Goal: Information Seeking & Learning: Learn about a topic

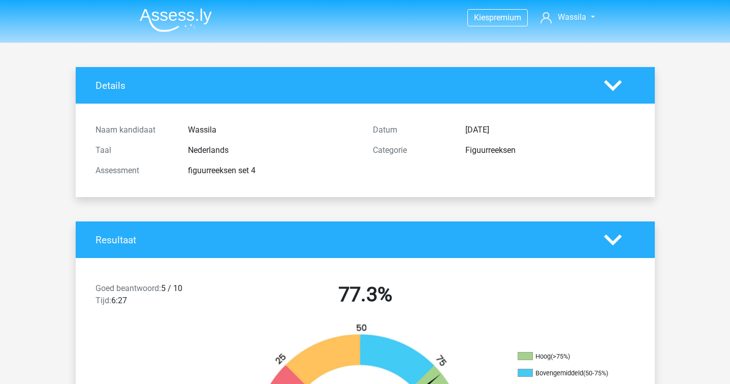
click at [190, 15] on img at bounding box center [176, 20] width 72 height 24
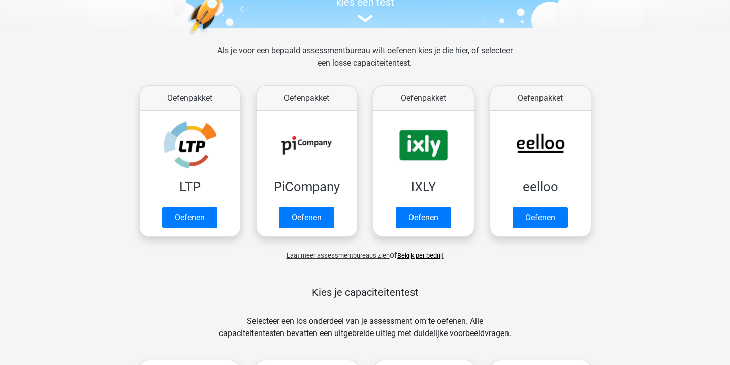
scroll to position [133, 0]
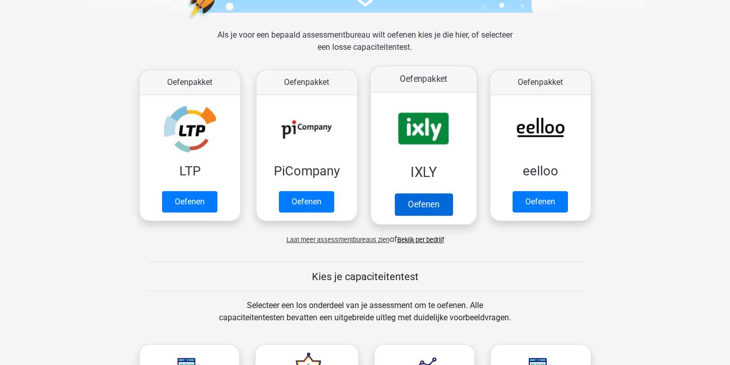
click at [417, 193] on link "Oefenen" at bounding box center [423, 204] width 58 height 22
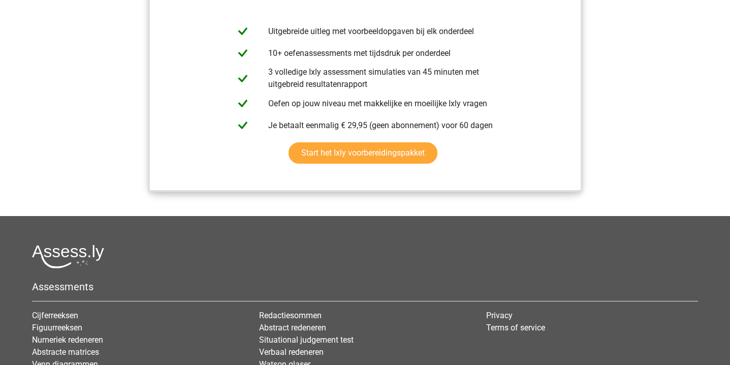
scroll to position [1327, 0]
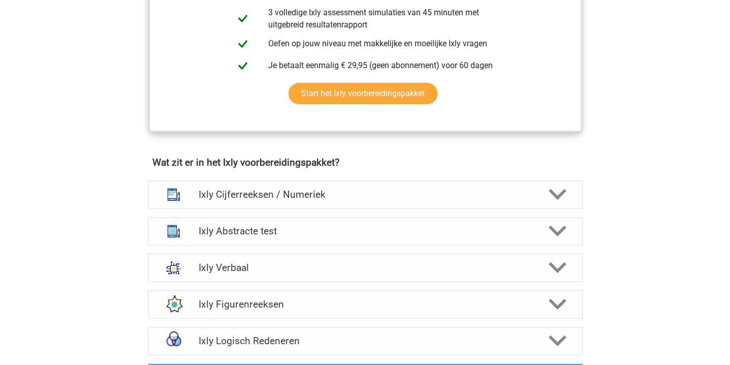
scroll to position [575, 0]
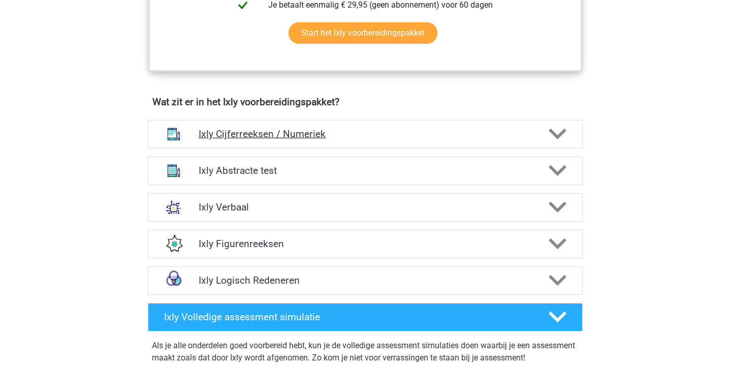
click at [375, 140] on div "Ixly Cijferreeksen / Numeriek" at bounding box center [365, 134] width 435 height 28
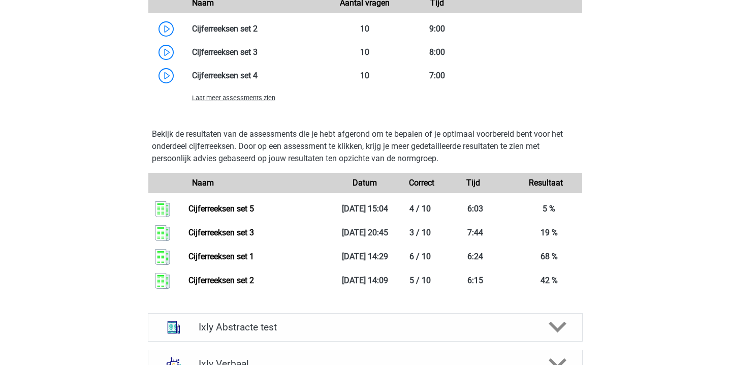
scroll to position [1113, 0]
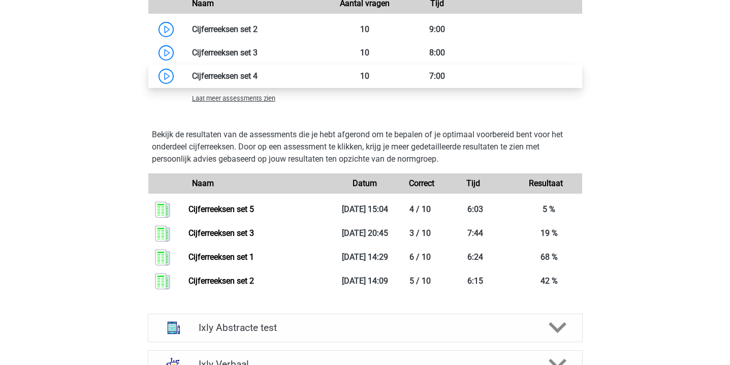
click at [257, 77] on link at bounding box center [257, 76] width 0 height 10
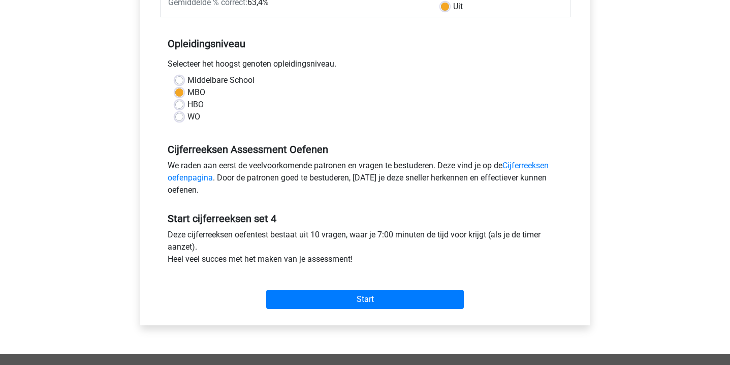
scroll to position [181, 0]
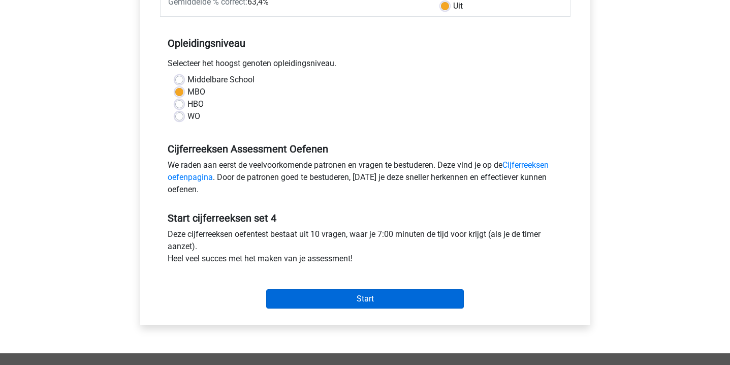
click at [332, 292] on input "Start" at bounding box center [364, 298] width 197 height 19
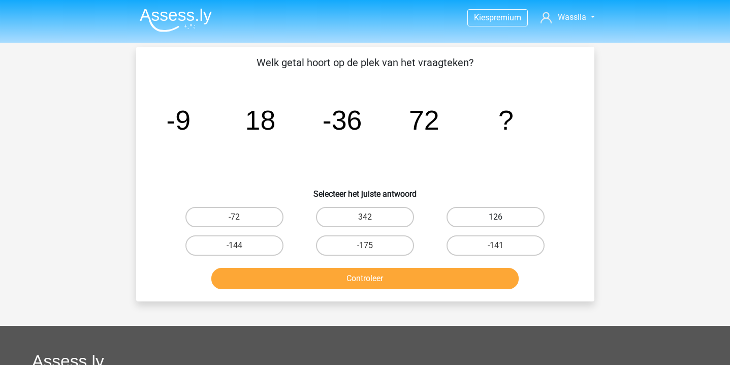
click at [520, 212] on label "126" at bounding box center [495, 217] width 98 height 20
click at [502, 217] on input "126" at bounding box center [499, 220] width 7 height 7
radio input "true"
click at [390, 284] on button "Controleer" at bounding box center [364, 278] width 307 height 21
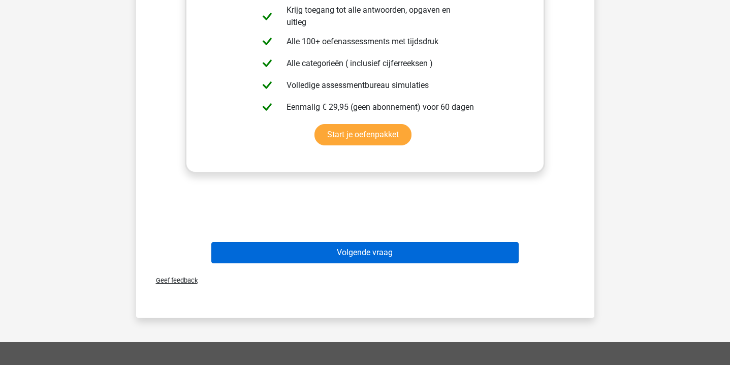
click at [405, 252] on button "Volgende vraag" at bounding box center [364, 252] width 307 height 21
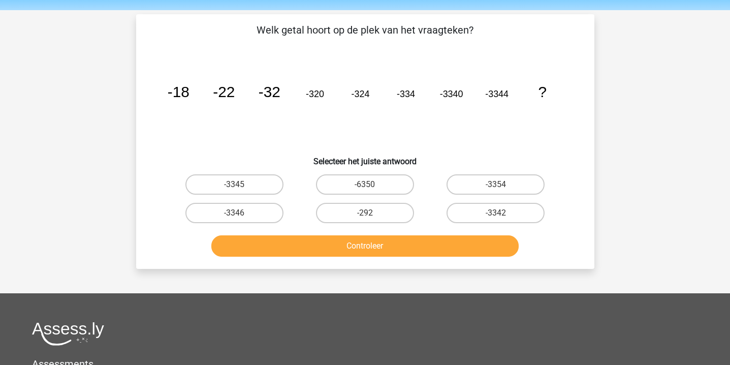
scroll to position [32, 0]
click at [490, 210] on label "-3342" at bounding box center [495, 213] width 98 height 20
click at [496, 213] on input "-3342" at bounding box center [499, 216] width 7 height 7
radio input "true"
click at [443, 240] on button "Controleer" at bounding box center [364, 245] width 307 height 21
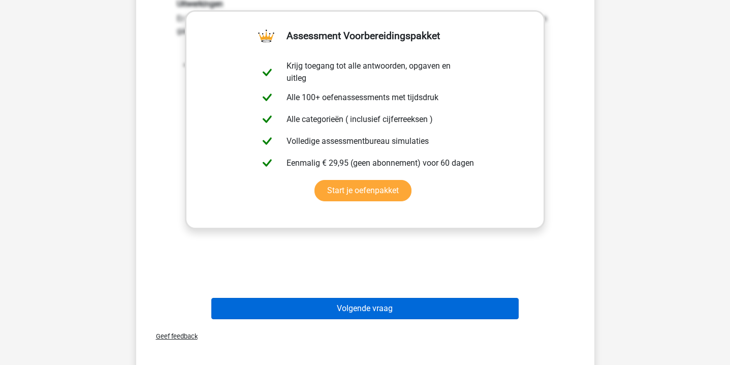
click at [403, 300] on button "Volgende vraag" at bounding box center [364, 308] width 307 height 21
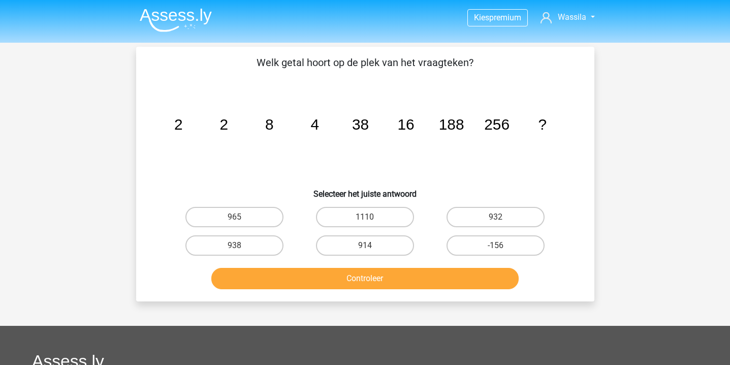
scroll to position [0, 0]
click at [504, 213] on label "932" at bounding box center [495, 217] width 98 height 20
click at [502, 217] on input "932" at bounding box center [499, 220] width 7 height 7
radio input "true"
click at [423, 269] on button "Controleer" at bounding box center [364, 278] width 307 height 21
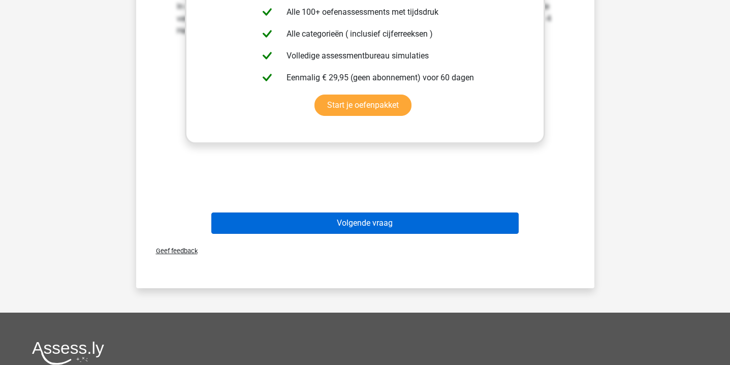
click at [371, 223] on button "Volgende vraag" at bounding box center [364, 222] width 307 height 21
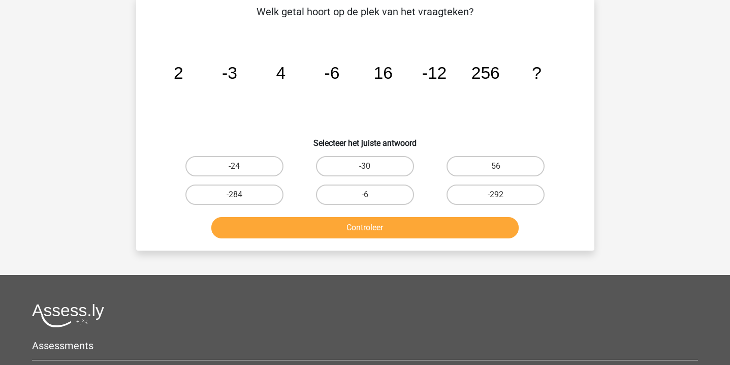
scroll to position [47, 0]
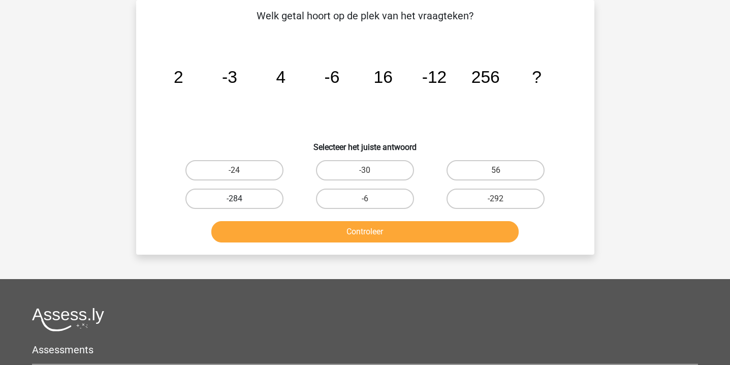
click at [255, 189] on label "-284" at bounding box center [234, 198] width 98 height 20
click at [241, 199] on input "-284" at bounding box center [237, 202] width 7 height 7
radio input "true"
click at [263, 232] on button "Controleer" at bounding box center [364, 231] width 307 height 21
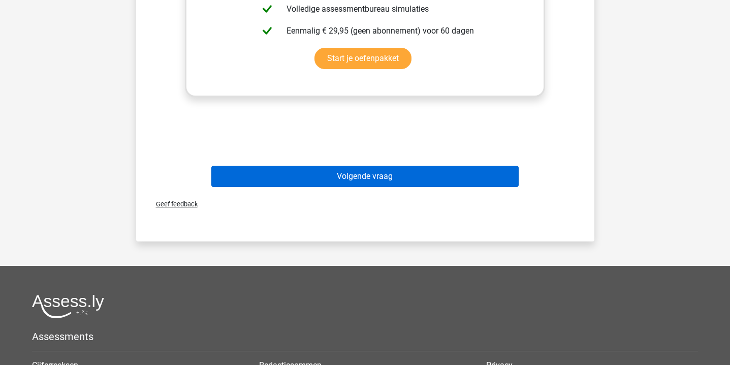
click at [298, 183] on button "Volgende vraag" at bounding box center [364, 176] width 307 height 21
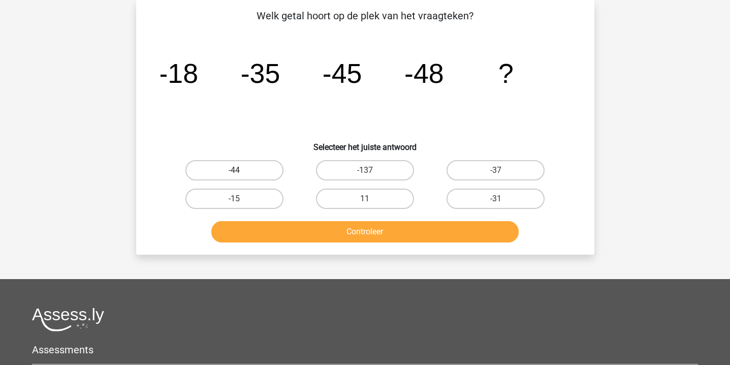
click at [268, 164] on label "-44" at bounding box center [234, 170] width 98 height 20
click at [241, 170] on input "-44" at bounding box center [237, 173] width 7 height 7
radio input "true"
click at [285, 212] on div "-15" at bounding box center [234, 198] width 130 height 28
click at [285, 226] on button "Controleer" at bounding box center [364, 231] width 307 height 21
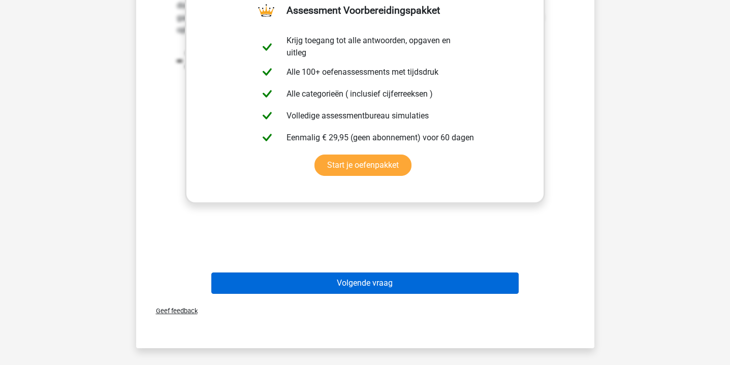
click at [291, 276] on button "Volgende vraag" at bounding box center [364, 282] width 307 height 21
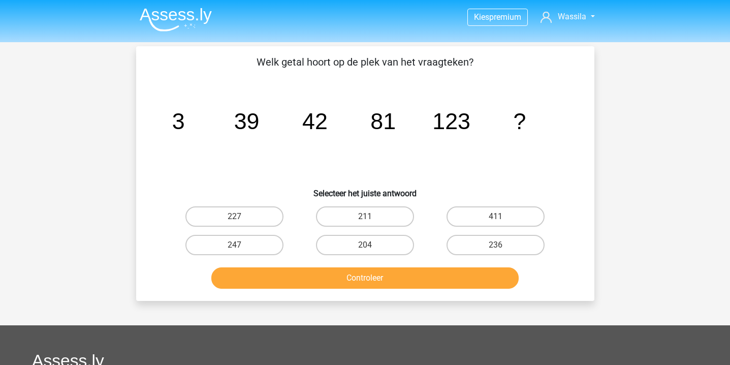
scroll to position [0, 0]
click at [351, 218] on label "211" at bounding box center [365, 217] width 98 height 20
click at [365, 218] on input "211" at bounding box center [368, 220] width 7 height 7
radio input "true"
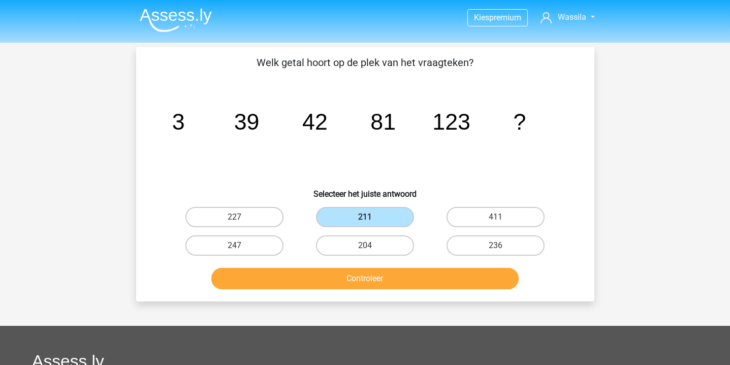
click at [347, 277] on button "Controleer" at bounding box center [364, 278] width 307 height 21
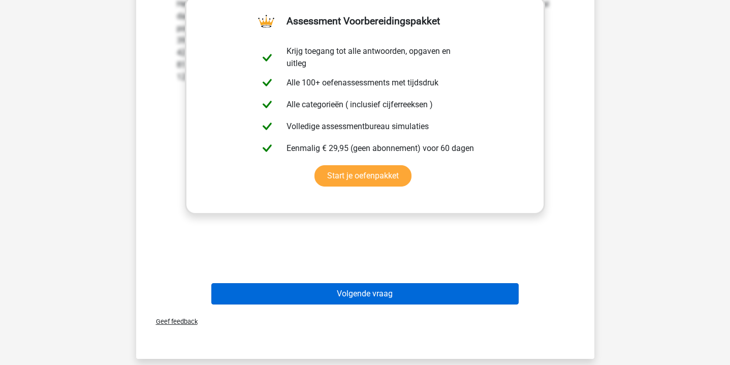
click at [343, 286] on button "Volgende vraag" at bounding box center [364, 293] width 307 height 21
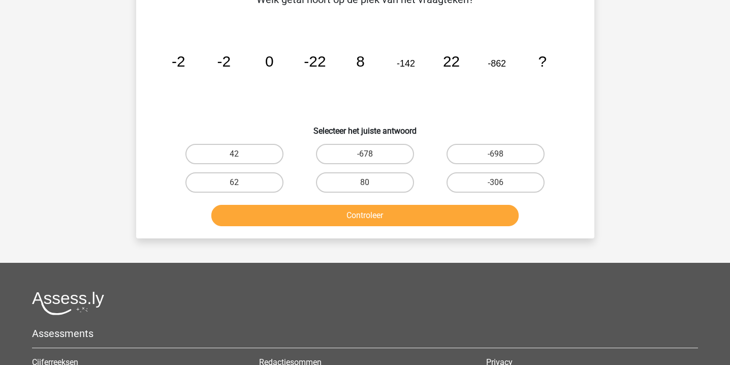
scroll to position [47, 0]
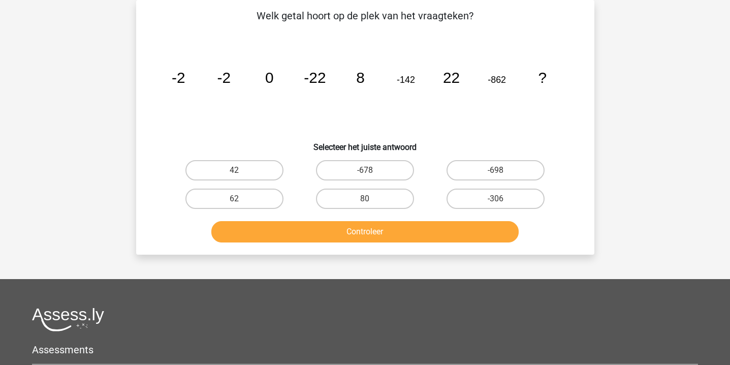
click at [356, 157] on div "-678" at bounding box center [365, 170] width 130 height 28
click at [357, 167] on label "-678" at bounding box center [365, 170] width 98 height 20
click at [365, 170] on input "-678" at bounding box center [368, 173] width 7 height 7
radio input "true"
click at [355, 224] on button "Controleer" at bounding box center [364, 231] width 307 height 21
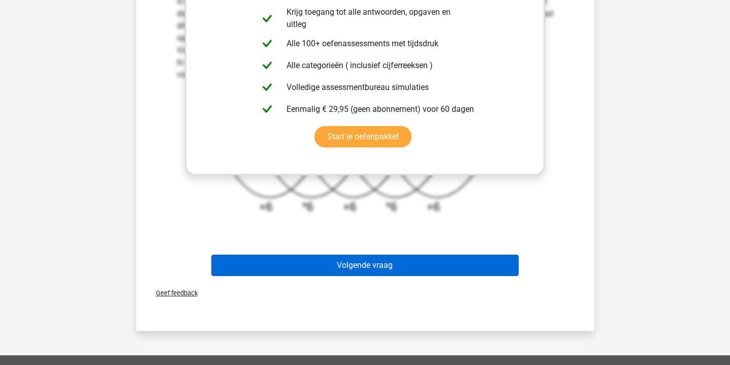
click at [349, 260] on button "Volgende vraag" at bounding box center [364, 264] width 307 height 21
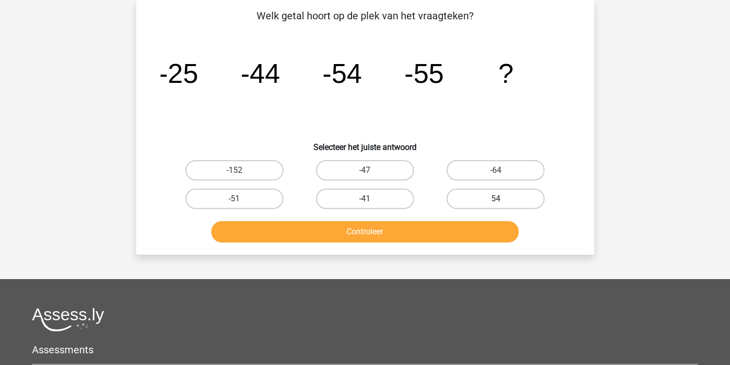
click at [473, 195] on label "54" at bounding box center [495, 198] width 98 height 20
click at [496, 199] on input "54" at bounding box center [499, 202] width 7 height 7
radio input "true"
click at [426, 227] on button "Controleer" at bounding box center [364, 231] width 307 height 21
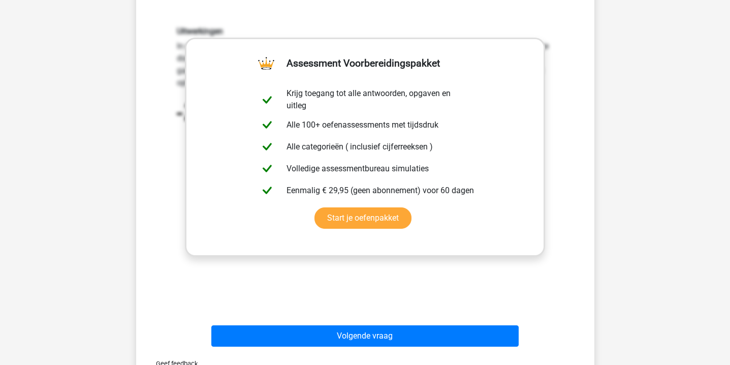
scroll to position [294, 0]
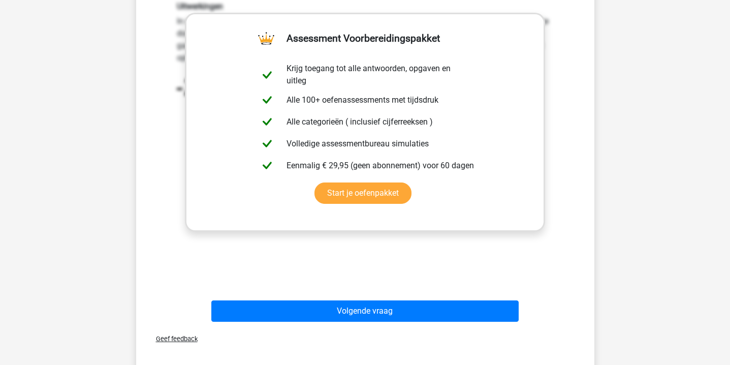
click at [401, 296] on div "Volgende vraag" at bounding box center [364, 309] width 425 height 34
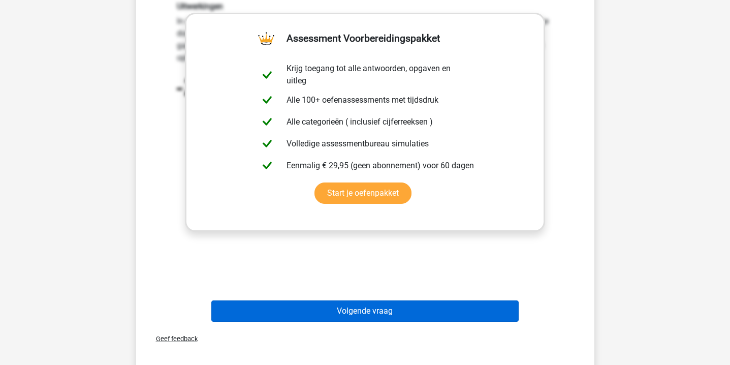
click at [401, 303] on button "Volgende vraag" at bounding box center [364, 310] width 307 height 21
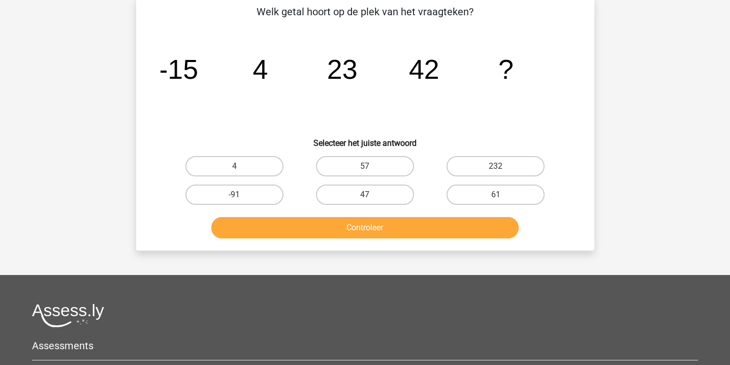
scroll to position [47, 0]
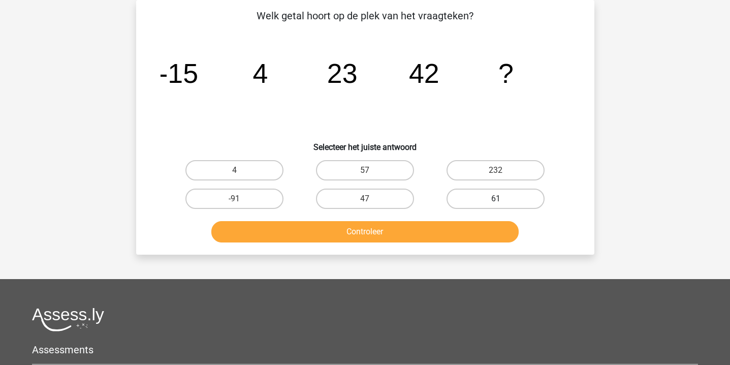
click at [494, 190] on label "61" at bounding box center [495, 198] width 98 height 20
click at [496, 199] on input "61" at bounding box center [499, 202] width 7 height 7
radio input "true"
click at [414, 236] on button "Controleer" at bounding box center [364, 231] width 307 height 21
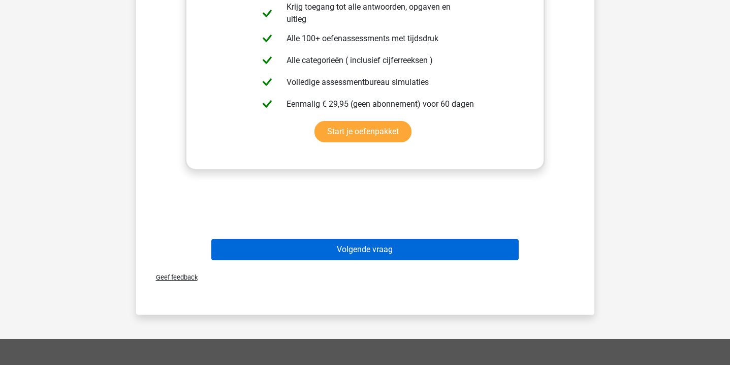
click at [409, 242] on button "Volgende vraag" at bounding box center [364, 249] width 307 height 21
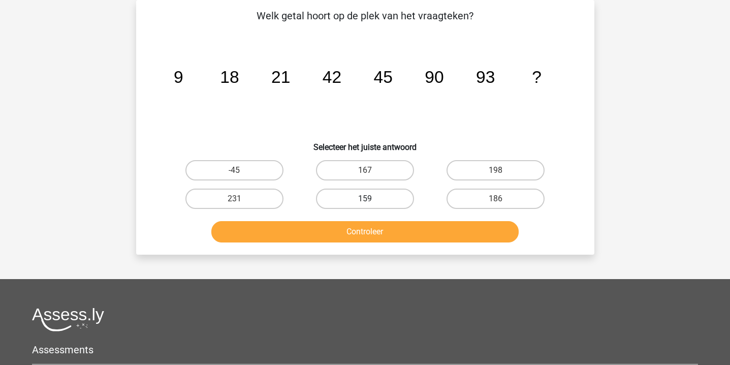
click at [386, 189] on label "159" at bounding box center [365, 198] width 98 height 20
click at [371, 199] on input "159" at bounding box center [368, 202] width 7 height 7
radio input "true"
click at [386, 233] on button "Controleer" at bounding box center [364, 231] width 307 height 21
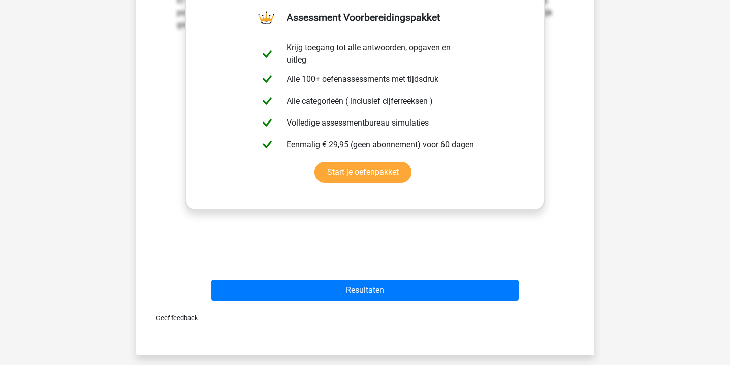
scroll to position [332, 0]
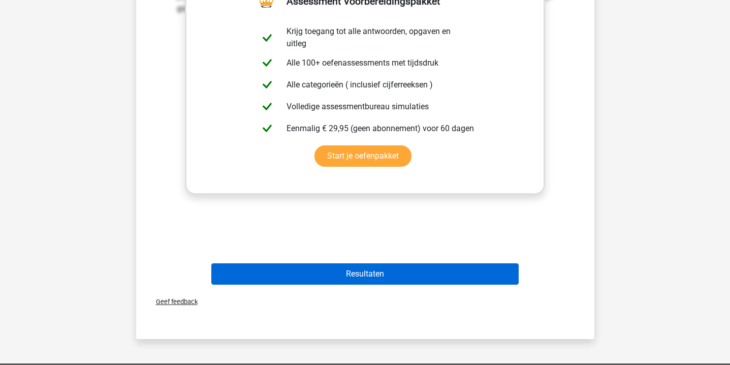
click at [374, 269] on button "Resultaten" at bounding box center [364, 273] width 307 height 21
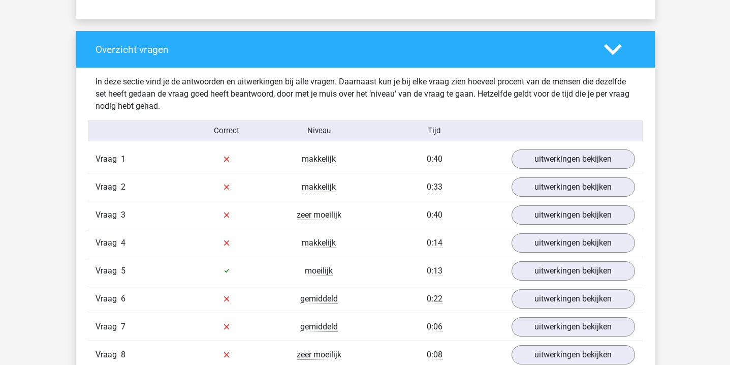
scroll to position [734, 0]
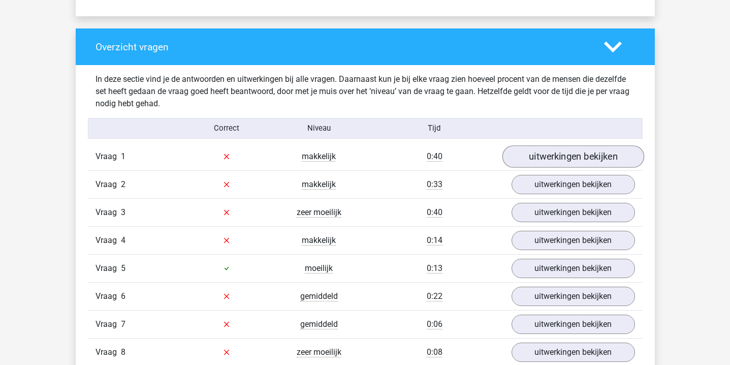
click at [590, 158] on link "uitwerkingen bekijken" at bounding box center [573, 156] width 142 height 22
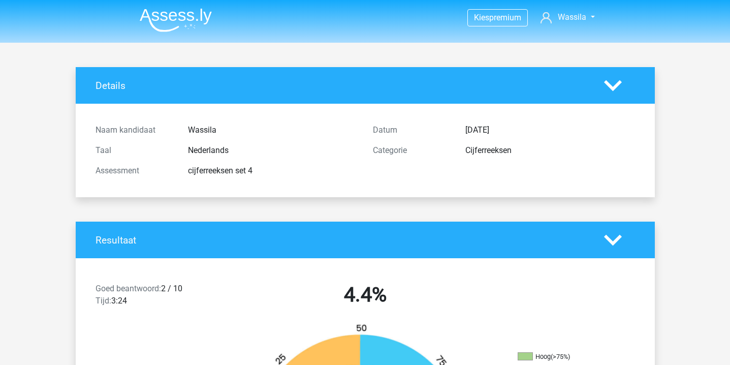
scroll to position [0, 0]
click at [187, 27] on img at bounding box center [176, 20] width 72 height 24
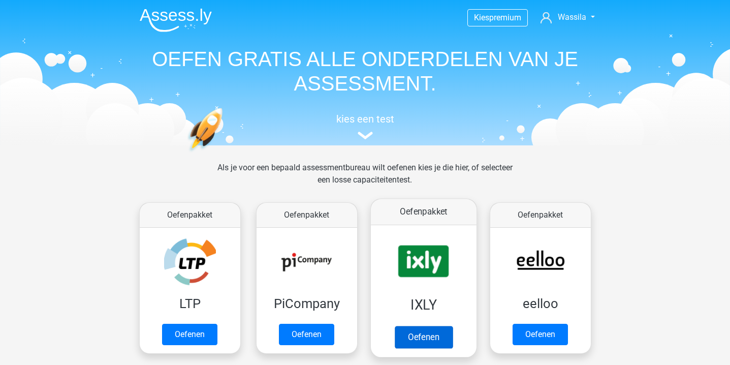
click at [398, 325] on link "Oefenen" at bounding box center [423, 336] width 58 height 22
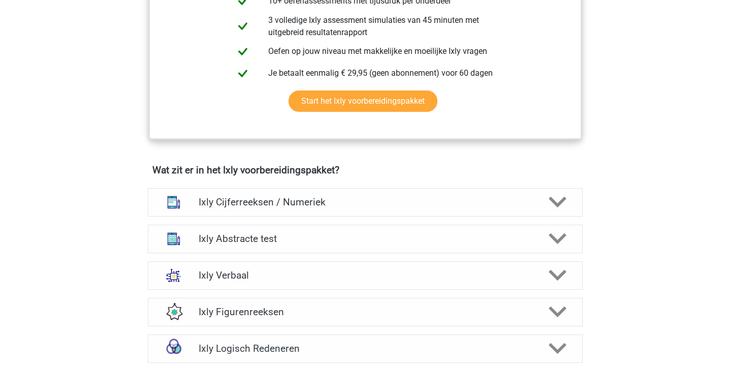
scroll to position [286, 0]
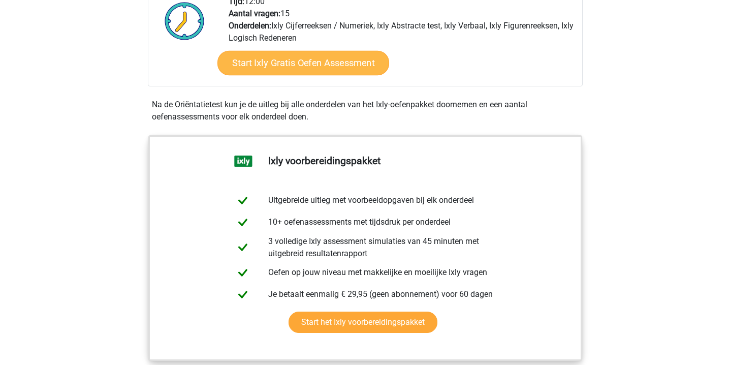
click link "Start Ixly Gratis Oefen Assessment"
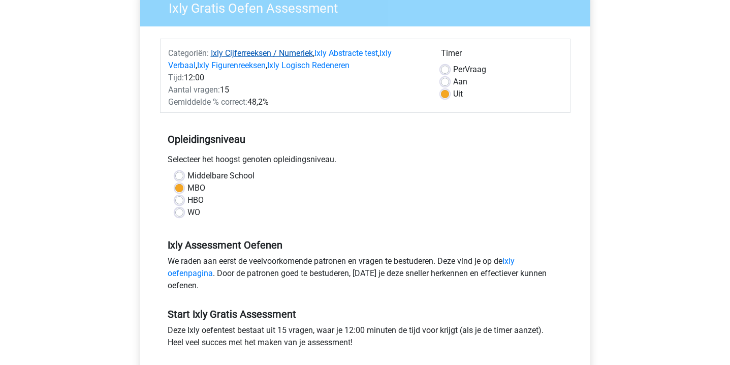
scroll to position [208, 0]
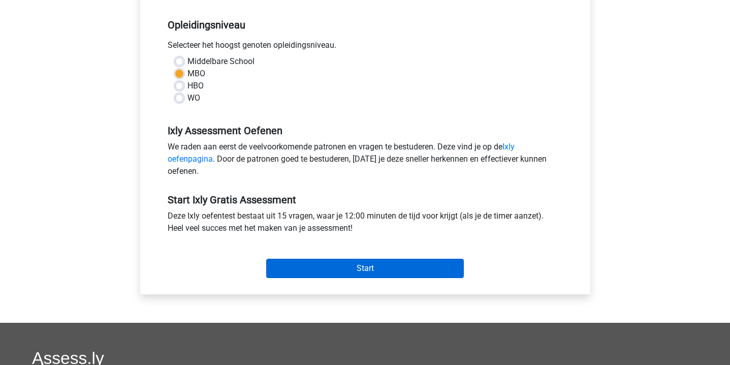
click at [314, 262] on input "Start" at bounding box center [364, 267] width 197 height 19
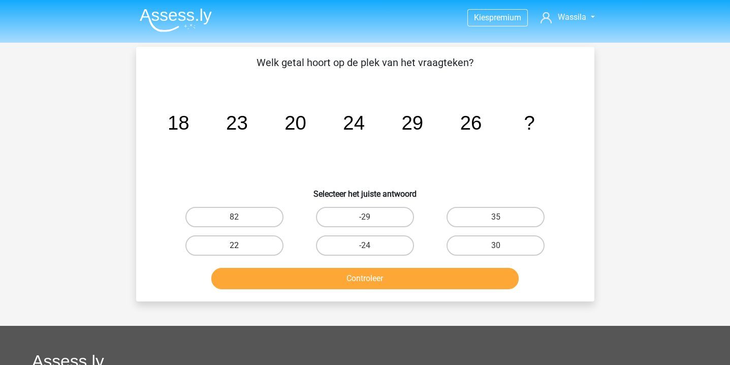
click at [250, 252] on label "22" at bounding box center [234, 245] width 98 height 20
click at [241, 252] on input "22" at bounding box center [237, 248] width 7 height 7
radio input "true"
click at [262, 281] on button "Controleer" at bounding box center [364, 278] width 307 height 21
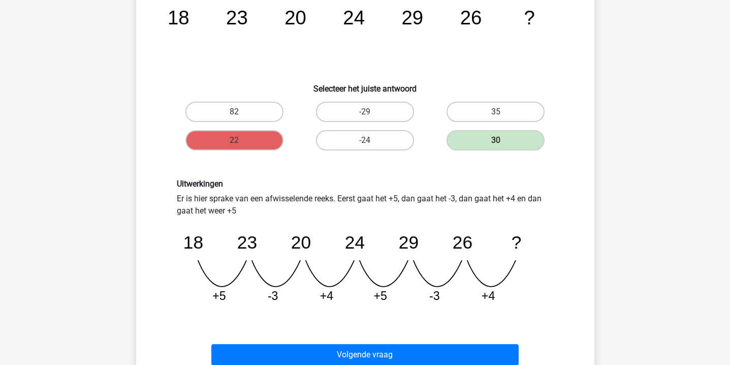
scroll to position [110, 0]
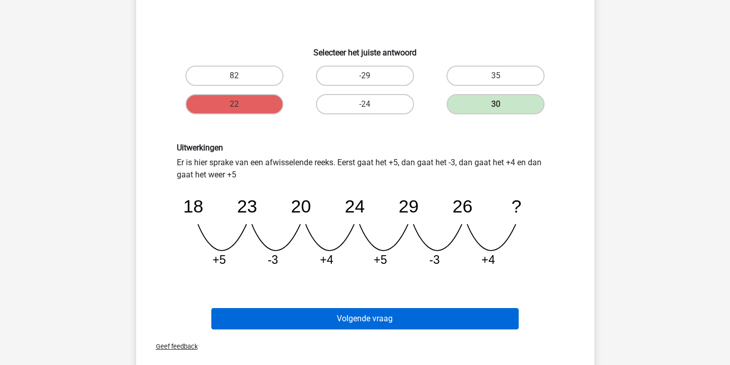
click at [326, 314] on button "Volgende vraag" at bounding box center [364, 318] width 307 height 21
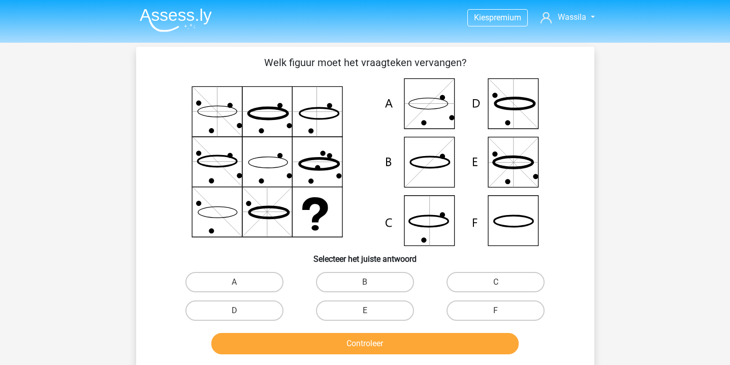
scroll to position [0, 0]
click at [444, 170] on icon at bounding box center [364, 162] width 409 height 168
click at [403, 275] on label "B" at bounding box center [365, 282] width 98 height 20
click at [371, 282] on input "B" at bounding box center [368, 285] width 7 height 7
radio input "true"
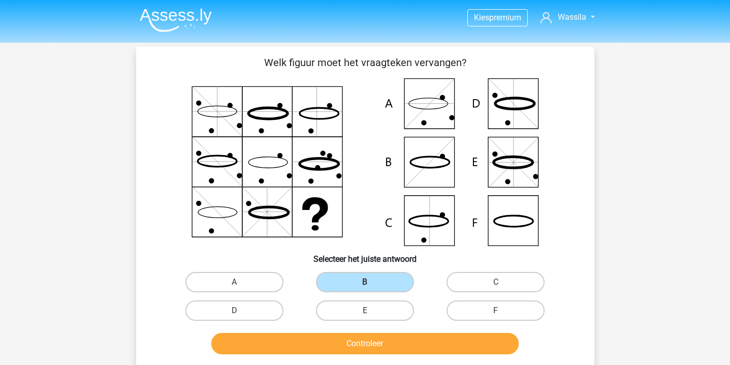
click at [393, 338] on button "Controleer" at bounding box center [364, 343] width 307 height 21
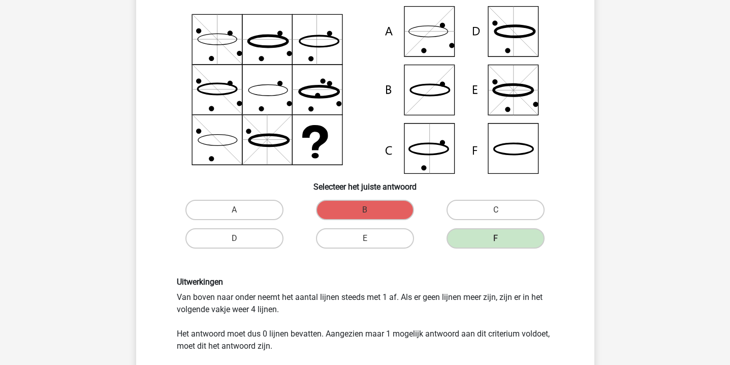
scroll to position [71, 1]
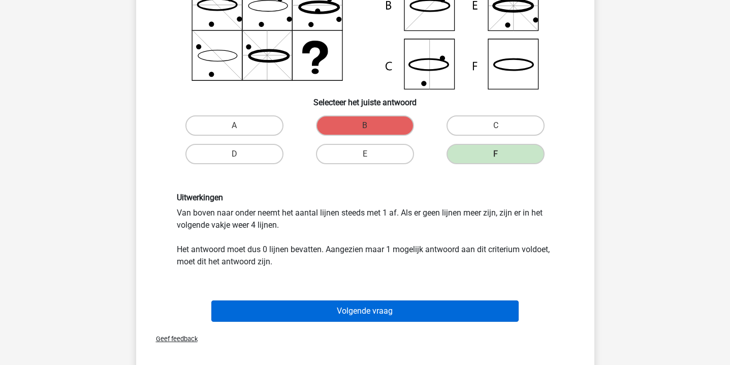
click at [407, 312] on button "Volgende vraag" at bounding box center [364, 310] width 307 height 21
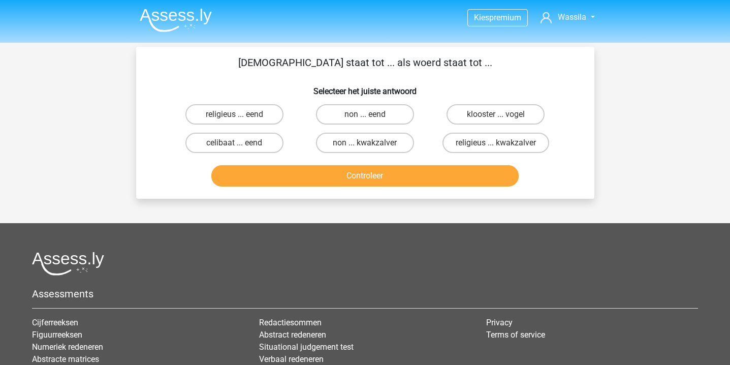
scroll to position [0, 0]
click at [392, 60] on p "[DEMOGRAPHIC_DATA] staat tot ... als woerd staat tot ..." at bounding box center [364, 62] width 425 height 15
copy p "woerd"
click at [222, 116] on label "religieus ... eend" at bounding box center [234, 114] width 98 height 20
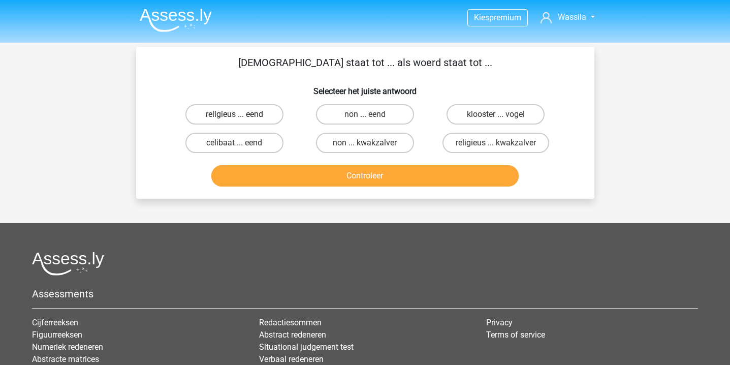
click at [234, 116] on input "religieus ... eend" at bounding box center [237, 117] width 7 height 7
radio input "true"
click at [437, 170] on button "Controleer" at bounding box center [364, 175] width 307 height 21
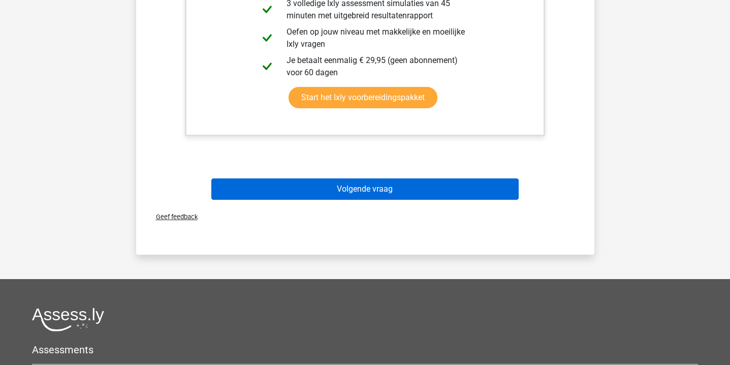
click at [427, 186] on button "Volgende vraag" at bounding box center [364, 188] width 307 height 21
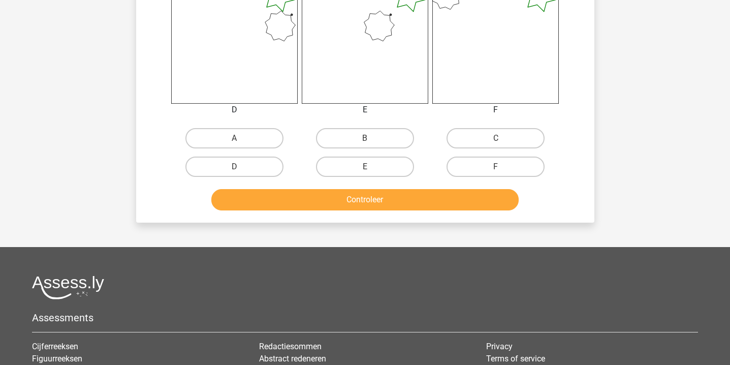
scroll to position [460, 0]
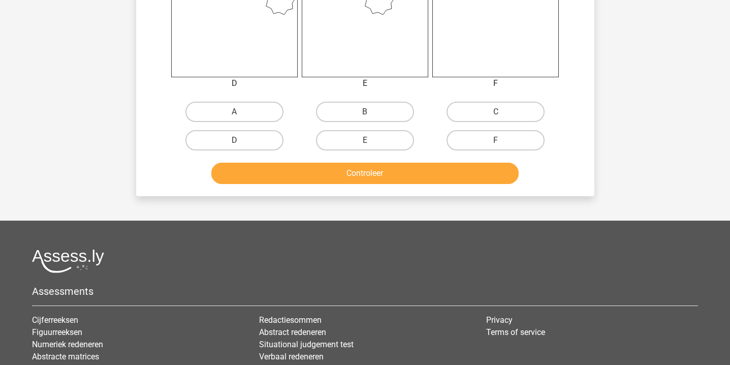
click at [369, 115] on input "B" at bounding box center [368, 115] width 7 height 7
radio input "true"
click at [362, 180] on button "Controleer" at bounding box center [364, 172] width 307 height 21
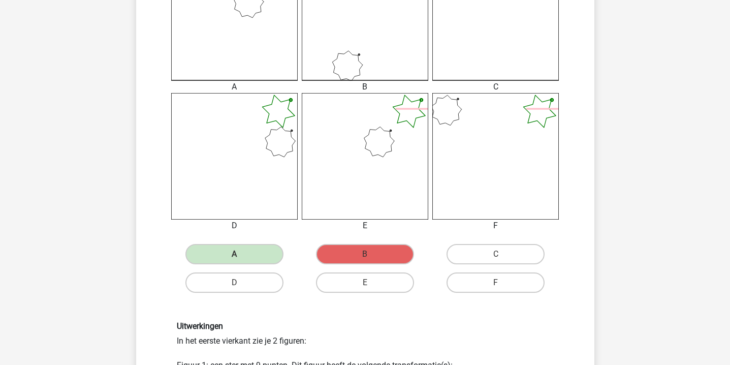
scroll to position [620, 0]
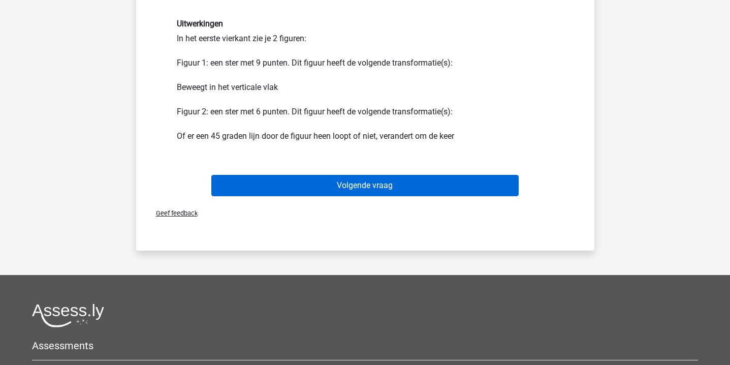
click at [342, 176] on button "Volgende vraag" at bounding box center [364, 185] width 307 height 21
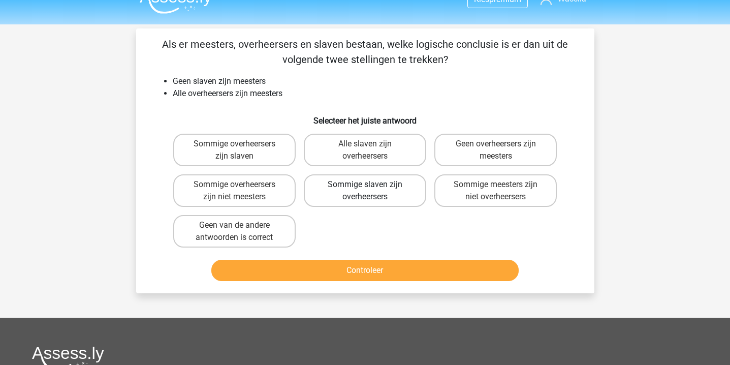
scroll to position [16, 0]
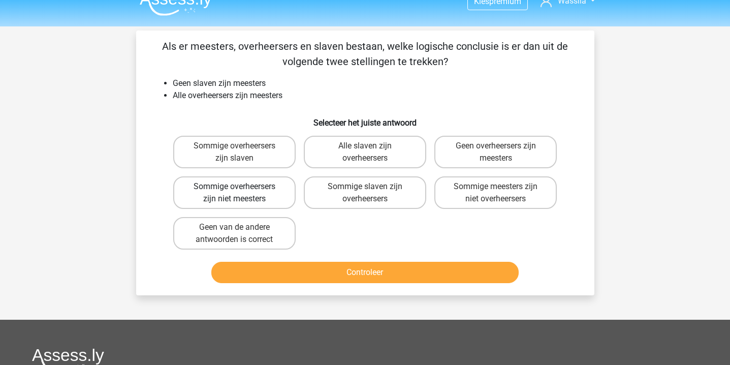
click at [289, 201] on label "Sommige overheersers zijn niet meesters" at bounding box center [234, 192] width 122 height 32
click at [241, 193] on input "Sommige overheersers zijn niet meesters" at bounding box center [237, 189] width 7 height 7
radio input "true"
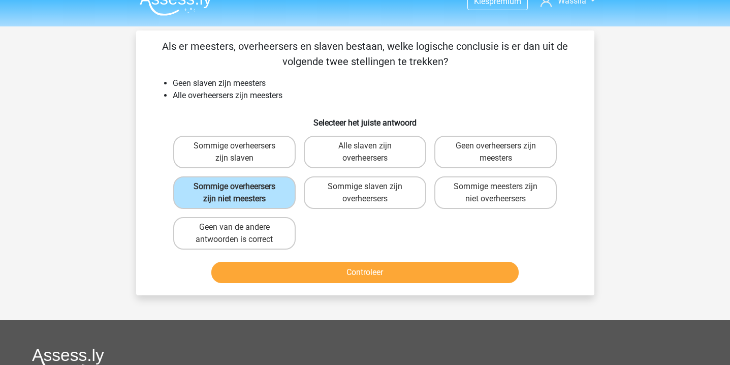
click at [320, 279] on button "Controleer" at bounding box center [364, 271] width 307 height 21
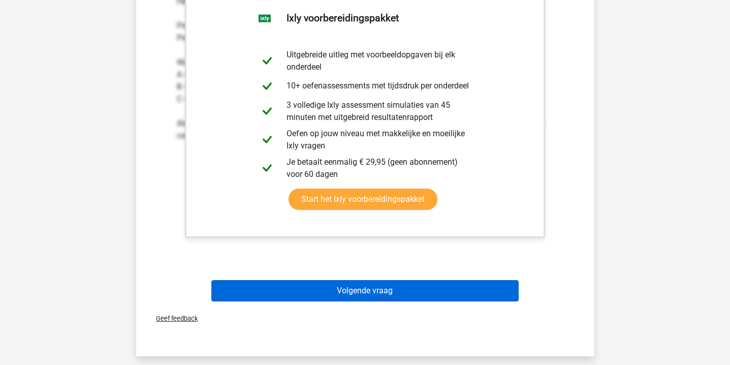
click at [324, 287] on button "Volgende vraag" at bounding box center [364, 290] width 307 height 21
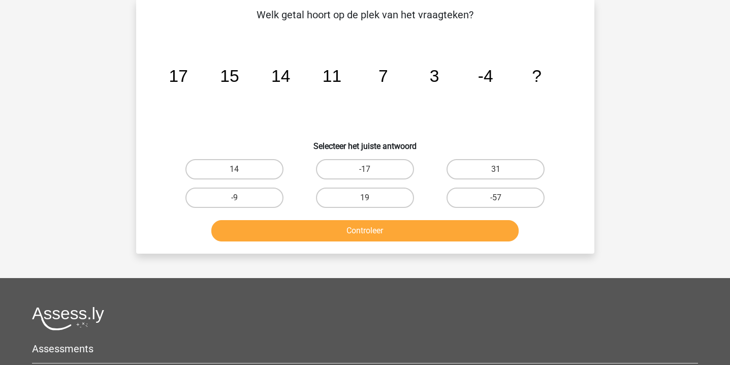
scroll to position [47, 0]
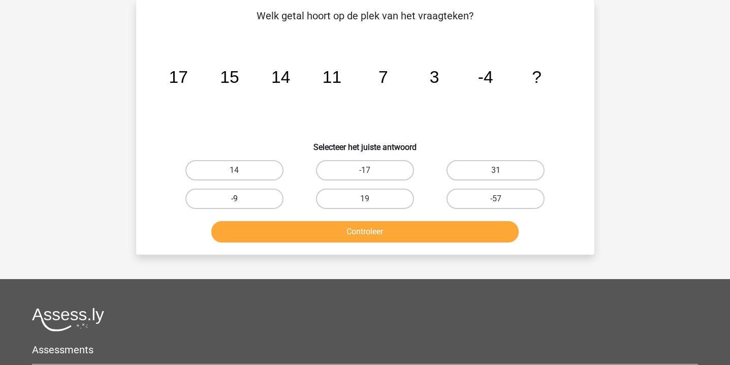
click at [235, 191] on label "-9" at bounding box center [234, 198] width 98 height 20
click at [235, 199] on input "-9" at bounding box center [237, 202] width 7 height 7
radio input "true"
click at [280, 230] on button "Controleer" at bounding box center [364, 231] width 307 height 21
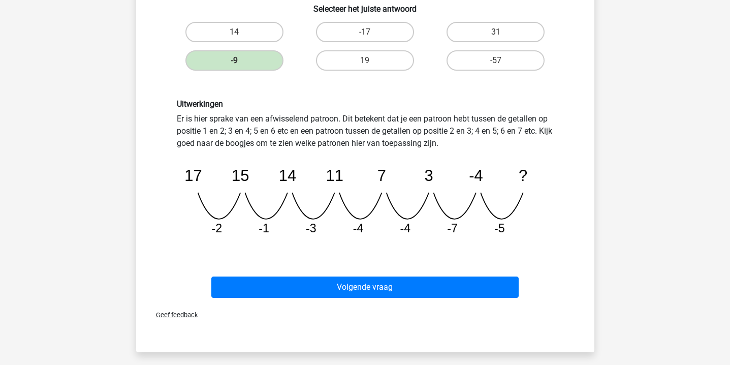
scroll to position [186, 0]
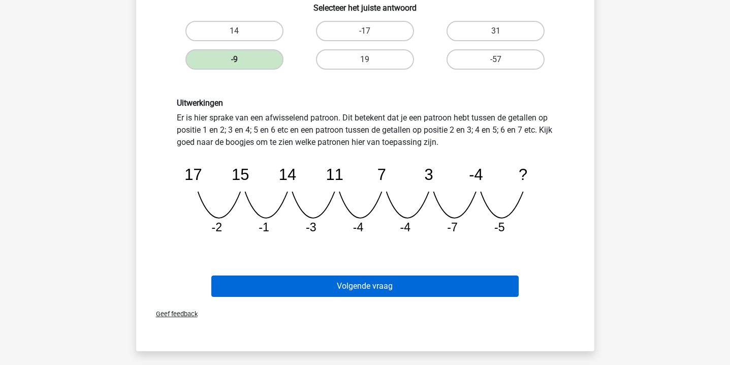
click at [429, 286] on button "Volgende vraag" at bounding box center [364, 285] width 307 height 21
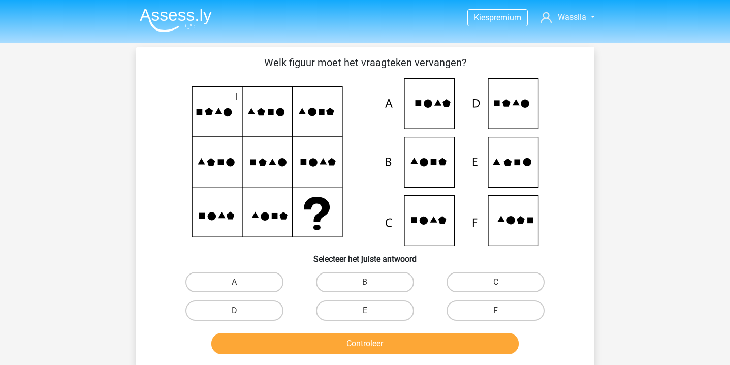
scroll to position [0, 0]
click at [270, 311] on label "D" at bounding box center [234, 310] width 98 height 20
click at [241, 311] on input "D" at bounding box center [237, 313] width 7 height 7
radio input "true"
click at [280, 352] on button "Controleer" at bounding box center [364, 343] width 307 height 21
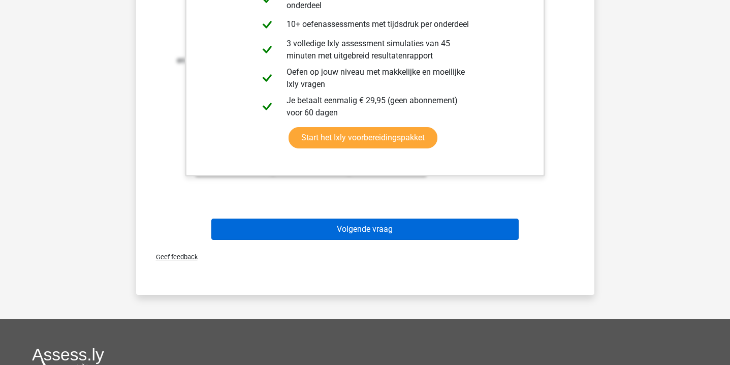
click at [320, 235] on button "Volgende vraag" at bounding box center [364, 228] width 307 height 21
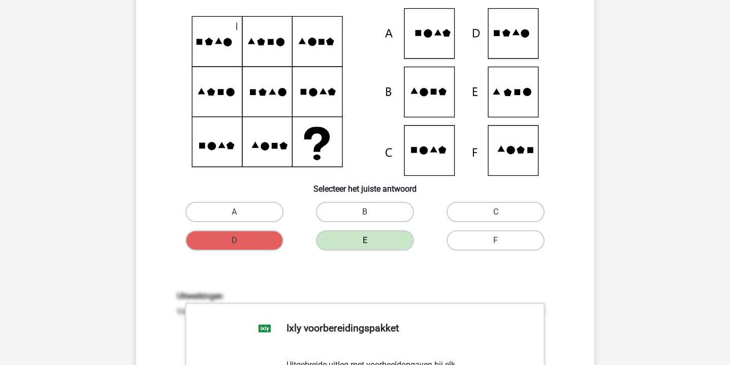
scroll to position [47, 0]
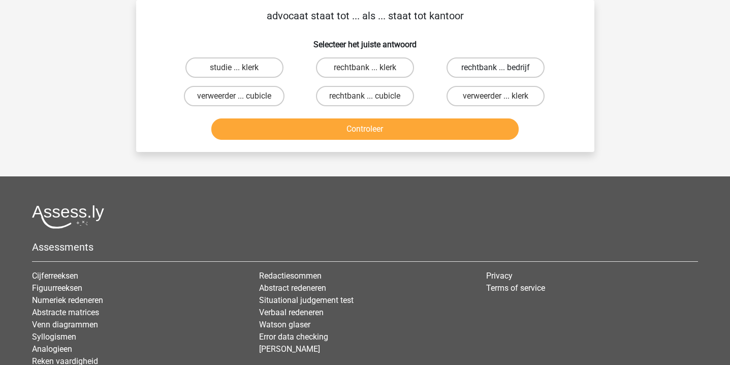
click at [472, 65] on label "rechtbank ... bedrijf" at bounding box center [495, 67] width 98 height 20
click at [496, 68] on input "rechtbank ... bedrijf" at bounding box center [499, 71] width 7 height 7
radio input "true"
click at [394, 121] on button "Controleer" at bounding box center [364, 128] width 307 height 21
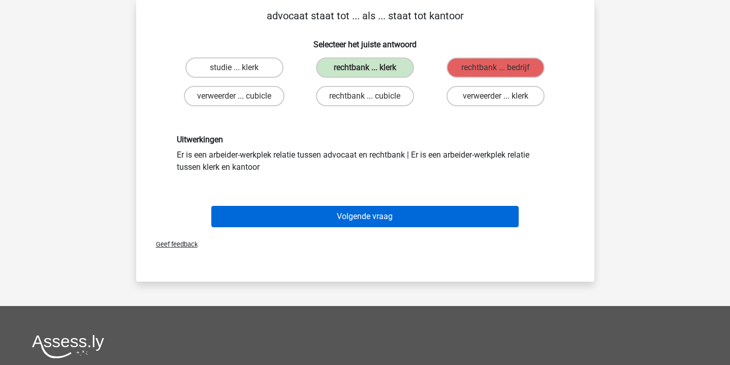
click at [358, 209] on button "Volgende vraag" at bounding box center [364, 216] width 307 height 21
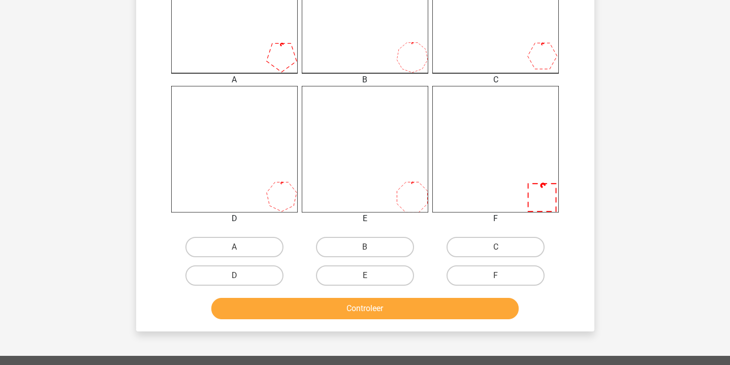
scroll to position [333, 0]
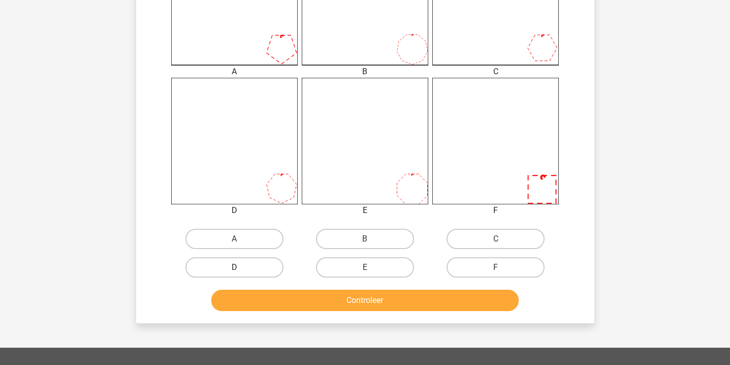
click at [260, 263] on label "D" at bounding box center [234, 267] width 98 height 20
click at [241, 267] on input "D" at bounding box center [237, 270] width 7 height 7
radio input "true"
click at [269, 315] on div "Wat is de meest logische volgende figuur in de reeks? 1 2 3 4 5 6 Selecteer het…" at bounding box center [365, 18] width 458 height 609
click at [269, 304] on button "Controleer" at bounding box center [364, 299] width 307 height 21
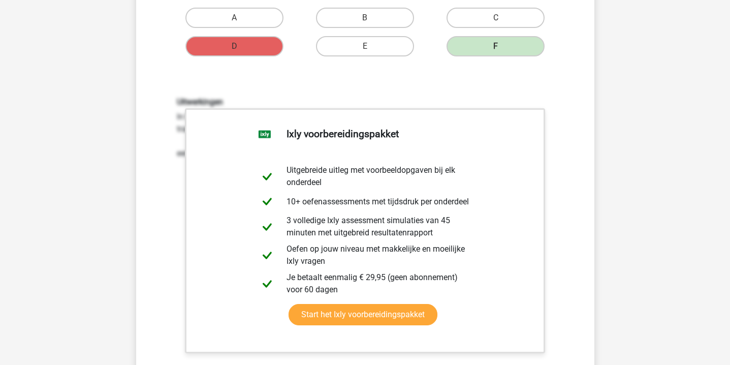
scroll to position [853, 0]
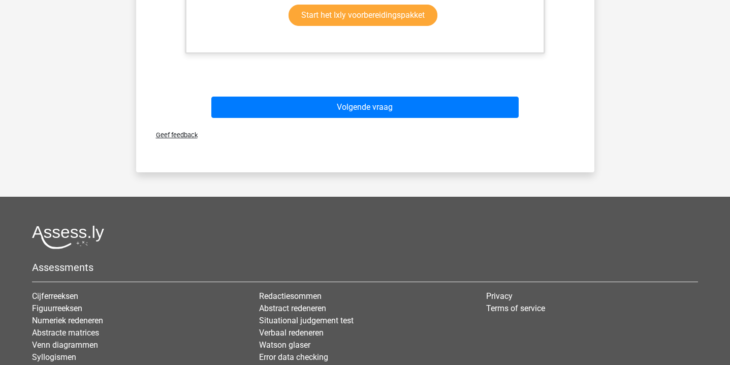
click at [346, 92] on div "Volgende vraag" at bounding box center [364, 105] width 425 height 34
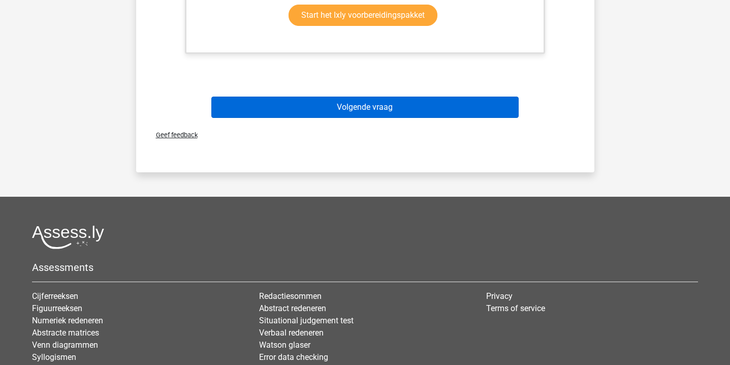
click at [346, 104] on button "Volgende vraag" at bounding box center [364, 106] width 307 height 21
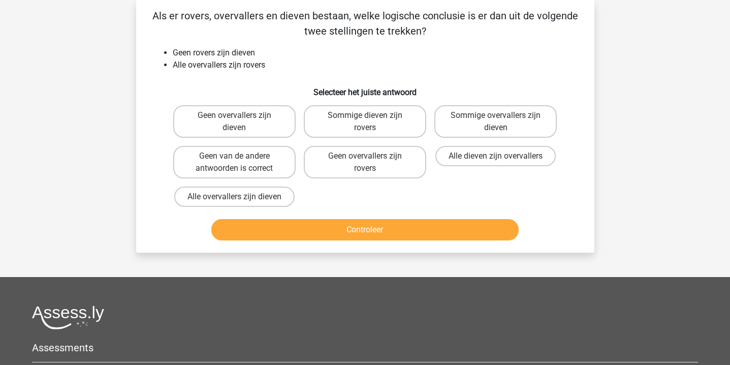
scroll to position [0, 0]
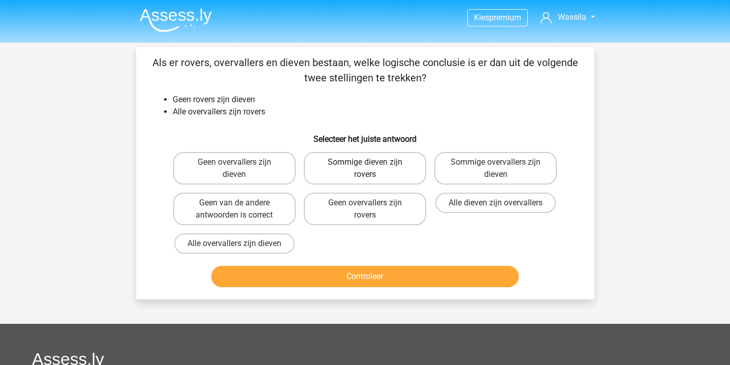
click at [349, 171] on label "Sommige dieven zijn rovers" at bounding box center [365, 168] width 122 height 32
click at [365, 169] on input "Sommige dieven zijn rovers" at bounding box center [368, 165] width 7 height 7
radio input "true"
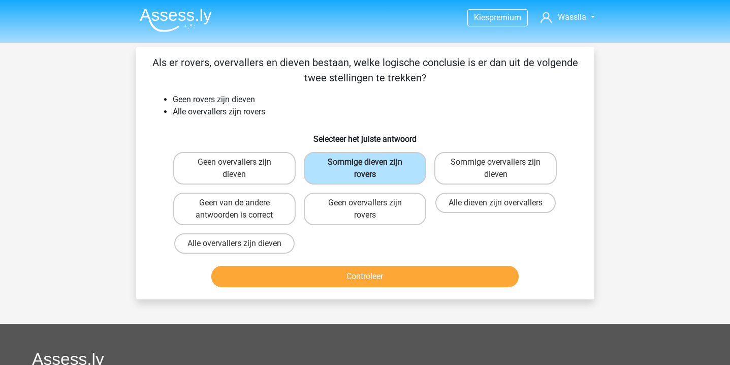
click at [321, 274] on button "Controleer" at bounding box center [364, 276] width 307 height 21
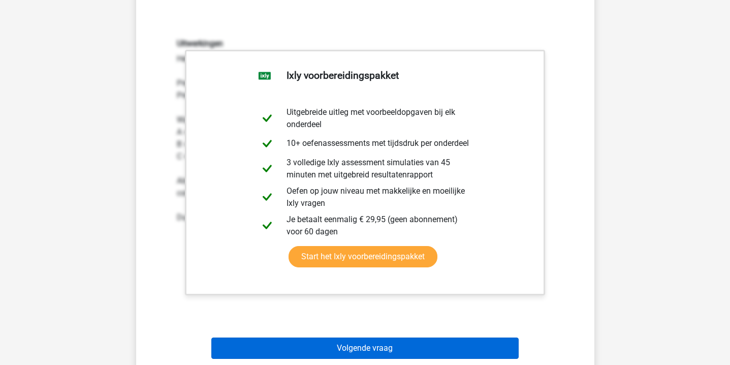
click at [324, 342] on button "Volgende vraag" at bounding box center [364, 347] width 307 height 21
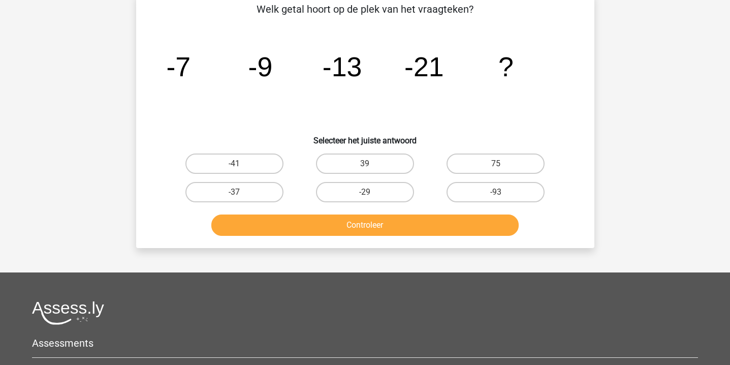
scroll to position [47, 0]
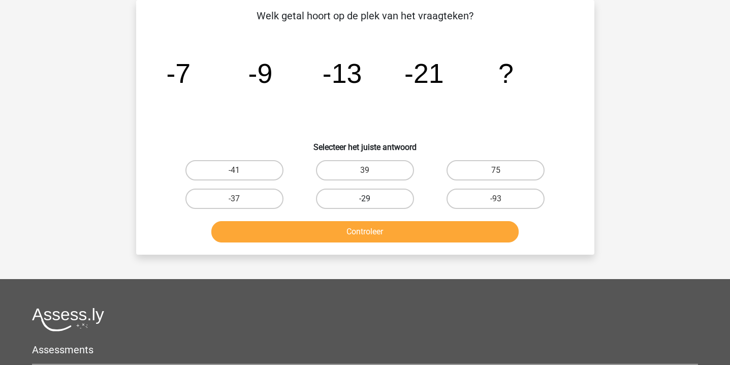
click at [326, 194] on label "-29" at bounding box center [365, 198] width 98 height 20
click at [365, 199] on input "-29" at bounding box center [368, 202] width 7 height 7
radio input "true"
click at [322, 227] on button "Controleer" at bounding box center [364, 231] width 307 height 21
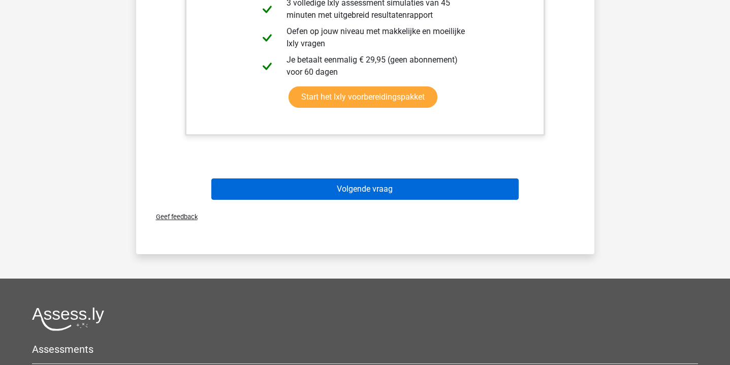
click at [326, 191] on button "Volgende vraag" at bounding box center [364, 188] width 307 height 21
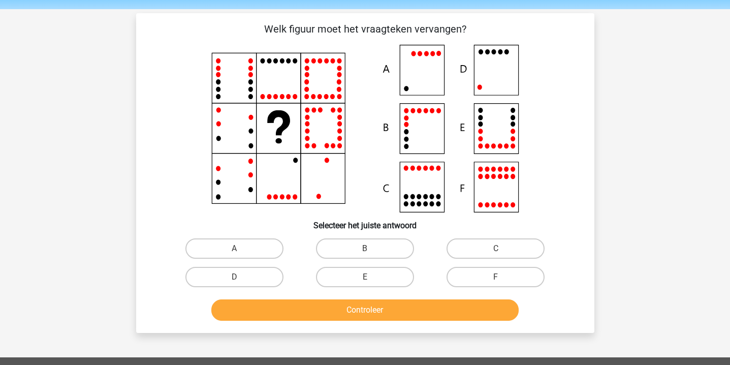
scroll to position [31, 0]
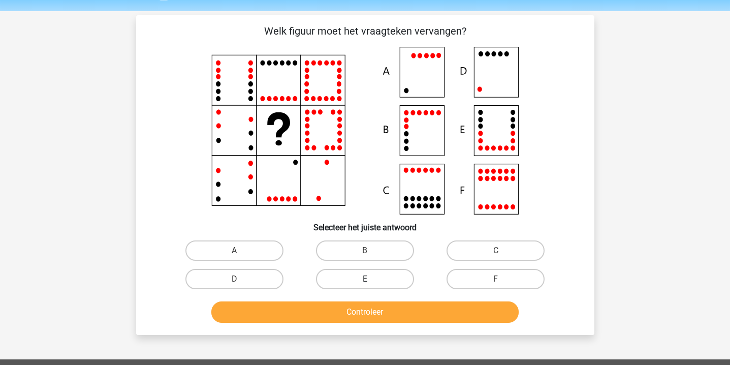
click at [378, 277] on label "E" at bounding box center [365, 279] width 98 height 20
click at [371, 279] on input "E" at bounding box center [368, 282] width 7 height 7
radio input "true"
click at [376, 319] on button "Controleer" at bounding box center [364, 311] width 307 height 21
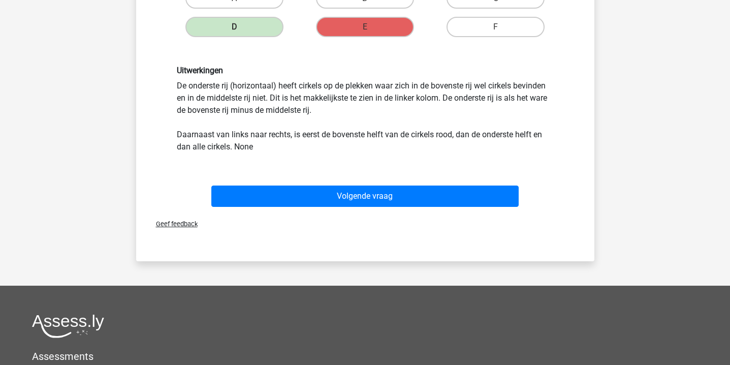
scroll to position [316, 0]
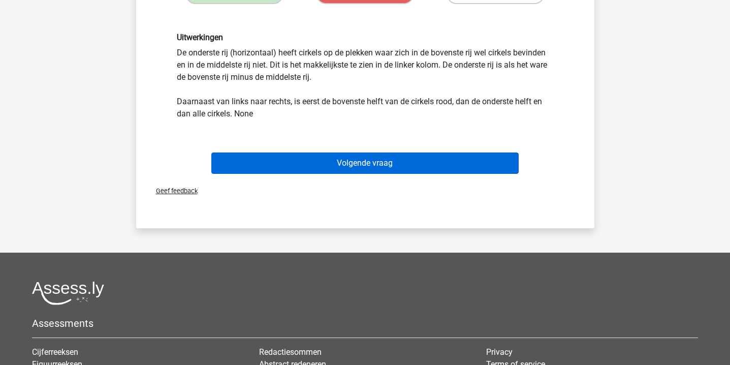
click at [359, 163] on button "Volgende vraag" at bounding box center [364, 162] width 307 height 21
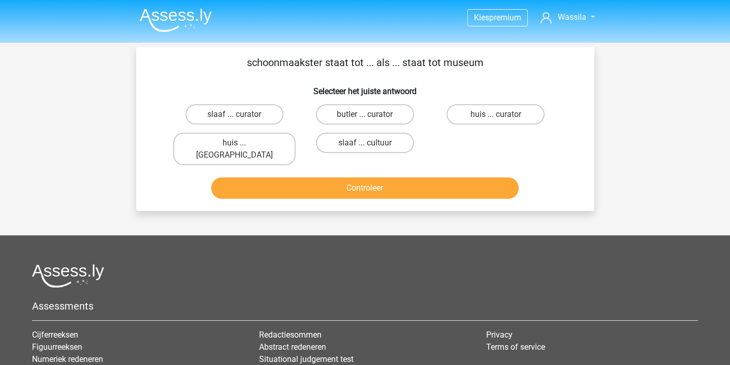
scroll to position [0, 0]
click at [270, 138] on label "huis ... [GEOGRAPHIC_DATA]" at bounding box center [234, 149] width 122 height 32
click at [241, 143] on input "huis ... [GEOGRAPHIC_DATA]" at bounding box center [237, 146] width 7 height 7
radio input "true"
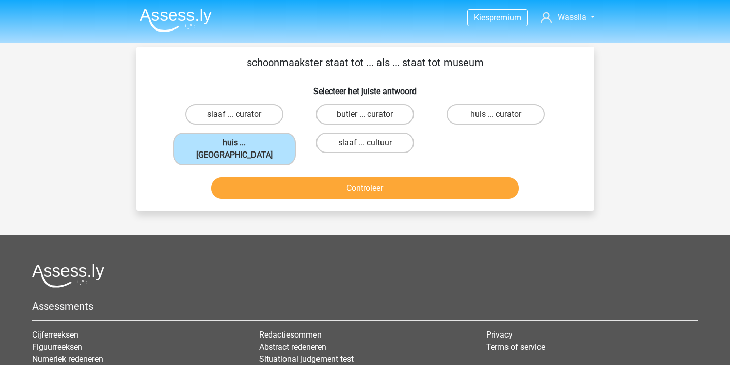
click at [286, 184] on button "Controleer" at bounding box center [364, 187] width 307 height 21
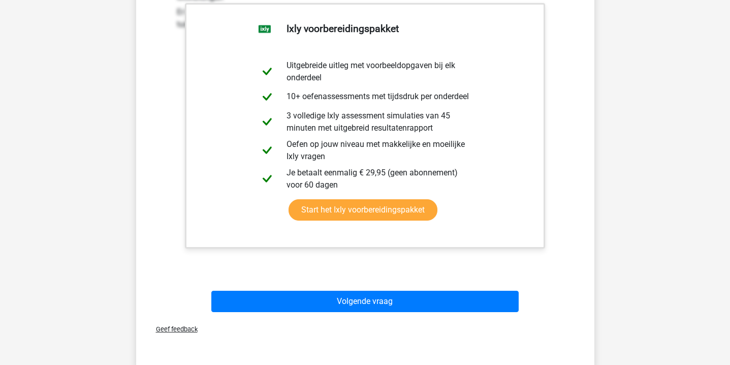
scroll to position [384, 0]
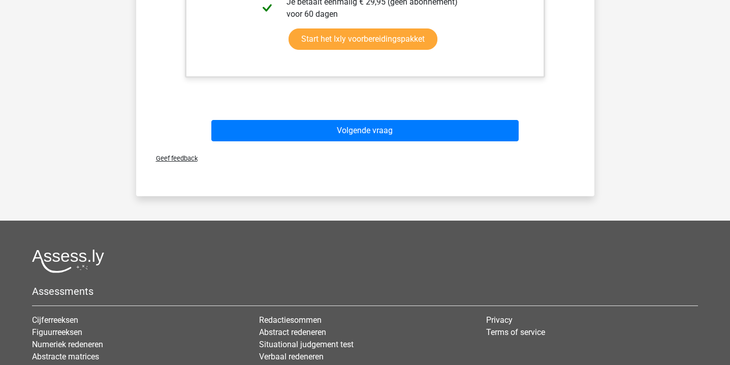
click at [314, 112] on div "Volgende vraag" at bounding box center [364, 129] width 425 height 34
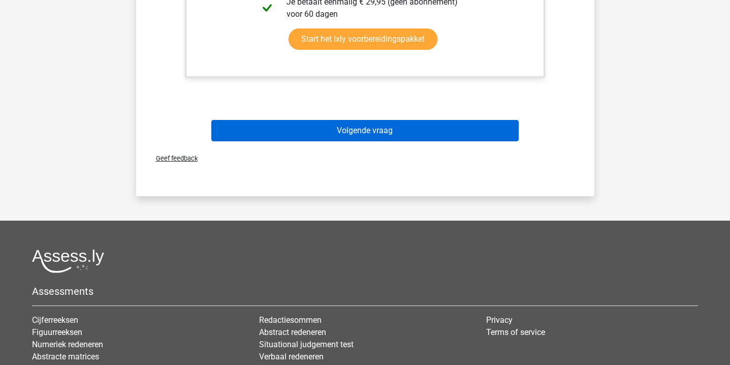
click at [314, 125] on button "Volgende vraag" at bounding box center [364, 130] width 307 height 21
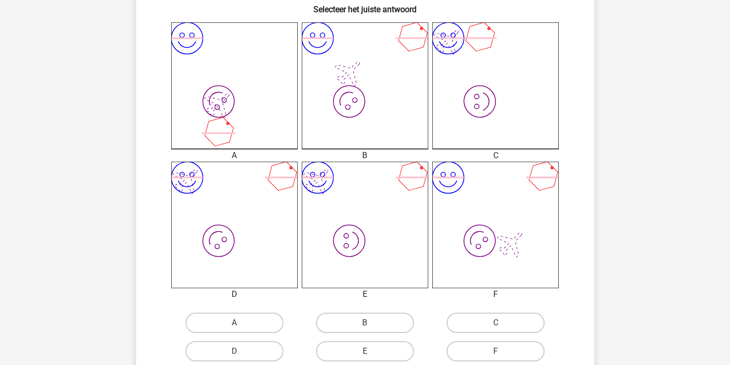
scroll to position [270, 0]
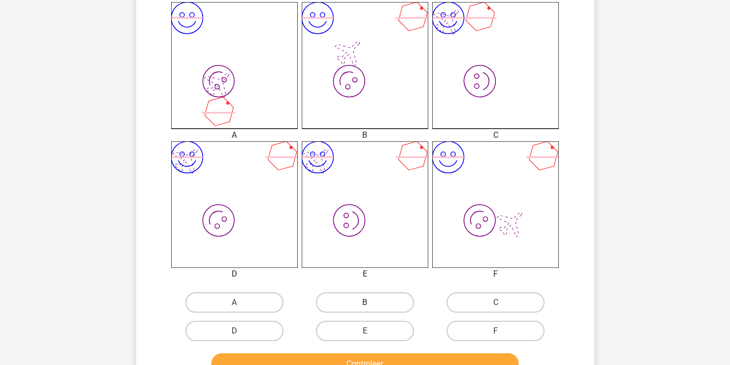
click at [385, 309] on label "B" at bounding box center [365, 302] width 98 height 20
click at [371, 309] on input "B" at bounding box center [368, 305] width 7 height 7
radio input "true"
click at [389, 357] on button "Controleer" at bounding box center [364, 363] width 307 height 21
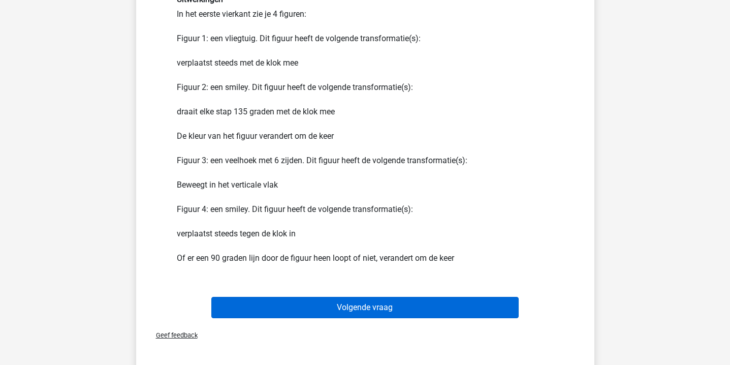
click at [364, 314] on button "Volgende vraag" at bounding box center [364, 306] width 307 height 21
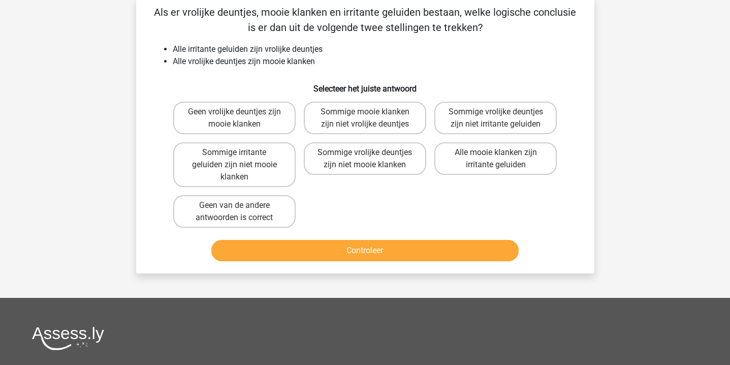
scroll to position [47, 0]
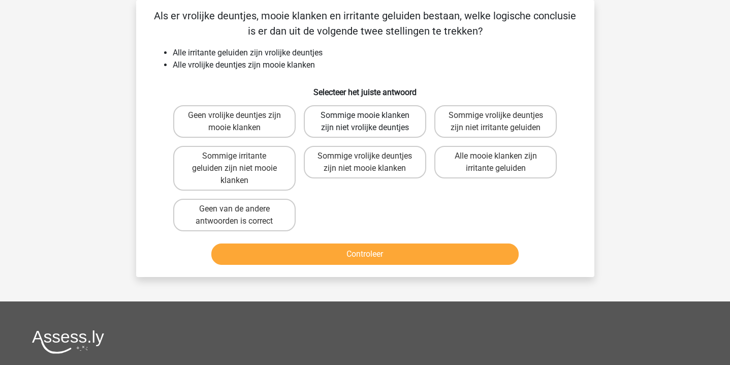
click at [378, 113] on label "Sommige mooie klanken zijn niet vrolijke deuntjes" at bounding box center [365, 121] width 122 height 32
click at [371, 115] on input "Sommige mooie klanken zijn niet vrolijke deuntjes" at bounding box center [368, 118] width 7 height 7
radio input "true"
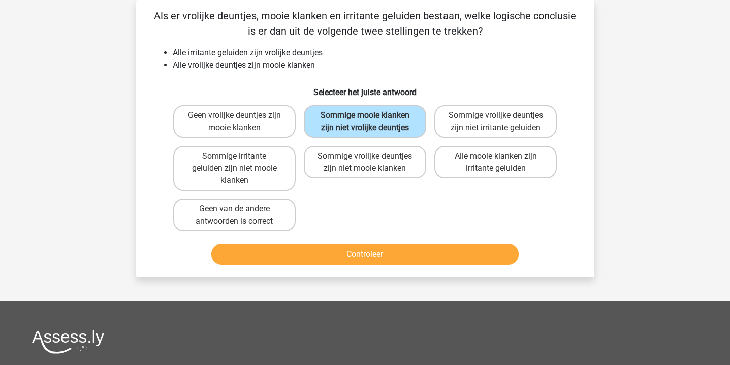
click at [378, 249] on button "Controleer" at bounding box center [364, 253] width 307 height 21
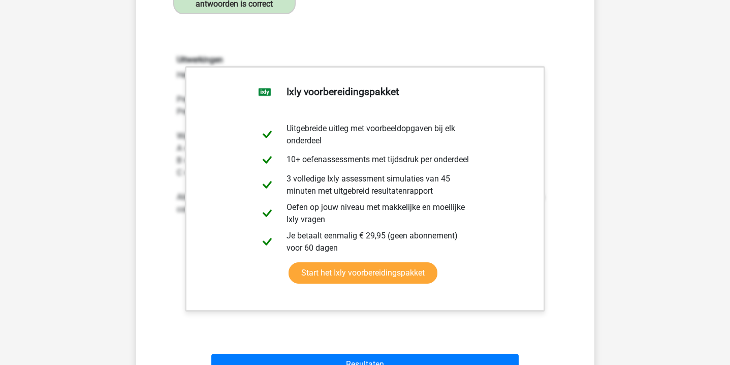
scroll to position [381, 0]
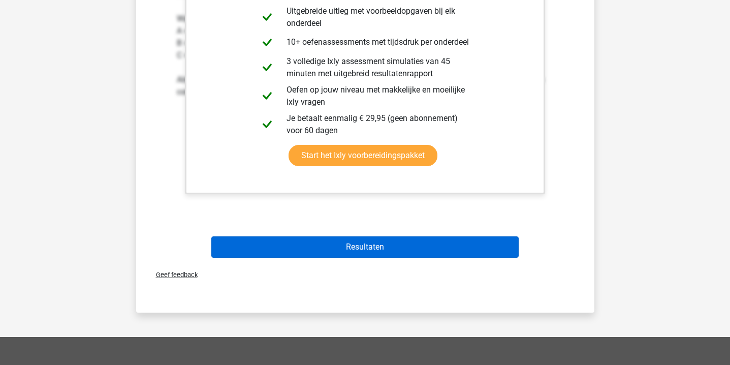
click at [378, 249] on button "Resultaten" at bounding box center [364, 246] width 307 height 21
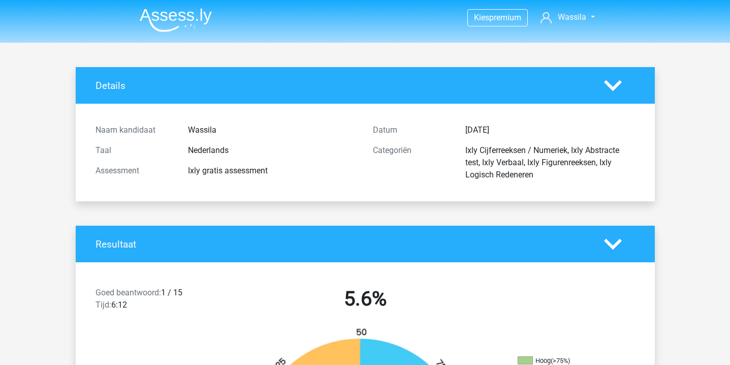
click at [184, 17] on img at bounding box center [176, 20] width 72 height 24
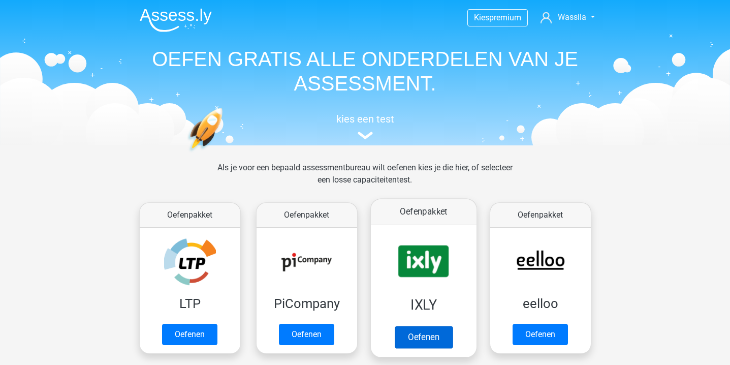
click at [423, 325] on link "Oefenen" at bounding box center [423, 336] width 58 height 22
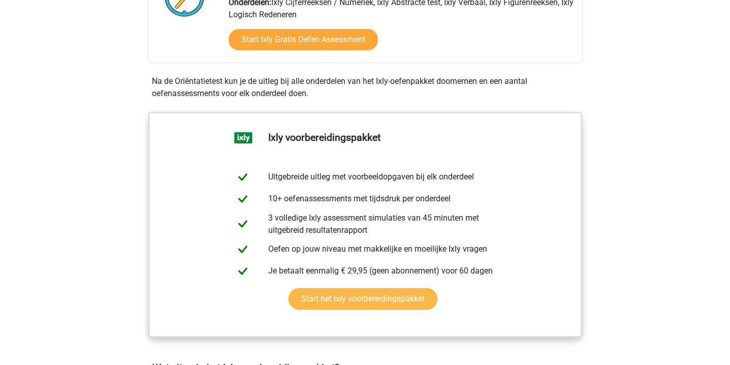
scroll to position [701, 0]
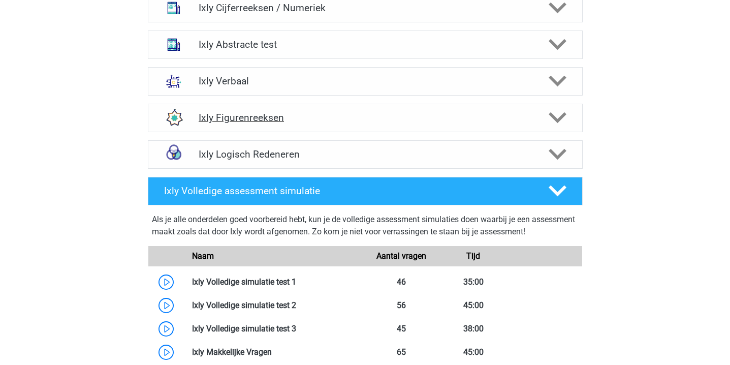
click at [307, 112] on h4 "Ixly Figurenreeksen" at bounding box center [365, 118] width 333 height 12
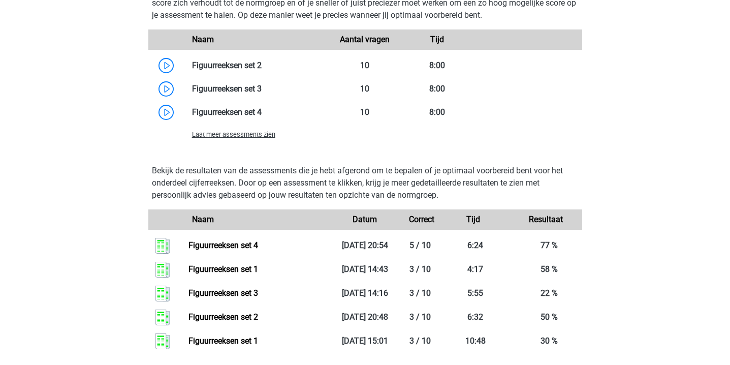
scroll to position [960, 0]
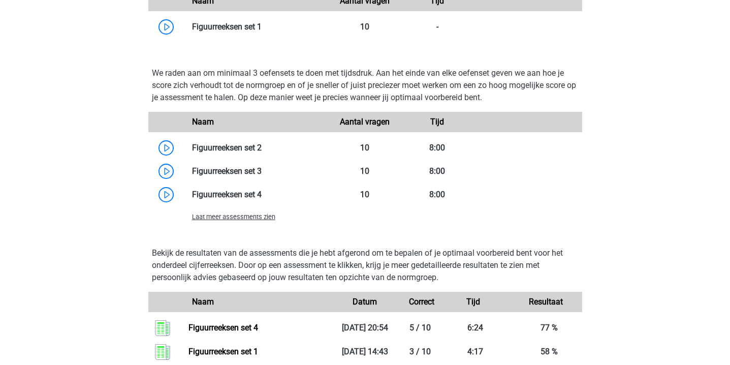
click at [248, 218] on span "Laat meer assessments zien" at bounding box center [233, 217] width 83 height 8
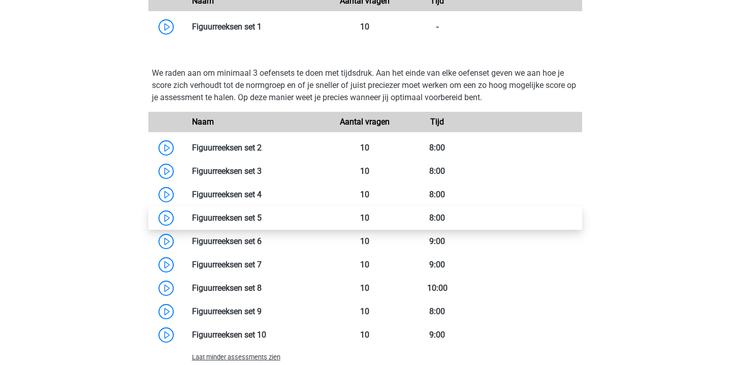
click at [261, 218] on link at bounding box center [261, 218] width 0 height 10
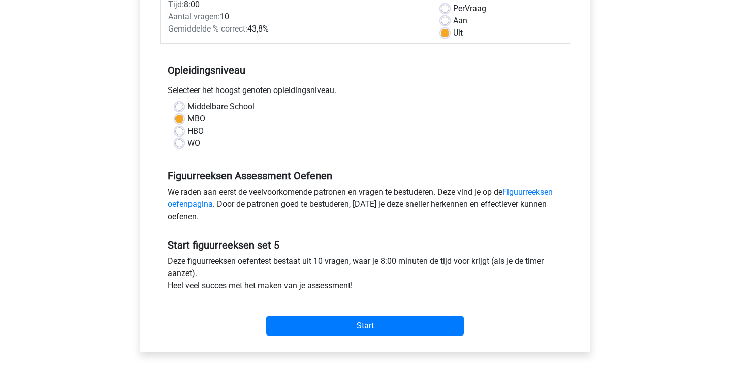
scroll to position [163, 0]
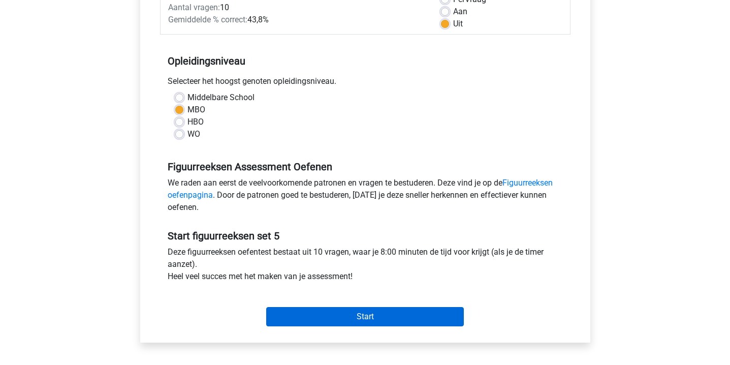
click at [301, 316] on input "Start" at bounding box center [364, 316] width 197 height 19
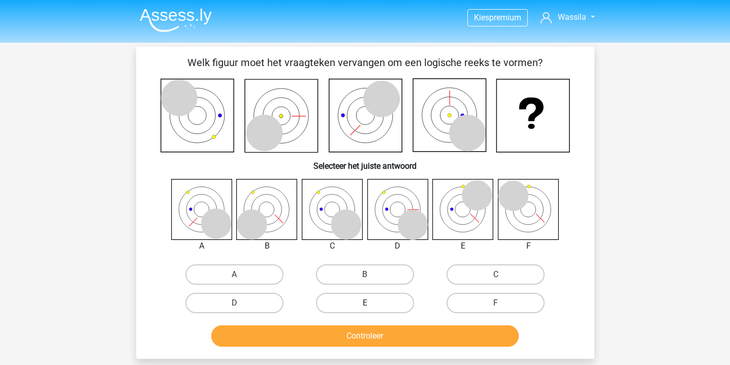
click at [397, 304] on label "E" at bounding box center [365, 302] width 98 height 20
click at [371, 304] on input "E" at bounding box center [368, 306] width 7 height 7
radio input "true"
click at [395, 328] on button "Controleer" at bounding box center [364, 335] width 307 height 21
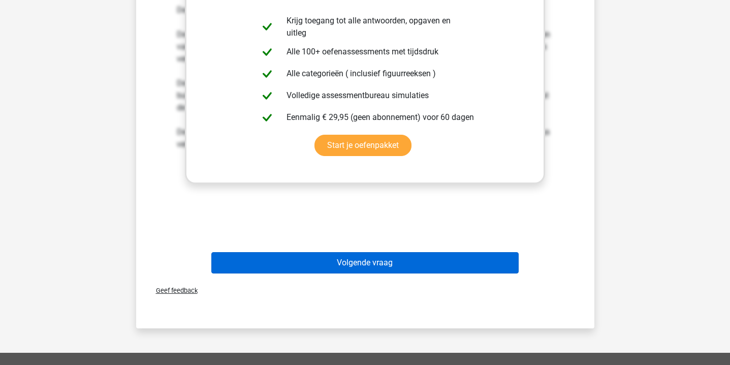
click at [409, 261] on button "Volgende vraag" at bounding box center [364, 262] width 307 height 21
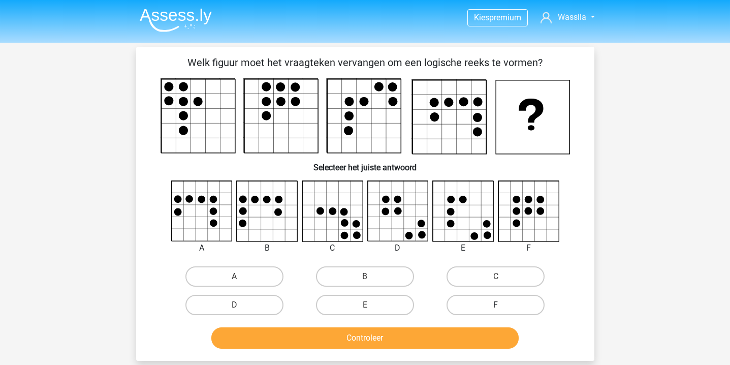
click at [479, 310] on label "F" at bounding box center [495, 304] width 98 height 20
click at [496, 310] on input "F" at bounding box center [499, 308] width 7 height 7
radio input "true"
click at [456, 327] on button "Controleer" at bounding box center [364, 337] width 307 height 21
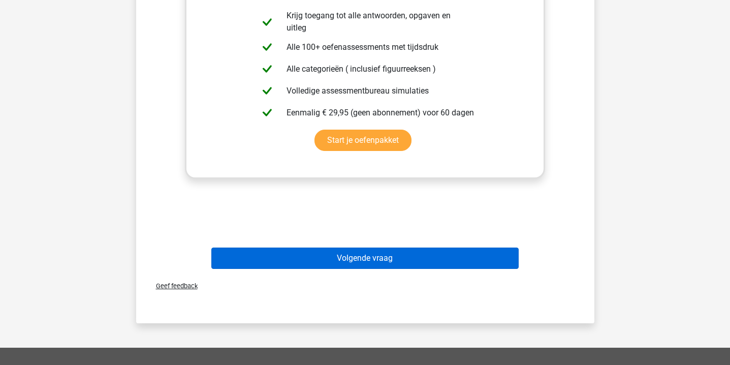
click at [375, 267] on button "Volgende vraag" at bounding box center [364, 257] width 307 height 21
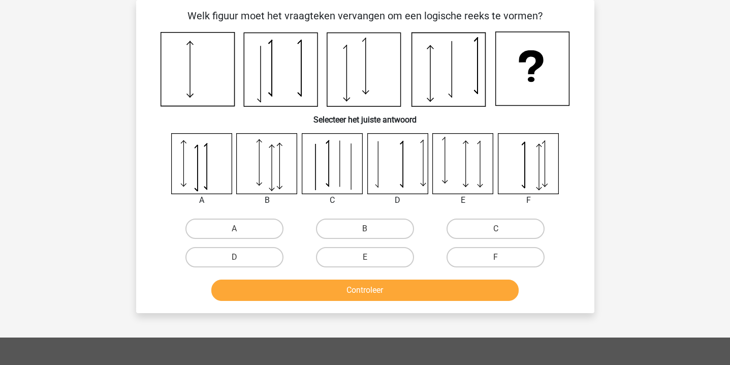
scroll to position [35, 0]
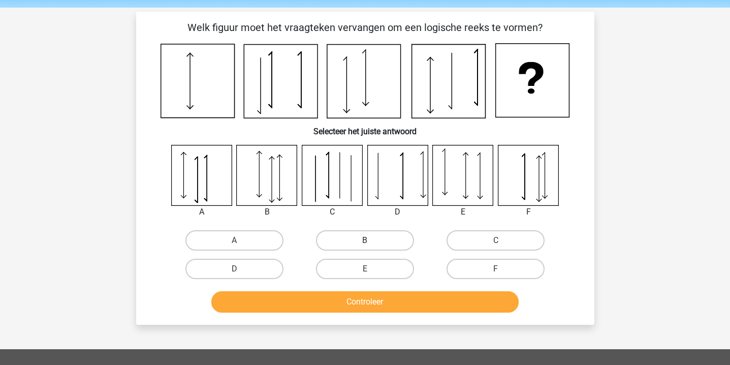
click at [358, 248] on label "B" at bounding box center [365, 240] width 98 height 20
click at [365, 247] on input "B" at bounding box center [368, 243] width 7 height 7
radio input "true"
click at [358, 302] on button "Controleer" at bounding box center [364, 301] width 307 height 21
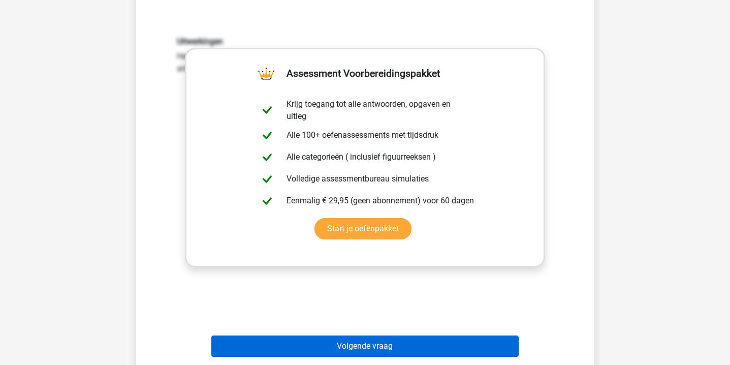
click at [359, 340] on button "Volgende vraag" at bounding box center [364, 345] width 307 height 21
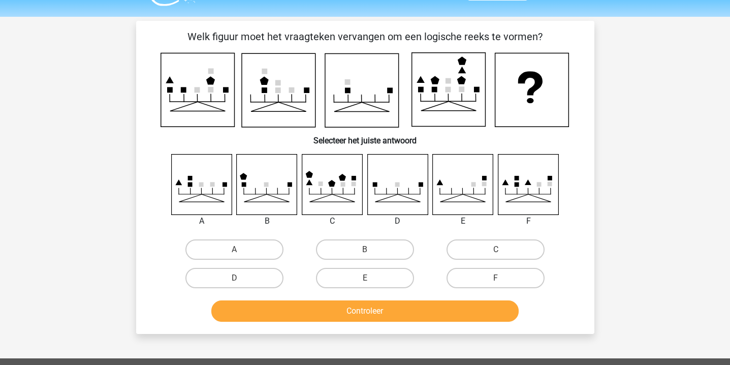
scroll to position [25, 0]
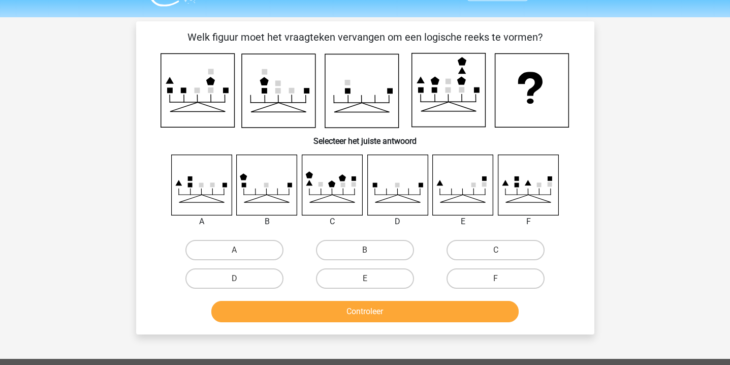
click at [267, 291] on div "D" at bounding box center [234, 278] width 130 height 28
click at [267, 281] on label "D" at bounding box center [234, 278] width 98 height 20
click at [241, 281] on input "D" at bounding box center [237, 281] width 7 height 7
radio input "true"
click at [280, 313] on button "Controleer" at bounding box center [364, 311] width 307 height 21
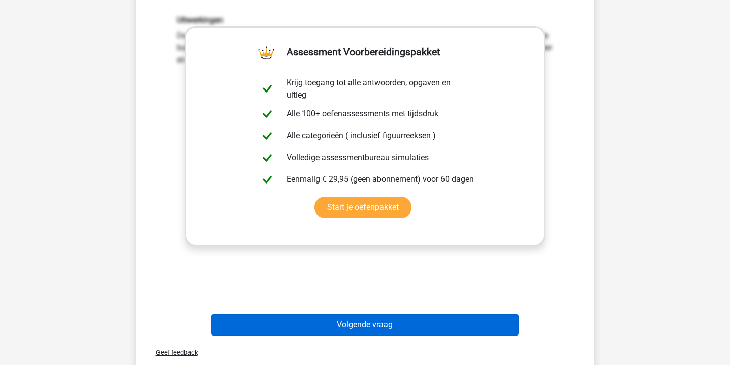
click at [285, 321] on button "Volgende vraag" at bounding box center [364, 324] width 307 height 21
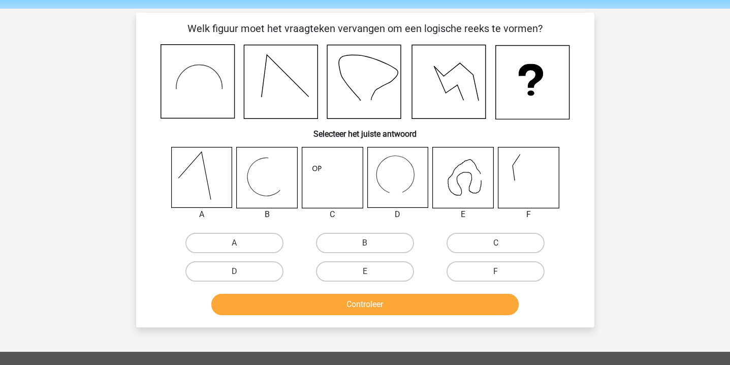
scroll to position [29, 0]
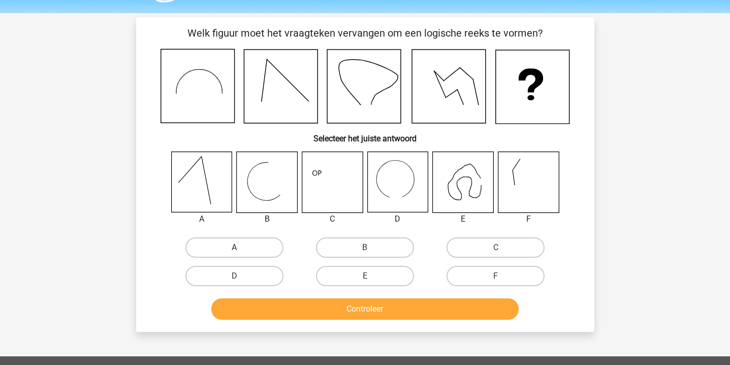
click at [264, 248] on label "A" at bounding box center [234, 247] width 98 height 20
click at [241, 248] on input "A" at bounding box center [237, 250] width 7 height 7
radio input "true"
click at [310, 304] on button "Controleer" at bounding box center [364, 308] width 307 height 21
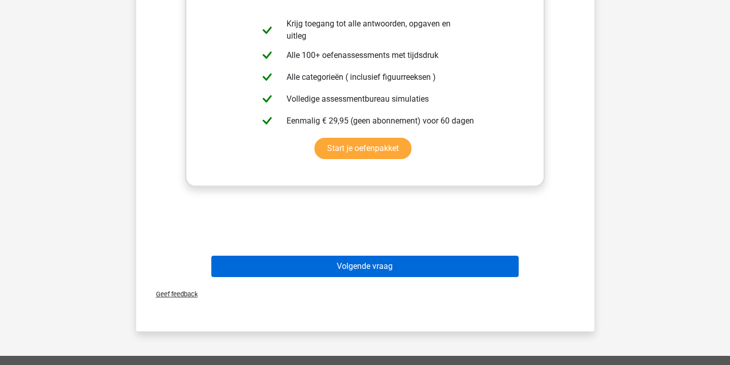
click at [334, 261] on button "Volgende vraag" at bounding box center [364, 265] width 307 height 21
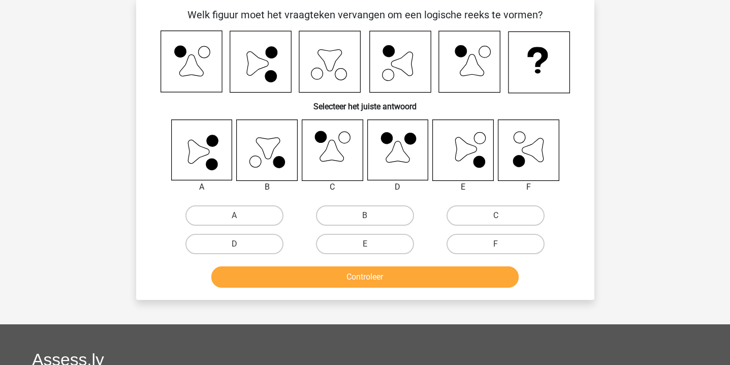
scroll to position [47, 0]
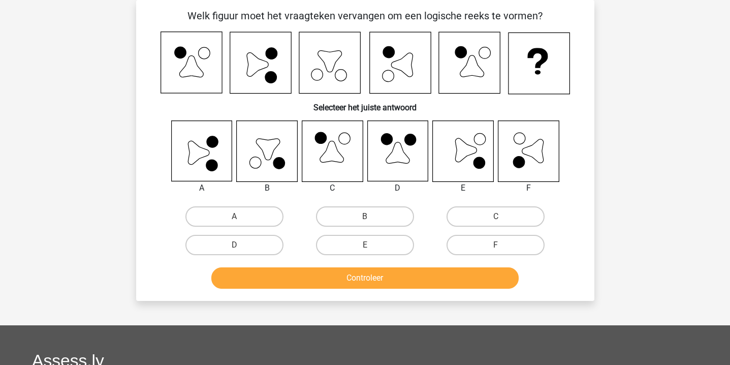
click at [200, 159] on icon at bounding box center [201, 150] width 60 height 60
click at [221, 218] on label "A" at bounding box center [234, 216] width 98 height 20
click at [234, 218] on input "A" at bounding box center [237, 219] width 7 height 7
radio input "true"
click at [287, 262] on div "Controleer" at bounding box center [364, 276] width 425 height 34
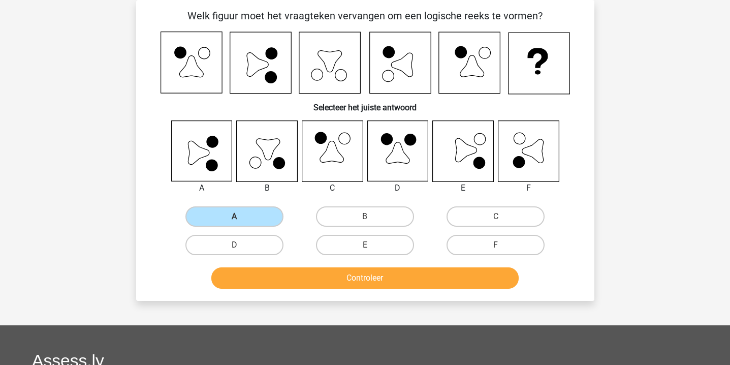
click at [289, 271] on button "Controleer" at bounding box center [364, 277] width 307 height 21
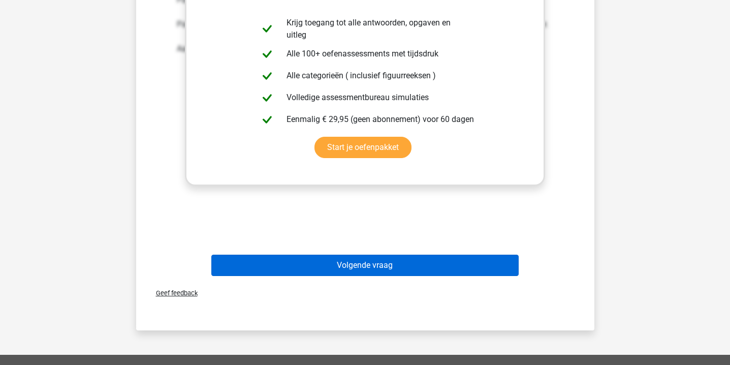
click at [292, 271] on button "Volgende vraag" at bounding box center [364, 264] width 307 height 21
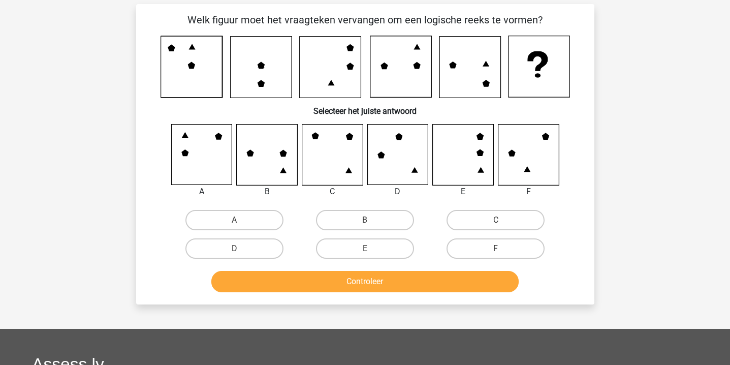
scroll to position [42, 0]
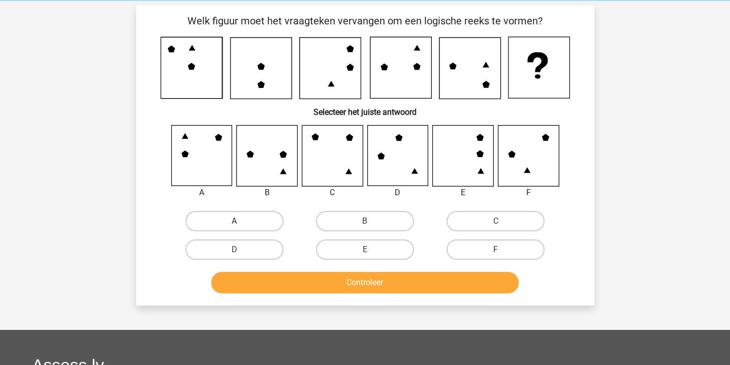
click at [216, 221] on label "A" at bounding box center [234, 221] width 98 height 20
click at [234, 221] on input "A" at bounding box center [237, 224] width 7 height 7
radio input "true"
click at [249, 274] on button "Controleer" at bounding box center [364, 282] width 307 height 21
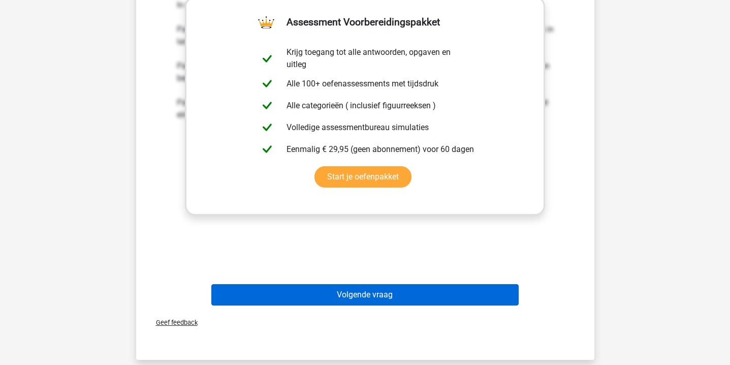
click at [395, 293] on button "Volgende vraag" at bounding box center [364, 294] width 307 height 21
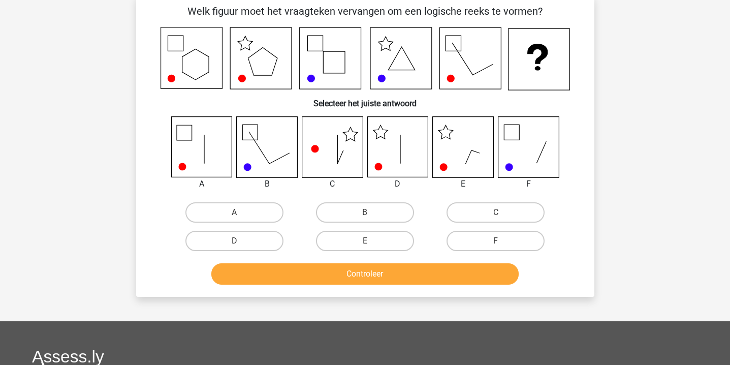
scroll to position [47, 0]
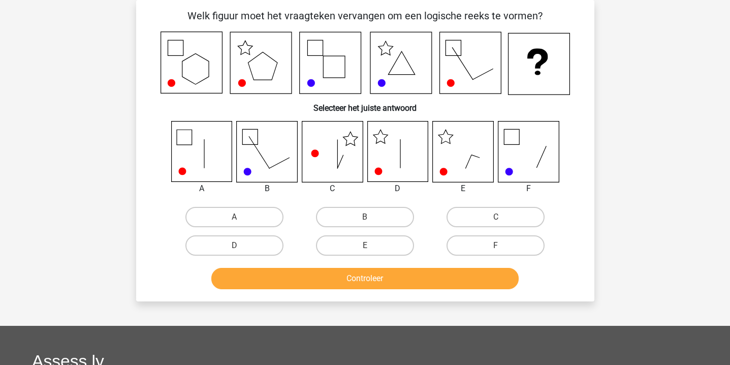
click at [267, 205] on div "A" at bounding box center [234, 217] width 130 height 28
click at [385, 242] on label "E" at bounding box center [365, 245] width 98 height 20
click at [371, 245] on input "E" at bounding box center [368, 248] width 7 height 7
radio input "true"
click at [381, 272] on button "Controleer" at bounding box center [364, 278] width 307 height 21
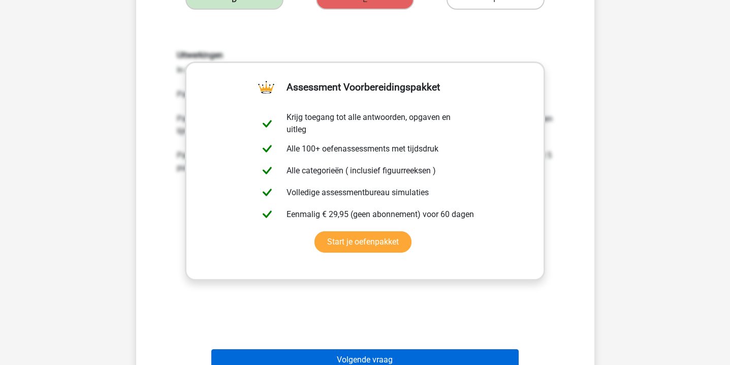
click at [359, 351] on button "Volgende vraag" at bounding box center [364, 359] width 307 height 21
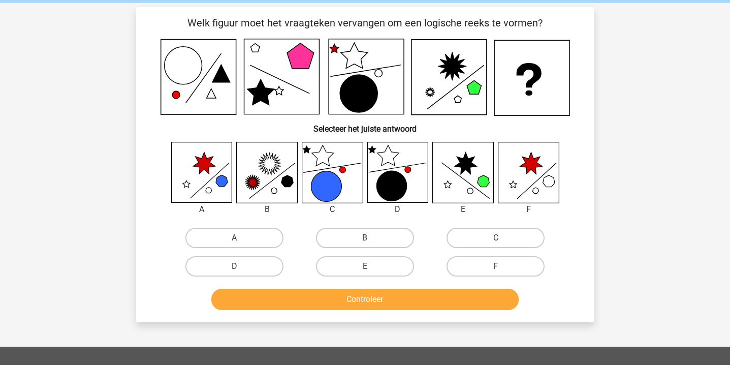
scroll to position [38, 0]
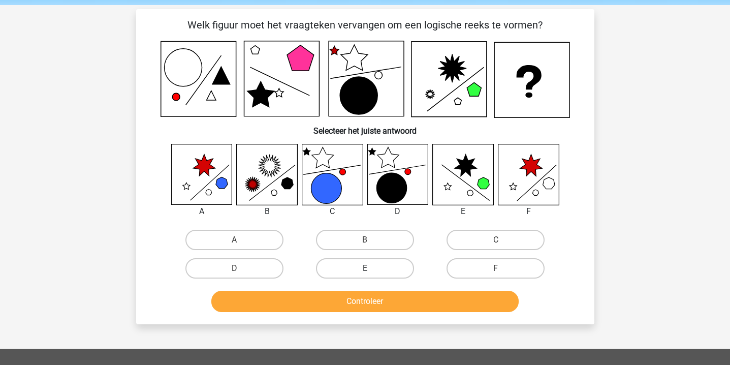
click at [387, 269] on label "E" at bounding box center [365, 268] width 98 height 20
click at [371, 269] on input "E" at bounding box center [368, 271] width 7 height 7
radio input "true"
click at [387, 305] on button "Controleer" at bounding box center [364, 300] width 307 height 21
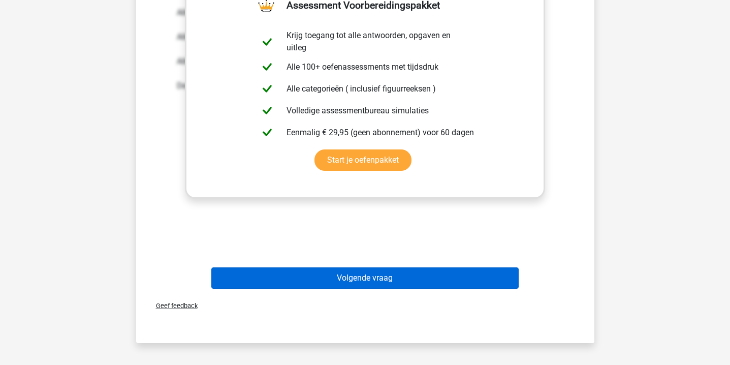
click at [383, 286] on button "Volgende vraag" at bounding box center [364, 277] width 307 height 21
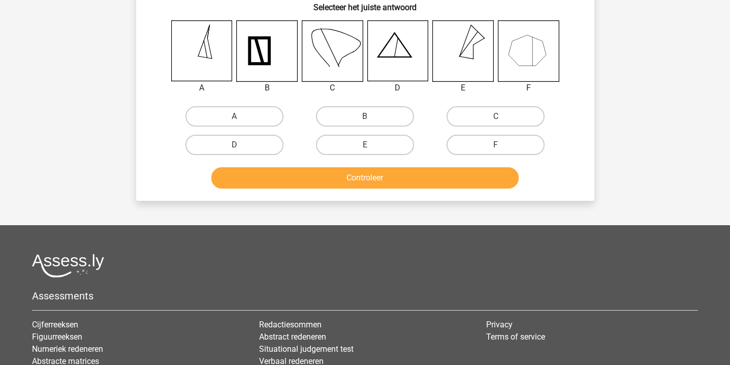
scroll to position [47, 0]
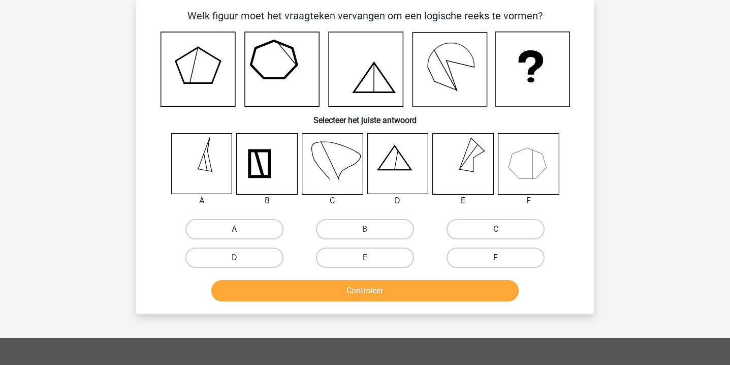
click at [381, 248] on label "E" at bounding box center [365, 257] width 98 height 20
click at [371, 257] on input "E" at bounding box center [368, 260] width 7 height 7
radio input "true"
click at [374, 285] on button "Controleer" at bounding box center [364, 290] width 307 height 21
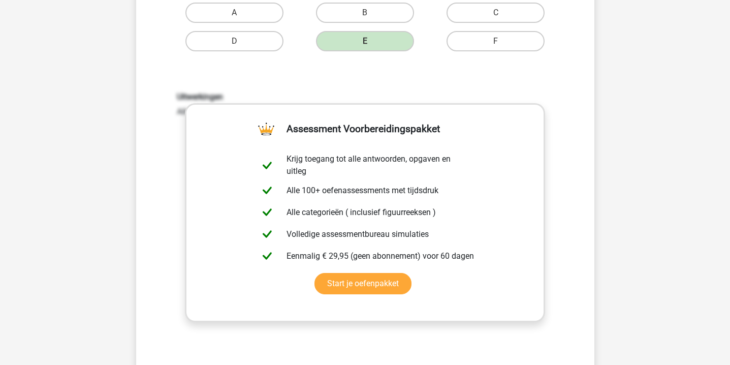
scroll to position [305, 0]
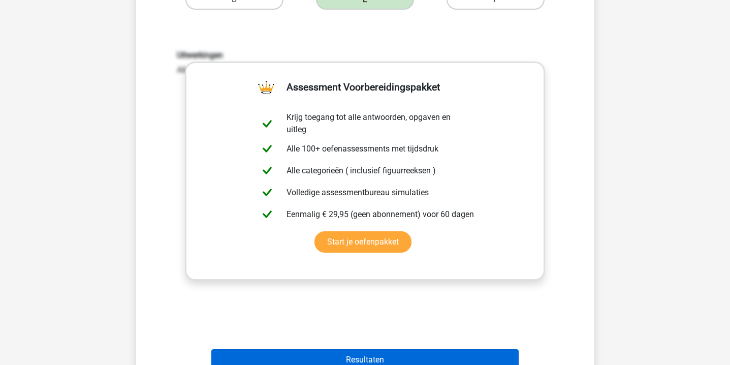
click at [366, 353] on button "Resultaten" at bounding box center [364, 359] width 307 height 21
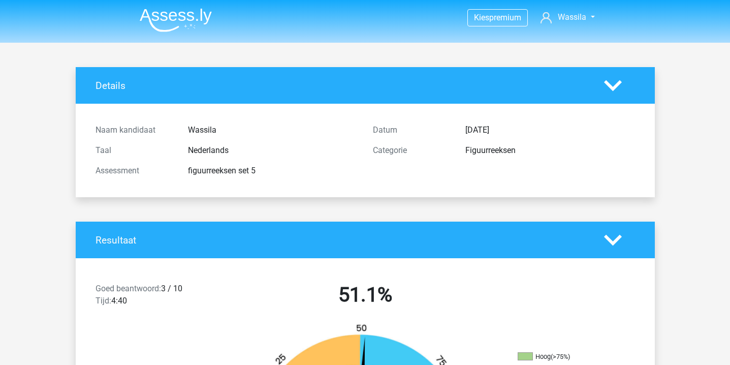
click at [195, 26] on img at bounding box center [176, 20] width 72 height 24
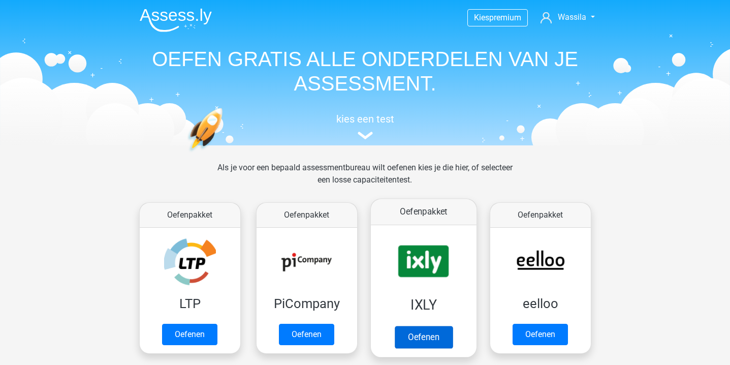
click at [434, 325] on link "Oefenen" at bounding box center [423, 336] width 58 height 22
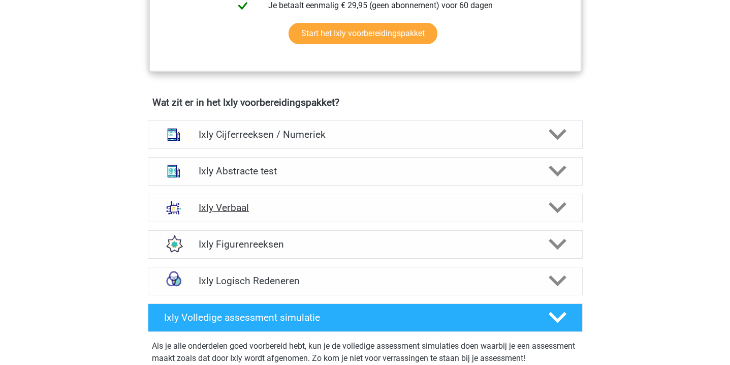
scroll to position [577, 0]
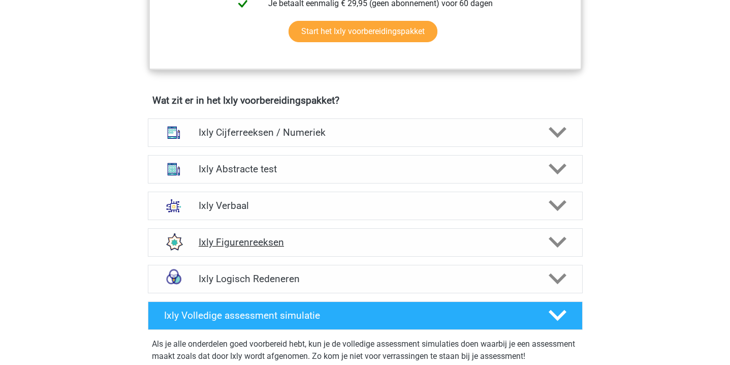
click at [347, 235] on div "Ixly Figurenreeksen" at bounding box center [365, 242] width 435 height 28
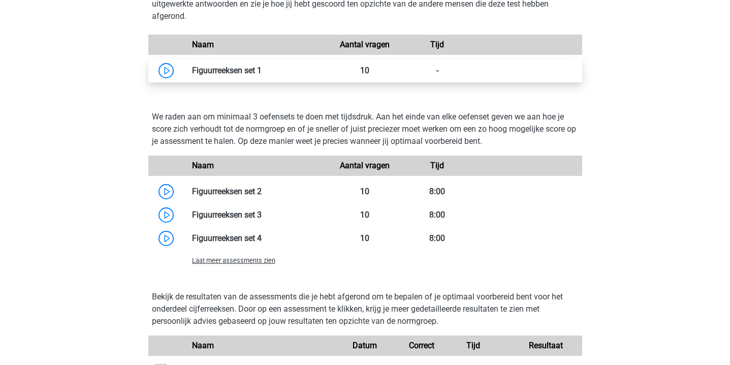
scroll to position [914, 0]
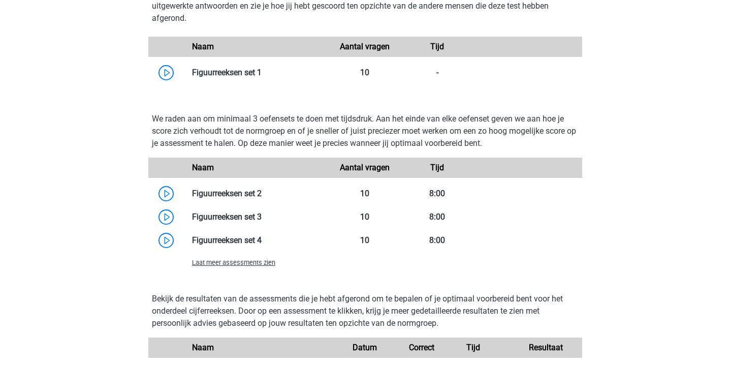
click at [255, 261] on span "Laat meer assessments zien" at bounding box center [233, 262] width 83 height 8
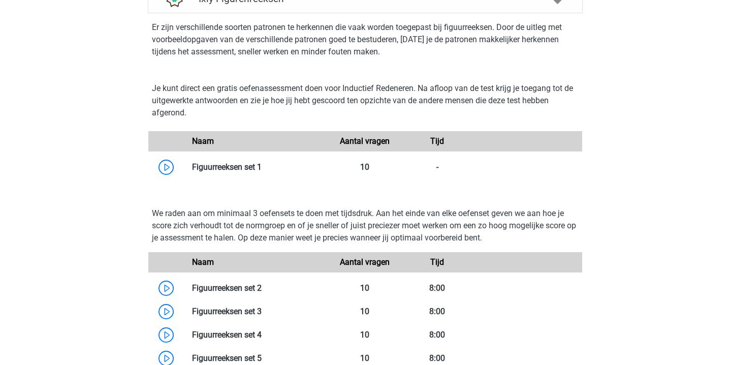
scroll to position [809, 0]
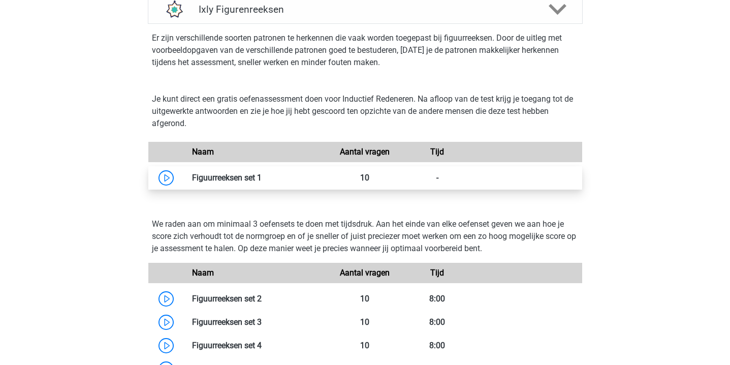
click at [261, 173] on link at bounding box center [261, 178] width 0 height 10
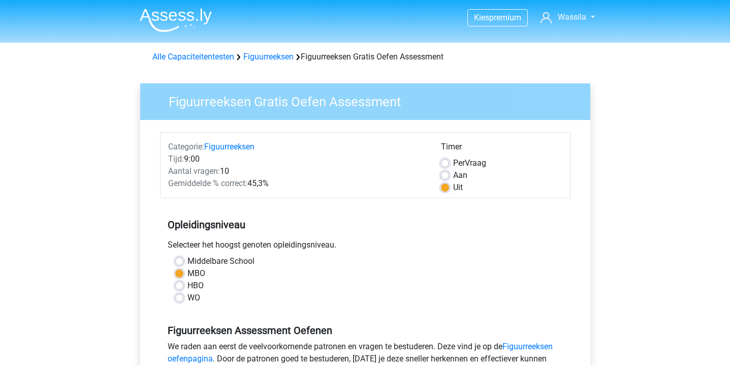
click at [456, 172] on label "Aan" at bounding box center [460, 175] width 14 height 12
click at [449, 172] on input "Aan" at bounding box center [445, 174] width 8 height 10
radio input "true"
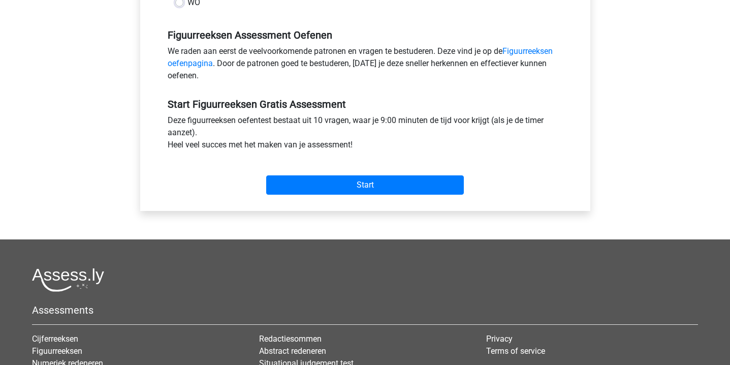
scroll to position [332, 0]
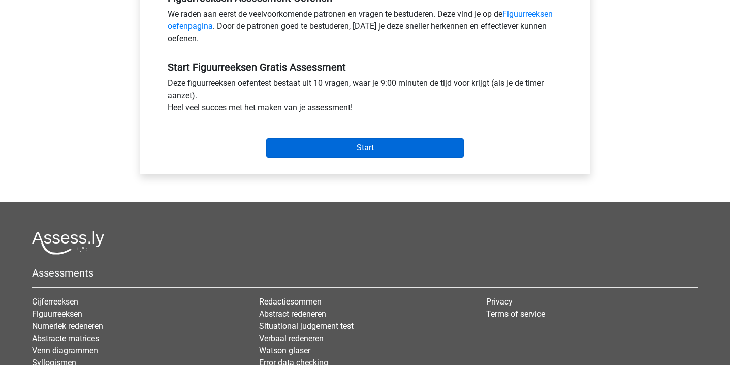
click at [406, 151] on input "Start" at bounding box center [364, 147] width 197 height 19
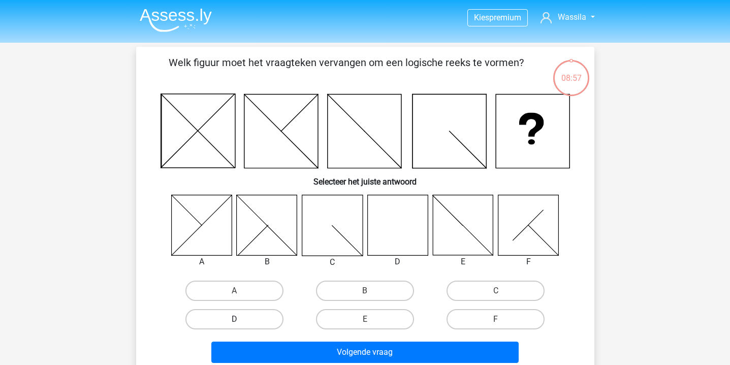
click at [261, 314] on label "D" at bounding box center [234, 319] width 98 height 20
click at [241, 319] on input "D" at bounding box center [237, 322] width 7 height 7
radio input "true"
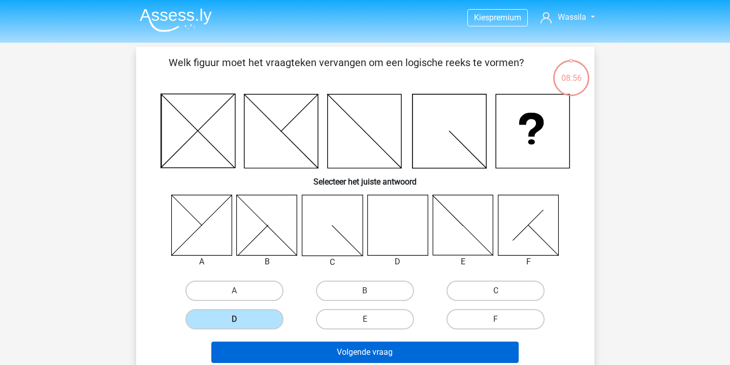
click at [272, 345] on button "Volgende vraag" at bounding box center [364, 351] width 307 height 21
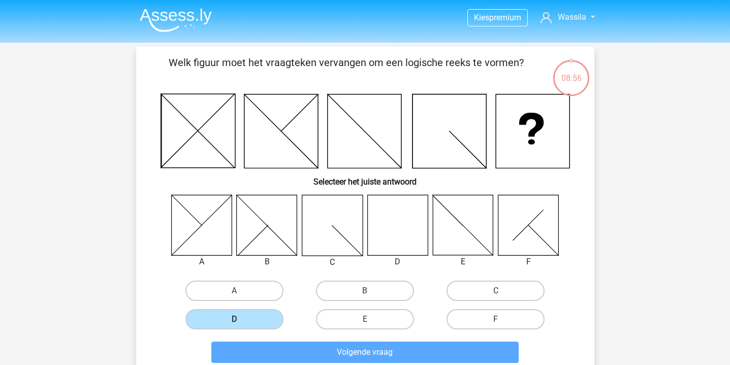
scroll to position [47, 0]
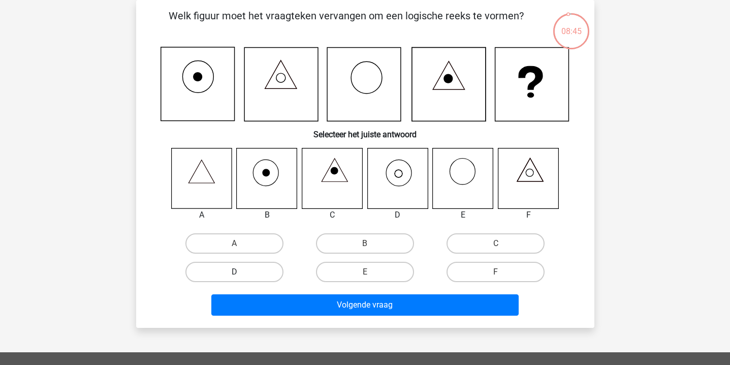
click at [260, 265] on label "D" at bounding box center [234, 271] width 98 height 20
click at [241, 272] on input "D" at bounding box center [237, 275] width 7 height 7
radio input "true"
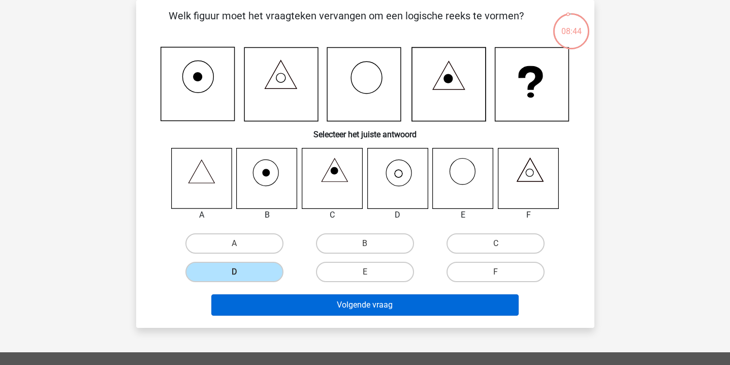
click at [318, 295] on button "Volgende vraag" at bounding box center [364, 304] width 307 height 21
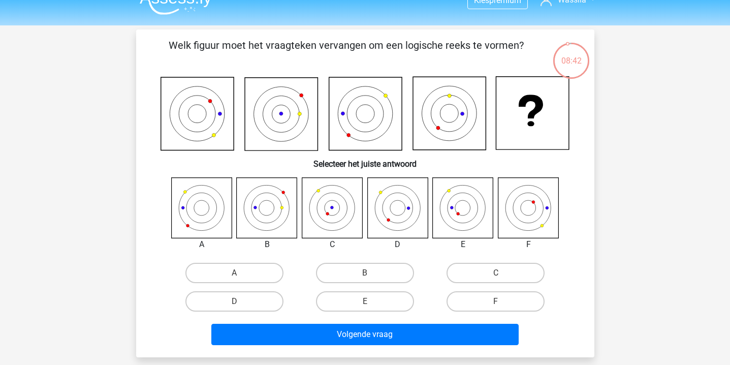
scroll to position [6, 0]
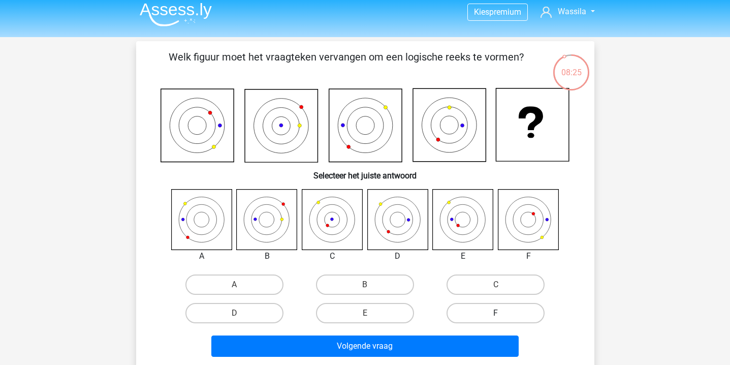
click at [490, 312] on label "F" at bounding box center [495, 313] width 98 height 20
click at [496, 313] on input "F" at bounding box center [499, 316] width 7 height 7
radio input "true"
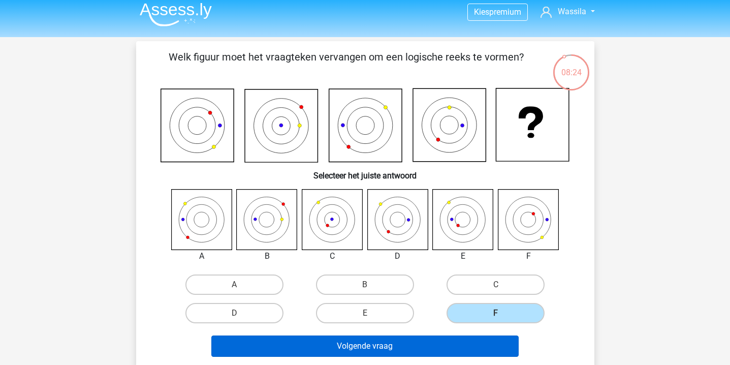
click at [470, 344] on button "Volgende vraag" at bounding box center [364, 345] width 307 height 21
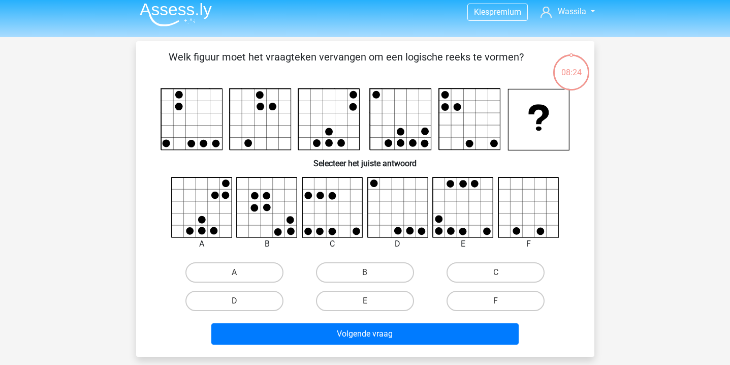
scroll to position [47, 0]
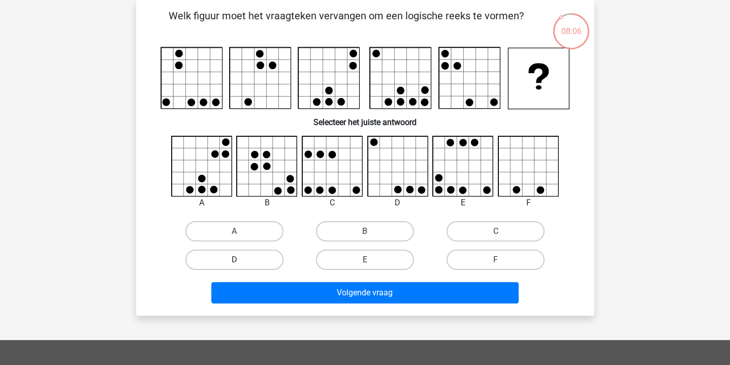
click at [274, 259] on label "D" at bounding box center [234, 259] width 98 height 20
click at [241, 259] on input "D" at bounding box center [237, 262] width 7 height 7
radio input "true"
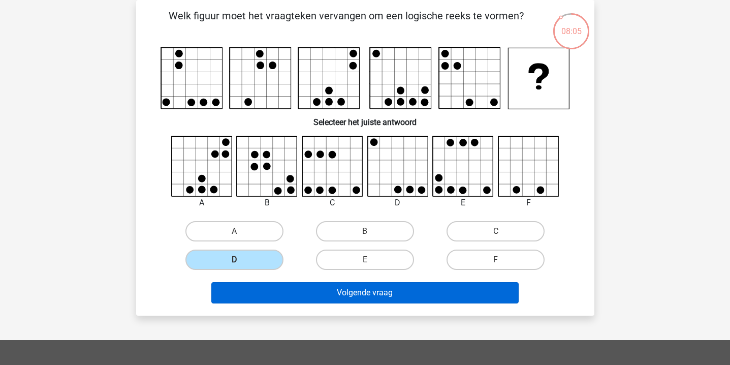
click at [295, 297] on button "Volgende vraag" at bounding box center [364, 292] width 307 height 21
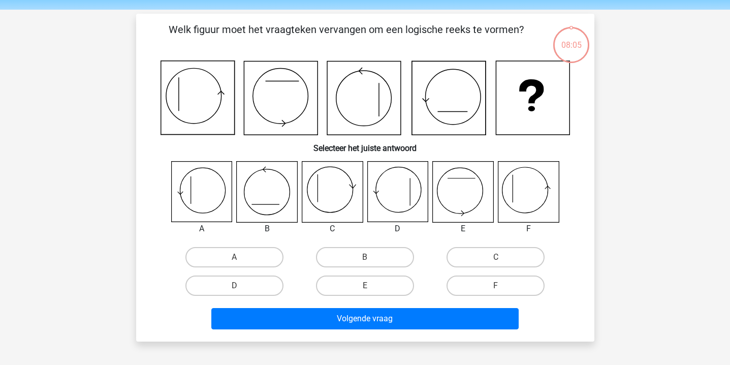
scroll to position [27, 0]
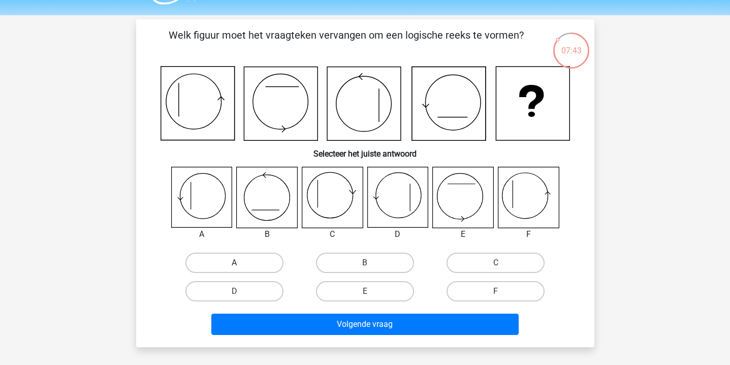
click at [255, 267] on label "A" at bounding box center [234, 262] width 98 height 20
click at [241, 267] on input "A" at bounding box center [237, 265] width 7 height 7
radio input "true"
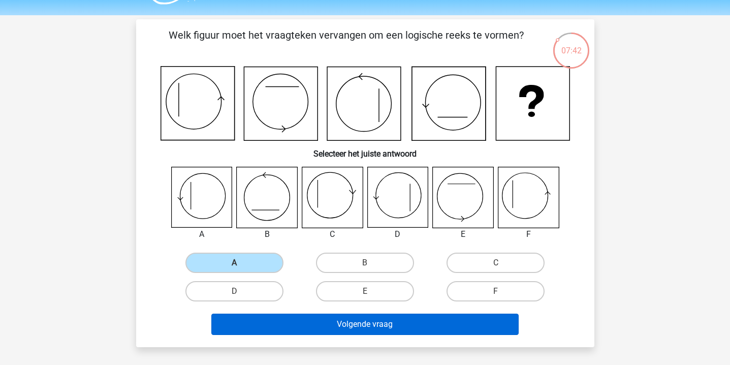
click at [301, 317] on button "Volgende vraag" at bounding box center [364, 323] width 307 height 21
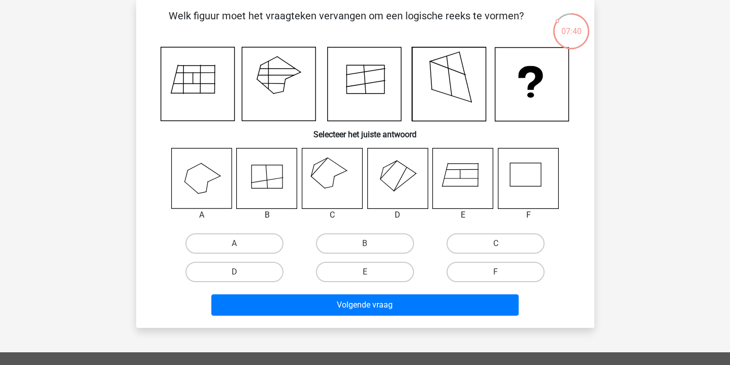
scroll to position [46, 0]
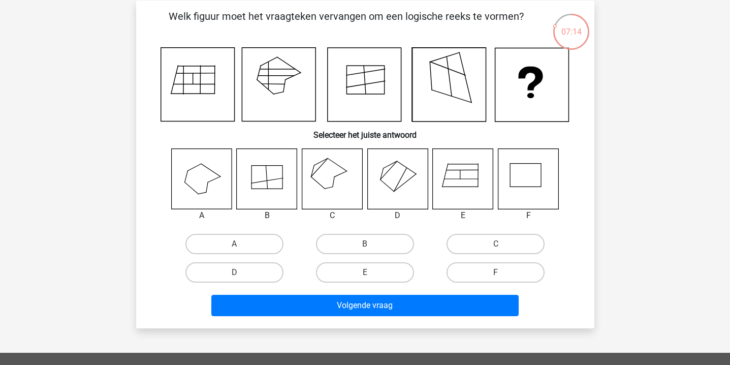
drag, startPoint x: 358, startPoint y: 245, endPoint x: 333, endPoint y: 181, distance: 69.0
click at [333, 182] on div "A B C D E" at bounding box center [364, 217] width 425 height 139
click at [373, 166] on icon at bounding box center [397, 178] width 60 height 60
click at [342, 174] on icon at bounding box center [332, 178] width 60 height 60
click at [487, 236] on label "C" at bounding box center [495, 244] width 98 height 20
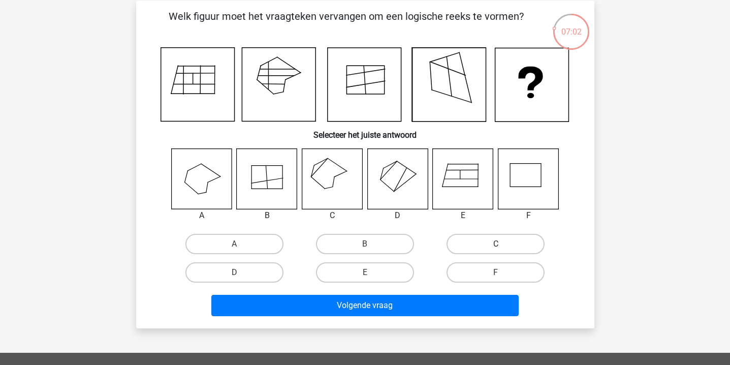
click at [496, 244] on input "C" at bounding box center [499, 247] width 7 height 7
radio input "true"
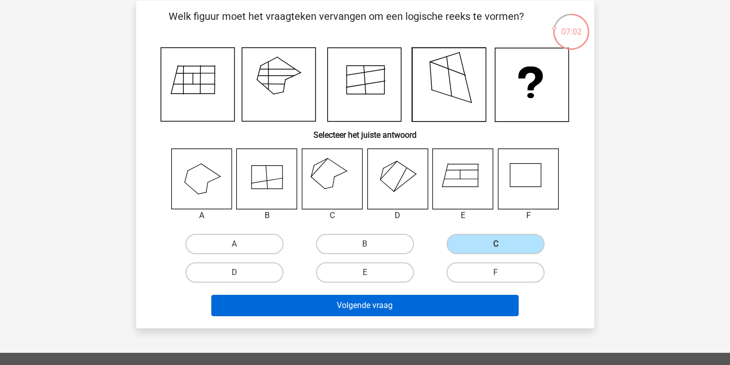
click at [411, 310] on button "Volgende vraag" at bounding box center [364, 304] width 307 height 21
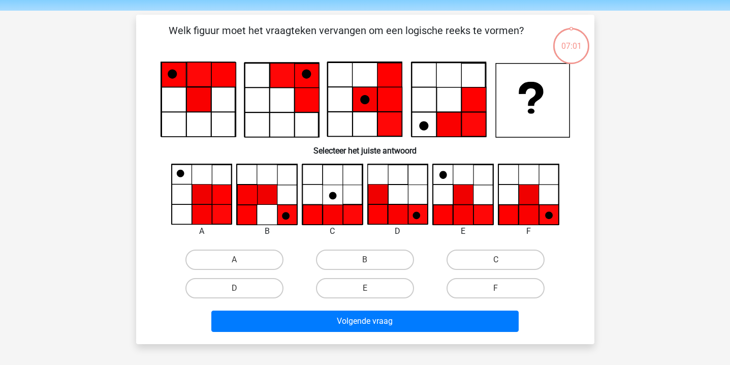
scroll to position [30, 0]
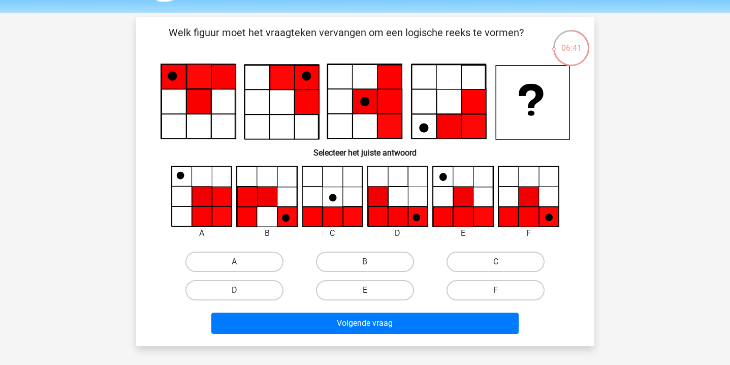
click at [380, 287] on label "E" at bounding box center [365, 290] width 98 height 20
click at [371, 290] on input "E" at bounding box center [368, 293] width 7 height 7
radio input "true"
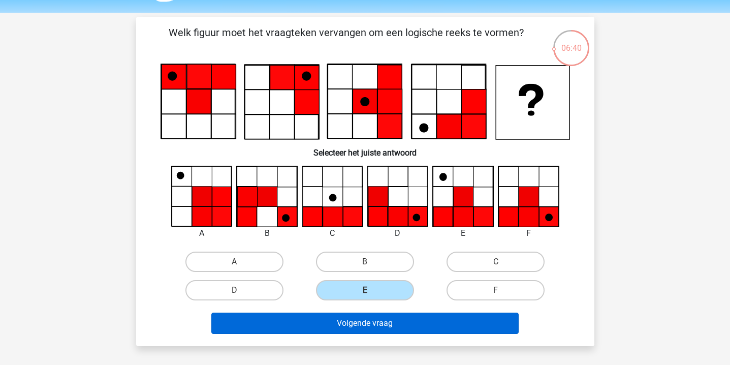
click at [370, 323] on button "Volgende vraag" at bounding box center [364, 322] width 307 height 21
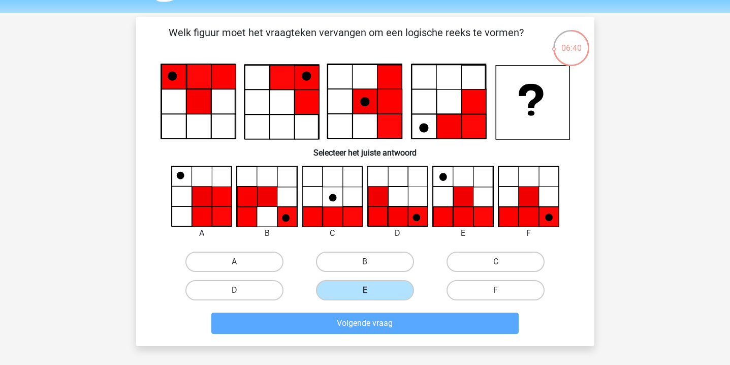
scroll to position [47, 0]
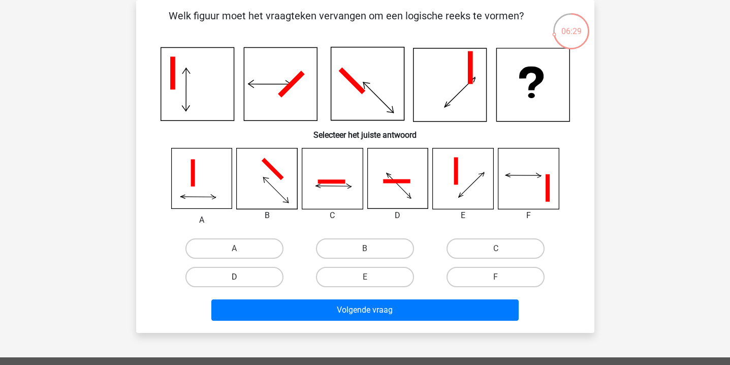
click at [246, 283] on label "D" at bounding box center [234, 277] width 98 height 20
click at [241, 283] on input "D" at bounding box center [237, 280] width 7 height 7
radio input "true"
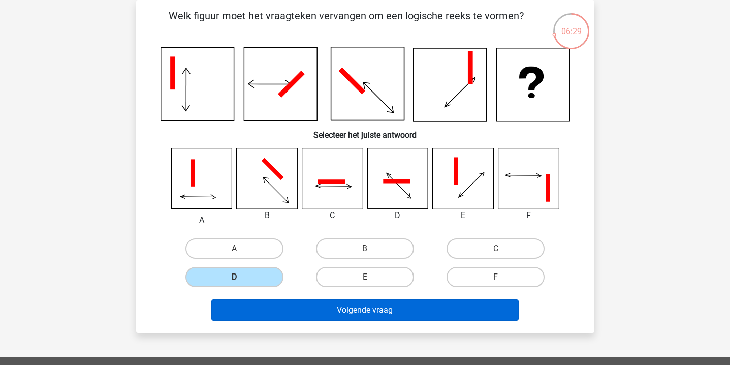
click at [284, 305] on button "Volgende vraag" at bounding box center [364, 309] width 307 height 21
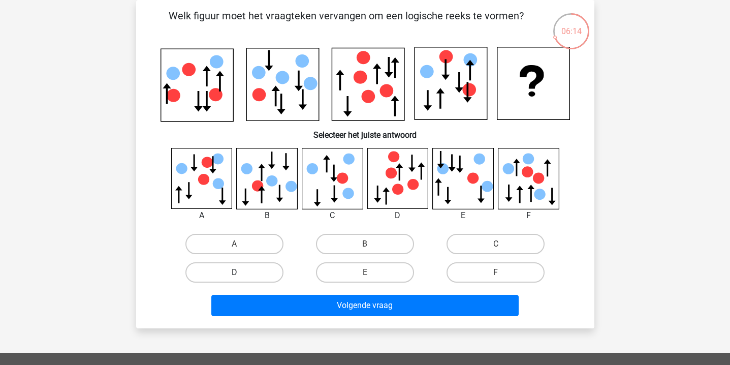
click at [247, 268] on label "D" at bounding box center [234, 272] width 98 height 20
click at [241, 272] on input "D" at bounding box center [237, 275] width 7 height 7
radio input "true"
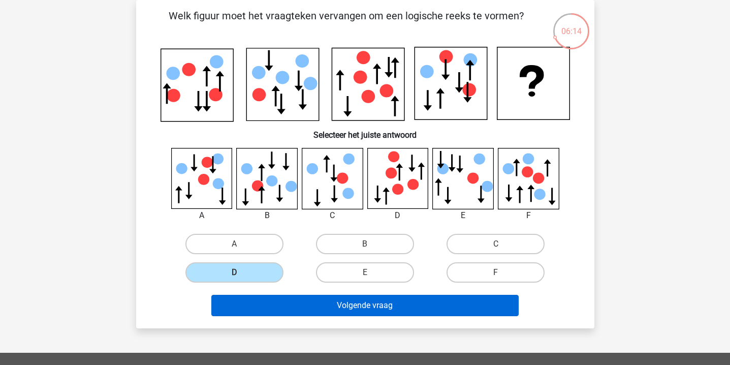
click at [268, 302] on button "Volgende vraag" at bounding box center [364, 304] width 307 height 21
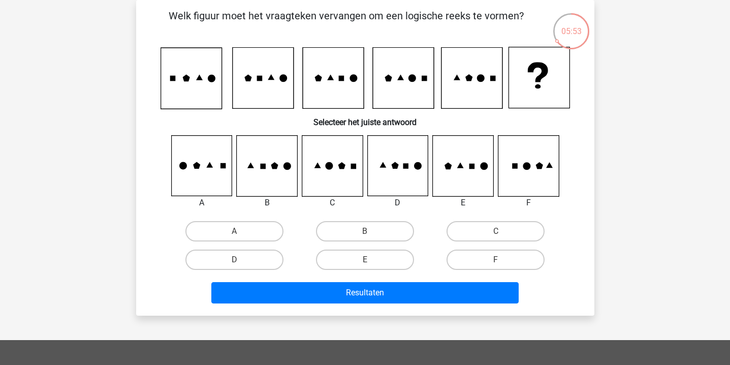
click at [320, 166] on icon at bounding box center [332, 166] width 60 height 60
click at [491, 226] on label "C" at bounding box center [495, 231] width 98 height 20
click at [496, 231] on input "C" at bounding box center [499, 234] width 7 height 7
radio input "true"
click at [415, 324] on div "Kies premium Wassila wassila.maroc@live.nl" at bounding box center [365, 280] width 730 height 654
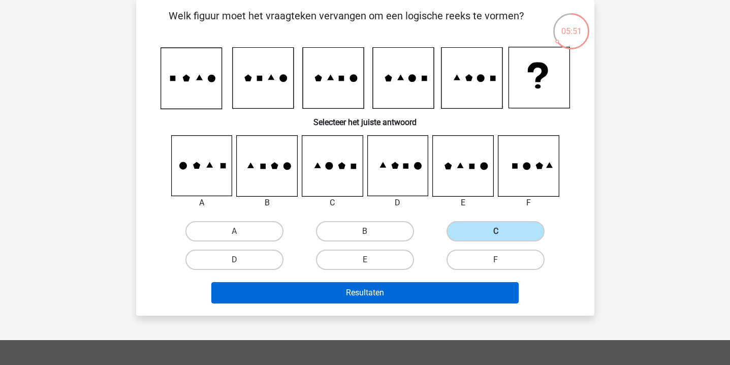
click at [416, 295] on button "Resultaten" at bounding box center [364, 292] width 307 height 21
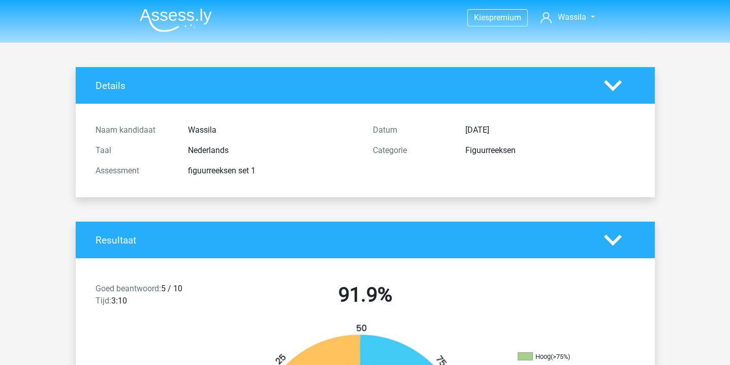
click at [202, 20] on img at bounding box center [176, 20] width 72 height 24
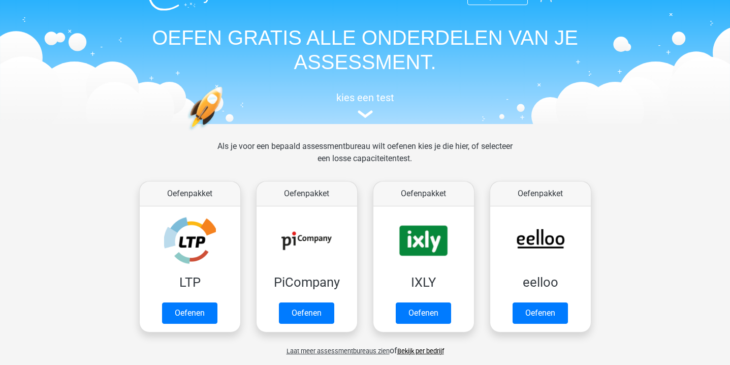
scroll to position [61, 0]
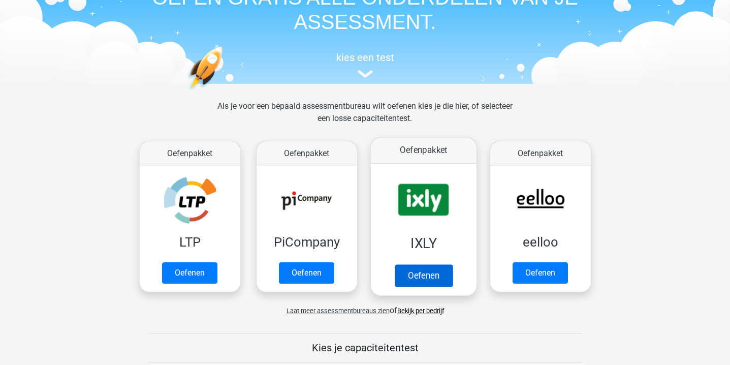
click at [398, 264] on link "Oefenen" at bounding box center [423, 275] width 58 height 22
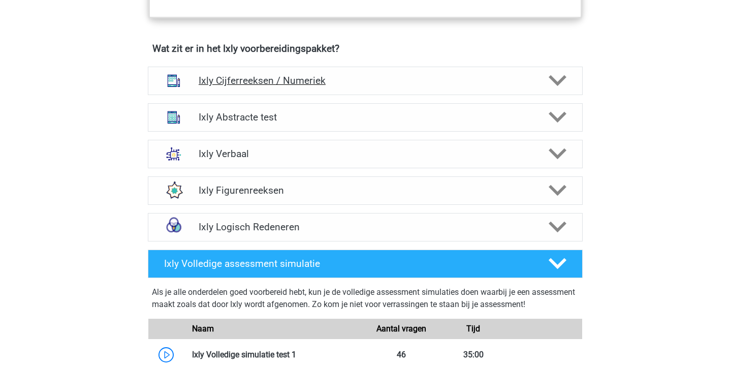
scroll to position [630, 0]
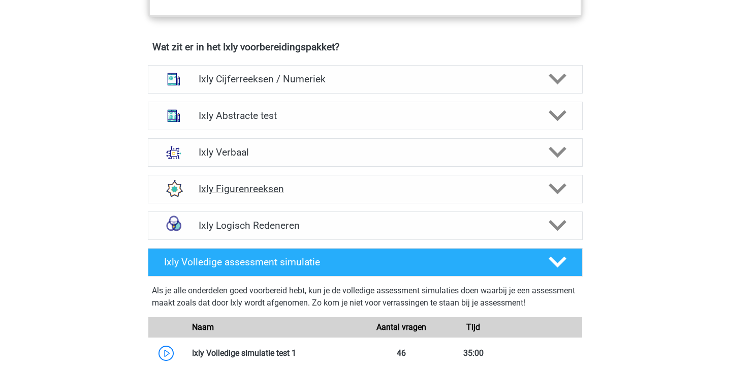
click at [564, 193] on icon at bounding box center [557, 189] width 18 height 18
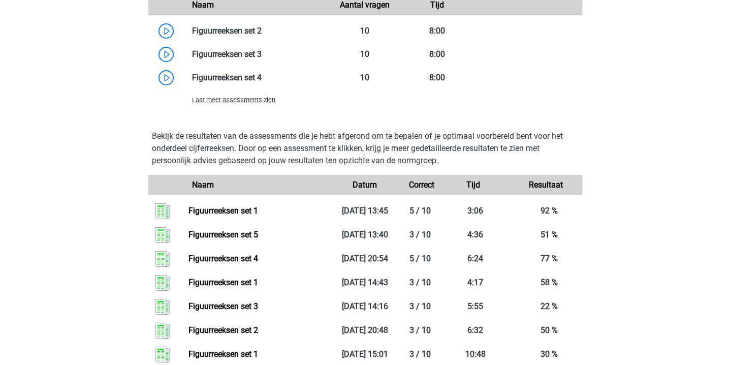
scroll to position [1127, 0]
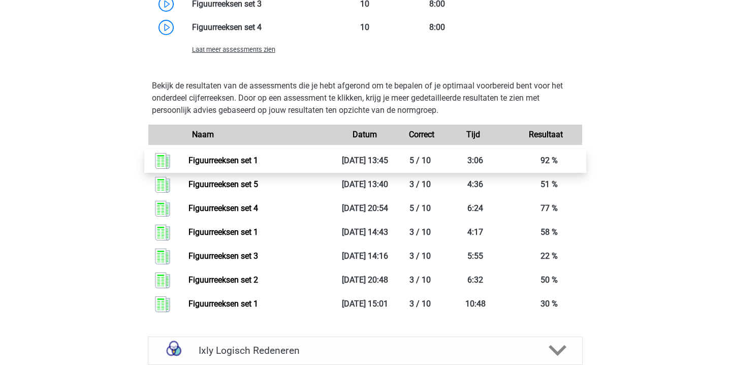
click at [258, 156] on link "Figuurreeksen set 1" at bounding box center [223, 160] width 70 height 10
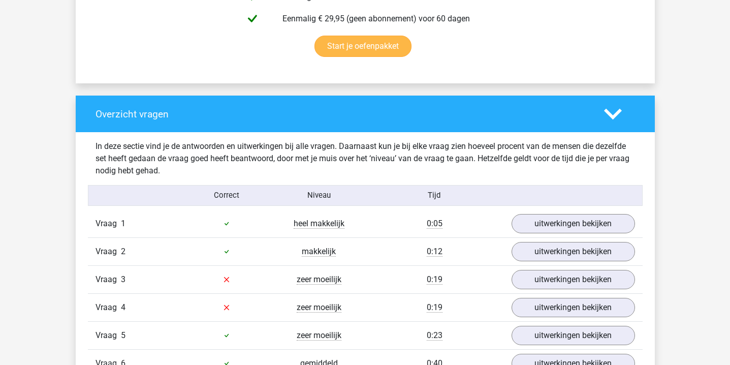
scroll to position [673, 0]
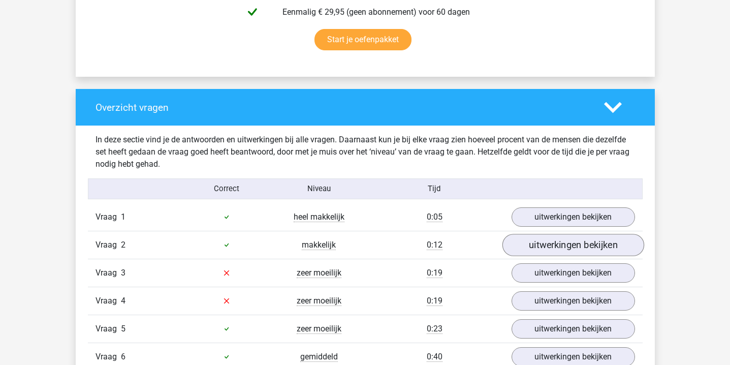
click at [530, 245] on link "uitwerkingen bekijken" at bounding box center [573, 245] width 142 height 22
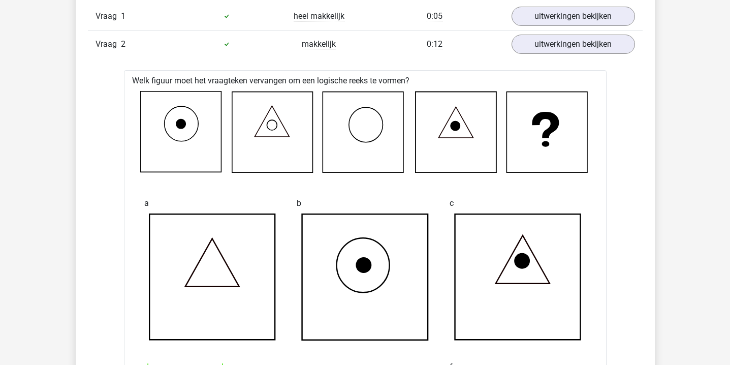
scroll to position [872, 0]
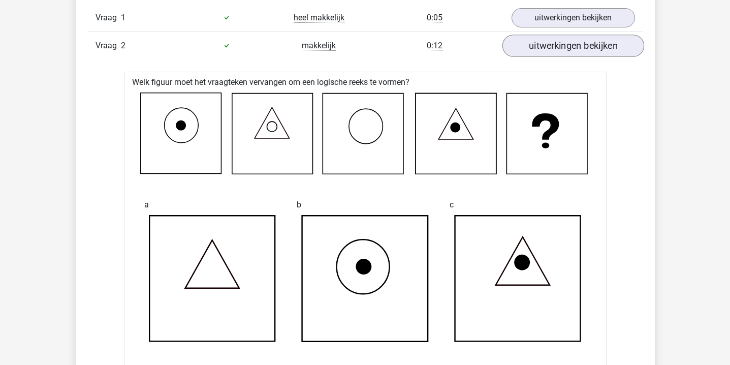
click at [544, 48] on link "uitwerkingen bekijken" at bounding box center [573, 46] width 142 height 22
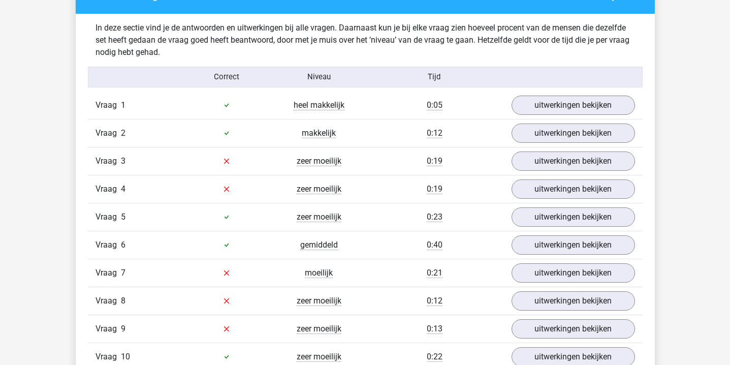
scroll to position [784, 0]
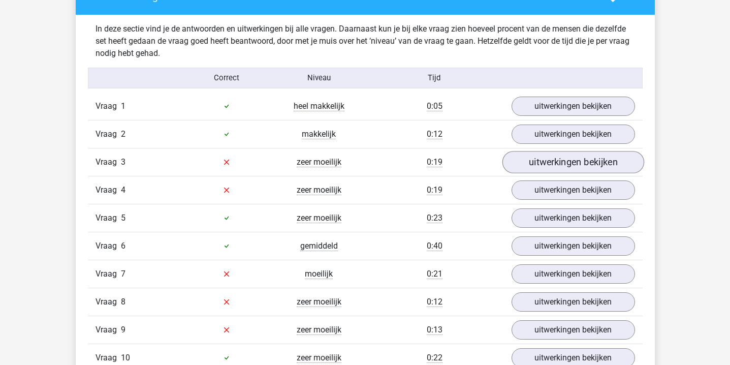
click at [555, 168] on link "uitwerkingen bekijken" at bounding box center [573, 162] width 142 height 22
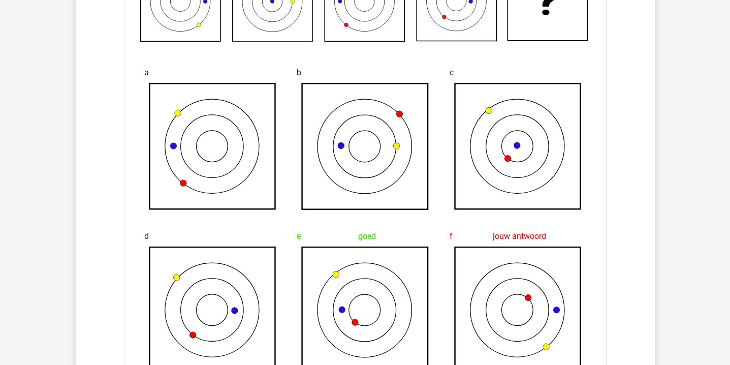
scroll to position [724, 0]
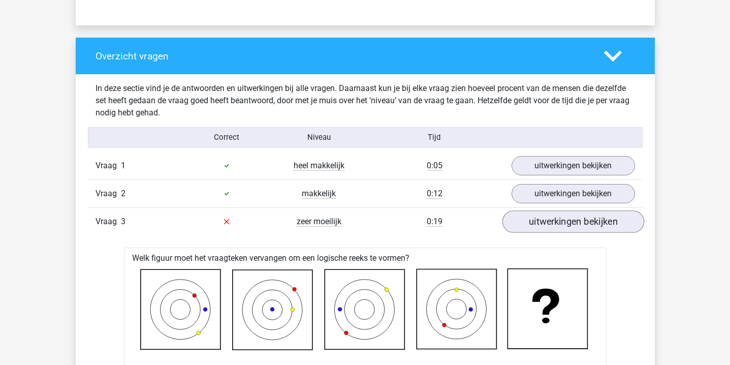
click at [532, 225] on link "uitwerkingen bekijken" at bounding box center [573, 221] width 142 height 22
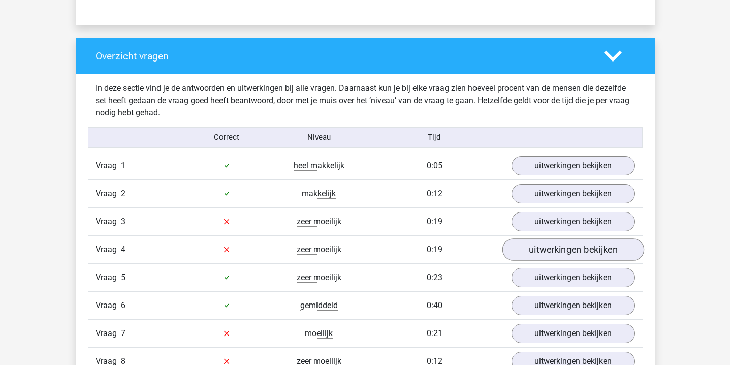
click at [543, 259] on link "uitwerkingen bekijken" at bounding box center [573, 249] width 142 height 22
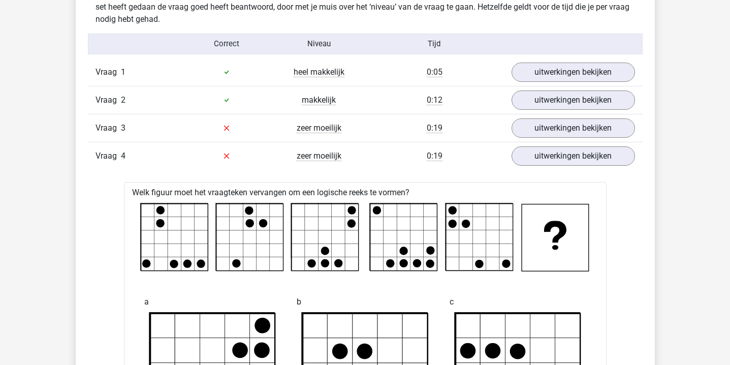
scroll to position [776, 0]
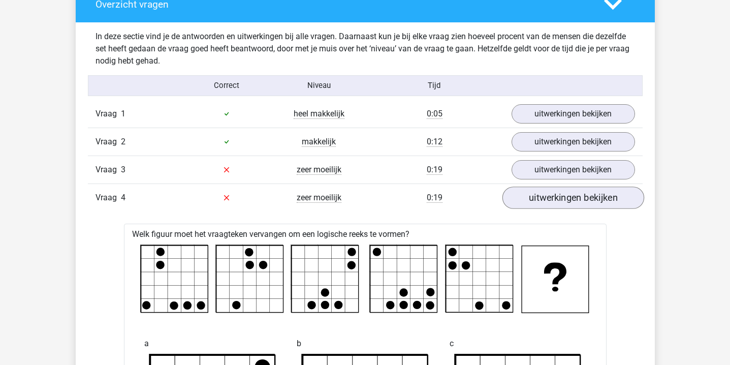
click at [552, 201] on link "uitwerkingen bekijken" at bounding box center [573, 197] width 142 height 22
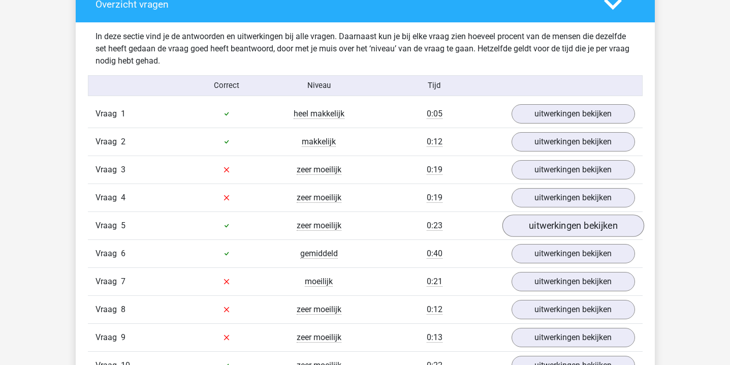
click at [556, 220] on link "uitwerkingen bekijken" at bounding box center [573, 225] width 142 height 22
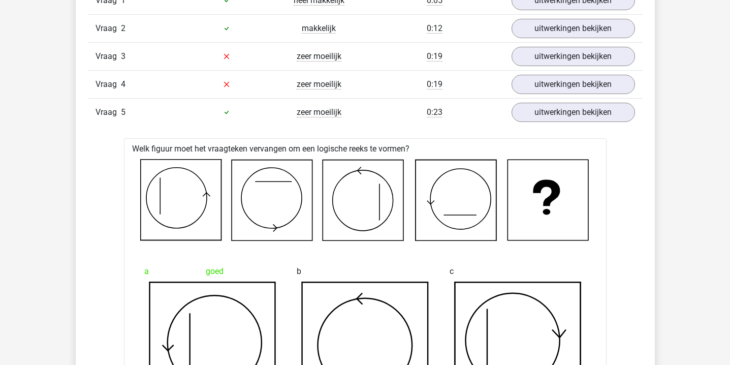
scroll to position [880, 0]
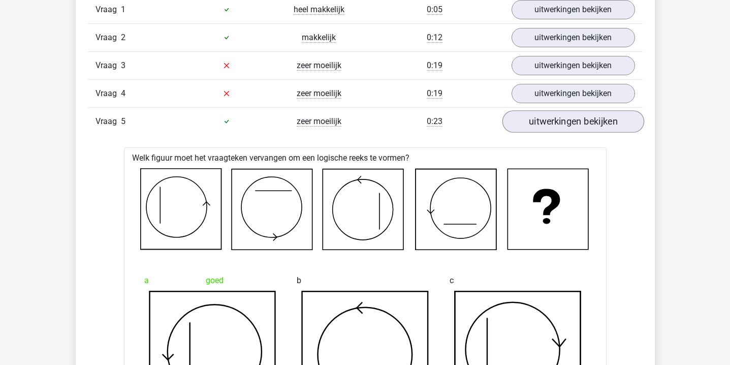
click at [548, 127] on link "uitwerkingen bekijken" at bounding box center [573, 121] width 142 height 22
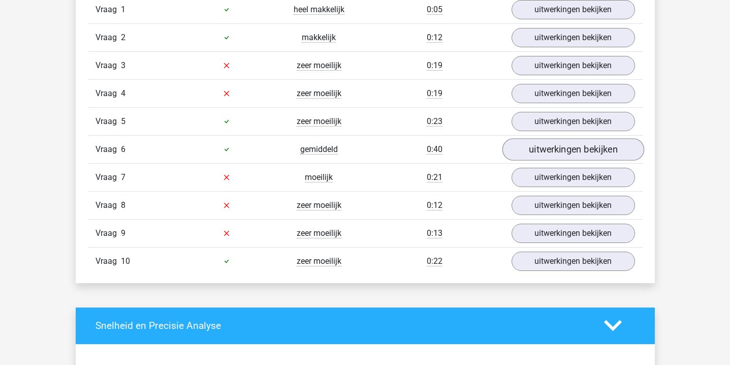
click at [549, 145] on link "uitwerkingen bekijken" at bounding box center [573, 149] width 142 height 22
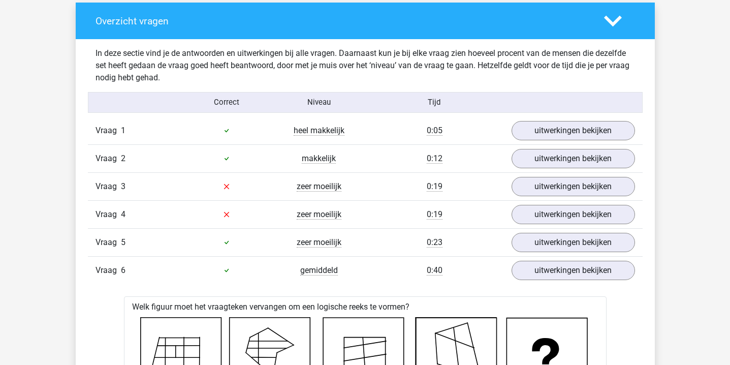
scroll to position [714, 0]
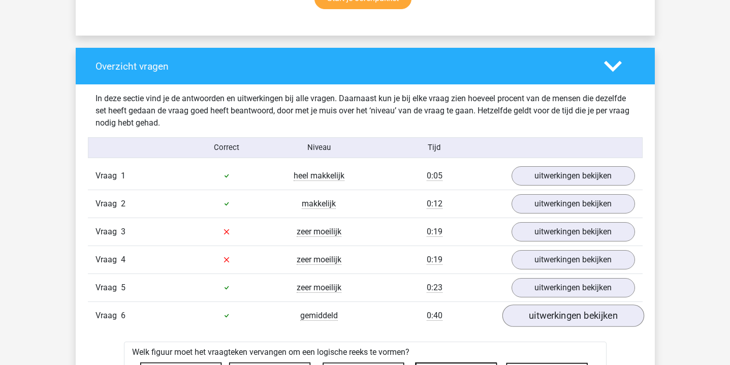
click at [524, 315] on link "uitwerkingen bekijken" at bounding box center [573, 315] width 142 height 22
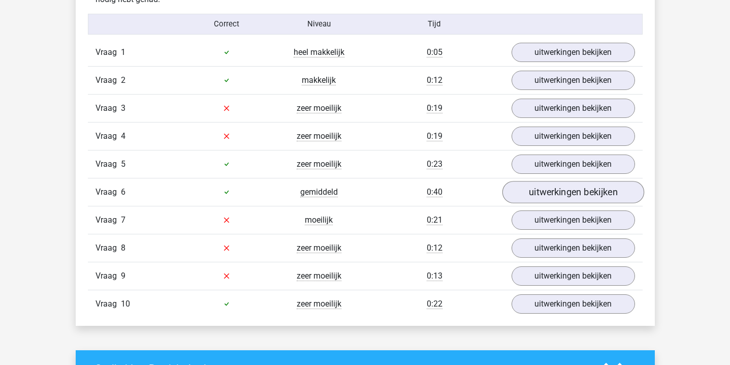
scroll to position [852, 0]
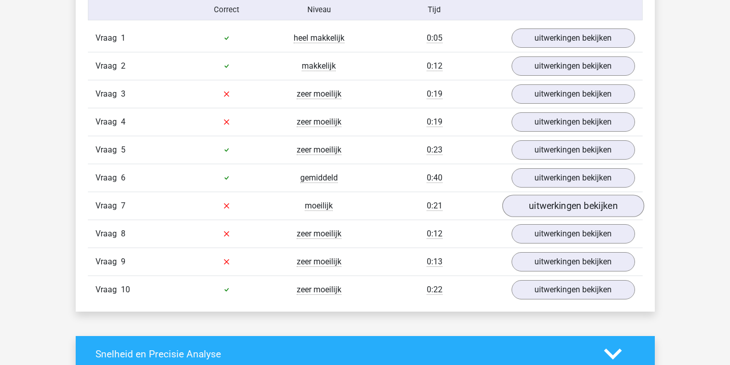
click at [540, 206] on link "uitwerkingen bekijken" at bounding box center [573, 205] width 142 height 22
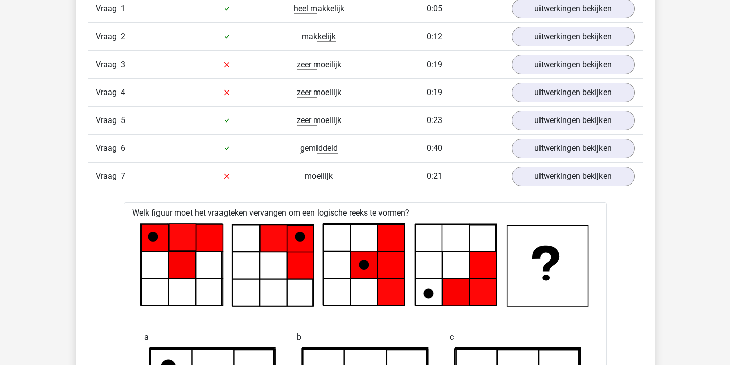
scroll to position [847, 0]
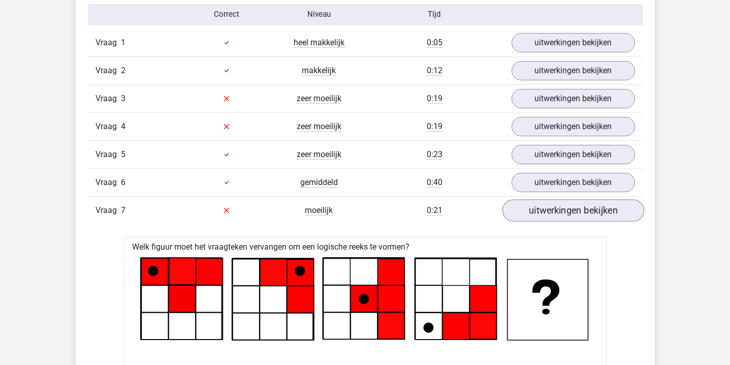
click at [539, 205] on link "uitwerkingen bekijken" at bounding box center [573, 210] width 142 height 22
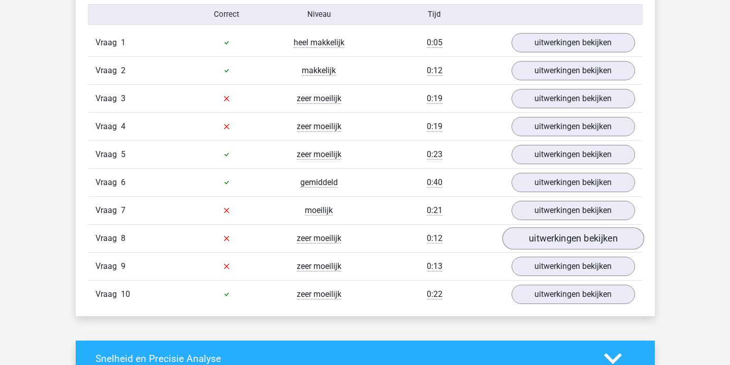
click at [545, 240] on link "uitwerkingen bekijken" at bounding box center [573, 238] width 142 height 22
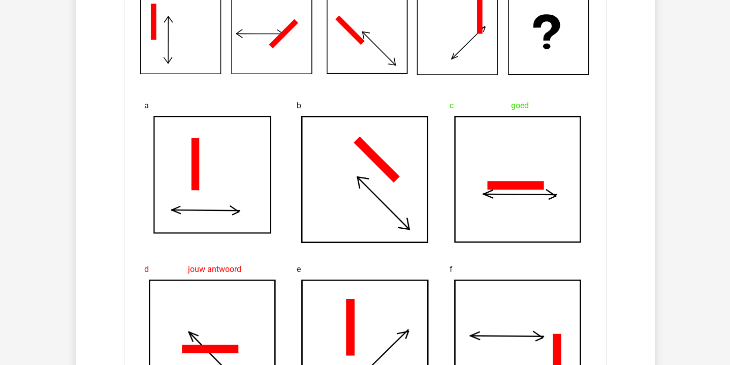
scroll to position [1023, 0]
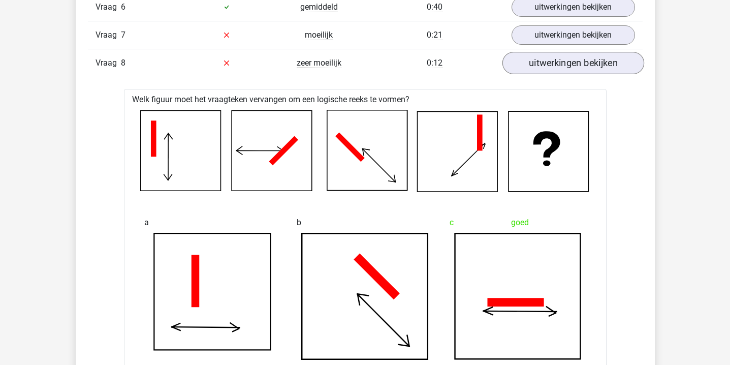
click at [526, 57] on link "uitwerkingen bekijken" at bounding box center [573, 63] width 142 height 22
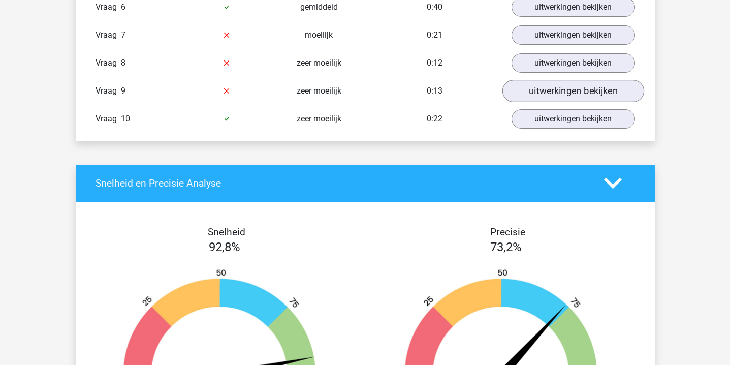
click at [533, 97] on link "uitwerkingen bekijken" at bounding box center [573, 91] width 142 height 22
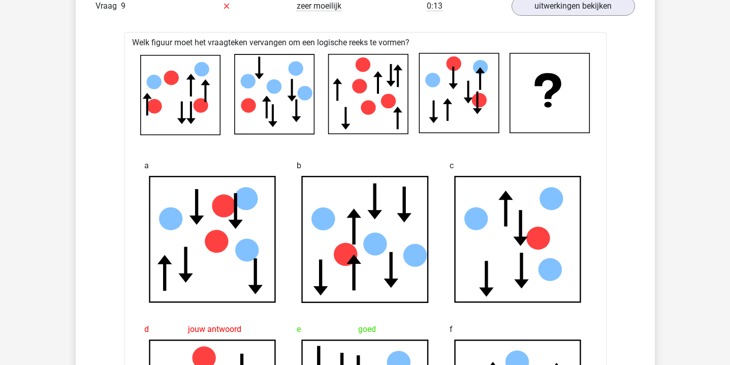
scroll to position [1095, 0]
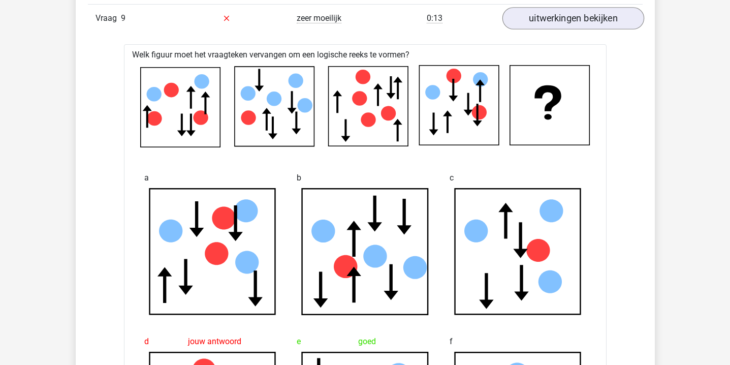
click at [538, 20] on link "uitwerkingen bekijken" at bounding box center [573, 18] width 142 height 22
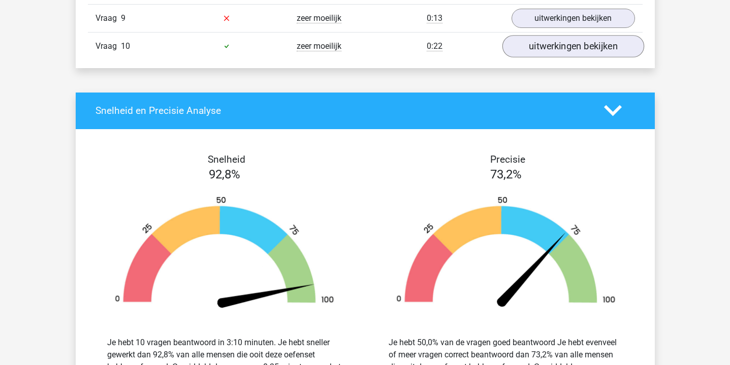
click at [529, 51] on link "uitwerkingen bekijken" at bounding box center [573, 46] width 142 height 22
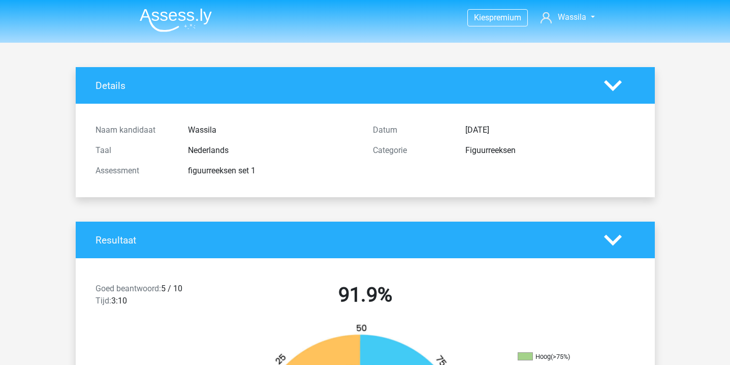
scroll to position [0, 0]
click at [189, 10] on img at bounding box center [176, 20] width 72 height 24
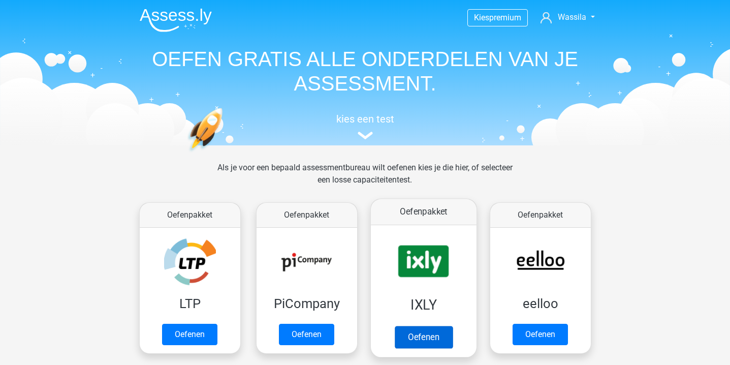
click at [427, 325] on link "Oefenen" at bounding box center [423, 336] width 58 height 22
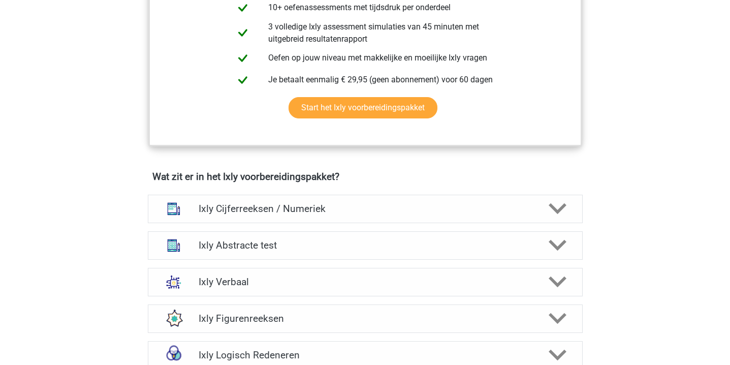
scroll to position [504, 0]
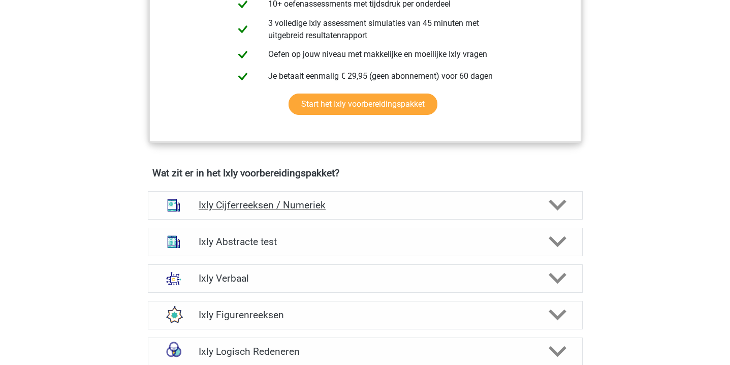
click at [413, 211] on div "Ixly Cijferreeksen / Numeriek" at bounding box center [365, 205] width 435 height 28
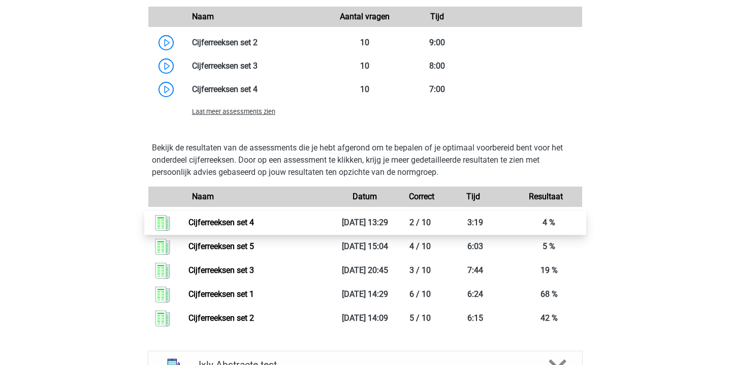
scroll to position [913, 0]
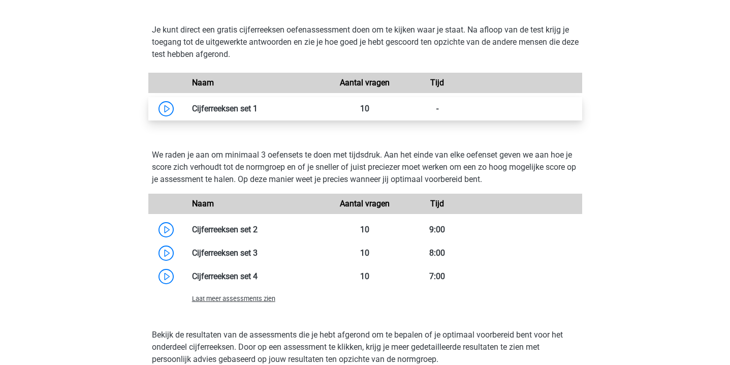
click at [257, 109] on link at bounding box center [257, 109] width 0 height 10
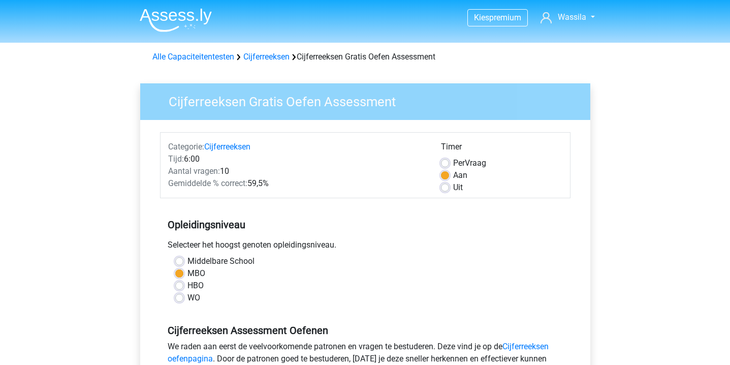
scroll to position [271, 0]
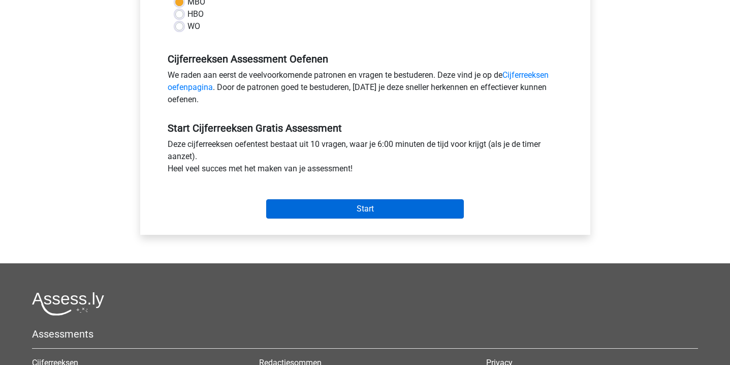
click at [368, 213] on input "Start" at bounding box center [364, 208] width 197 height 19
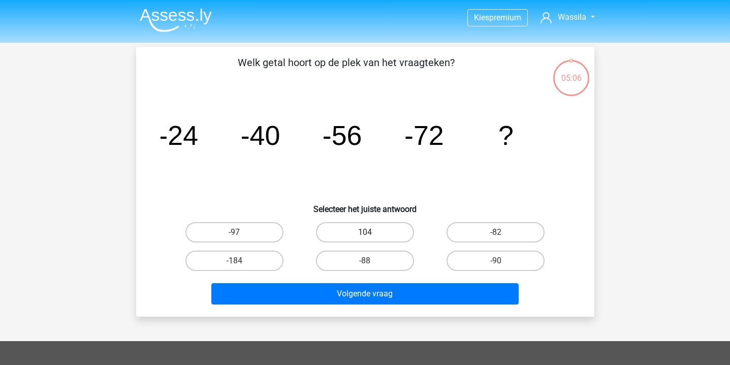
click at [362, 229] on label "104" at bounding box center [365, 232] width 98 height 20
click at [365, 232] on input "104" at bounding box center [368, 235] width 7 height 7
radio input "true"
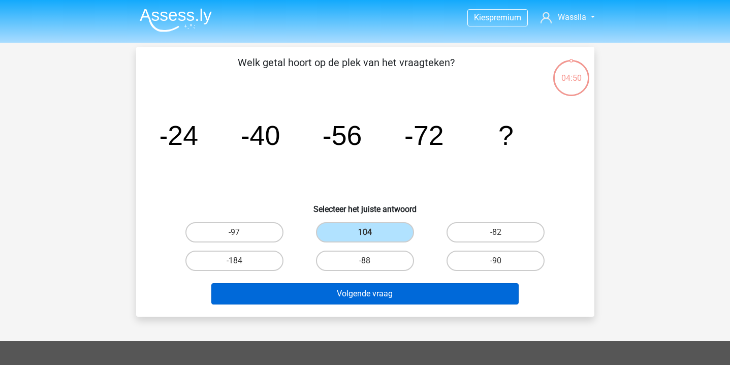
click at [443, 294] on button "Volgende vraag" at bounding box center [364, 293] width 307 height 21
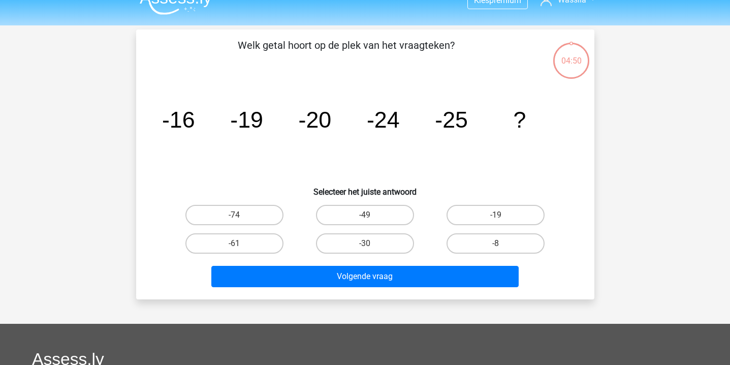
scroll to position [6, 0]
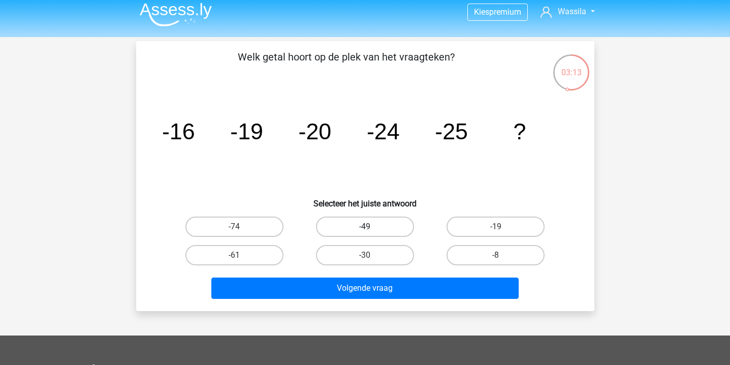
click at [354, 221] on label "-49" at bounding box center [365, 226] width 98 height 20
click at [365, 226] on input "-49" at bounding box center [368, 229] width 7 height 7
radio input "true"
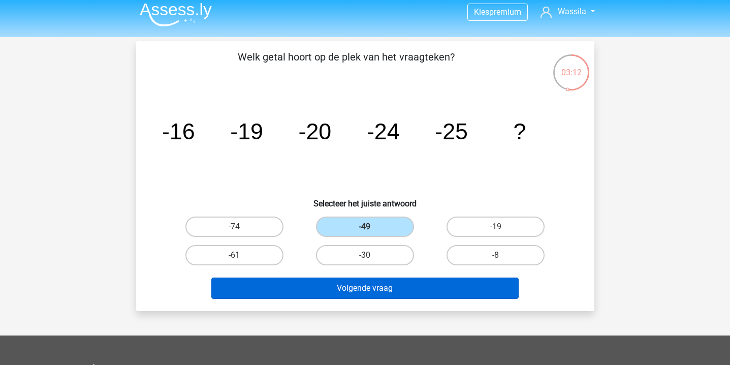
click at [351, 282] on button "Volgende vraag" at bounding box center [364, 287] width 307 height 21
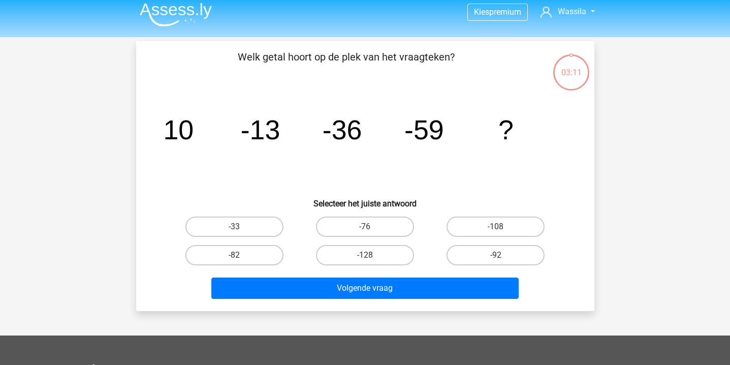
scroll to position [47, 0]
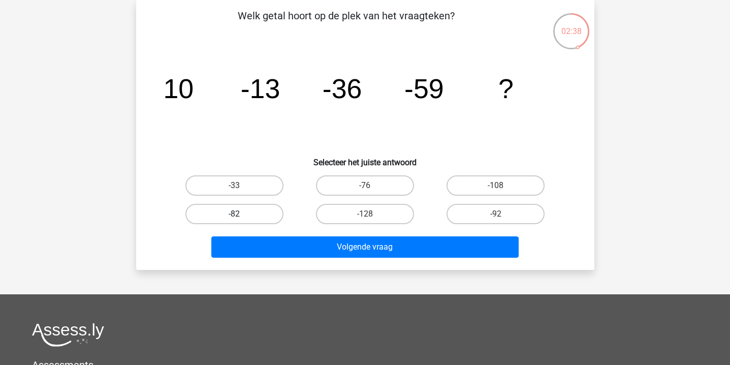
click at [250, 205] on label "-82" at bounding box center [234, 214] width 98 height 20
click at [241, 214] on input "-82" at bounding box center [237, 217] width 7 height 7
radio input "true"
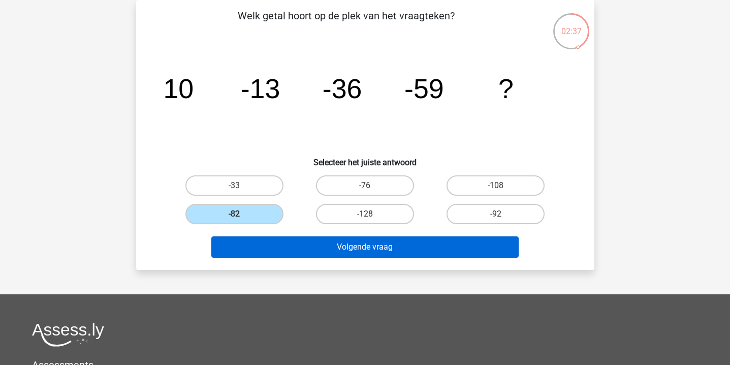
click at [269, 240] on button "Volgende vraag" at bounding box center [364, 246] width 307 height 21
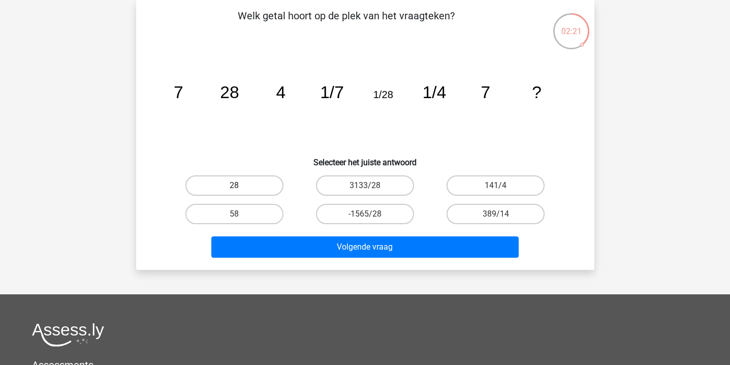
click at [245, 176] on label "28" at bounding box center [234, 185] width 98 height 20
click at [241, 185] on input "28" at bounding box center [237, 188] width 7 height 7
radio input "true"
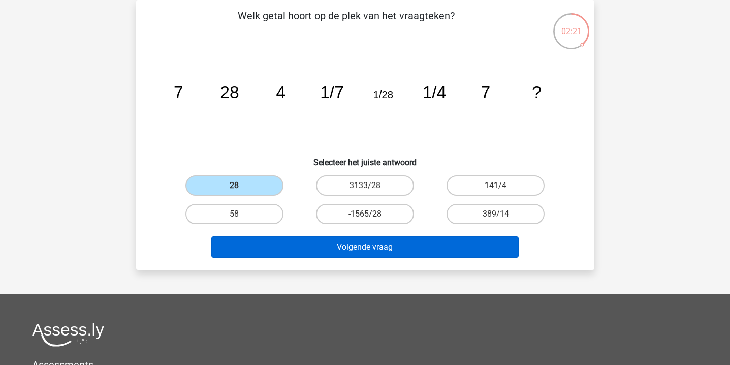
click at [256, 237] on button "Volgende vraag" at bounding box center [364, 246] width 307 height 21
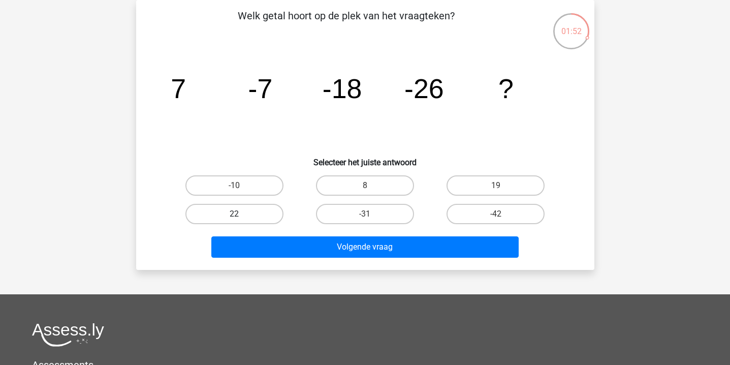
click at [272, 211] on label "22" at bounding box center [234, 214] width 98 height 20
click at [241, 214] on input "22" at bounding box center [237, 217] width 7 height 7
radio input "true"
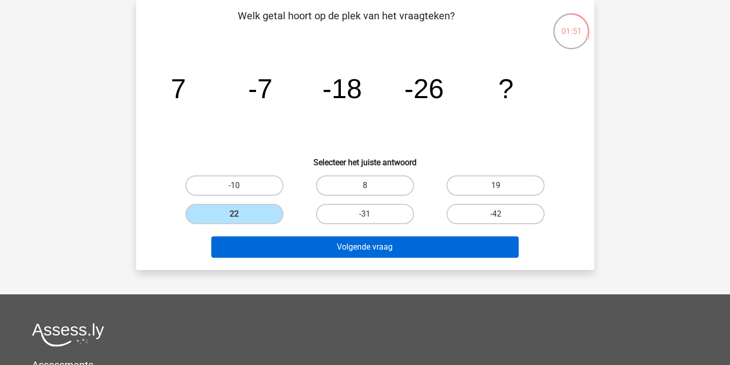
click at [287, 242] on button "Volgende vraag" at bounding box center [364, 246] width 307 height 21
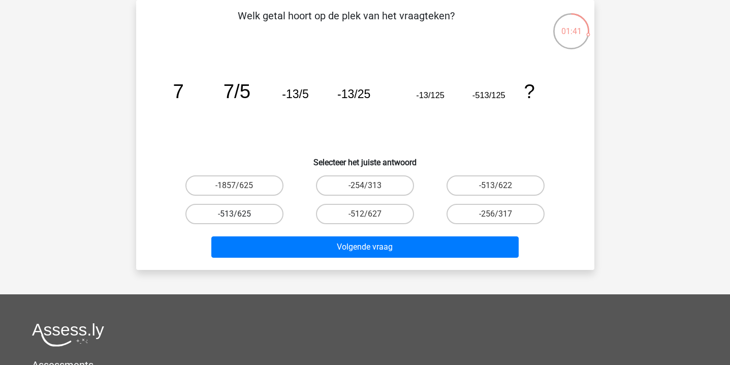
click at [252, 219] on label "-513/625" at bounding box center [234, 214] width 98 height 20
click at [241, 219] on input "-513/625" at bounding box center [237, 217] width 7 height 7
radio input "true"
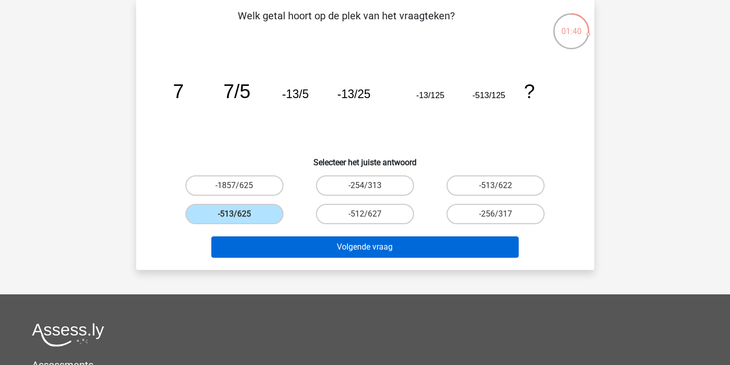
click at [258, 239] on button "Volgende vraag" at bounding box center [364, 246] width 307 height 21
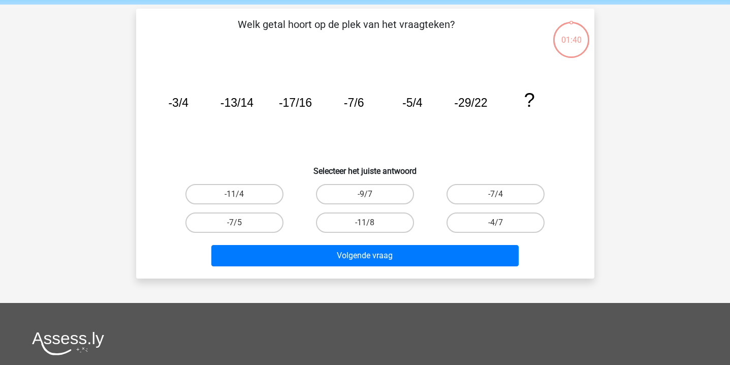
scroll to position [36, 0]
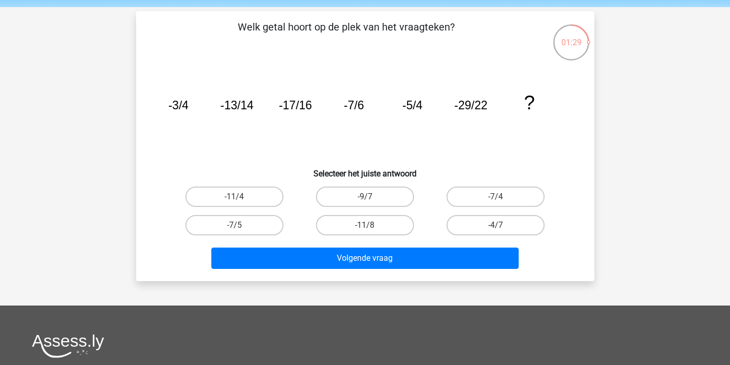
click at [233, 207] on div "-11/4" at bounding box center [234, 196] width 130 height 28
click at [234, 194] on label "-11/4" at bounding box center [234, 196] width 98 height 20
click at [234, 196] on input "-11/4" at bounding box center [237, 199] width 7 height 7
radio input "true"
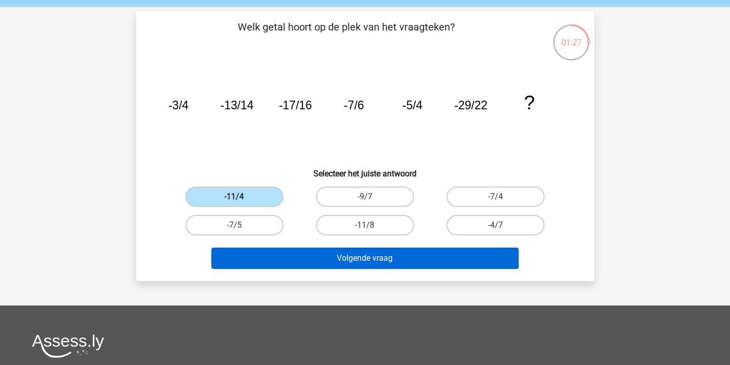
click at [258, 251] on button "Volgende vraag" at bounding box center [364, 257] width 307 height 21
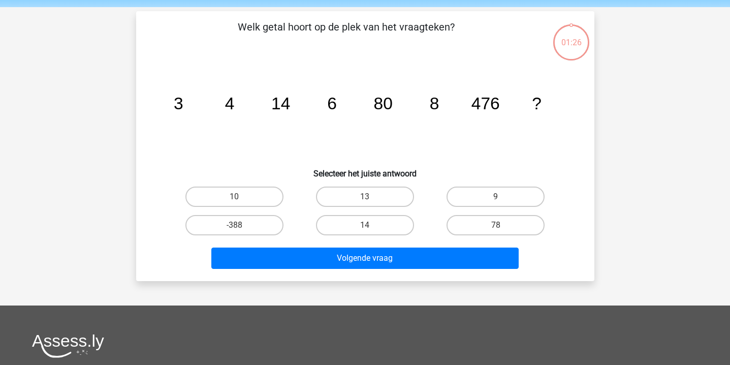
scroll to position [47, 0]
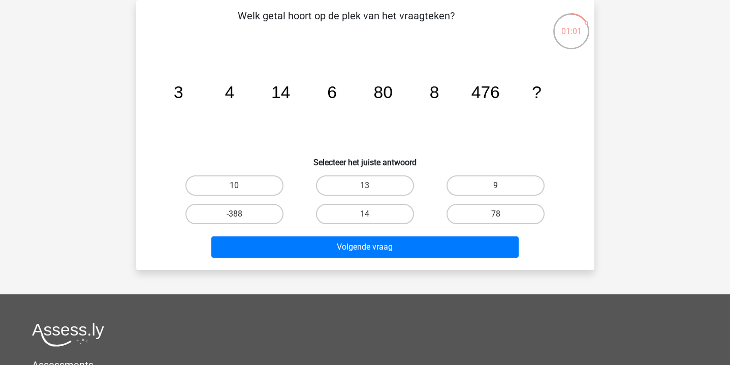
click at [520, 185] on label "9" at bounding box center [495, 185] width 98 height 20
click at [502, 185] on input "9" at bounding box center [499, 188] width 7 height 7
radio input "true"
click at [501, 215] on input "78" at bounding box center [499, 217] width 7 height 7
radio input "true"
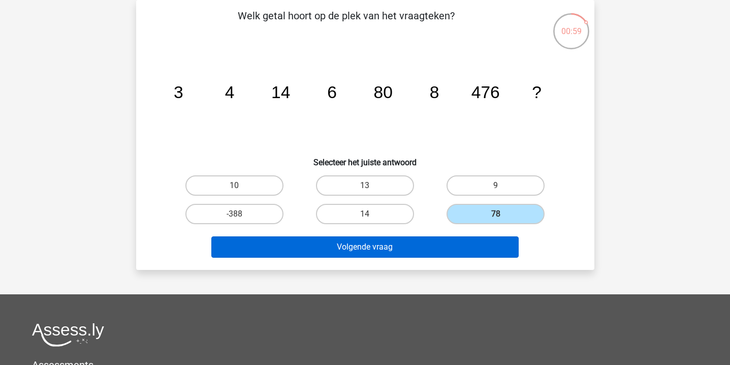
click at [491, 248] on button "Volgende vraag" at bounding box center [364, 246] width 307 height 21
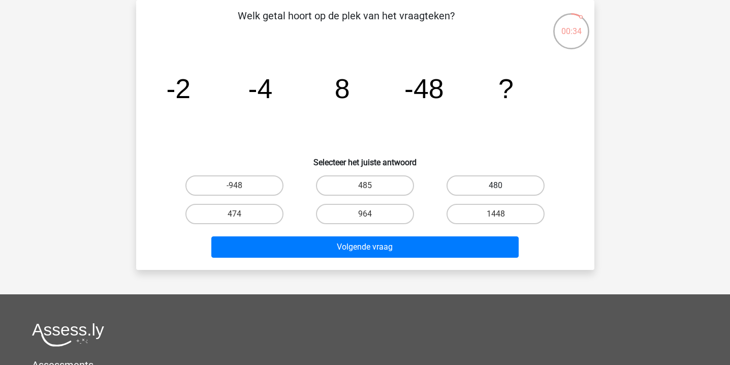
click at [473, 190] on label "480" at bounding box center [495, 185] width 98 height 20
click at [496, 190] on input "480" at bounding box center [499, 188] width 7 height 7
radio input "true"
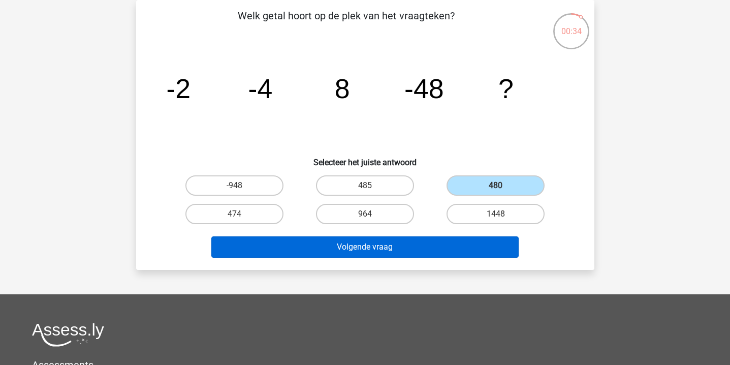
click at [448, 238] on button "Volgende vraag" at bounding box center [364, 246] width 307 height 21
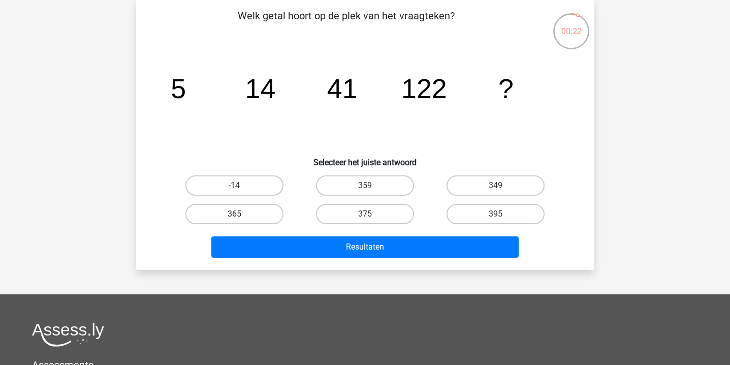
click at [246, 208] on label "365" at bounding box center [234, 214] width 98 height 20
click at [241, 214] on input "365" at bounding box center [237, 217] width 7 height 7
radio input "true"
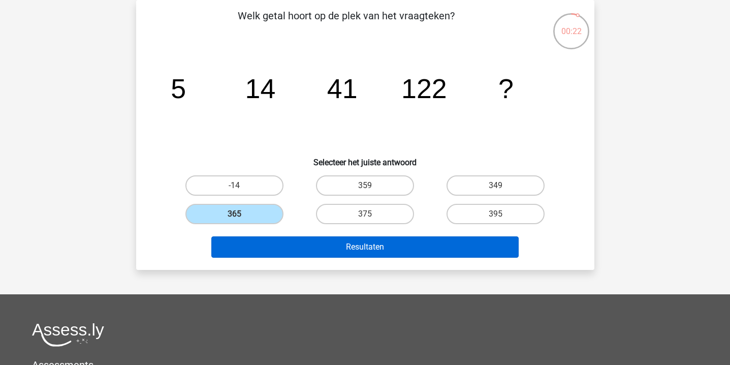
click at [271, 252] on button "Resultaten" at bounding box center [364, 246] width 307 height 21
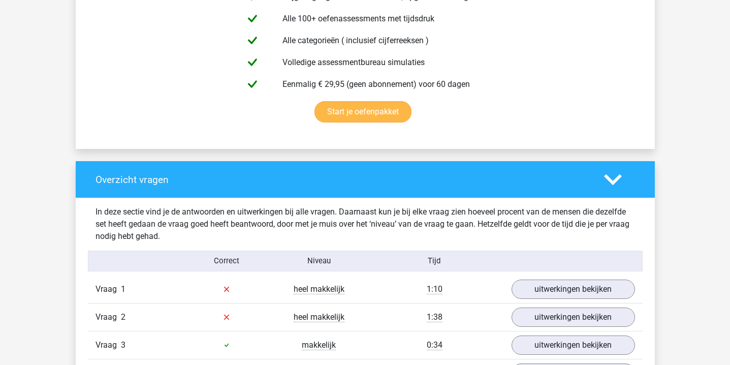
scroll to position [648, 0]
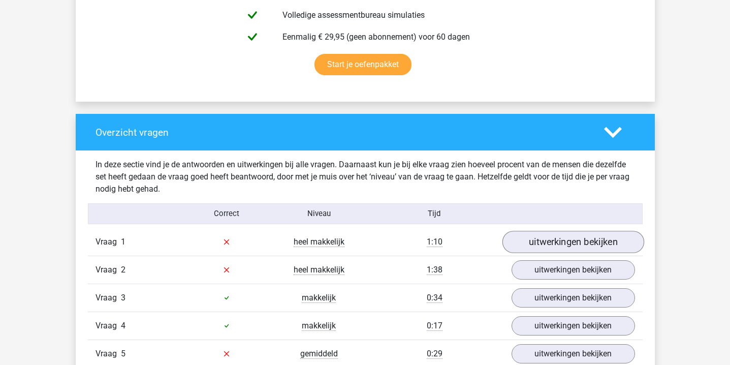
click at [548, 237] on link "uitwerkingen bekijken" at bounding box center [573, 241] width 142 height 22
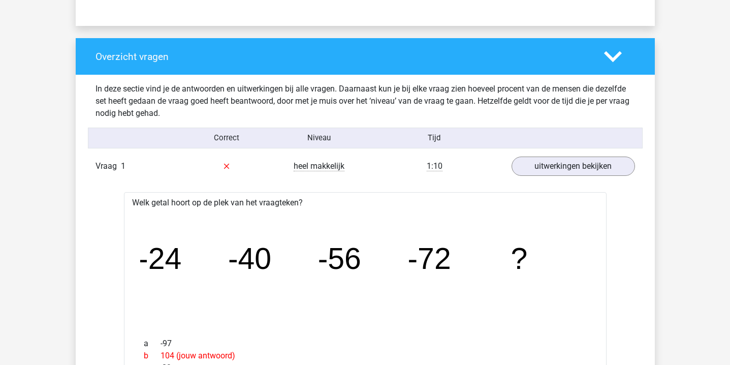
scroll to position [744, 0]
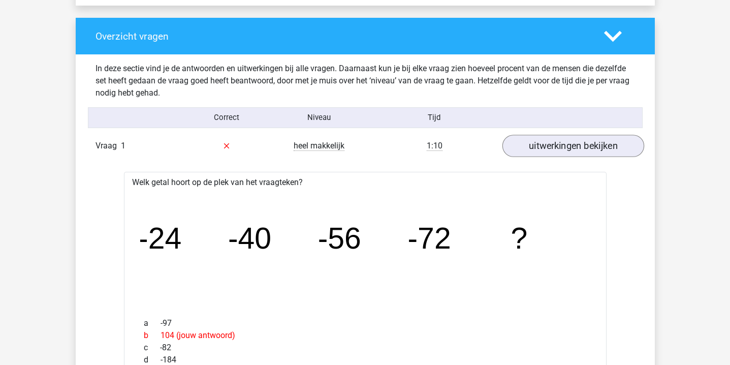
click at [539, 151] on link "uitwerkingen bekijken" at bounding box center [573, 146] width 142 height 22
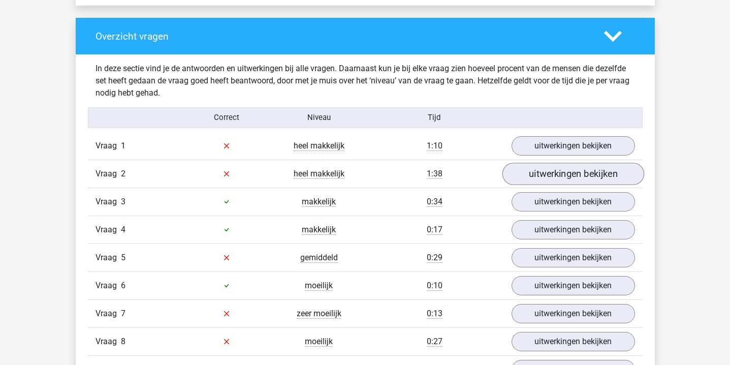
click at [550, 176] on link "uitwerkingen bekijken" at bounding box center [573, 173] width 142 height 22
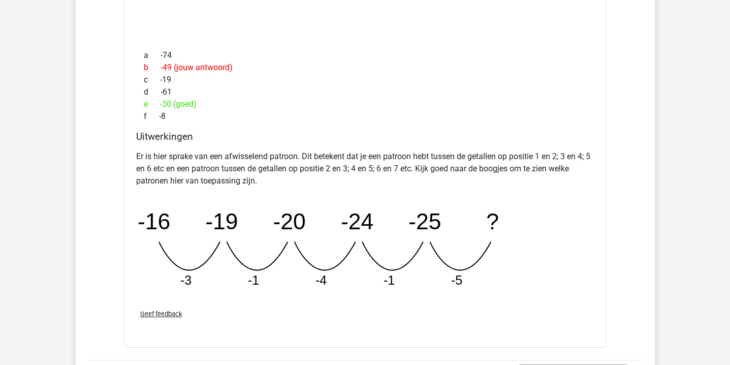
scroll to position [754, 0]
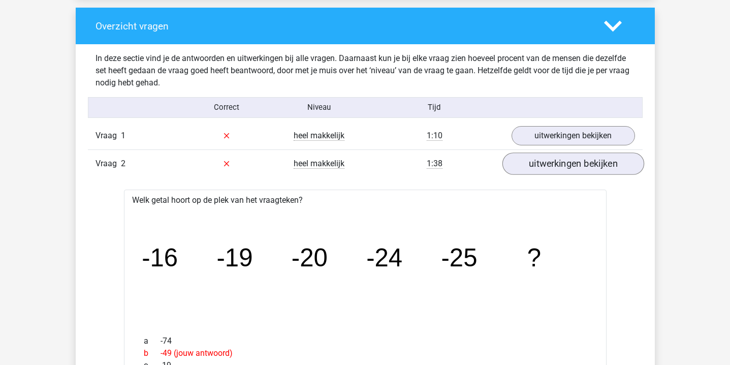
click at [531, 166] on link "uitwerkingen bekijken" at bounding box center [573, 163] width 142 height 22
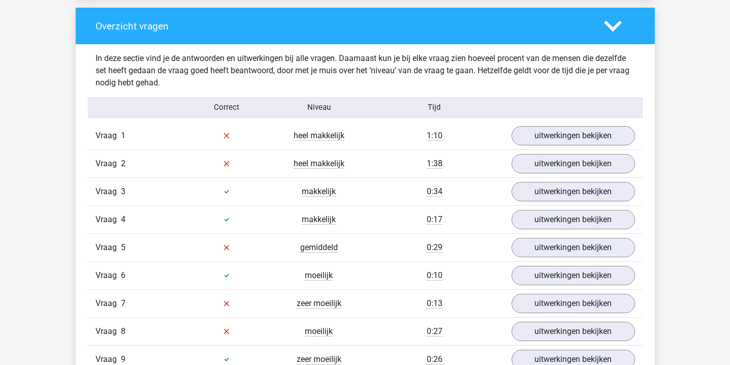
click at [532, 203] on div "Vraag 3 makkelijk 0:34 uitwerkingen bekijken" at bounding box center [365, 191] width 554 height 28
click at [532, 189] on link "uitwerkingen bekijken" at bounding box center [573, 191] width 142 height 22
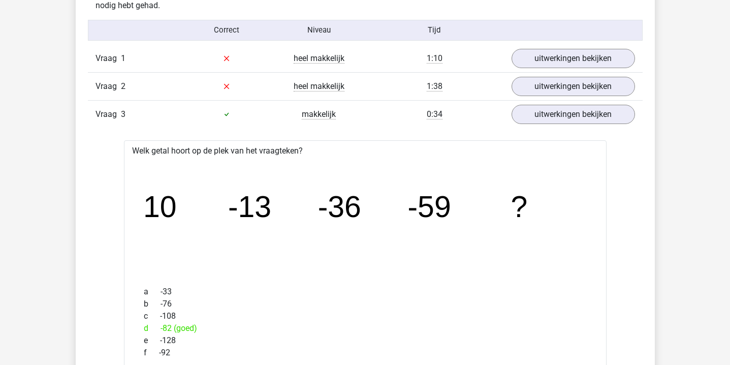
scroll to position [702, 0]
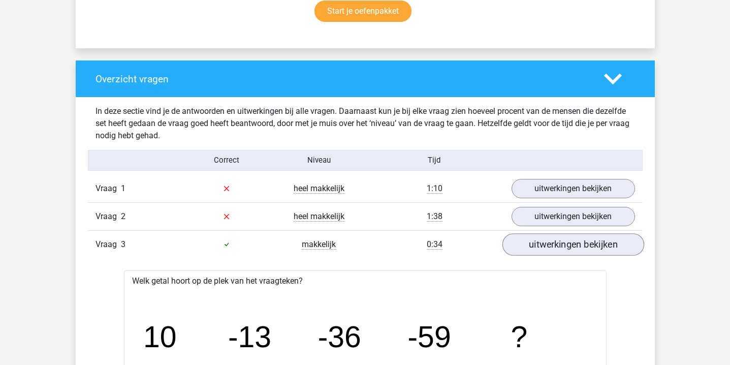
click at [520, 245] on link "uitwerkingen bekijken" at bounding box center [573, 244] width 142 height 22
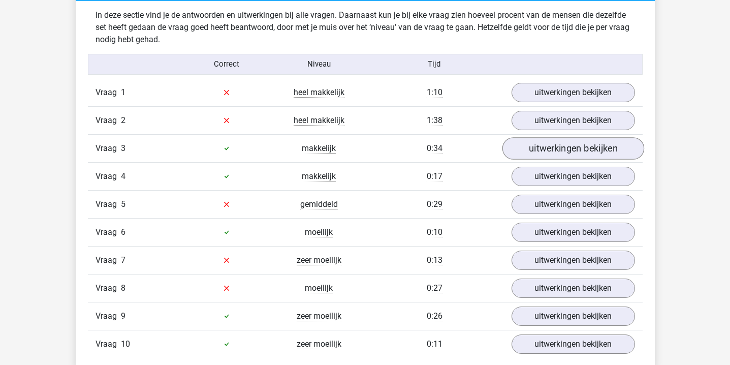
scroll to position [803, 0]
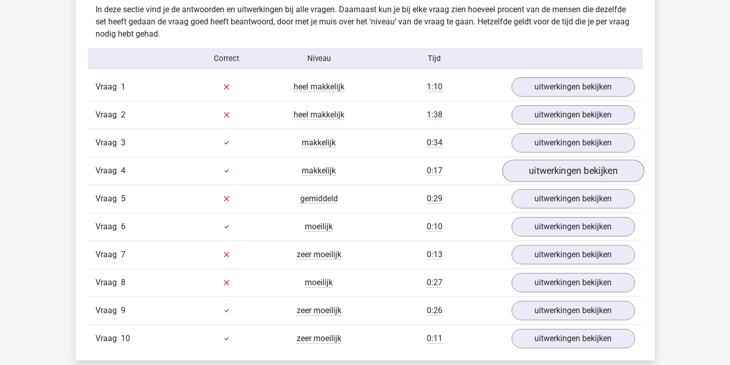
click at [543, 164] on link "uitwerkingen bekijken" at bounding box center [573, 170] width 142 height 22
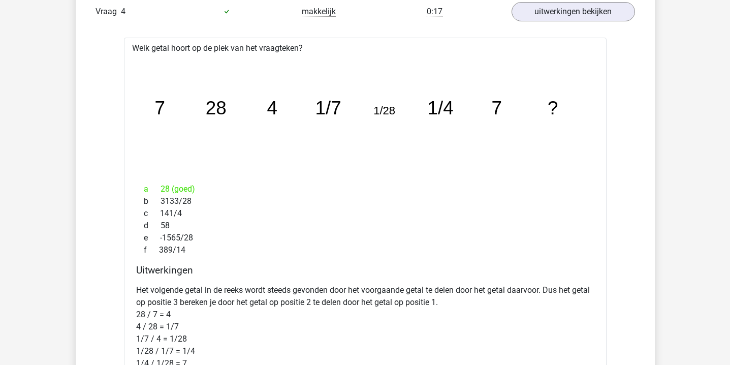
scroll to position [891, 0]
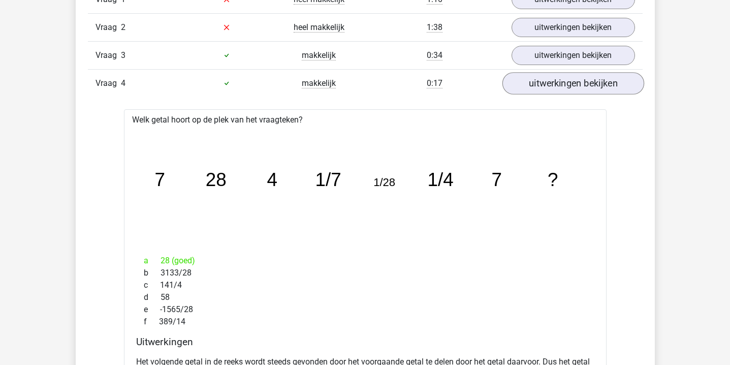
click at [534, 85] on link "uitwerkingen bekijken" at bounding box center [573, 83] width 142 height 22
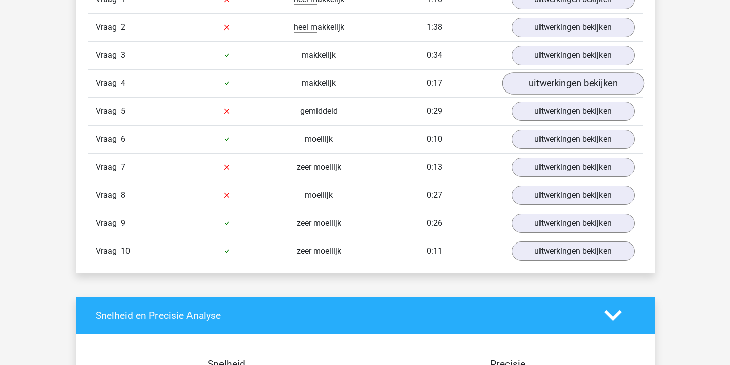
click at [534, 85] on link "uitwerkingen bekijken" at bounding box center [573, 83] width 142 height 22
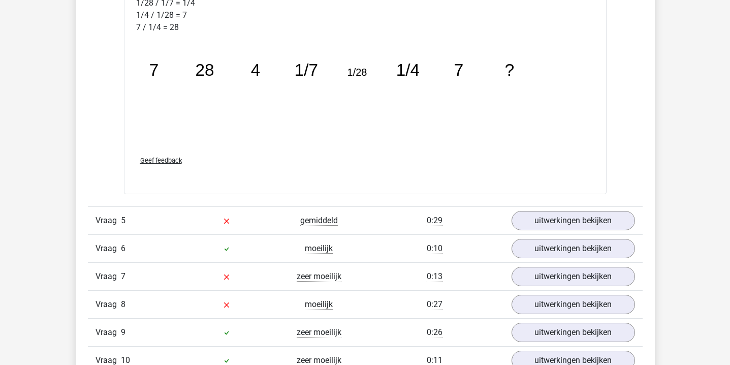
scroll to position [1314, 0]
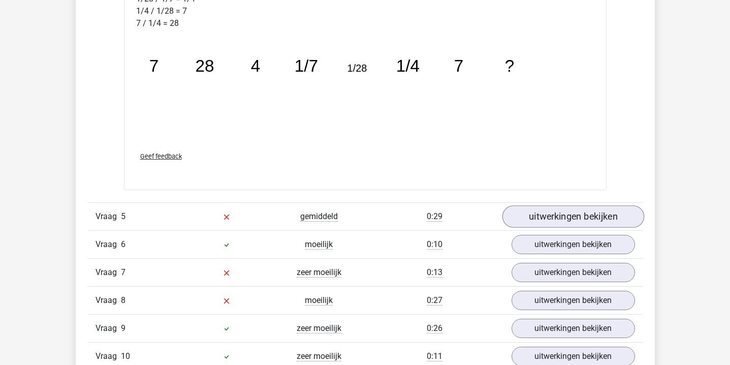
click at [551, 225] on link "uitwerkingen bekijken" at bounding box center [573, 216] width 142 height 22
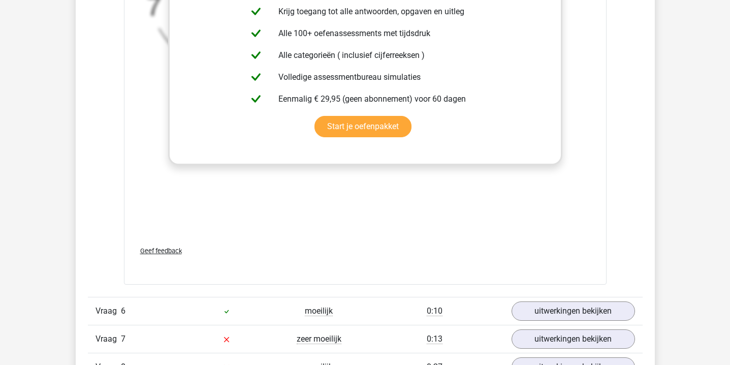
scroll to position [1899, 0]
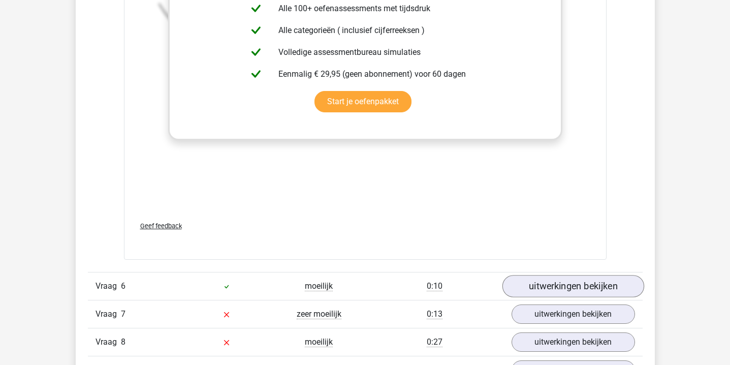
click at [552, 287] on link "uitwerkingen bekijken" at bounding box center [573, 286] width 142 height 22
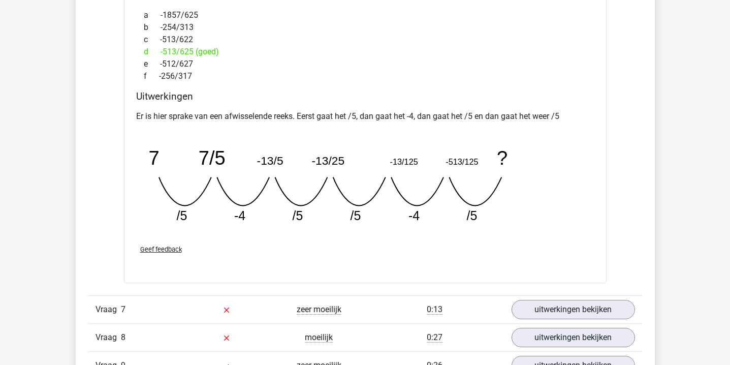
scroll to position [2472, 0]
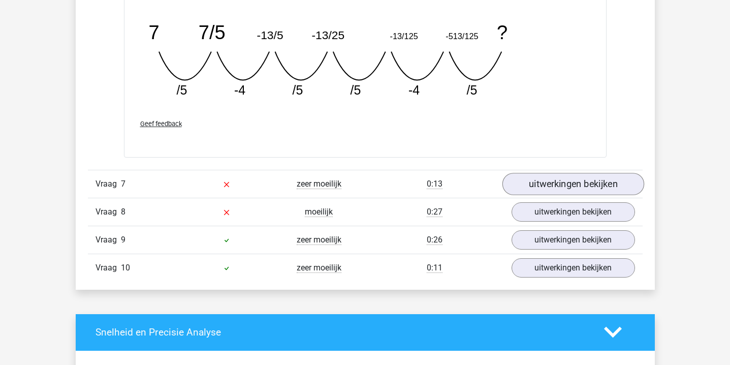
click at [545, 182] on link "uitwerkingen bekijken" at bounding box center [573, 184] width 142 height 22
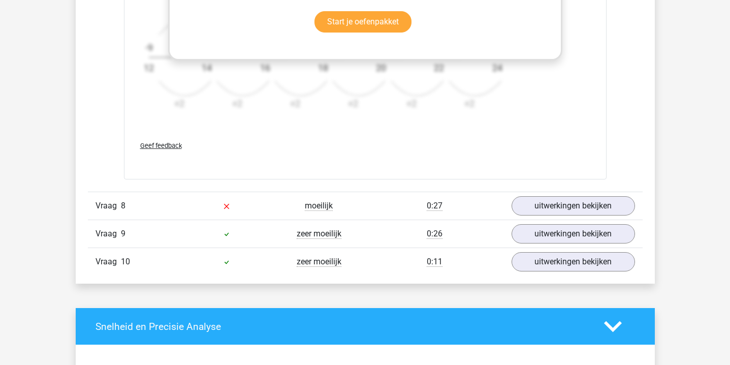
scroll to position [3109, 0]
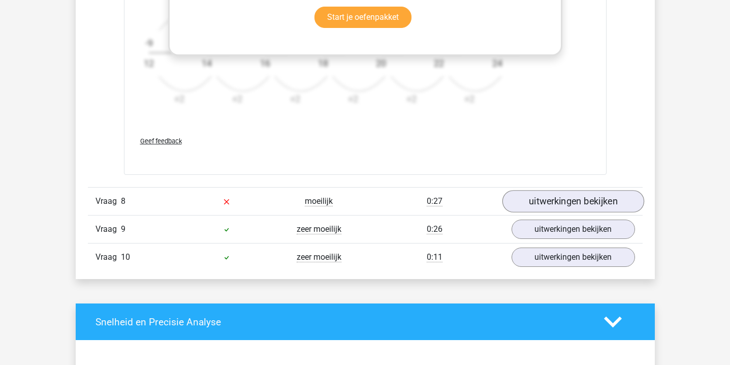
click at [546, 195] on link "uitwerkingen bekijken" at bounding box center [573, 201] width 142 height 22
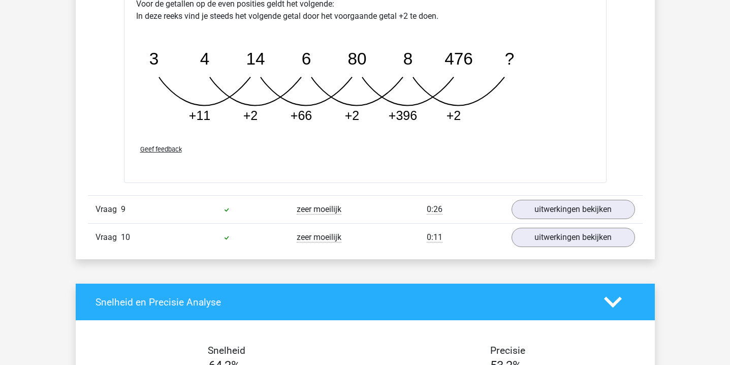
scroll to position [3634, 0]
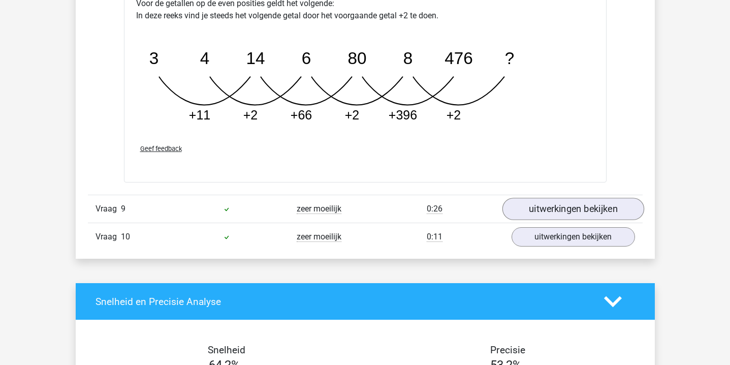
click at [547, 205] on link "uitwerkingen bekijken" at bounding box center [573, 208] width 142 height 22
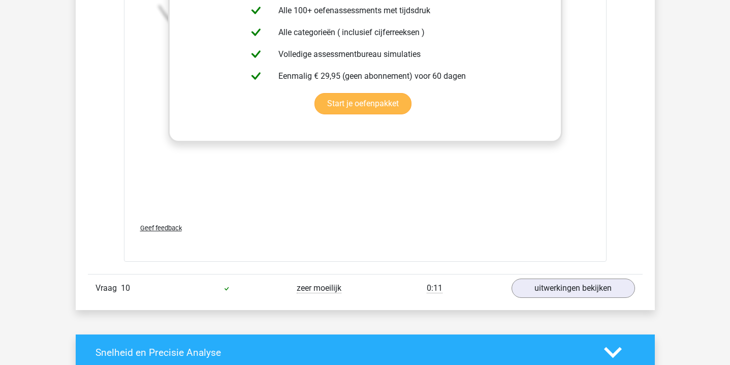
scroll to position [4378, 0]
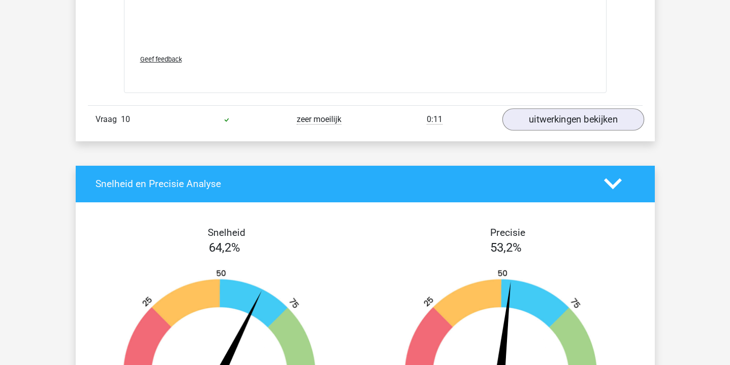
click at [559, 117] on link "uitwerkingen bekijken" at bounding box center [573, 119] width 142 height 22
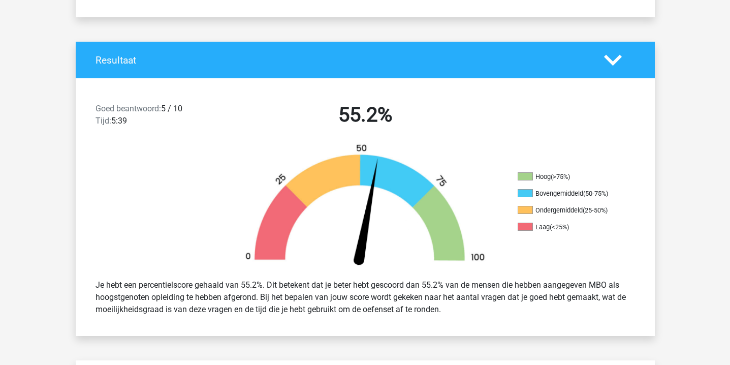
scroll to position [13, 0]
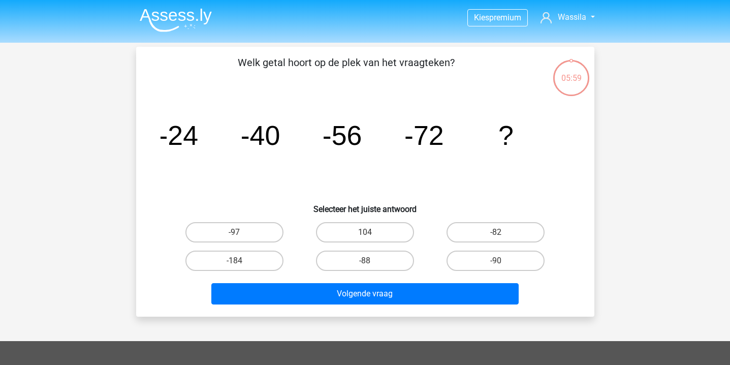
scroll to position [-1, 0]
click at [186, 20] on img at bounding box center [176, 20] width 72 height 24
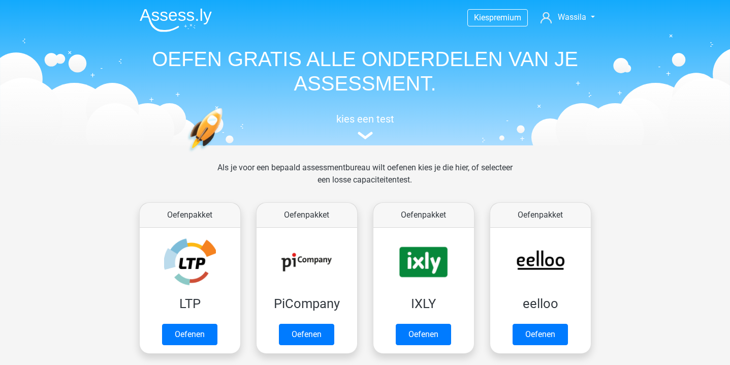
click at [478, 259] on div "Oefenpakket IXLY Oefenen" at bounding box center [423, 277] width 117 height 159
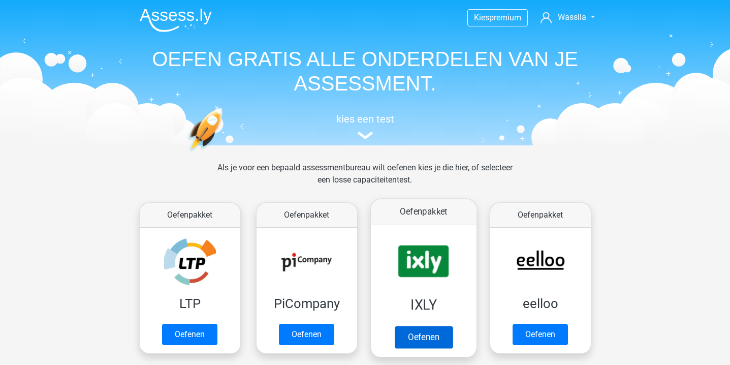
click at [431, 325] on link "Oefenen" at bounding box center [423, 336] width 58 height 22
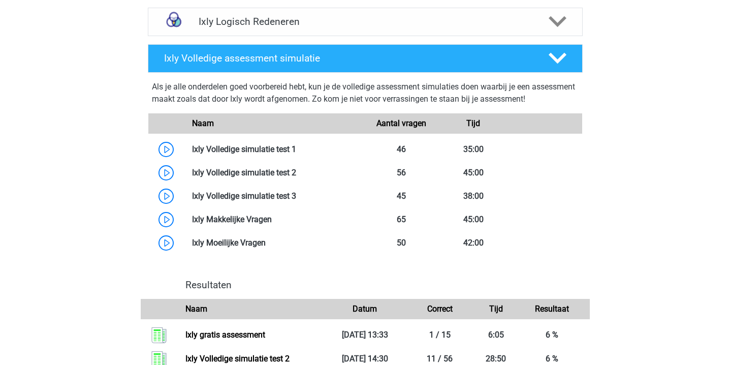
scroll to position [539, 0]
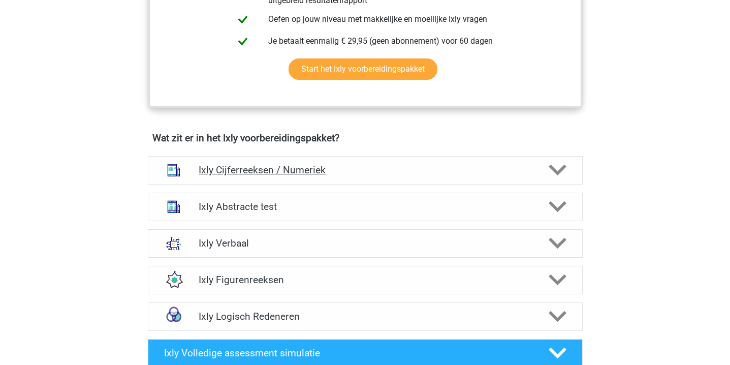
click at [464, 169] on h4 "Ixly Cijferreeksen / Numeriek" at bounding box center [365, 170] width 333 height 12
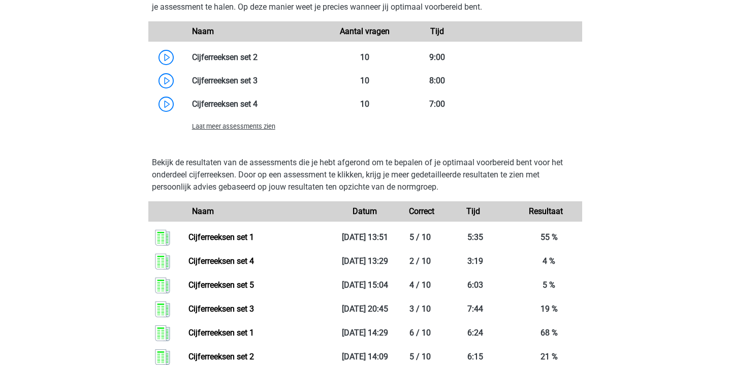
scroll to position [1441, 0]
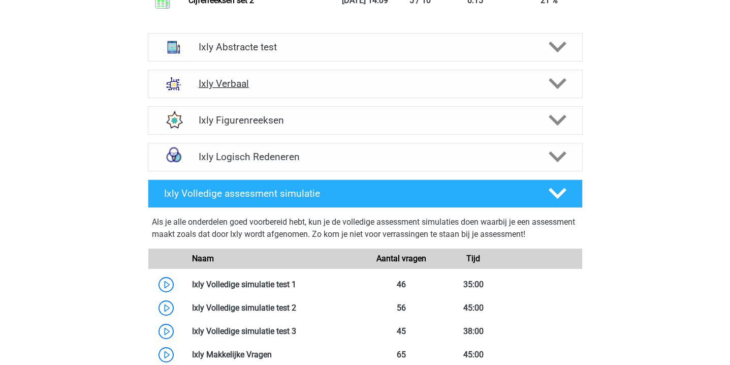
click at [302, 89] on h4 "Ixly Verbaal" at bounding box center [365, 84] width 333 height 12
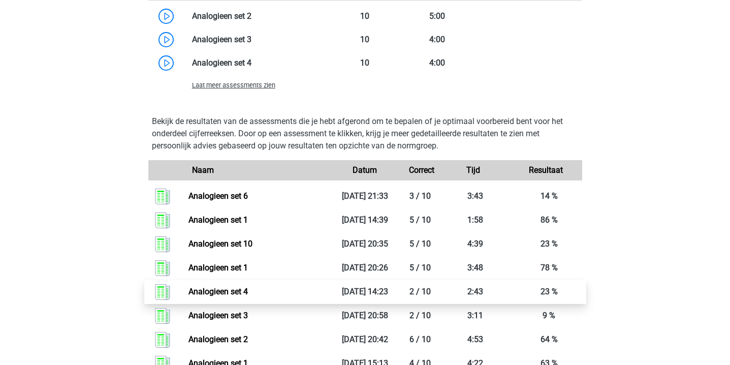
scroll to position [2003, 0]
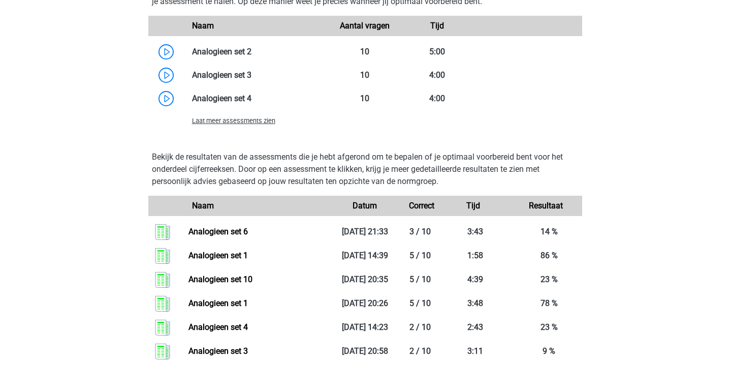
click at [238, 124] on span "Laat meer assessments zien" at bounding box center [233, 121] width 83 height 8
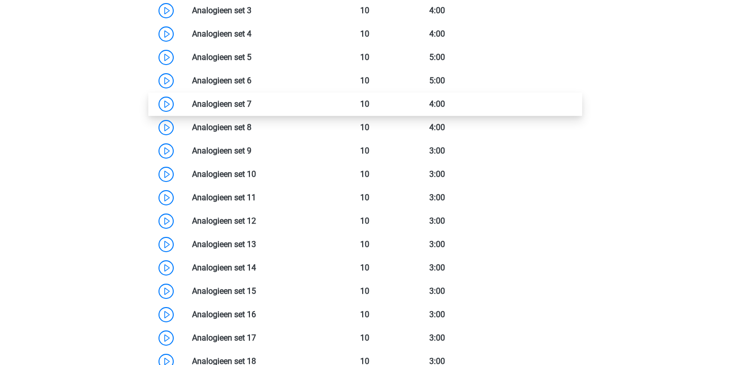
scroll to position [2066, 0]
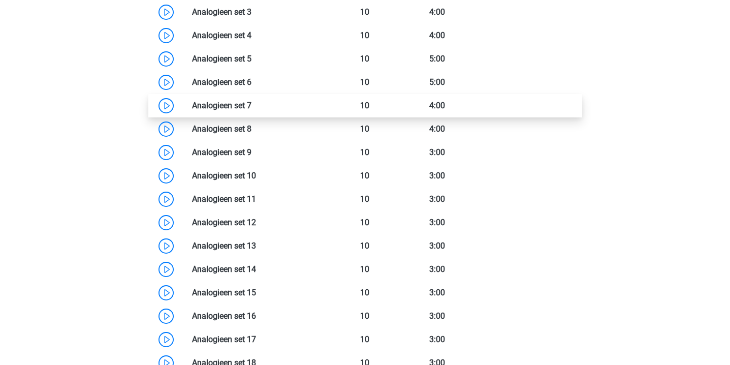
click at [251, 110] on link at bounding box center [251, 106] width 0 height 10
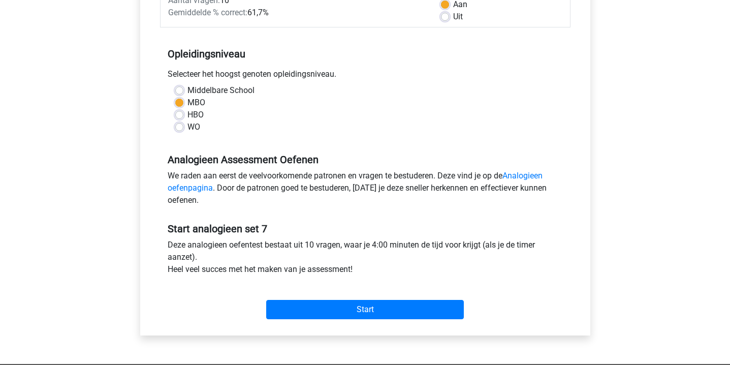
scroll to position [289, 0]
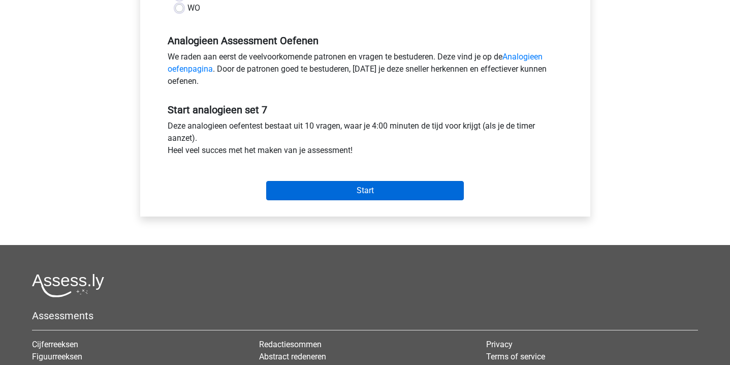
click at [292, 191] on input "Start" at bounding box center [364, 190] width 197 height 19
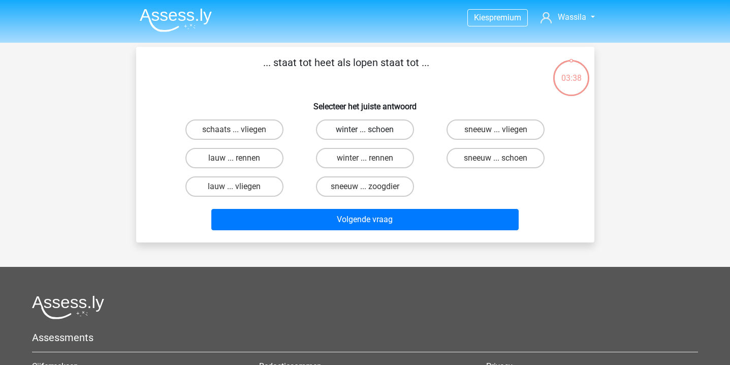
click at [379, 128] on label "winter ... schoen" at bounding box center [365, 129] width 98 height 20
click at [371, 129] on input "winter ... schoen" at bounding box center [368, 132] width 7 height 7
radio input "true"
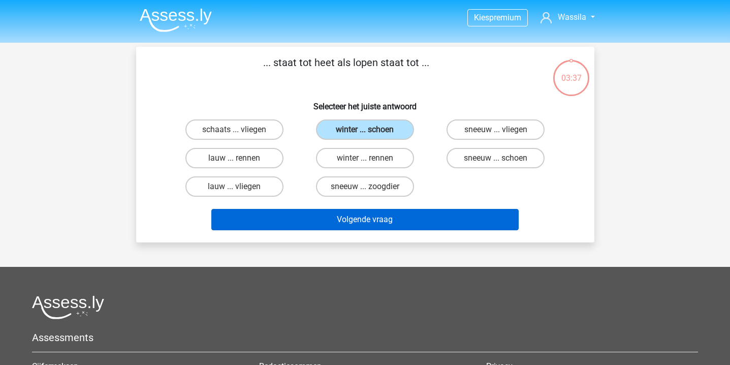
click at [370, 219] on button "Volgende vraag" at bounding box center [364, 219] width 307 height 21
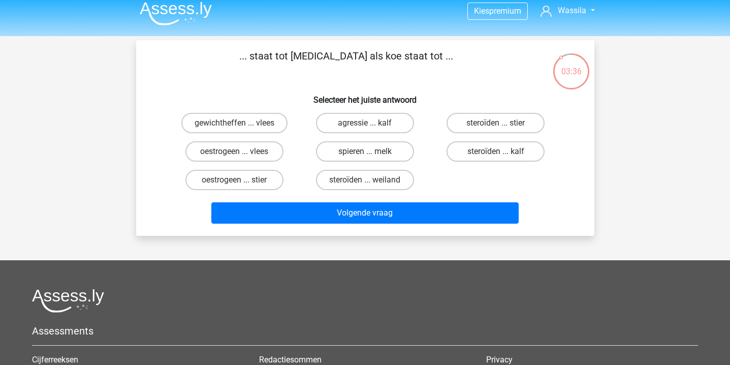
scroll to position [3, 0]
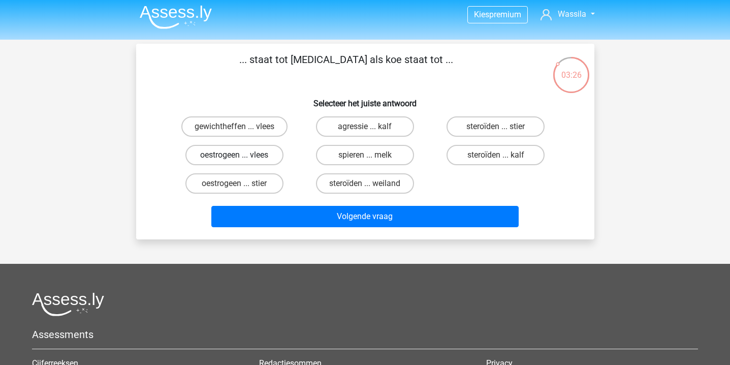
click at [249, 161] on label "oestrogeen ... vlees" at bounding box center [234, 155] width 98 height 20
click at [241, 161] on input "oestrogeen ... vlees" at bounding box center [237, 158] width 7 height 7
radio input "true"
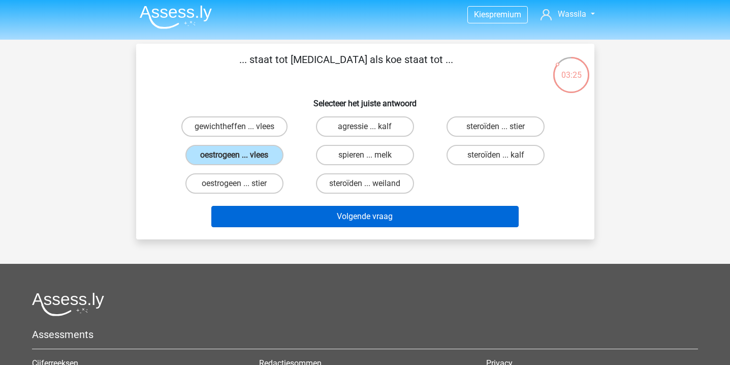
click at [261, 213] on button "Volgende vraag" at bounding box center [364, 216] width 307 height 21
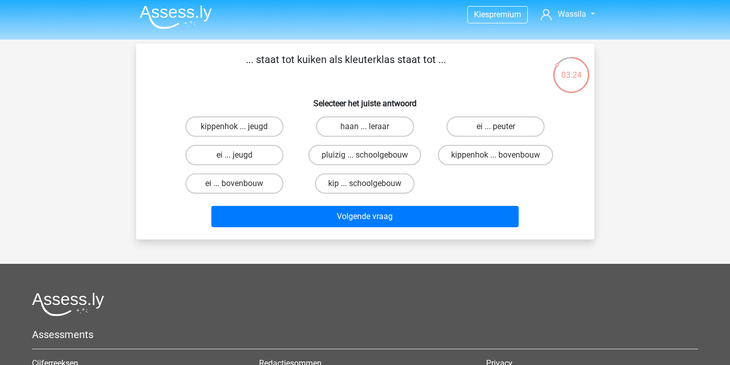
scroll to position [1, 0]
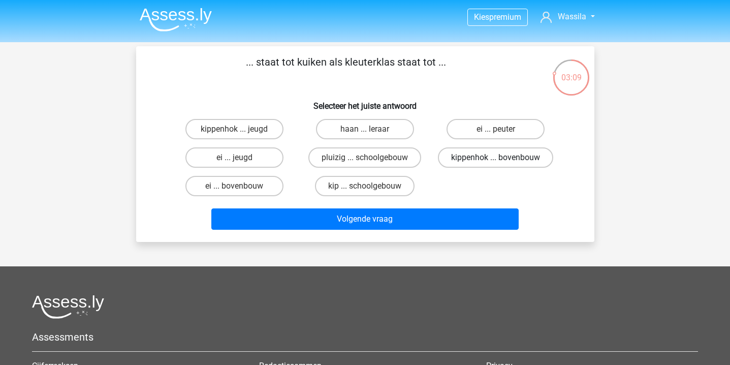
click at [533, 162] on label "kippenhok ... bovenbouw" at bounding box center [495, 157] width 115 height 20
click at [502, 162] on input "kippenhok ... bovenbouw" at bounding box center [499, 160] width 7 height 7
radio input "true"
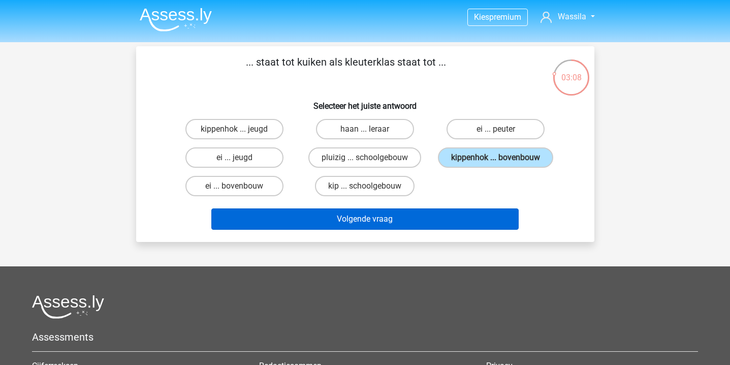
click at [468, 222] on button "Volgende vraag" at bounding box center [364, 218] width 307 height 21
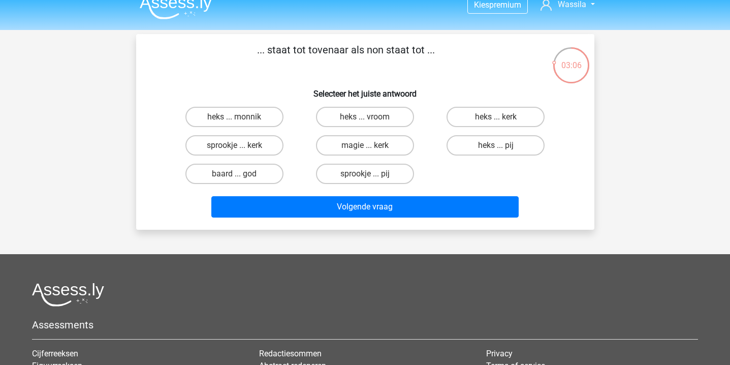
scroll to position [0, 0]
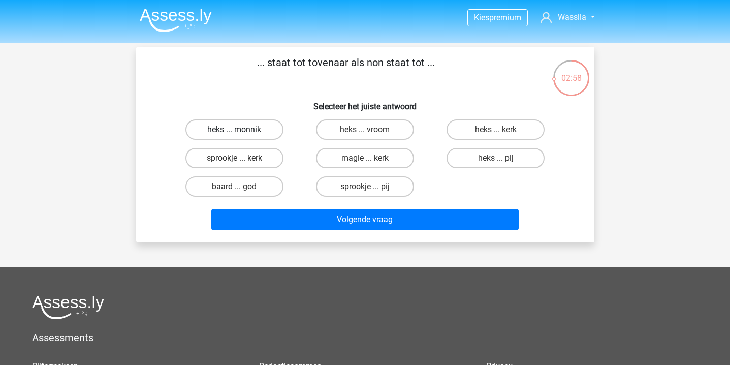
click at [242, 133] on label "heks ... monnik" at bounding box center [234, 129] width 98 height 20
click at [241, 133] on input "heks ... monnik" at bounding box center [237, 132] width 7 height 7
radio input "true"
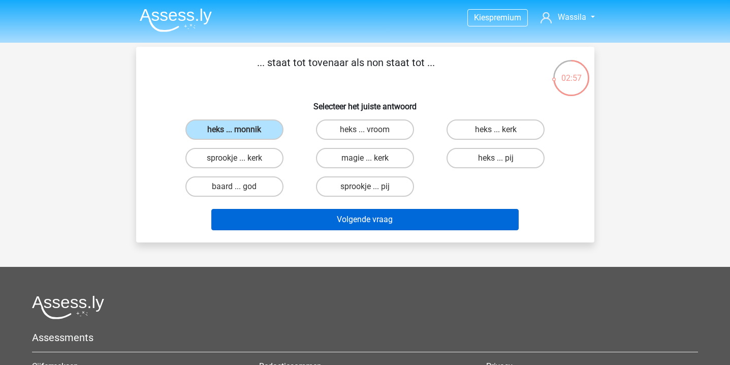
click at [256, 221] on button "Volgende vraag" at bounding box center [364, 219] width 307 height 21
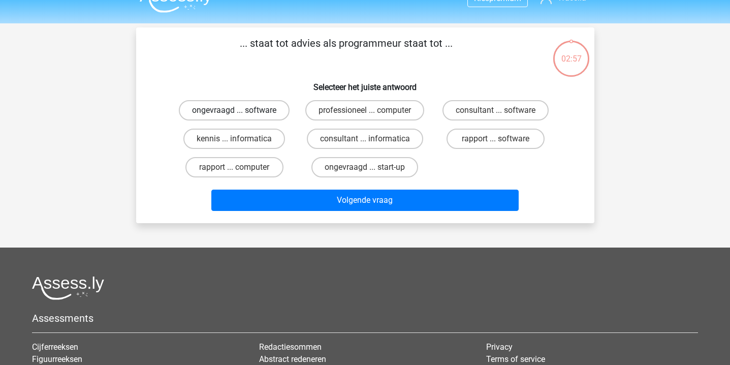
scroll to position [10, 0]
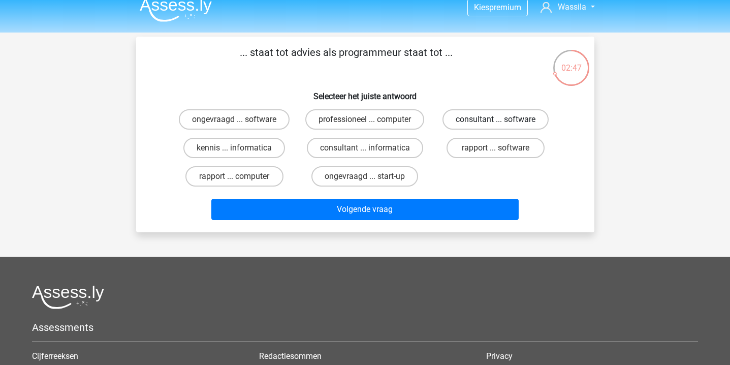
click at [493, 116] on label "consultant ... software" at bounding box center [495, 119] width 106 height 20
click at [496, 119] on input "consultant ... software" at bounding box center [499, 122] width 7 height 7
radio input "true"
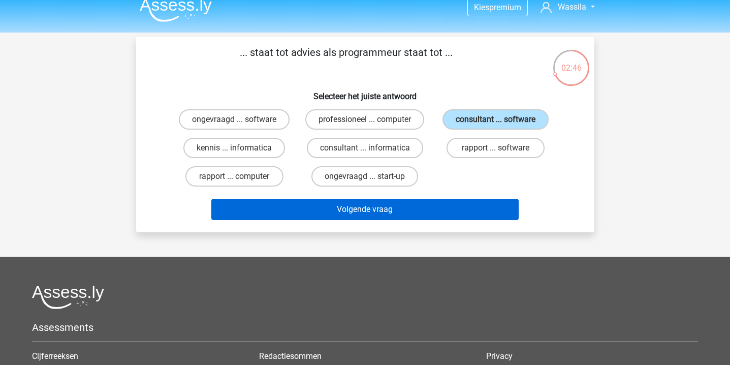
click at [381, 210] on button "Volgende vraag" at bounding box center [364, 209] width 307 height 21
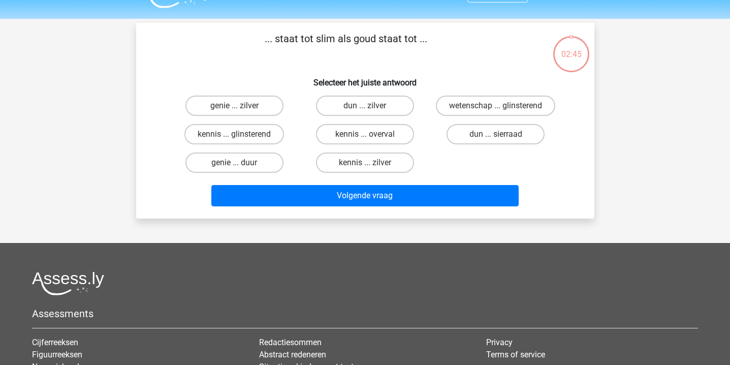
scroll to position [23, 0]
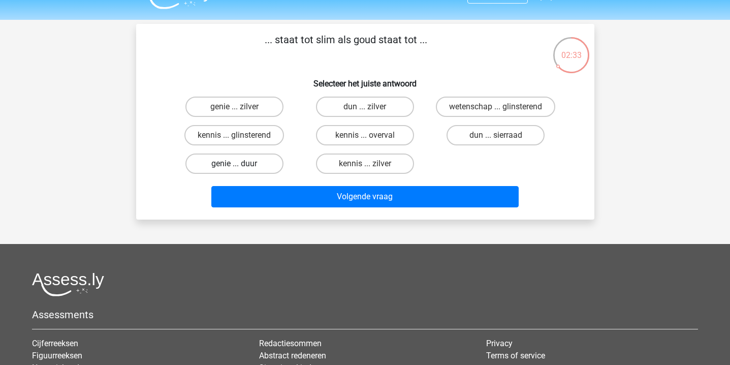
click at [268, 159] on label "genie ... duur" at bounding box center [234, 163] width 98 height 20
click at [241, 163] on input "genie ... duur" at bounding box center [237, 166] width 7 height 7
radio input "true"
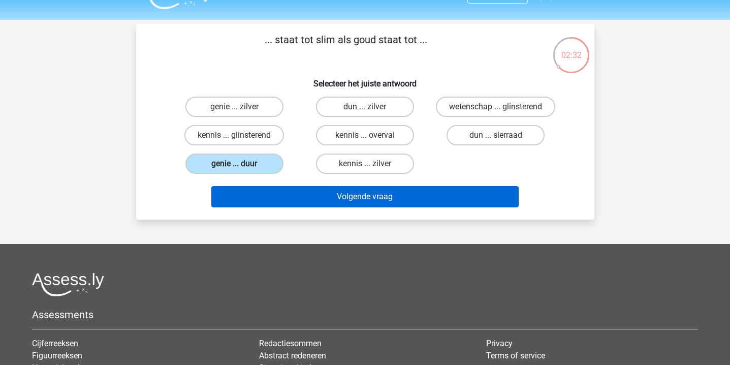
click at [285, 202] on button "Volgende vraag" at bounding box center [364, 196] width 307 height 21
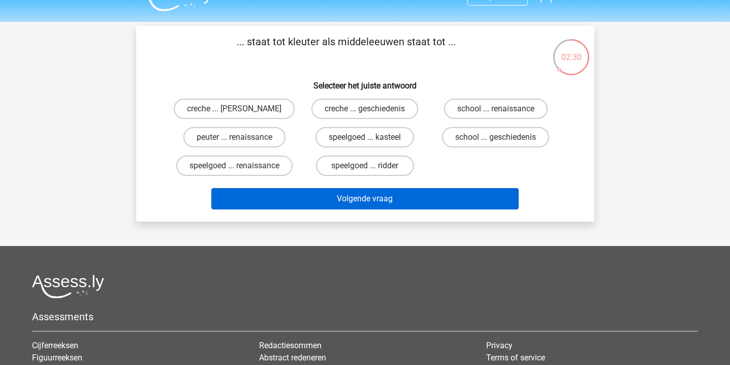
scroll to position [20, 0]
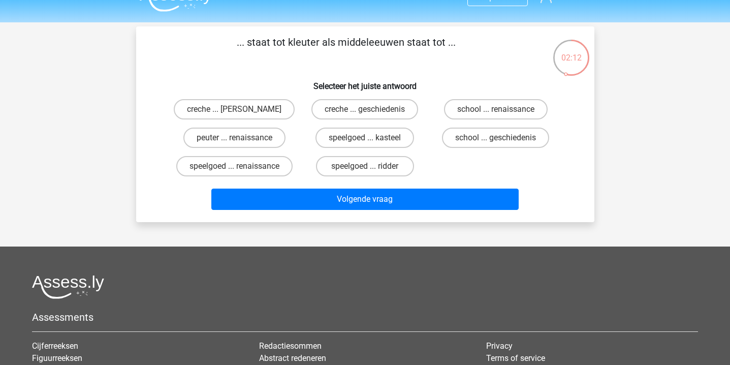
click at [478, 125] on div "school ... geschiedenis" at bounding box center [495, 137] width 130 height 28
click at [478, 135] on label "school ... geschiedenis" at bounding box center [495, 137] width 107 height 20
click at [496, 138] on input "school ... geschiedenis" at bounding box center [499, 141] width 7 height 7
radio input "true"
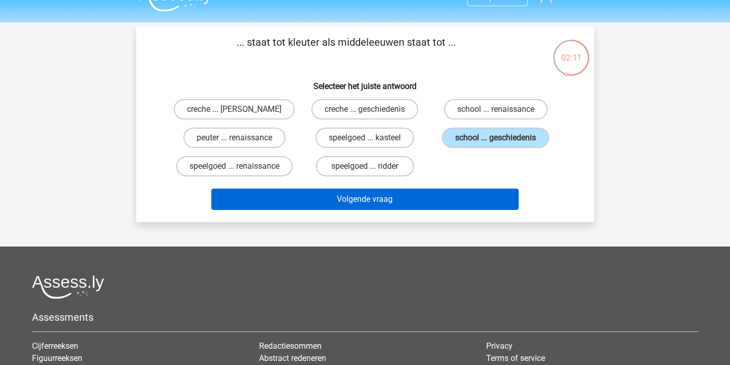
click at [407, 202] on button "Volgende vraag" at bounding box center [364, 198] width 307 height 21
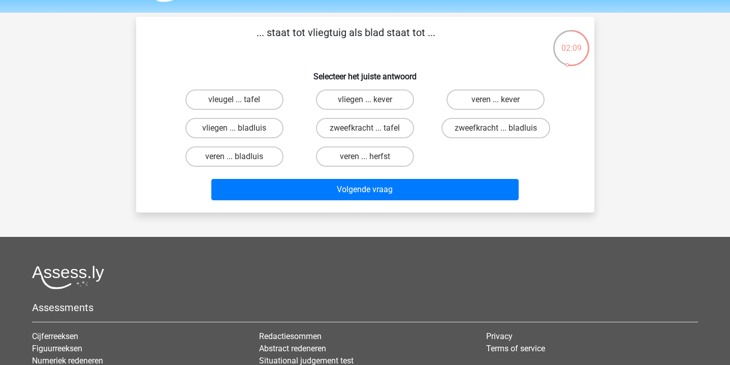
scroll to position [30, 0]
click at [448, 127] on label "zweefkracht ... bladluis" at bounding box center [495, 128] width 109 height 20
click at [496, 128] on input "zweefkracht ... bladluis" at bounding box center [499, 131] width 7 height 7
radio input "true"
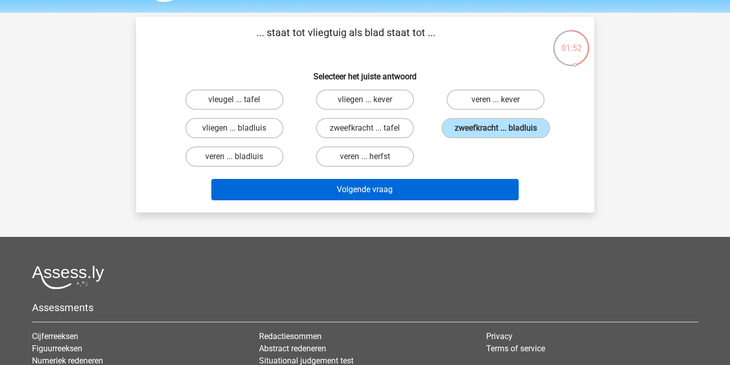
click at [424, 185] on button "Volgende vraag" at bounding box center [364, 189] width 307 height 21
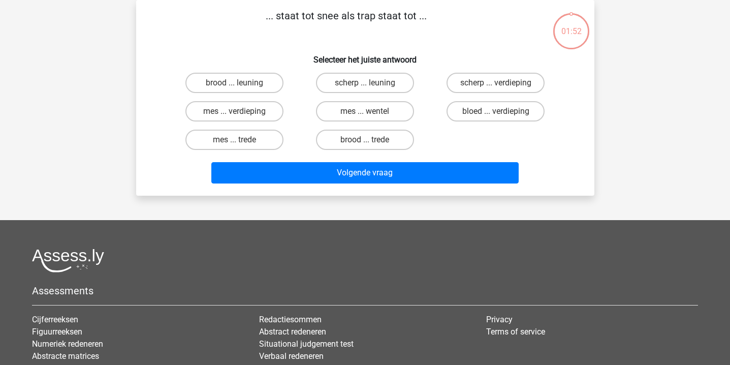
scroll to position [34, 0]
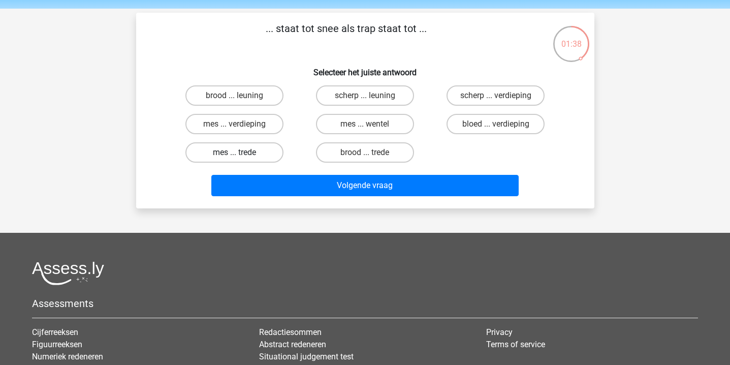
click at [272, 153] on label "mes ... trede" at bounding box center [234, 152] width 98 height 20
click at [241, 153] on input "mes ... trede" at bounding box center [237, 155] width 7 height 7
radio input "true"
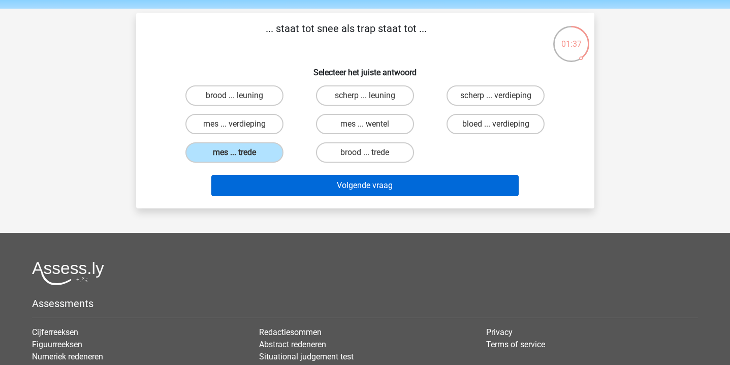
click at [272, 178] on button "Volgende vraag" at bounding box center [364, 185] width 307 height 21
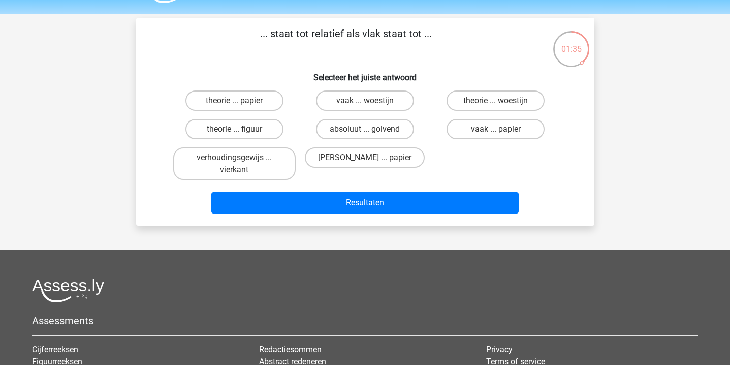
scroll to position [28, 0]
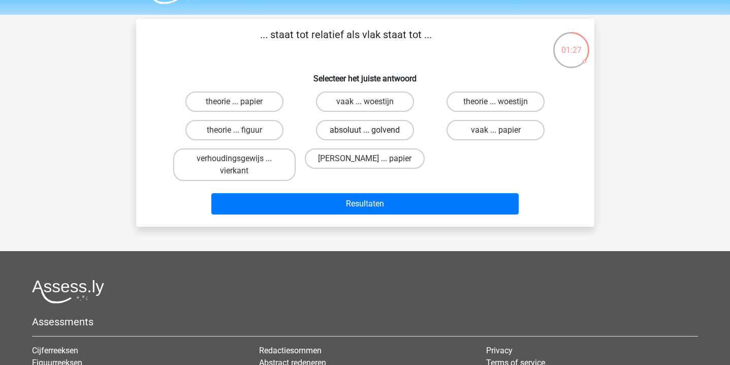
click at [346, 127] on label "absoluut ... golvend" at bounding box center [365, 130] width 98 height 20
click at [365, 130] on input "absoluut ... golvend" at bounding box center [368, 133] width 7 height 7
radio input "true"
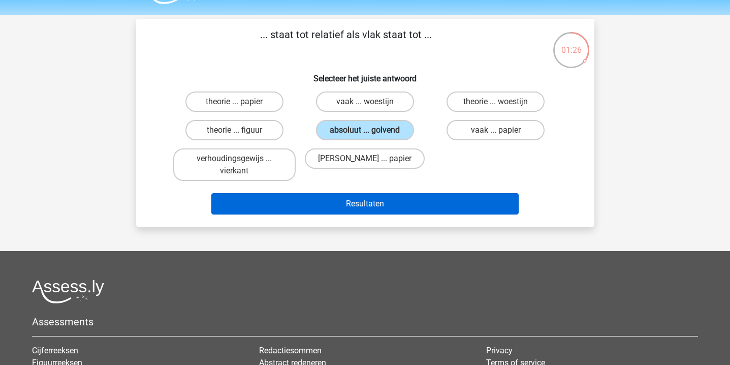
click at [342, 209] on button "Resultaten" at bounding box center [364, 203] width 307 height 21
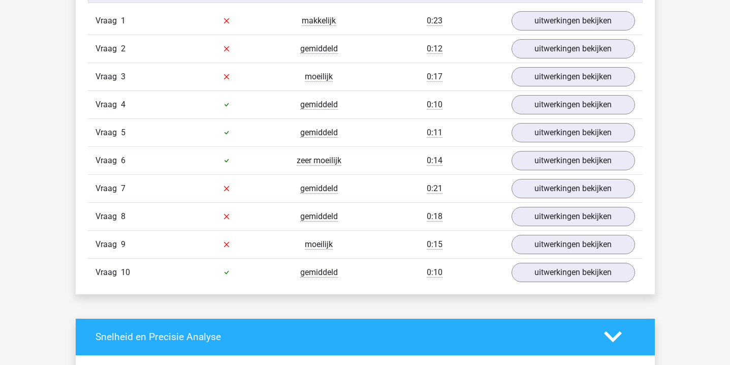
scroll to position [761, 0]
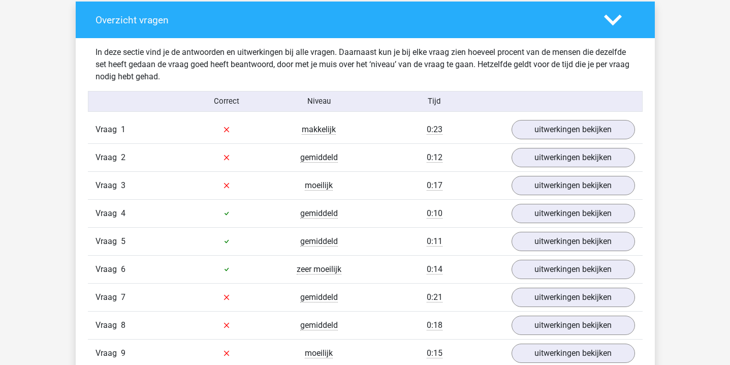
click at [506, 140] on div "Vraag 1 makkelijk 0:23 uitwerkingen bekijken" at bounding box center [365, 129] width 554 height 27
click at [522, 126] on link "uitwerkingen bekijken" at bounding box center [573, 129] width 142 height 22
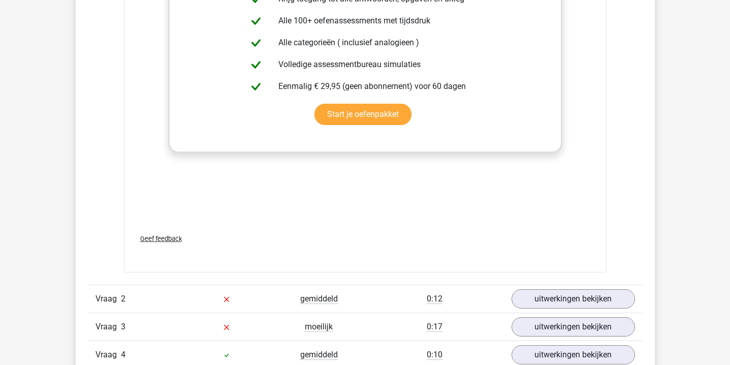
scroll to position [1210, 0]
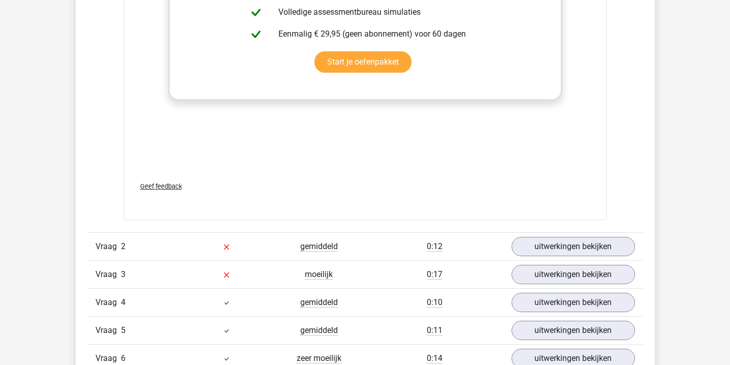
click at [507, 238] on div "uitwerkingen bekijken" at bounding box center [573, 246] width 139 height 19
click at [524, 239] on link "uitwerkingen bekijken" at bounding box center [573, 246] width 142 height 22
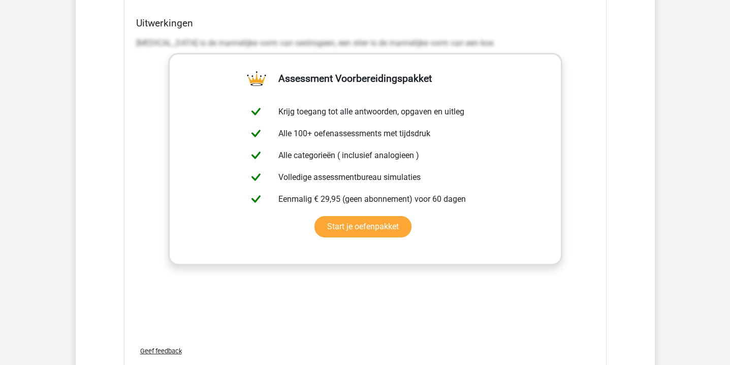
scroll to position [1781, 0]
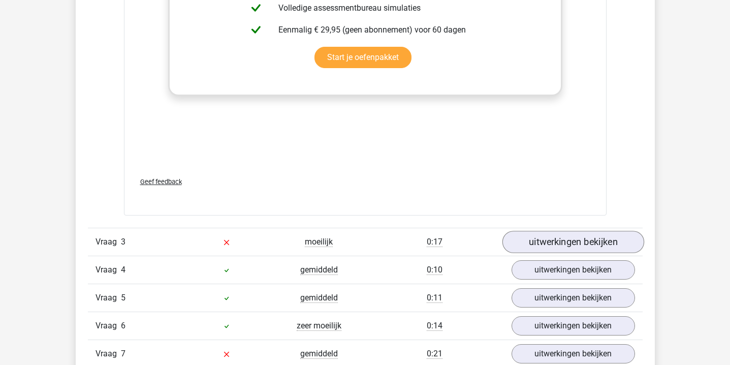
click at [532, 241] on link "uitwerkingen bekijken" at bounding box center [573, 241] width 142 height 22
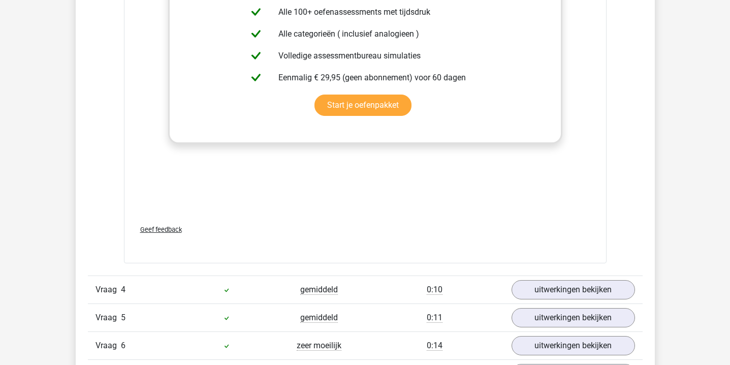
scroll to position [2317, 0]
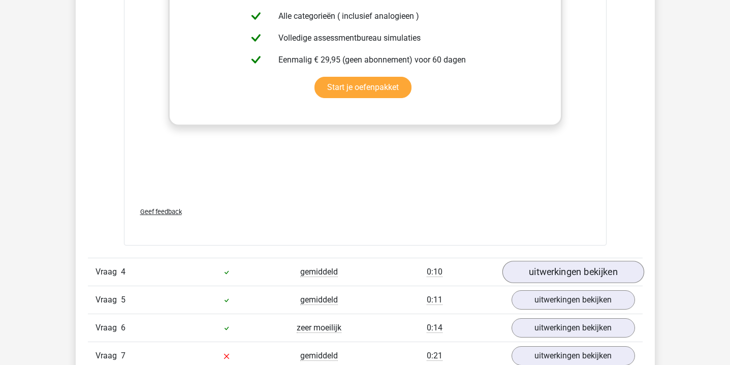
click at [531, 266] on link "uitwerkingen bekijken" at bounding box center [573, 271] width 142 height 22
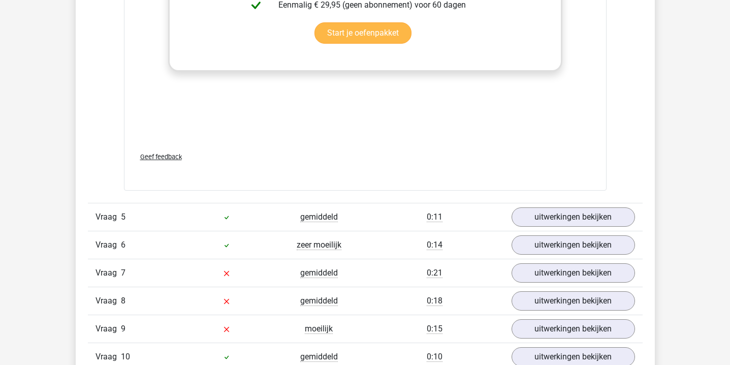
scroll to position [2972, 0]
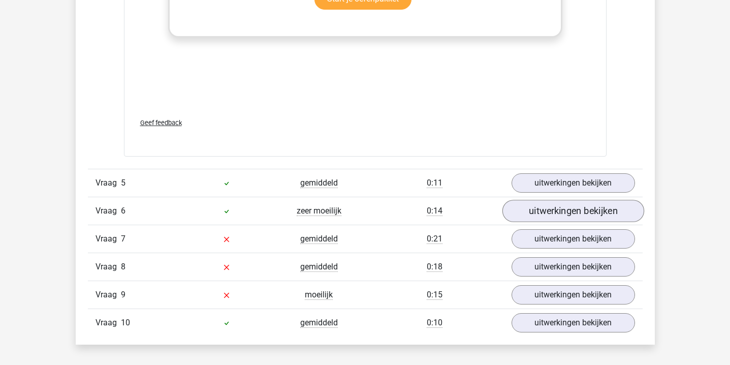
click at [540, 216] on link "uitwerkingen bekijken" at bounding box center [573, 211] width 142 height 22
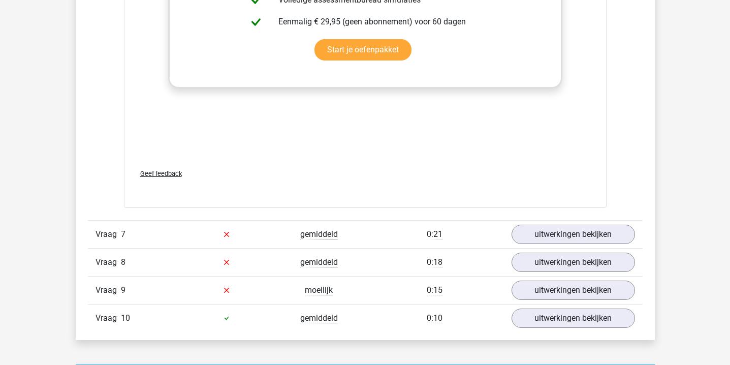
scroll to position [3521, 0]
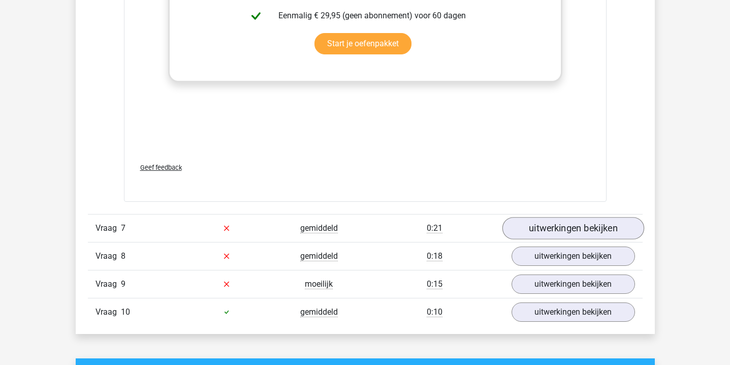
click at [523, 234] on link "uitwerkingen bekijken" at bounding box center [573, 228] width 142 height 22
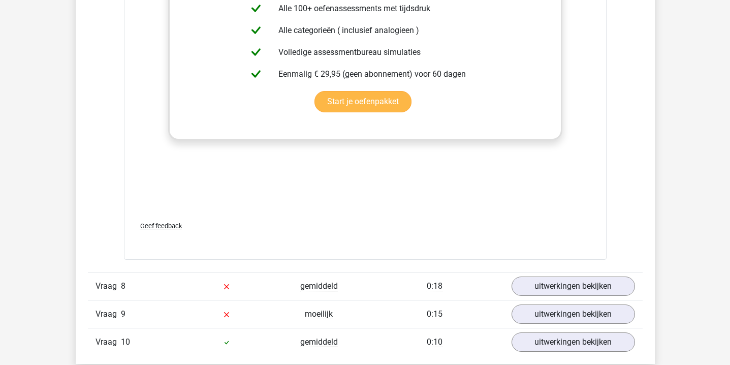
scroll to position [4092, 0]
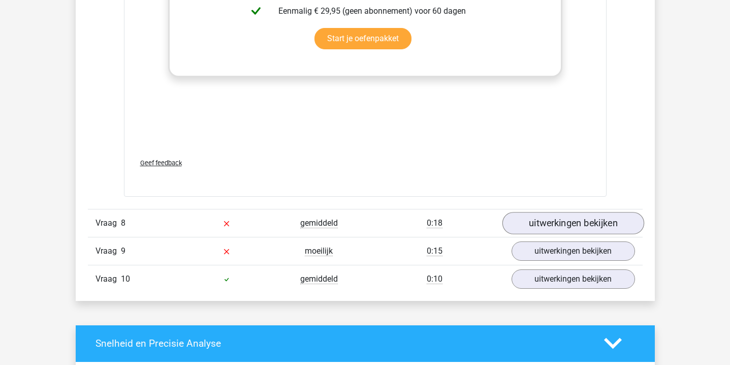
click at [515, 224] on link "uitwerkingen bekijken" at bounding box center [573, 223] width 142 height 22
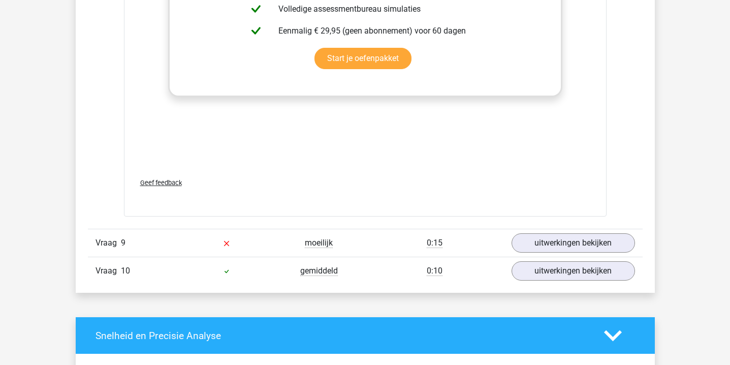
scroll to position [4652, 0]
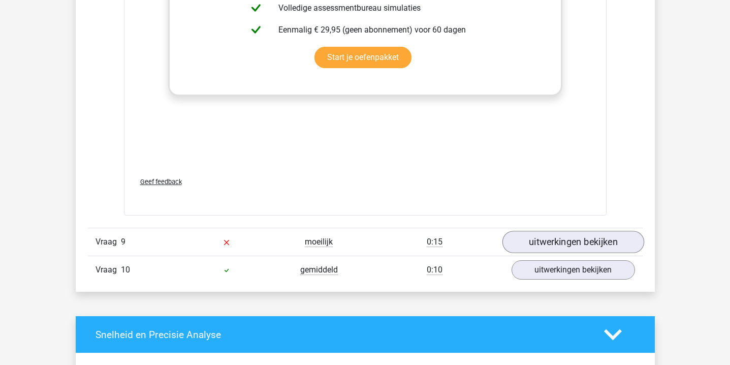
click at [531, 234] on link "uitwerkingen bekijken" at bounding box center [573, 241] width 142 height 22
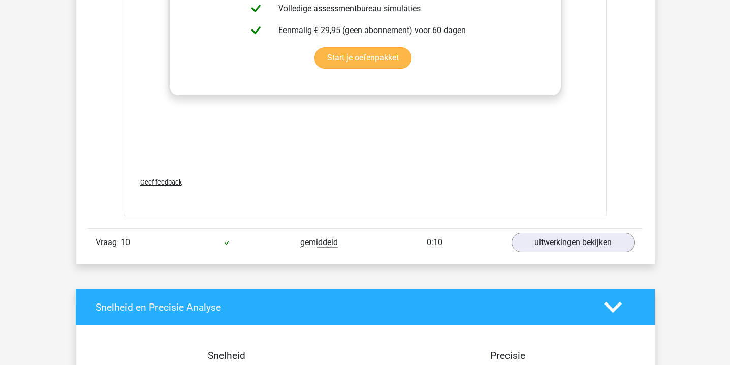
scroll to position [5327, 0]
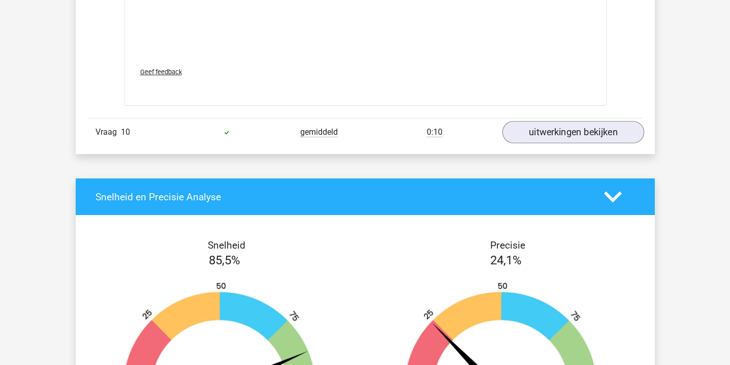
click at [520, 137] on link "uitwerkingen bekijken" at bounding box center [573, 132] width 142 height 22
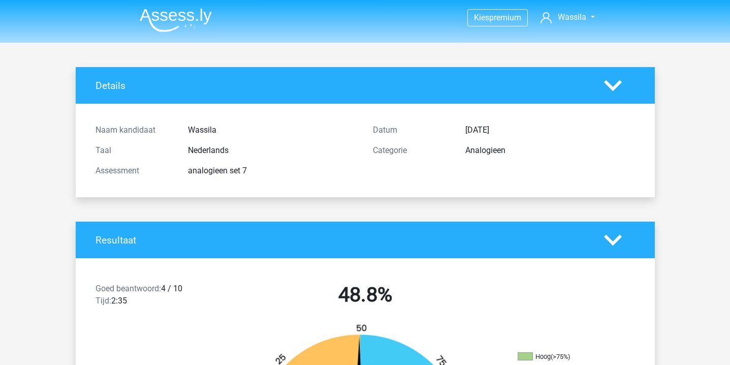
scroll to position [0, 0]
click at [187, 14] on img at bounding box center [176, 20] width 72 height 24
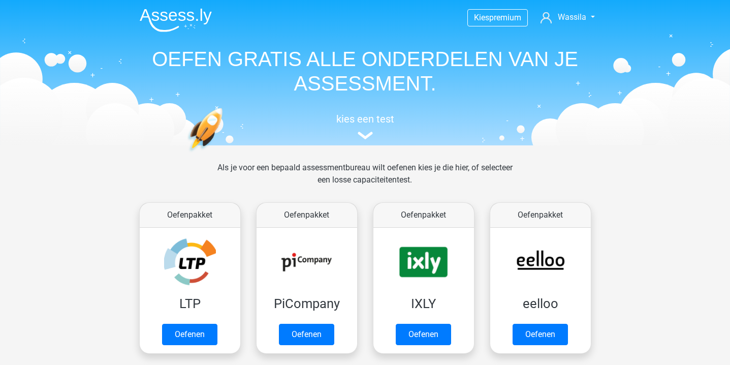
scroll to position [186, 0]
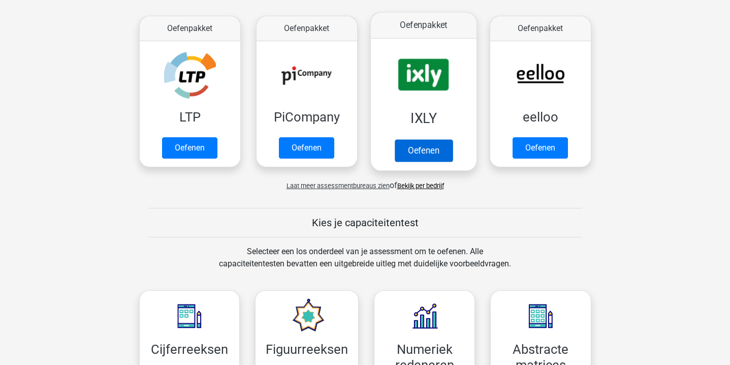
click at [409, 139] on link "Oefenen" at bounding box center [423, 150] width 58 height 22
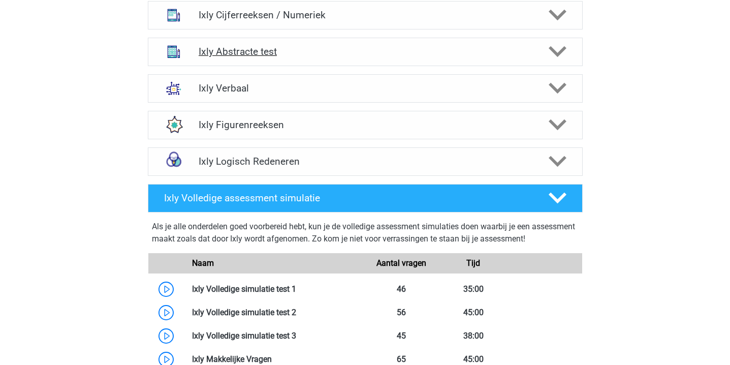
scroll to position [696, 0]
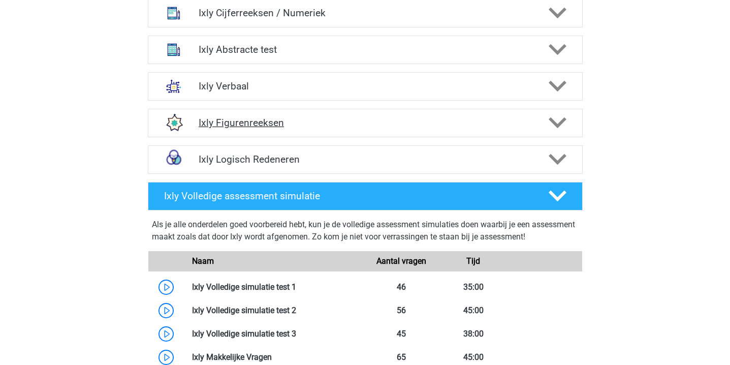
click at [300, 121] on h4 "Ixly Figurenreeksen" at bounding box center [365, 123] width 333 height 12
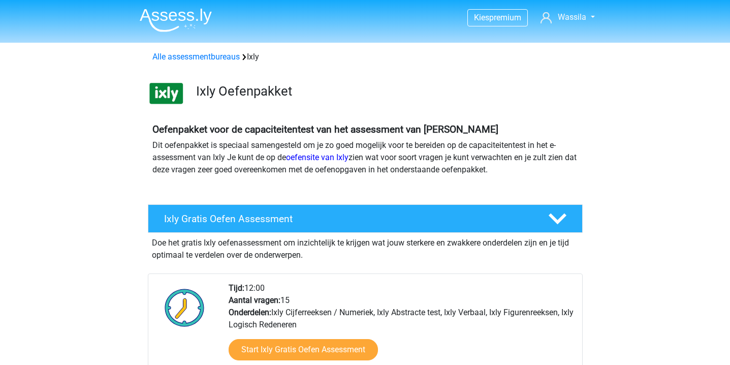
scroll to position [0, 0]
click at [204, 21] on img at bounding box center [176, 20] width 72 height 24
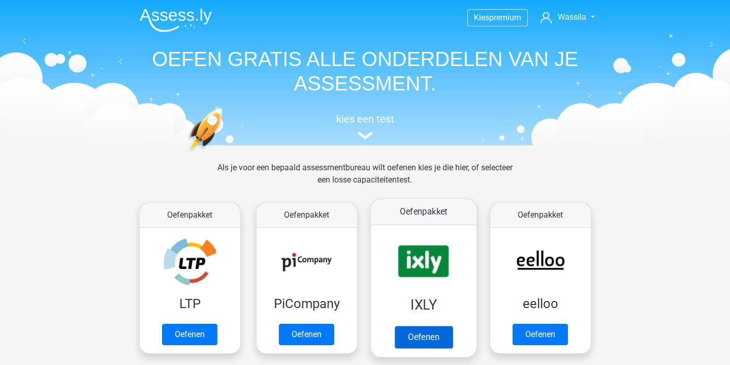
click at [412, 325] on link "Oefenen" at bounding box center [423, 336] width 58 height 22
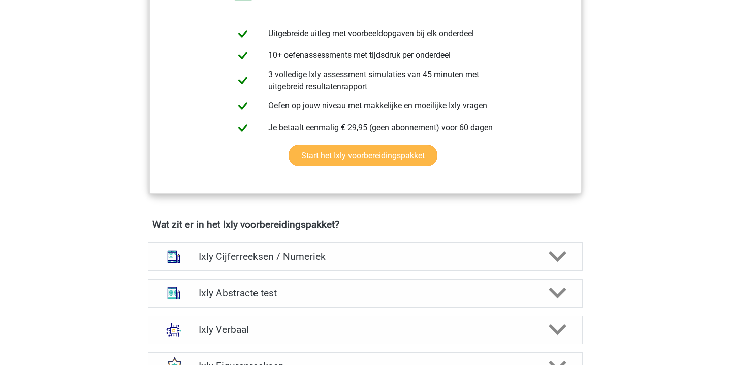
scroll to position [646, 0]
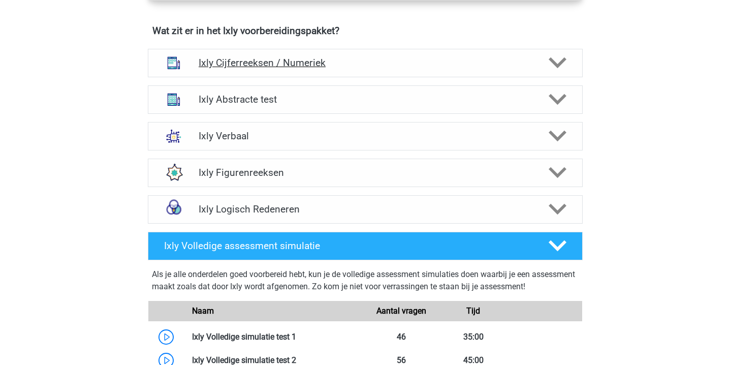
click at [370, 77] on div "Ixly Cijferreeksen / Numeriek" at bounding box center [365, 63] width 435 height 28
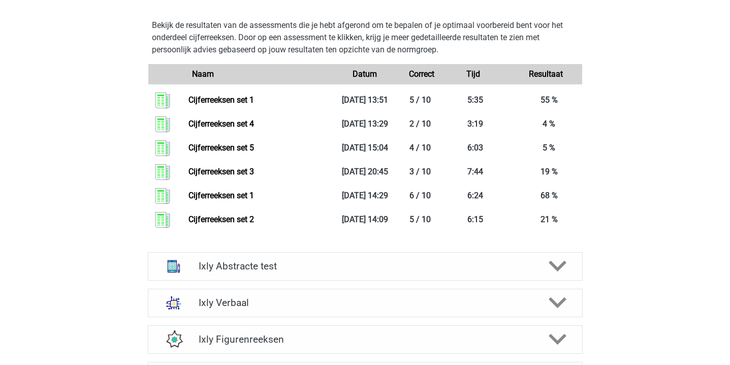
scroll to position [1435, 0]
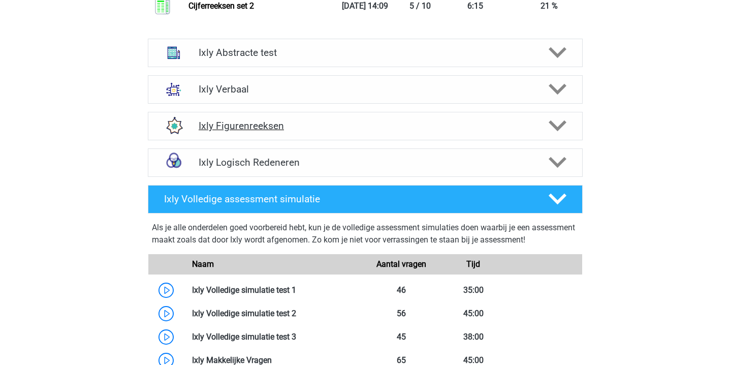
click at [535, 140] on div "Ixly Figurenreeksen" at bounding box center [365, 126] width 435 height 28
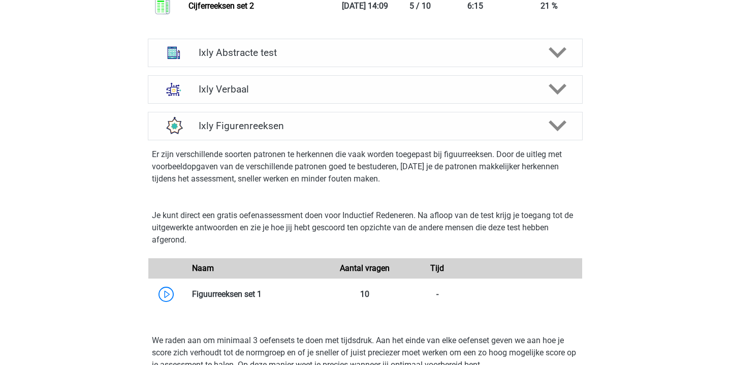
scroll to position [1441, 0]
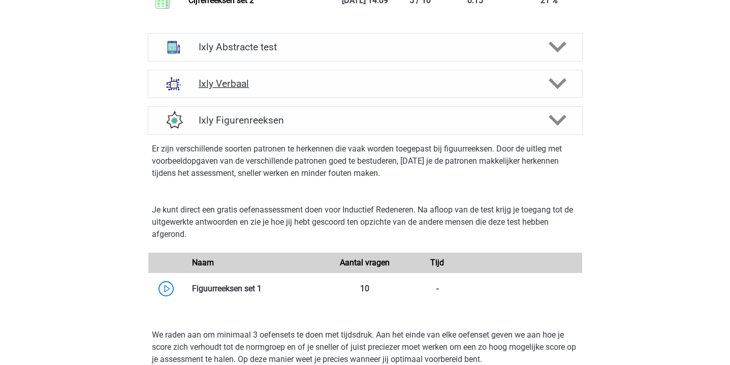
click at [475, 89] on h4 "Ixly Verbaal" at bounding box center [365, 84] width 333 height 12
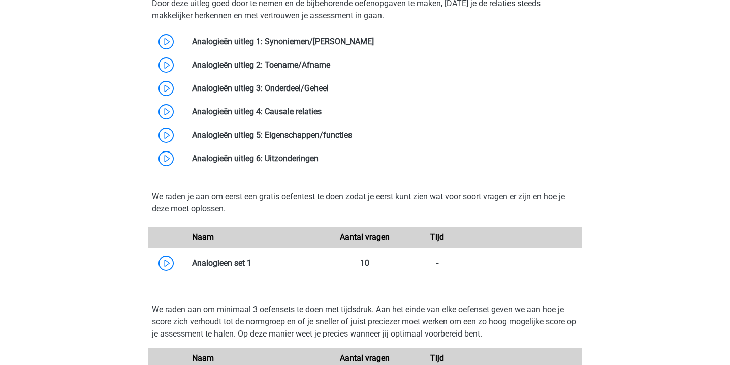
scroll to position [1739, 0]
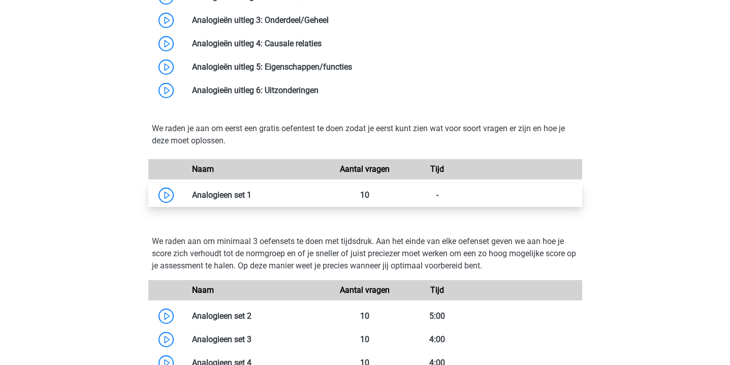
click at [251, 200] on link at bounding box center [251, 195] width 0 height 10
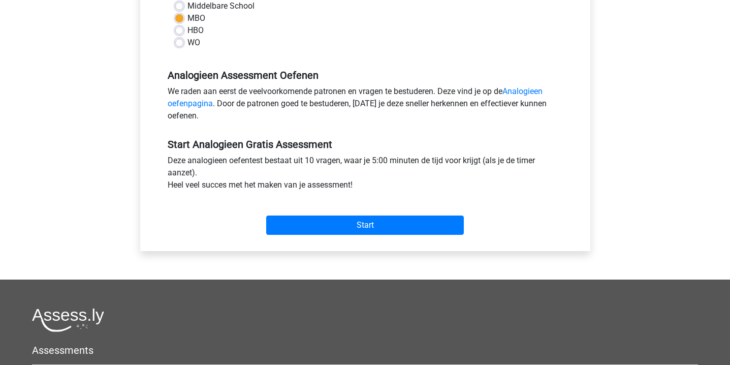
scroll to position [275, 0]
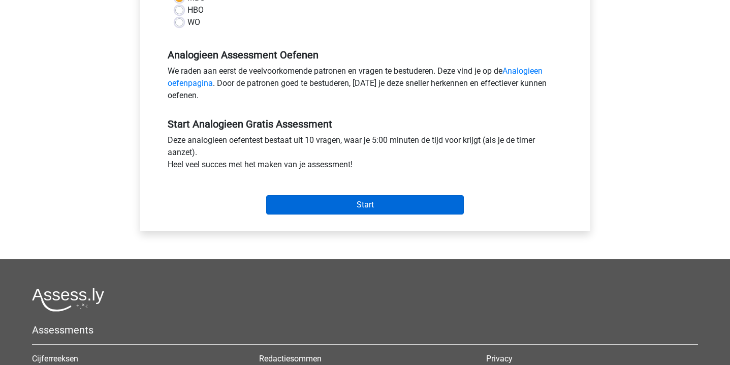
click at [363, 204] on input "Start" at bounding box center [364, 204] width 197 height 19
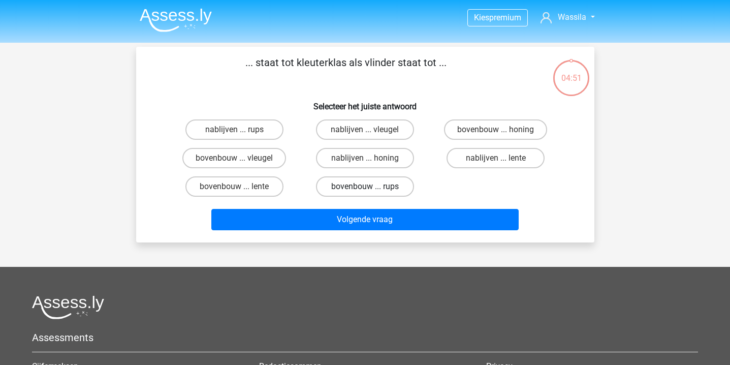
click at [353, 191] on label "bovenbouw ... rups" at bounding box center [365, 186] width 98 height 20
click at [365, 191] on input "bovenbouw ... rups" at bounding box center [368, 189] width 7 height 7
radio input "true"
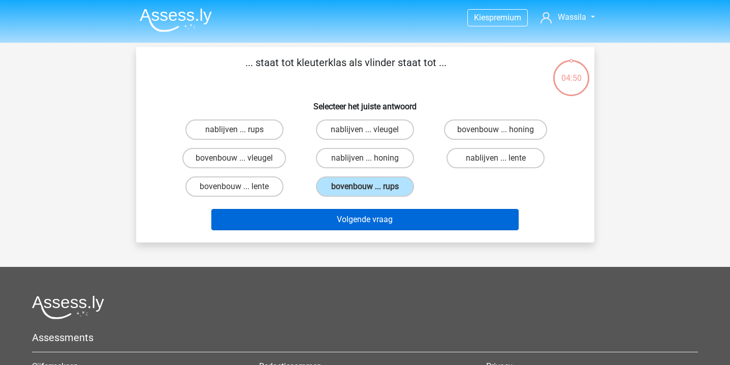
click at [352, 217] on button "Volgende vraag" at bounding box center [364, 219] width 307 height 21
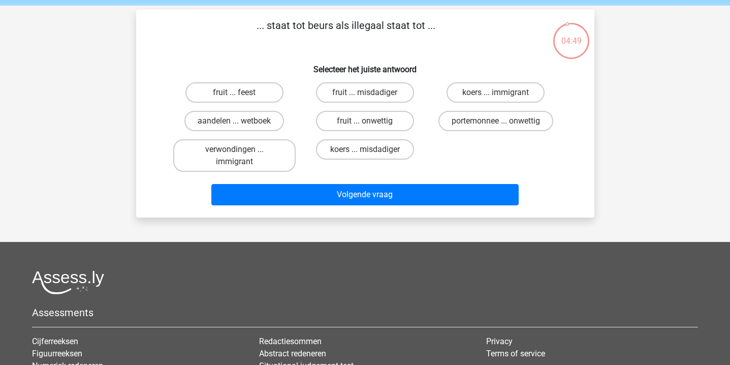
scroll to position [37, 0]
click at [460, 113] on label "portemonnee ... onwettig" at bounding box center [495, 121] width 115 height 20
click at [496, 121] on input "portemonnee ... onwettig" at bounding box center [499, 124] width 7 height 7
radio input "true"
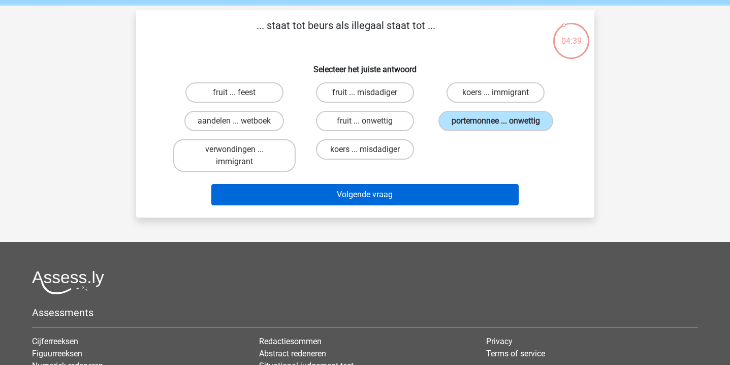
click at [430, 185] on button "Volgende vraag" at bounding box center [364, 194] width 307 height 21
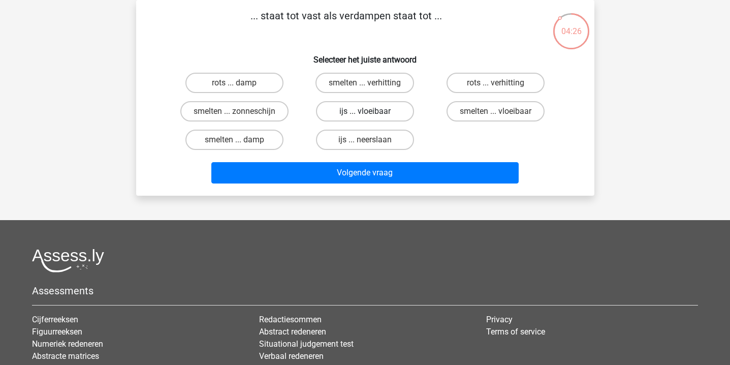
click at [392, 108] on label "ijs ... vloeibaar" at bounding box center [365, 111] width 98 height 20
click at [371, 111] on input "ijs ... vloeibaar" at bounding box center [368, 114] width 7 height 7
radio input "true"
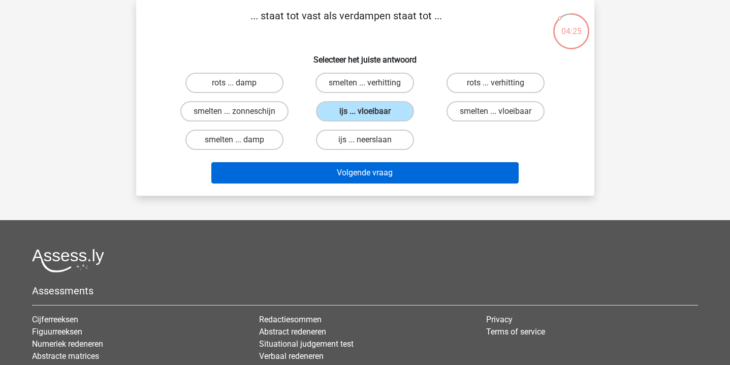
click at [391, 177] on button "Volgende vraag" at bounding box center [364, 172] width 307 height 21
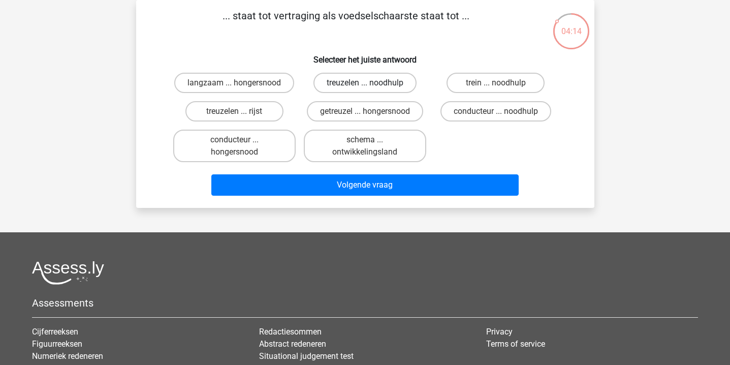
click at [398, 80] on label "treuzelen ... noodhulp" at bounding box center [364, 83] width 103 height 20
click at [371, 83] on input "treuzelen ... noodhulp" at bounding box center [368, 86] width 7 height 7
radio input "true"
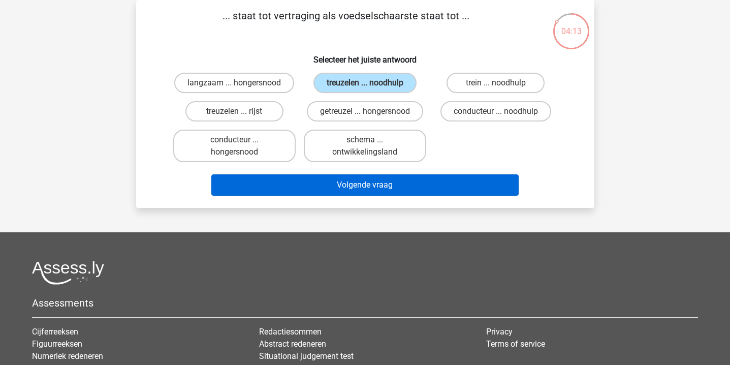
click at [369, 181] on button "Volgende vraag" at bounding box center [364, 184] width 307 height 21
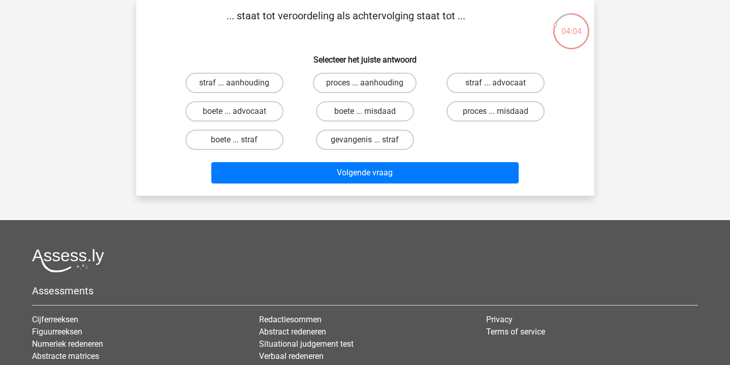
click at [470, 126] on div "straf ... aanhouding proces ... aanhouding straf ... advocaat boete ... advocaa…" at bounding box center [365, 111] width 392 height 85
click at [473, 113] on label "proces ... misdaad" at bounding box center [495, 111] width 98 height 20
click at [496, 113] on input "proces ... misdaad" at bounding box center [499, 114] width 7 height 7
radio input "true"
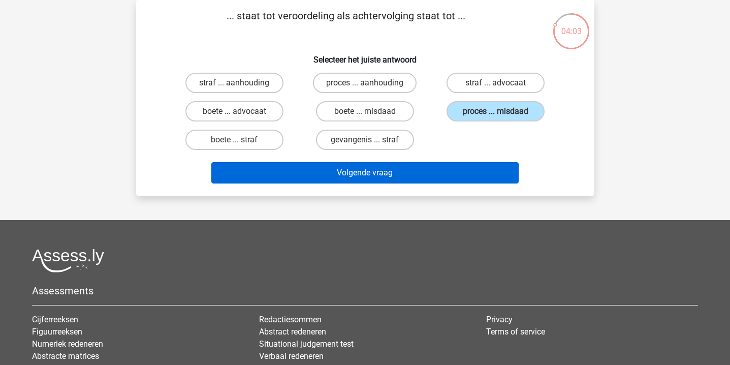
click at [452, 175] on button "Volgende vraag" at bounding box center [364, 172] width 307 height 21
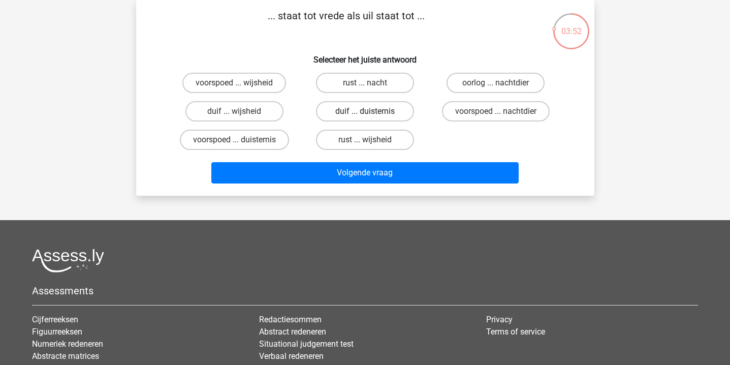
click at [385, 112] on label "duif ... duisternis" at bounding box center [365, 111] width 98 height 20
click at [371, 112] on input "duif ... duisternis" at bounding box center [368, 114] width 7 height 7
radio input "true"
click at [454, 107] on label "voorspoed ... nachtdier" at bounding box center [496, 111] width 108 height 20
click at [496, 111] on input "voorspoed ... nachtdier" at bounding box center [499, 114] width 7 height 7
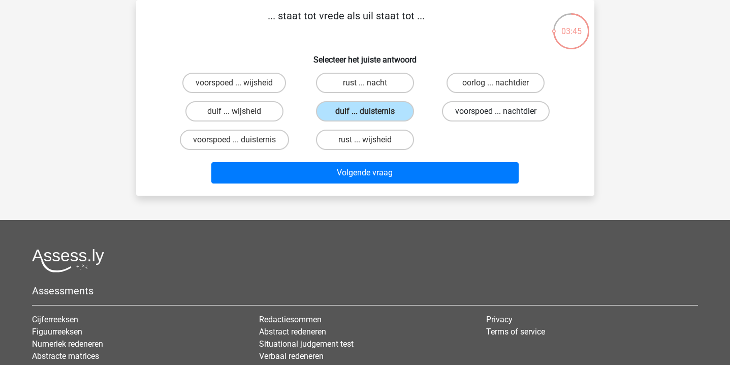
radio input "true"
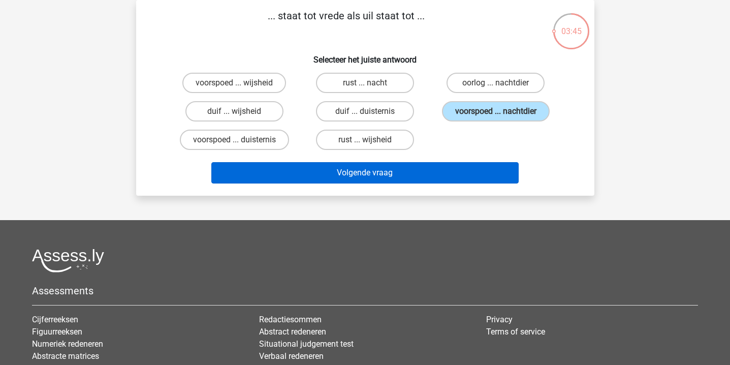
click at [438, 167] on button "Volgende vraag" at bounding box center [364, 172] width 307 height 21
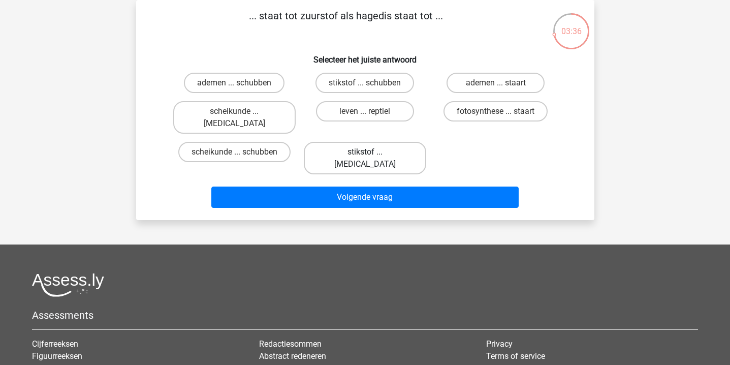
click at [412, 142] on label "stikstof ... krokodil" at bounding box center [365, 158] width 122 height 32
click at [371, 152] on input "stikstof ... krokodil" at bounding box center [368, 155] width 7 height 7
radio input "true"
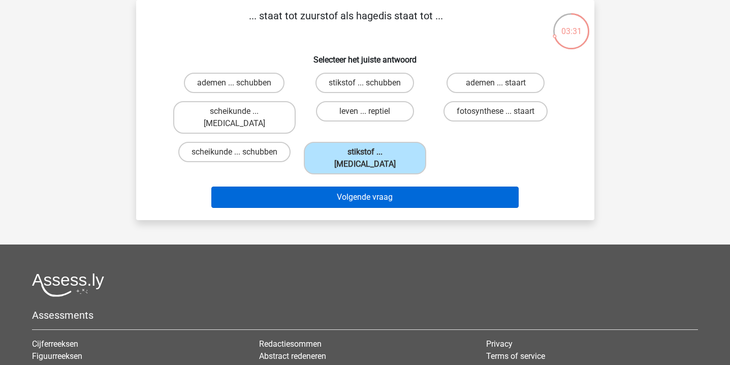
click at [408, 186] on button "Volgende vraag" at bounding box center [364, 196] width 307 height 21
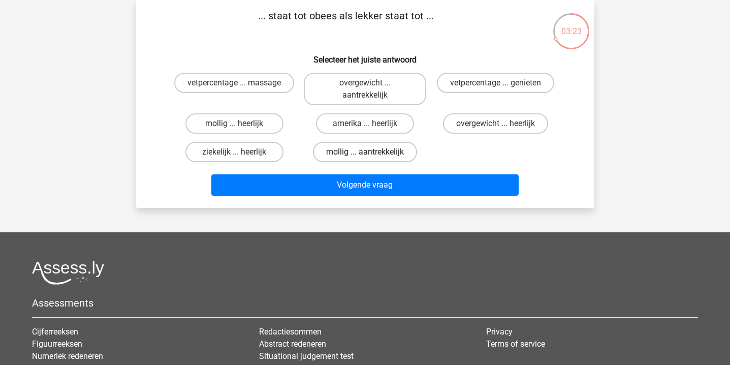
click at [384, 147] on label "mollig ... aantrekkelijk" at bounding box center [365, 152] width 104 height 20
click at [371, 152] on input "mollig ... aantrekkelijk" at bounding box center [368, 155] width 7 height 7
radio input "true"
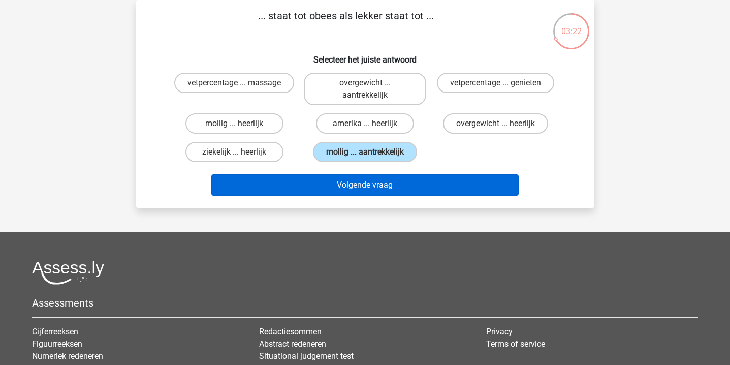
click at [385, 187] on button "Volgende vraag" at bounding box center [364, 184] width 307 height 21
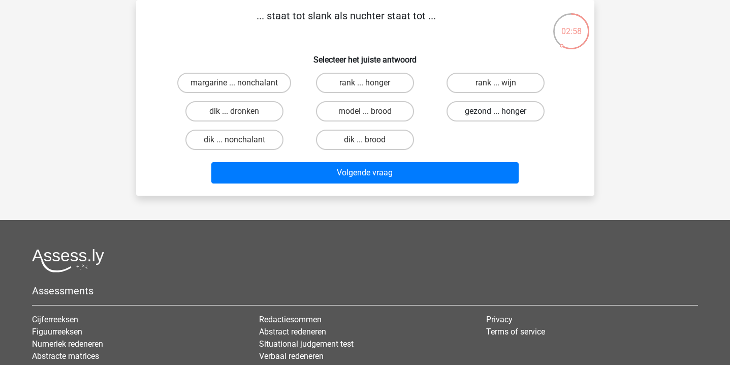
click at [490, 115] on label "gezond ... honger" at bounding box center [495, 111] width 98 height 20
click at [496, 115] on input "gezond ... honger" at bounding box center [499, 114] width 7 height 7
radio input "true"
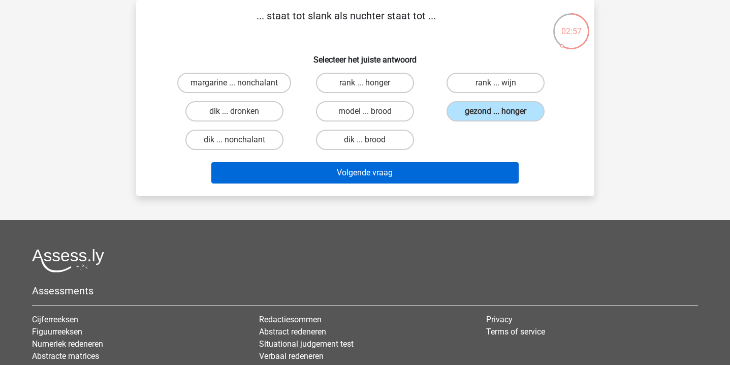
click at [443, 171] on button "Volgende vraag" at bounding box center [364, 172] width 307 height 21
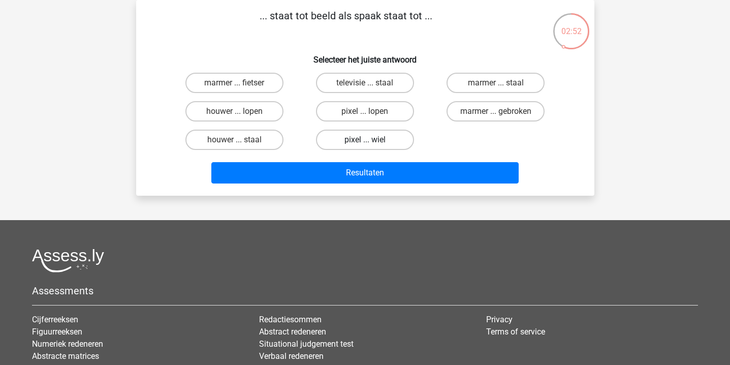
click at [407, 133] on label "pixel ... wiel" at bounding box center [365, 139] width 98 height 20
click at [371, 140] on input "pixel ... wiel" at bounding box center [368, 143] width 7 height 7
radio input "true"
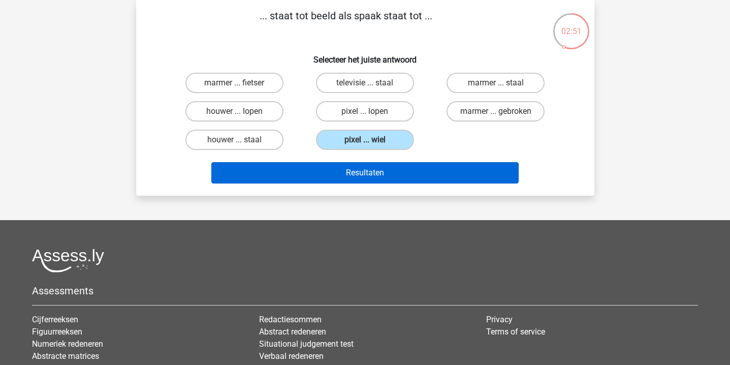
click at [407, 174] on button "Resultaten" at bounding box center [364, 172] width 307 height 21
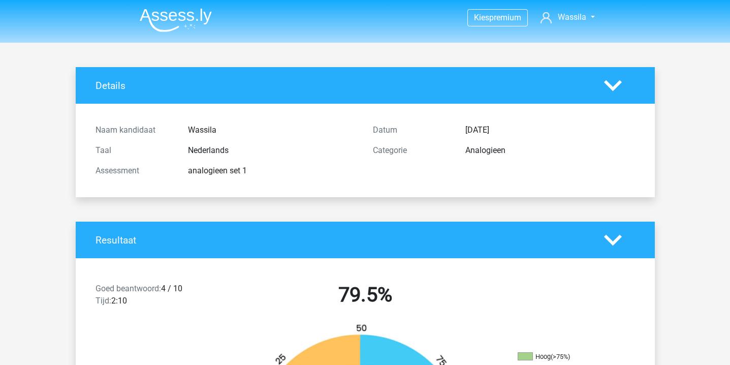
click at [208, 15] on img at bounding box center [176, 20] width 72 height 24
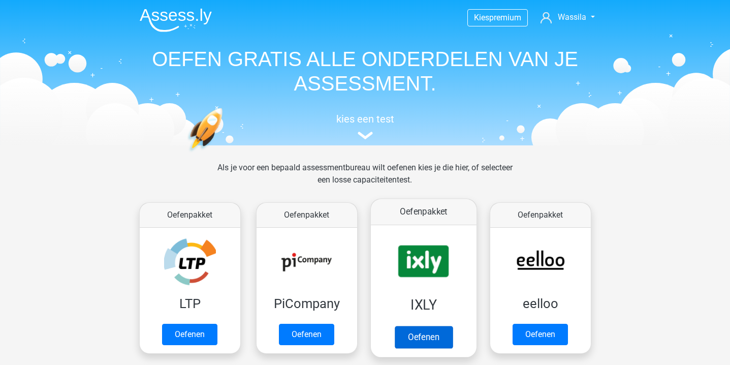
click at [437, 325] on link "Oefenen" at bounding box center [423, 336] width 58 height 22
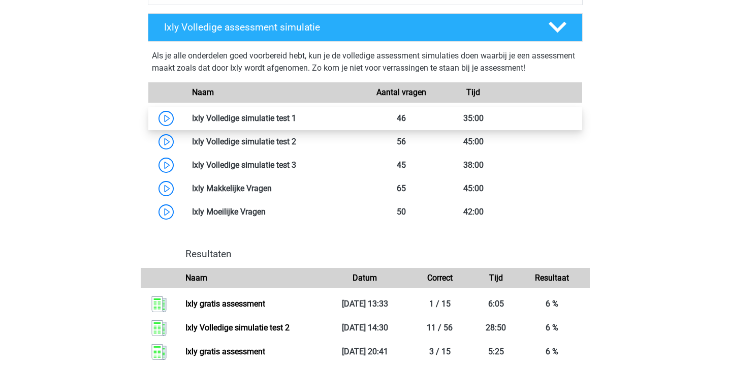
scroll to position [866, 0]
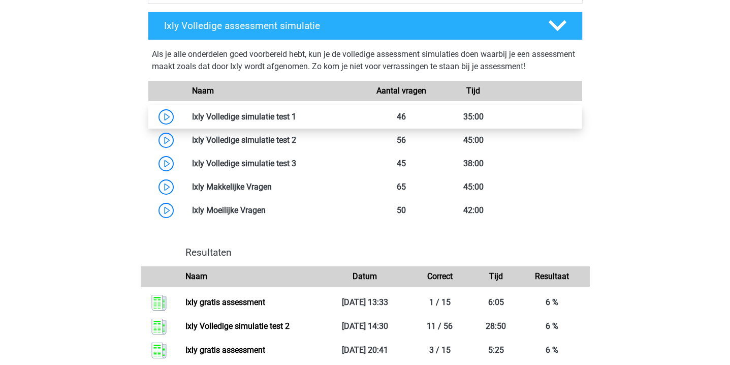
click at [296, 121] on link at bounding box center [296, 117] width 0 height 10
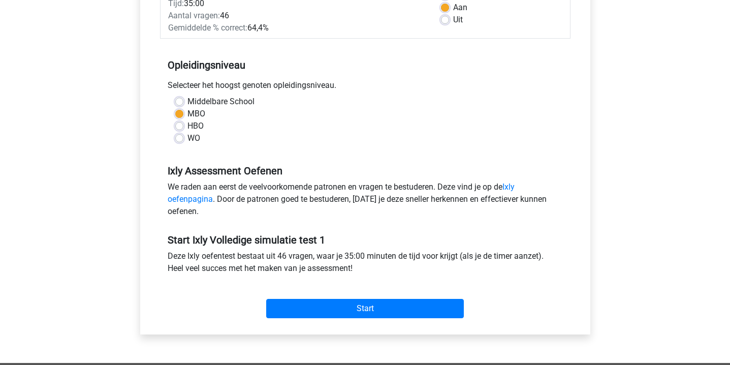
scroll to position [168, 0]
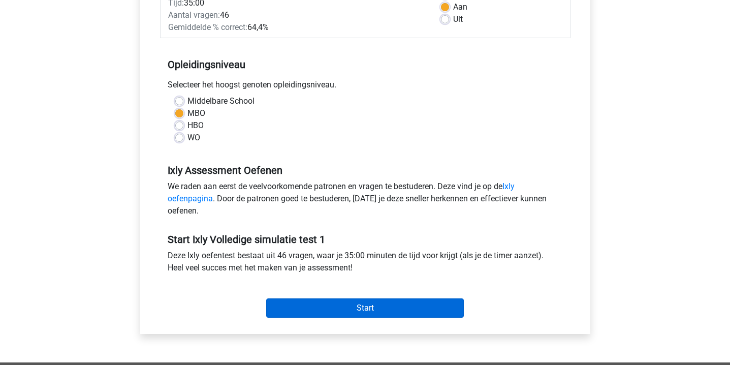
click at [367, 300] on input "Start" at bounding box center [364, 307] width 197 height 19
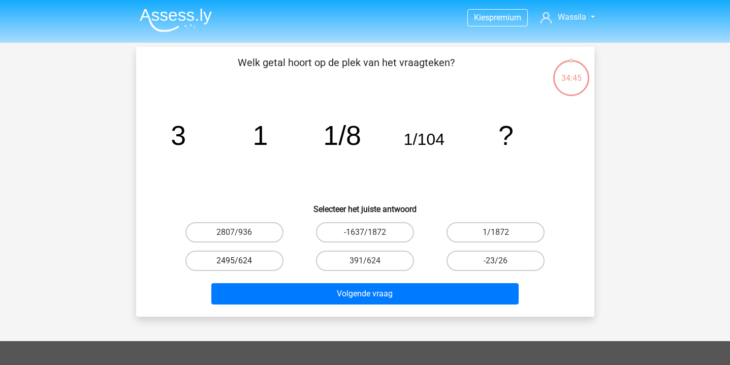
click at [251, 250] on label "2495/624" at bounding box center [234, 260] width 98 height 20
click at [241, 260] on input "2495/624" at bounding box center [237, 263] width 7 height 7
radio input "true"
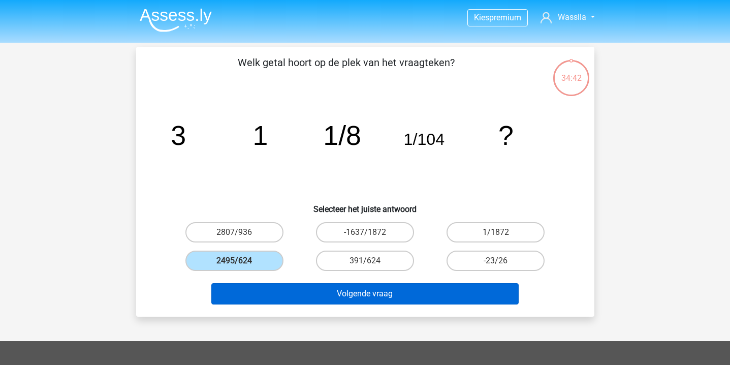
click at [255, 300] on button "Volgende vraag" at bounding box center [364, 293] width 307 height 21
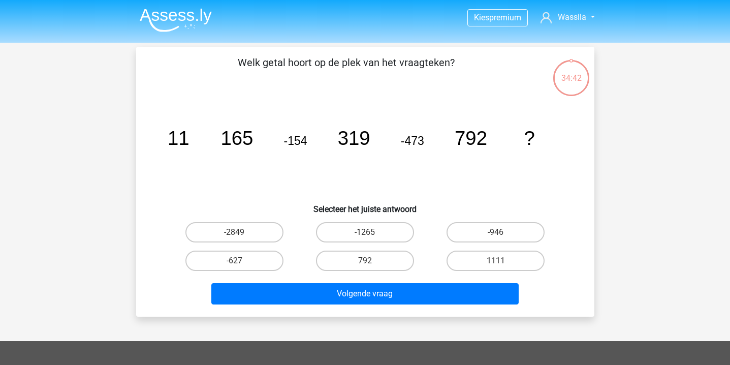
scroll to position [47, 0]
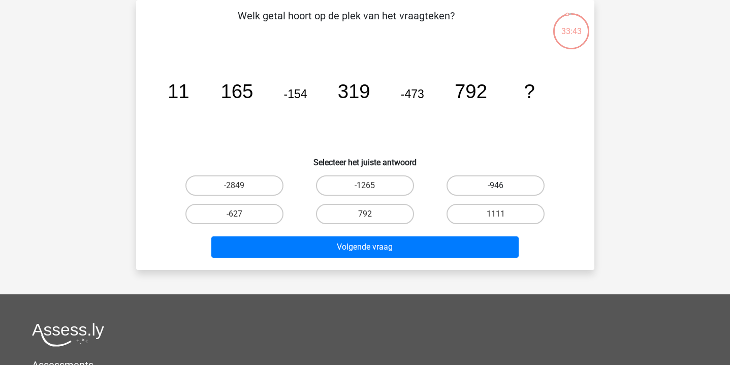
click at [508, 184] on label "-946" at bounding box center [495, 185] width 98 height 20
click at [502, 185] on input "-946" at bounding box center [499, 188] width 7 height 7
radio input "true"
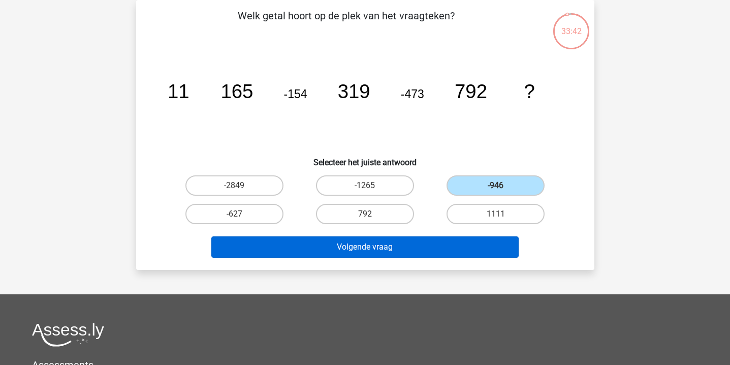
click at [451, 242] on button "Volgende vraag" at bounding box center [364, 246] width 307 height 21
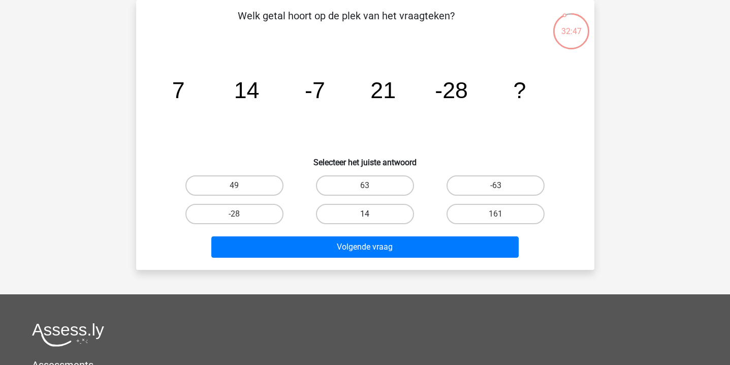
click at [355, 209] on label "14" at bounding box center [365, 214] width 98 height 20
click at [365, 214] on input "14" at bounding box center [368, 217] width 7 height 7
radio input "true"
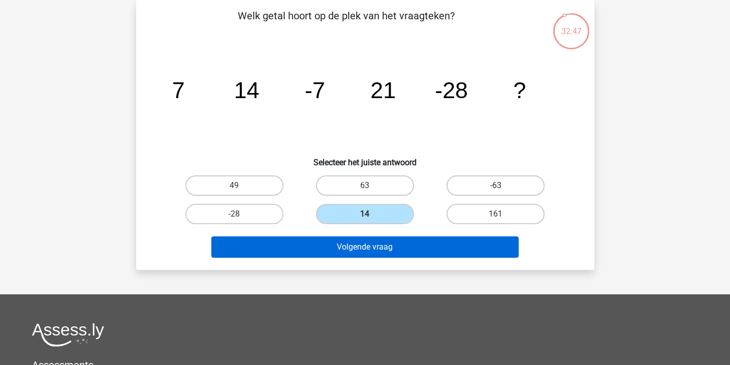
click at [363, 243] on button "Volgende vraag" at bounding box center [364, 246] width 307 height 21
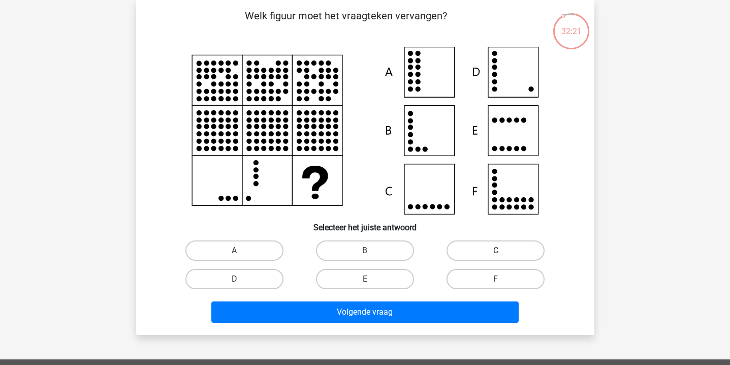
click at [480, 248] on label "C" at bounding box center [495, 250] width 98 height 20
click at [496, 250] on input "C" at bounding box center [499, 253] width 7 height 7
radio input "true"
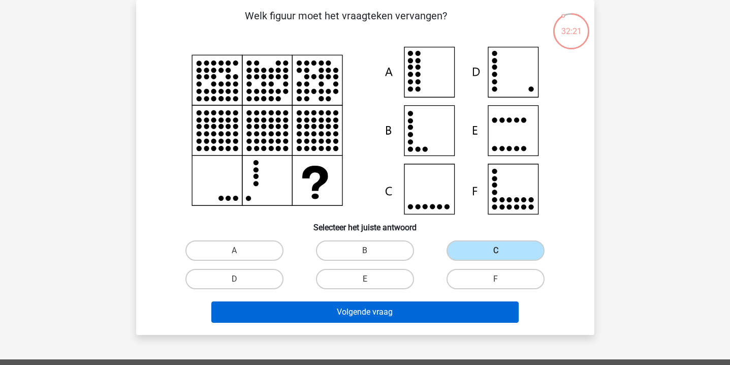
click at [427, 308] on button "Volgende vraag" at bounding box center [364, 311] width 307 height 21
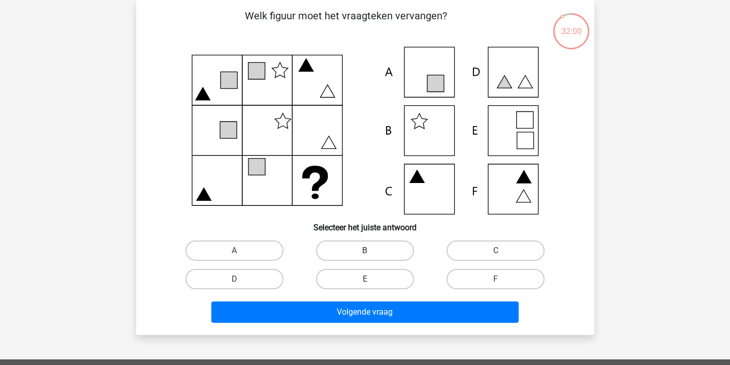
click at [373, 244] on label "B" at bounding box center [365, 250] width 98 height 20
click at [371, 250] on input "B" at bounding box center [368, 253] width 7 height 7
radio input "true"
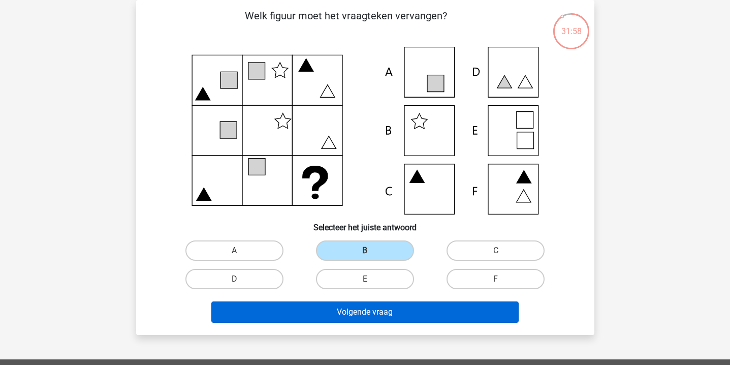
click at [367, 317] on button "Volgende vraag" at bounding box center [364, 311] width 307 height 21
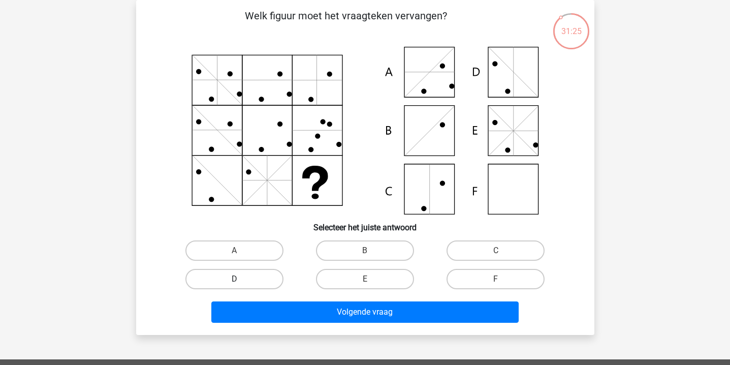
click at [262, 272] on label "D" at bounding box center [234, 279] width 98 height 20
click at [241, 279] on input "D" at bounding box center [237, 282] width 7 height 7
radio input "true"
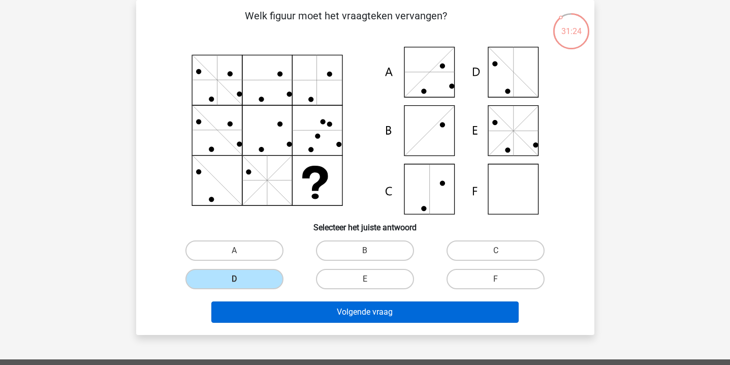
click at [280, 310] on button "Volgende vraag" at bounding box center [364, 311] width 307 height 21
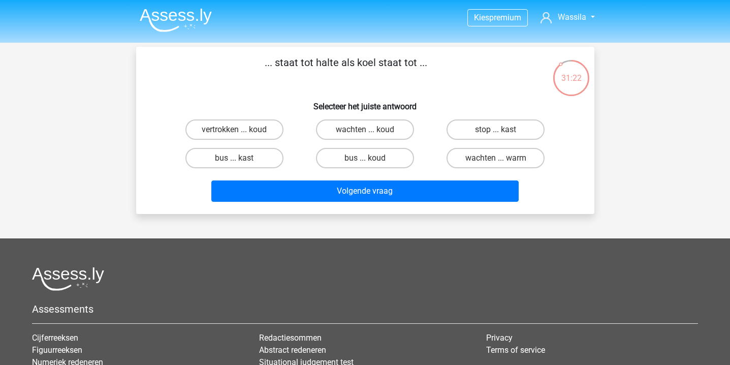
scroll to position [0, 0]
click at [392, 134] on label "wachten ... koud" at bounding box center [365, 129] width 98 height 20
click at [371, 134] on input "wachten ... koud" at bounding box center [368, 132] width 7 height 7
radio input "true"
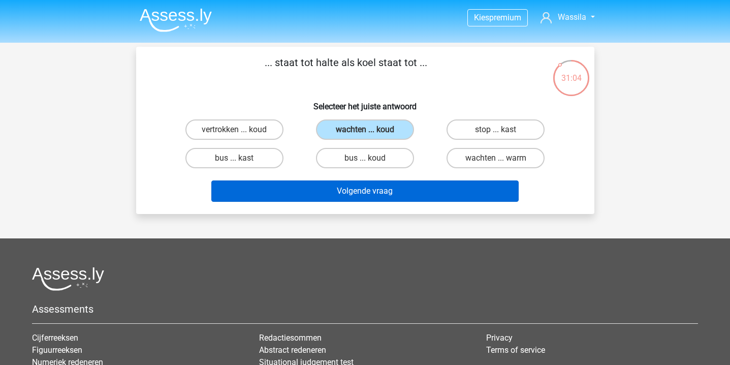
click at [377, 182] on button "Volgende vraag" at bounding box center [364, 190] width 307 height 21
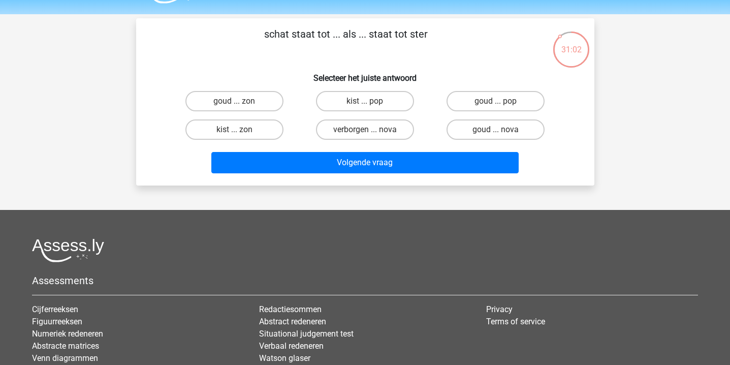
scroll to position [23, 0]
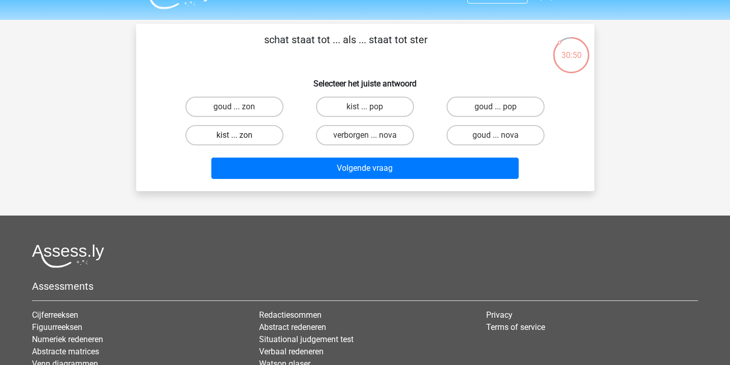
click at [260, 131] on label "kist ... zon" at bounding box center [234, 135] width 98 height 20
click at [241, 135] on input "kist ... zon" at bounding box center [237, 138] width 7 height 7
radio input "true"
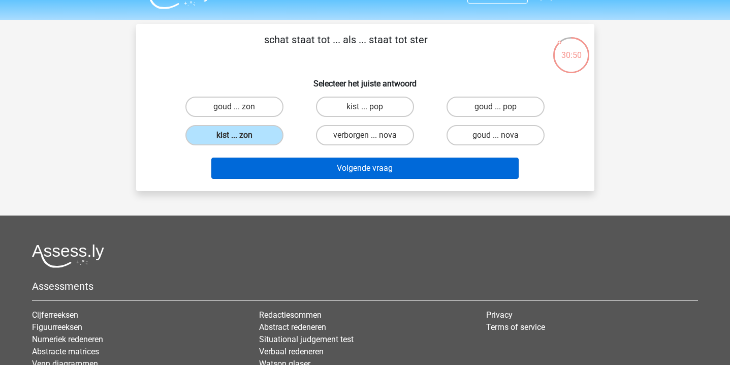
click at [267, 160] on button "Volgende vraag" at bounding box center [364, 167] width 307 height 21
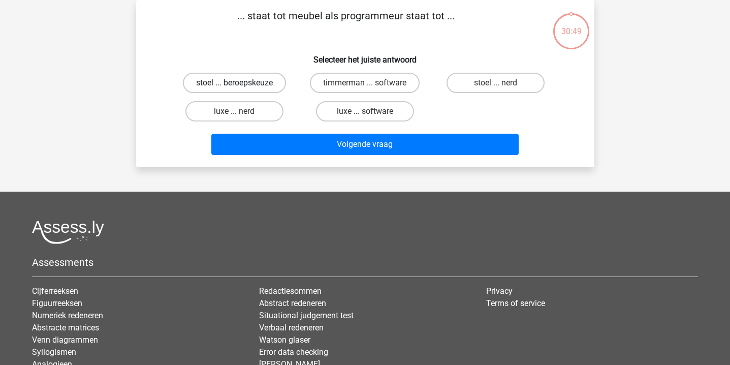
scroll to position [36, 0]
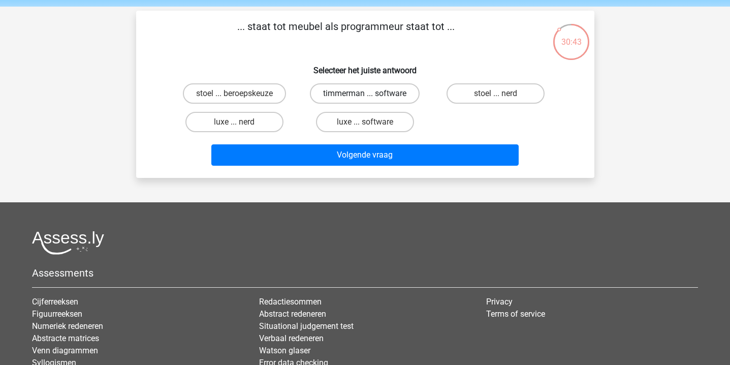
click at [407, 92] on label "timmerman ... software" at bounding box center [365, 93] width 110 height 20
click at [371, 93] on input "timmerman ... software" at bounding box center [368, 96] width 7 height 7
radio input "true"
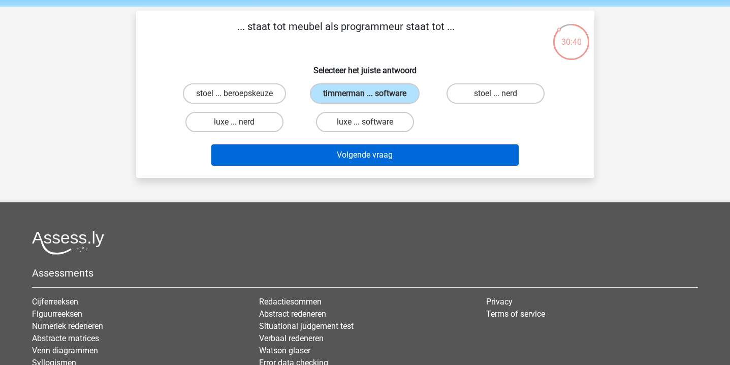
click at [383, 154] on button "Volgende vraag" at bounding box center [364, 154] width 307 height 21
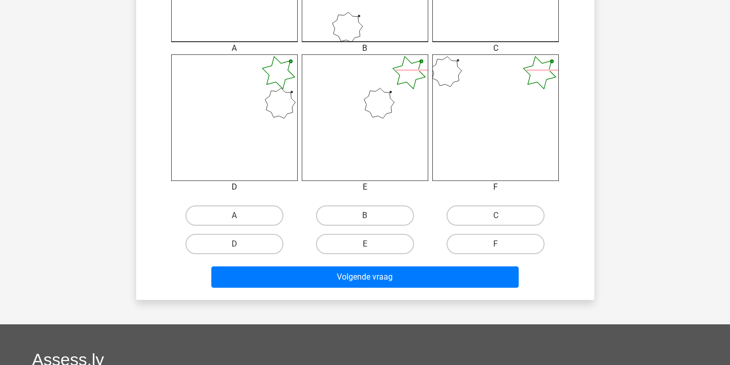
scroll to position [377, 0]
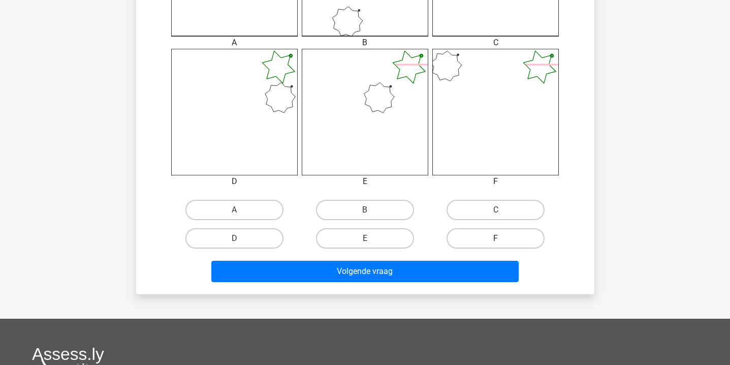
click at [467, 236] on label "F" at bounding box center [495, 238] width 98 height 20
click at [496, 238] on input "F" at bounding box center [499, 241] width 7 height 7
radio input "true"
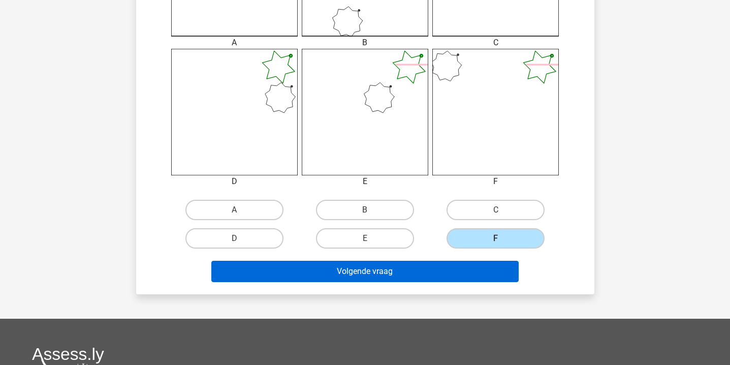
click at [443, 269] on button "Volgende vraag" at bounding box center [364, 270] width 307 height 21
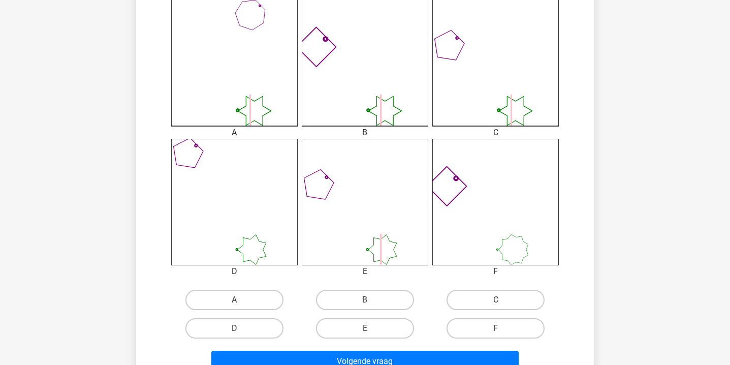
scroll to position [332, 0]
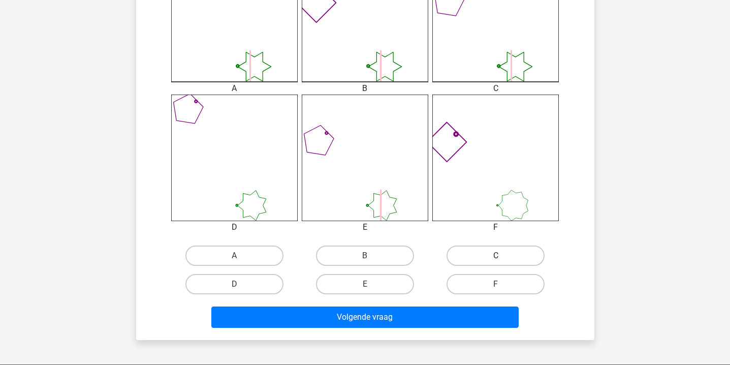
click at [470, 249] on label "C" at bounding box center [495, 255] width 98 height 20
click at [496, 255] on input "C" at bounding box center [499, 258] width 7 height 7
radio input "true"
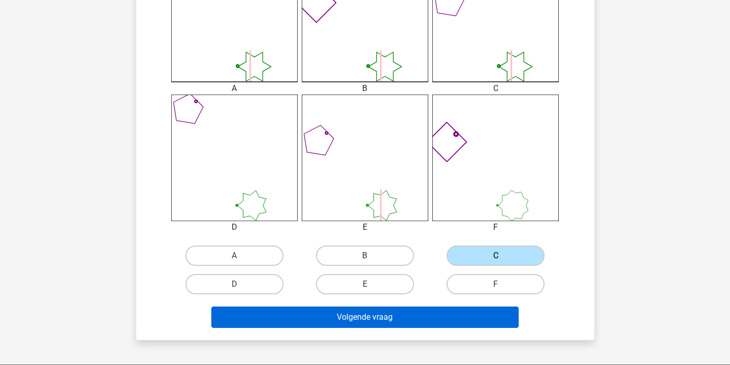
click at [413, 317] on button "Volgende vraag" at bounding box center [364, 316] width 307 height 21
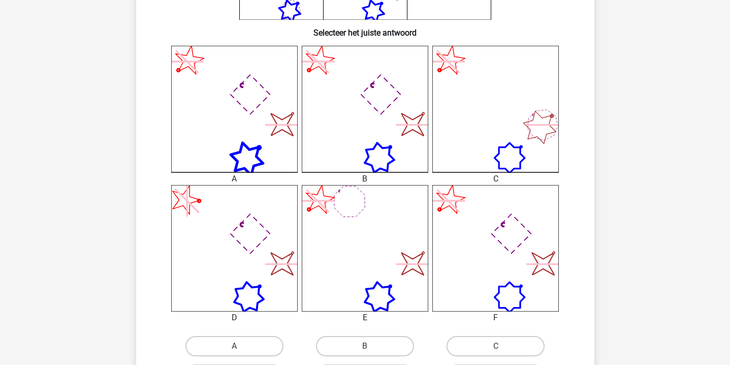
scroll to position [349, 0]
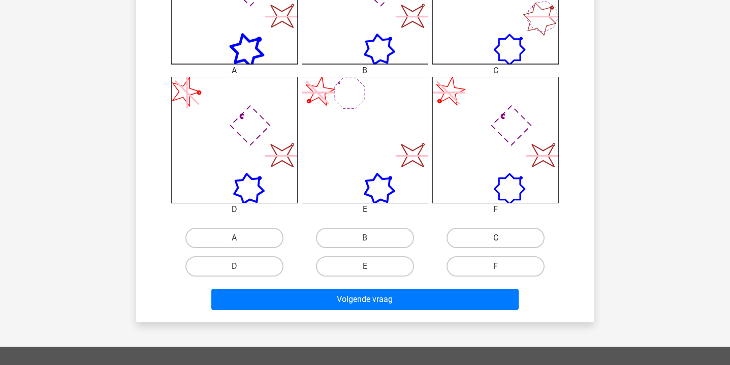
click at [477, 244] on label "C" at bounding box center [495, 237] width 98 height 20
click at [496, 244] on input "C" at bounding box center [499, 241] width 7 height 7
radio input "true"
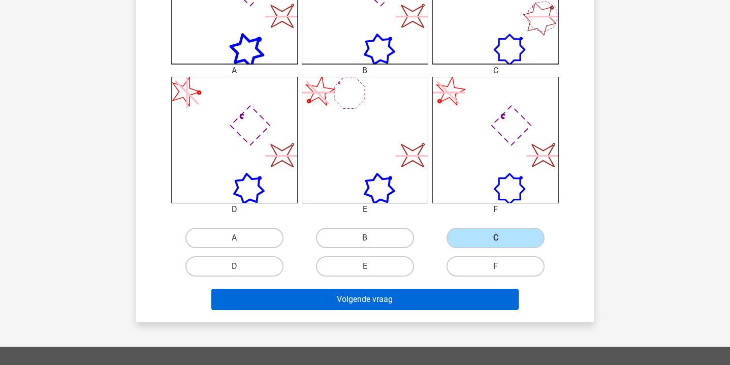
click at [444, 309] on button "Volgende vraag" at bounding box center [364, 298] width 307 height 21
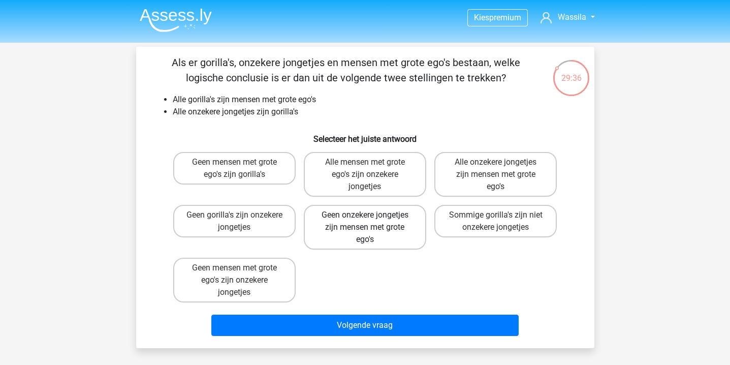
scroll to position [0, 0]
click at [354, 230] on label "Geen onzekere jongetjes zijn mensen met grote ego's" at bounding box center [365, 227] width 122 height 45
click at [365, 221] on input "Geen onzekere jongetjes zijn mensen met grote ego's" at bounding box center [368, 218] width 7 height 7
radio input "true"
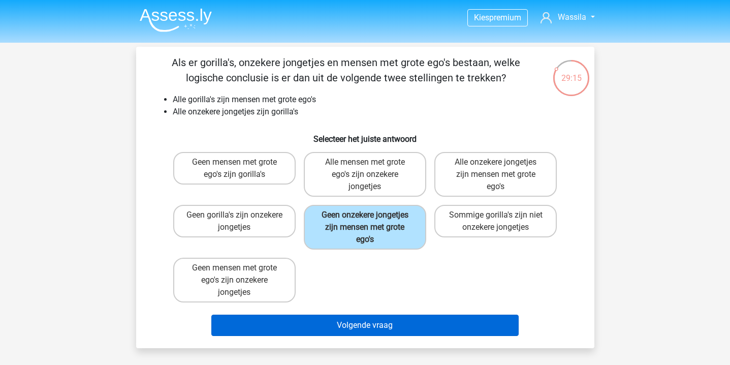
click at [343, 314] on button "Volgende vraag" at bounding box center [364, 324] width 307 height 21
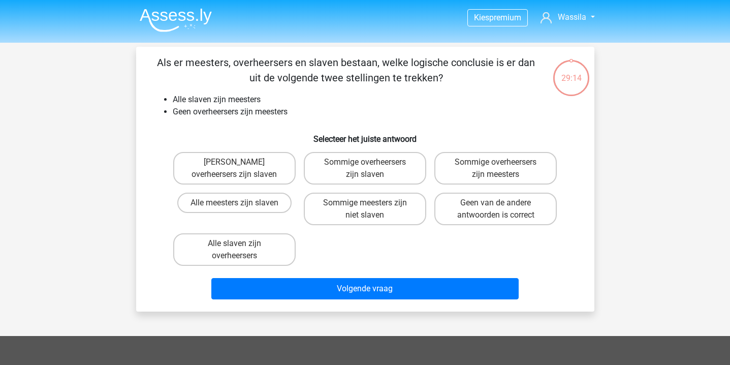
scroll to position [47, 0]
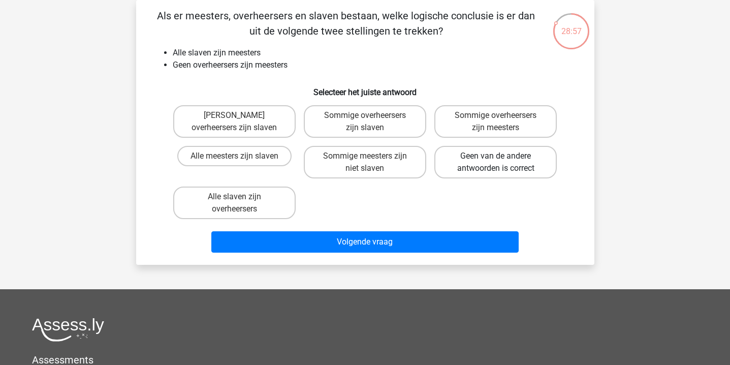
click at [472, 175] on label "Geen van de andere antwoorden is correct" at bounding box center [495, 162] width 122 height 32
click at [496, 162] on input "Geen van de andere antwoorden is correct" at bounding box center [499, 159] width 7 height 7
radio input "true"
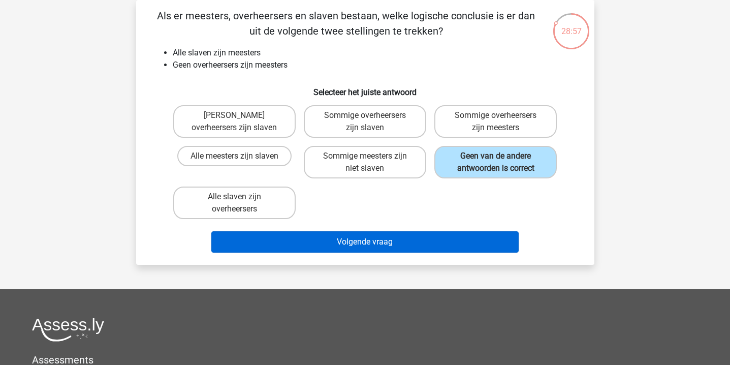
click at [431, 234] on button "Volgende vraag" at bounding box center [364, 241] width 307 height 21
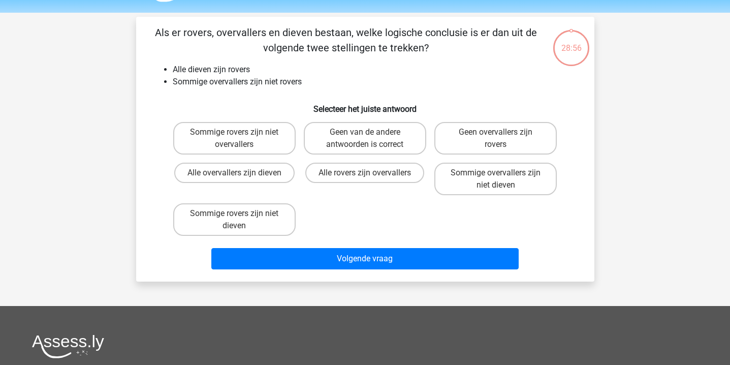
scroll to position [30, 0]
click at [377, 146] on label "Geen van de andere antwoorden is correct" at bounding box center [365, 138] width 122 height 32
click at [371, 139] on input "Geen van de andere antwoorden is correct" at bounding box center [368, 135] width 7 height 7
radio input "true"
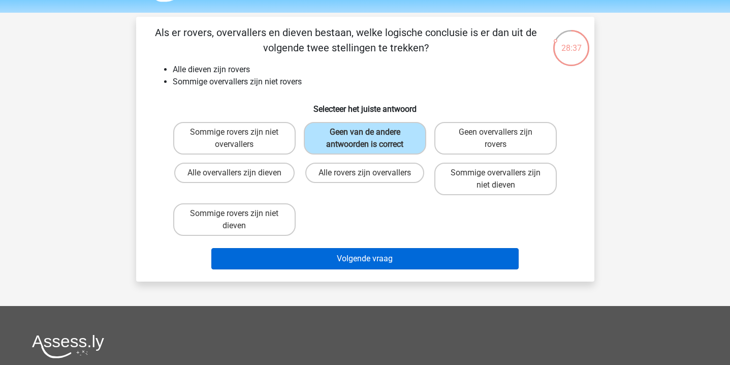
click at [349, 248] on button "Volgende vraag" at bounding box center [364, 258] width 307 height 21
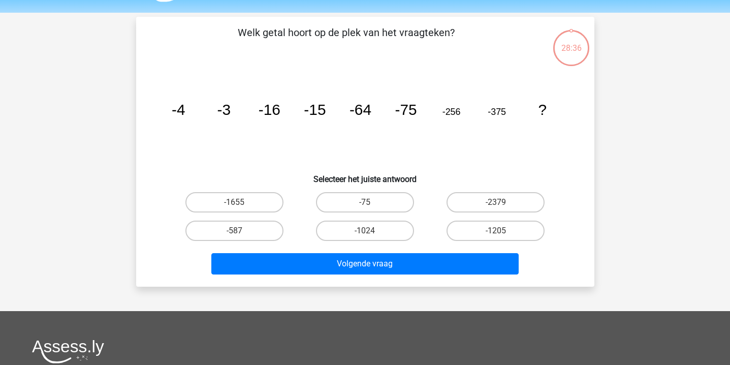
scroll to position [47, 0]
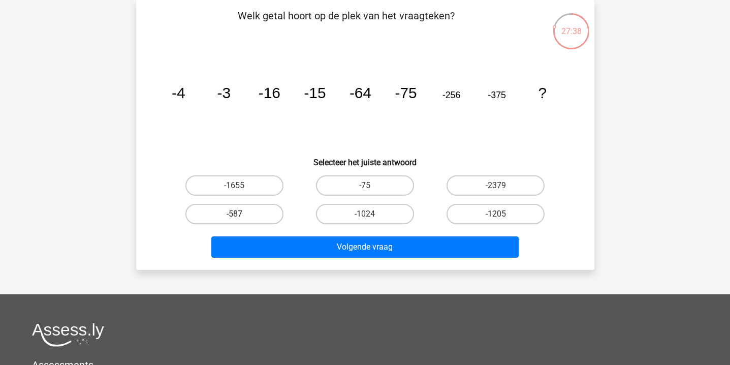
click at [257, 204] on label "-587" at bounding box center [234, 214] width 98 height 20
click at [241, 214] on input "-587" at bounding box center [237, 217] width 7 height 7
radio input "true"
click at [293, 264] on div "Welk getal hoort op de plek van het vraagteken? image/svg+xml -4 -3 -16 -15 -64…" at bounding box center [365, 135] width 458 height 270
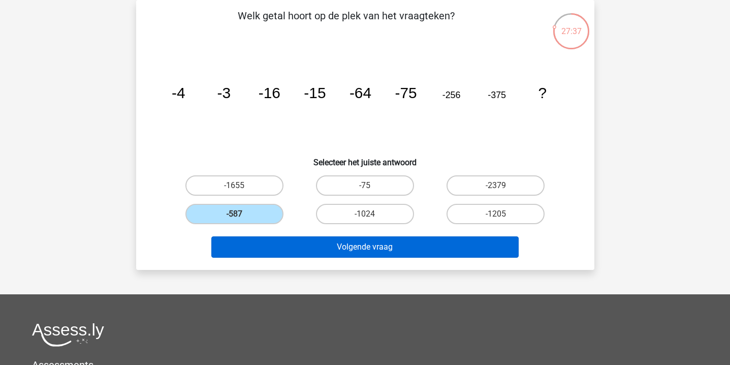
click at [296, 237] on button "Volgende vraag" at bounding box center [364, 246] width 307 height 21
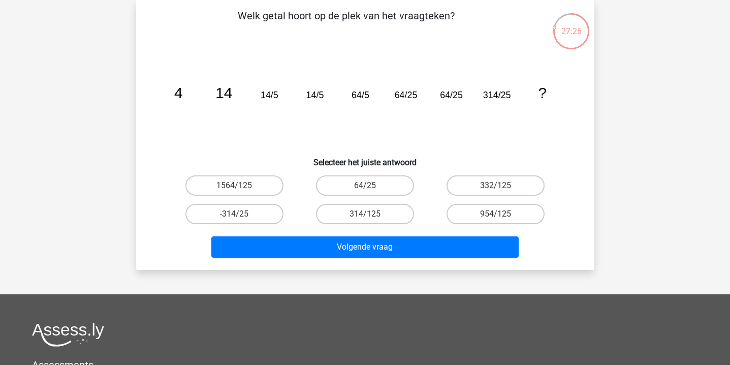
click at [356, 173] on div "64/25" at bounding box center [365, 185] width 130 height 28
click at [356, 181] on label "64/25" at bounding box center [365, 185] width 98 height 20
click at [365, 185] on input "64/25" at bounding box center [368, 188] width 7 height 7
radio input "true"
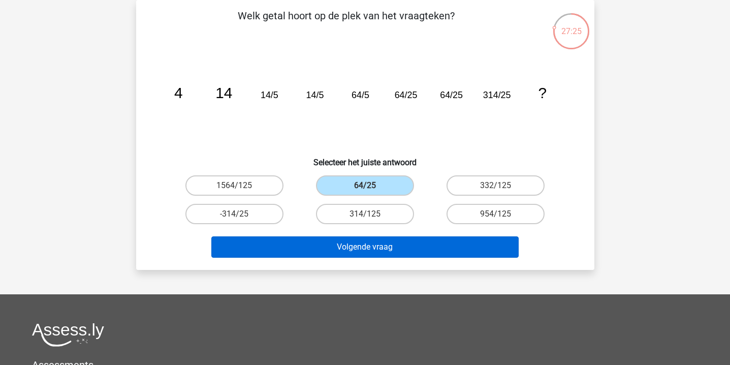
click at [358, 239] on button "Volgende vraag" at bounding box center [364, 246] width 307 height 21
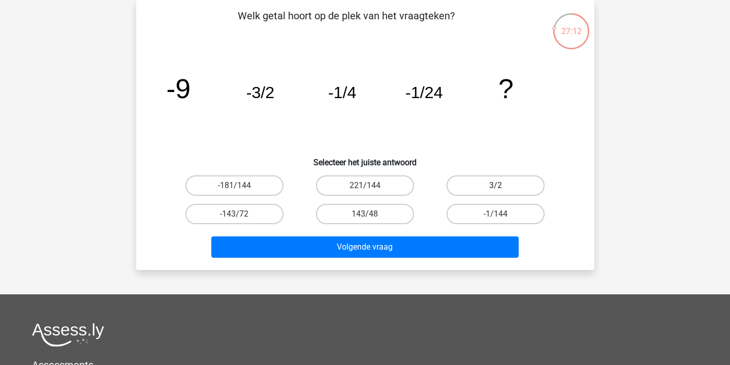
click at [475, 184] on label "3/2" at bounding box center [495, 185] width 98 height 20
click at [496, 185] on input "3/2" at bounding box center [499, 188] width 7 height 7
radio input "true"
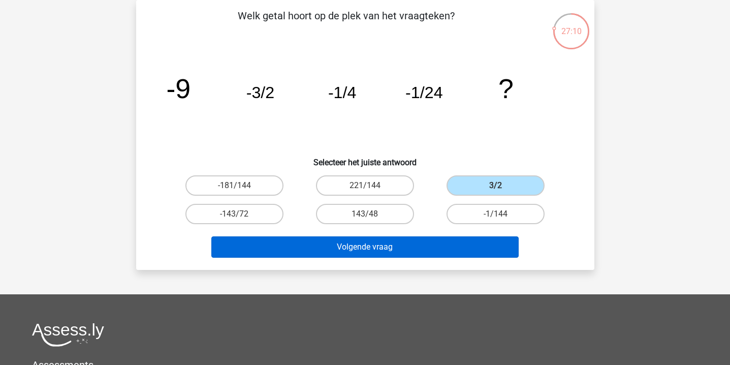
click at [441, 247] on button "Volgende vraag" at bounding box center [364, 246] width 307 height 21
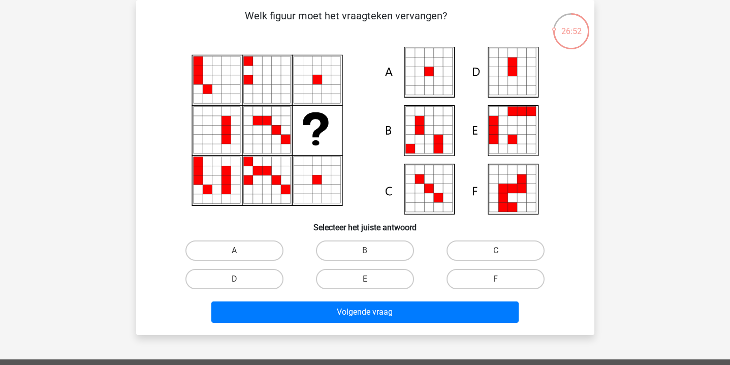
click at [511, 238] on div "C" at bounding box center [495, 250] width 130 height 28
click at [506, 246] on label "C" at bounding box center [495, 250] width 98 height 20
click at [502, 250] on input "C" at bounding box center [499, 253] width 7 height 7
radio input "true"
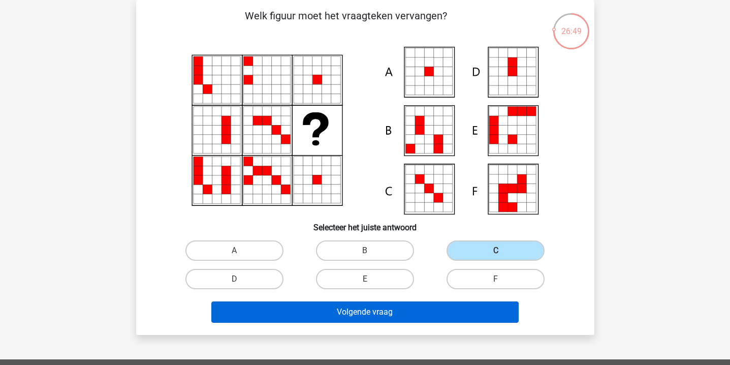
click at [426, 309] on button "Volgende vraag" at bounding box center [364, 311] width 307 height 21
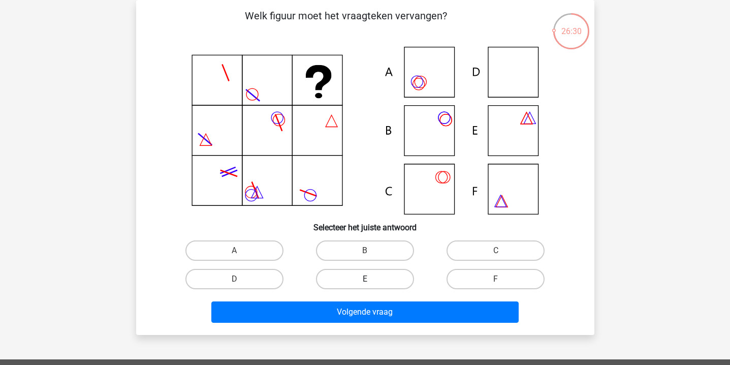
click at [351, 282] on label "E" at bounding box center [365, 279] width 98 height 20
click at [365, 282] on input "E" at bounding box center [368, 282] width 7 height 7
radio input "true"
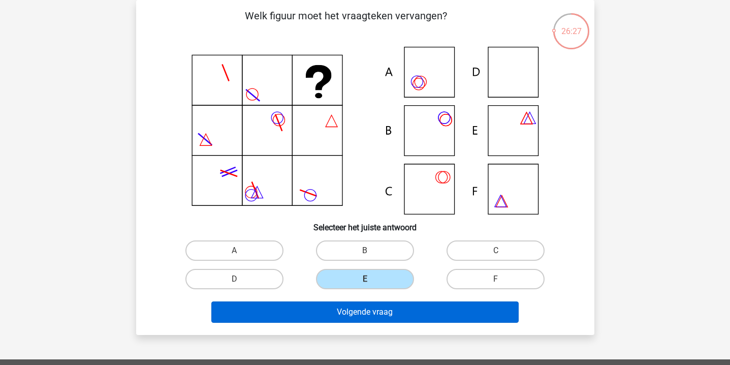
click at [351, 306] on button "Volgende vraag" at bounding box center [364, 311] width 307 height 21
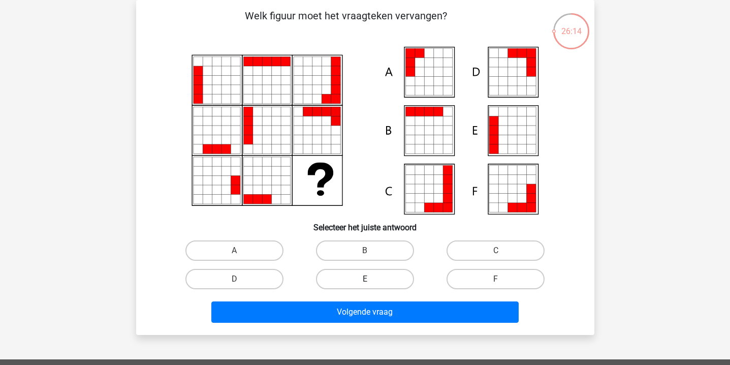
click at [384, 273] on label "E" at bounding box center [365, 279] width 98 height 20
click at [371, 279] on input "E" at bounding box center [368, 282] width 7 height 7
radio input "true"
drag, startPoint x: 372, startPoint y: 306, endPoint x: 269, endPoint y: 252, distance: 116.5
click at [269, 252] on div "Welk figuur moet het vraagteken vervangen?" at bounding box center [365, 167] width 450 height 318
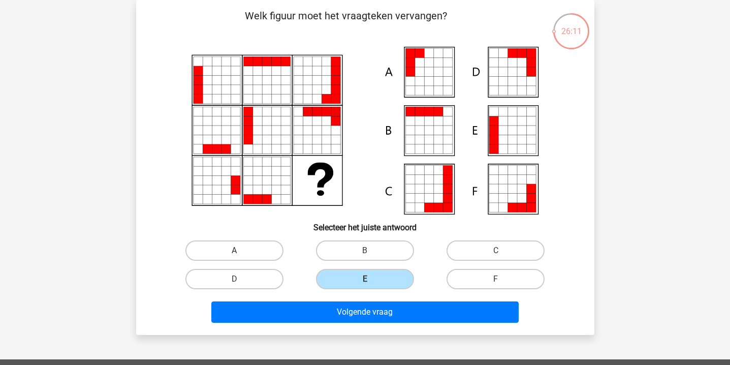
click at [269, 252] on label "A" at bounding box center [234, 250] width 98 height 20
click at [241, 252] on input "A" at bounding box center [237, 253] width 7 height 7
radio input "true"
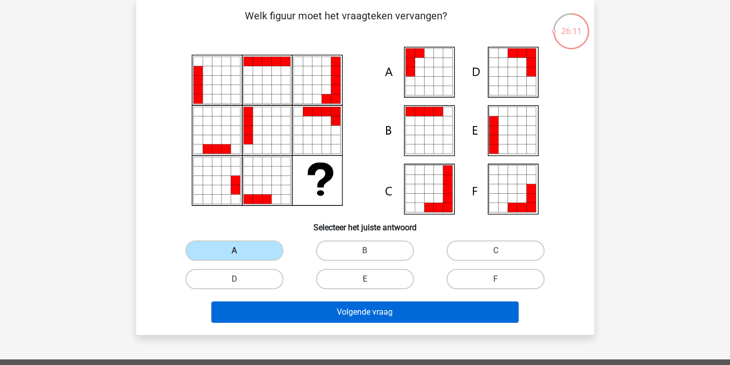
click at [292, 306] on button "Volgende vraag" at bounding box center [364, 311] width 307 height 21
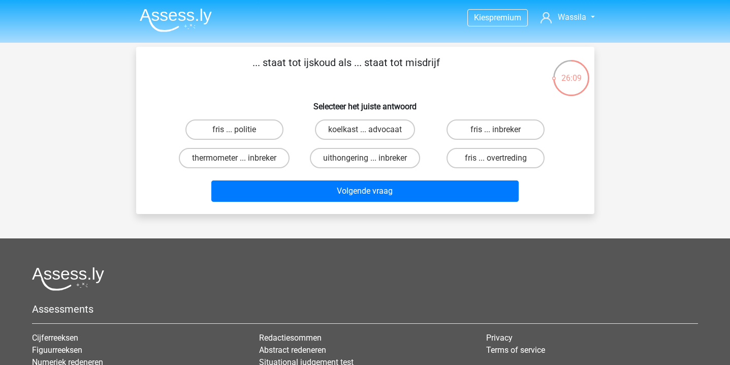
scroll to position [0, 0]
click at [256, 136] on label "fris ... politie" at bounding box center [234, 129] width 98 height 20
click at [241, 136] on input "fris ... politie" at bounding box center [237, 132] width 7 height 7
radio input "true"
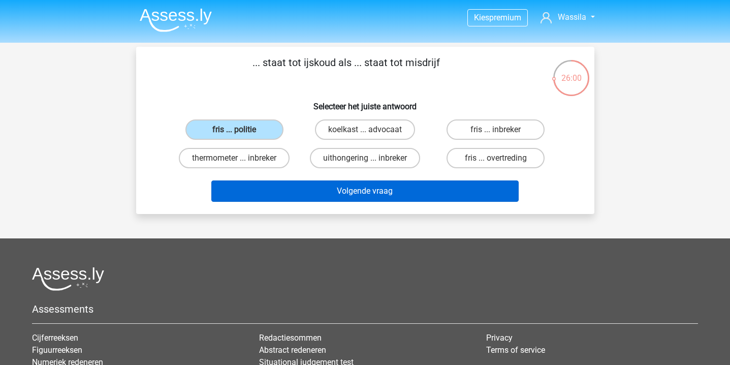
click at [279, 183] on button "Volgende vraag" at bounding box center [364, 190] width 307 height 21
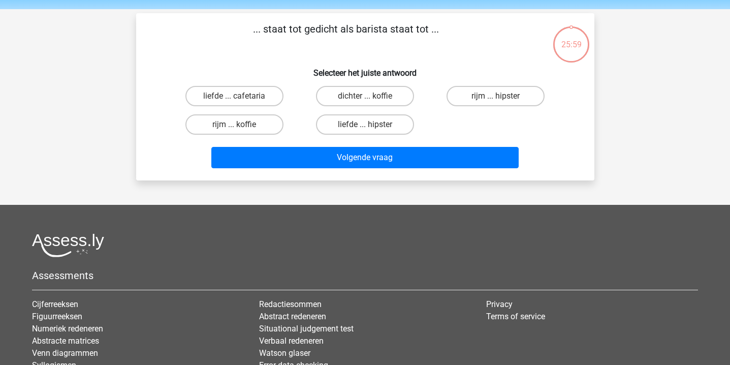
scroll to position [32, 0]
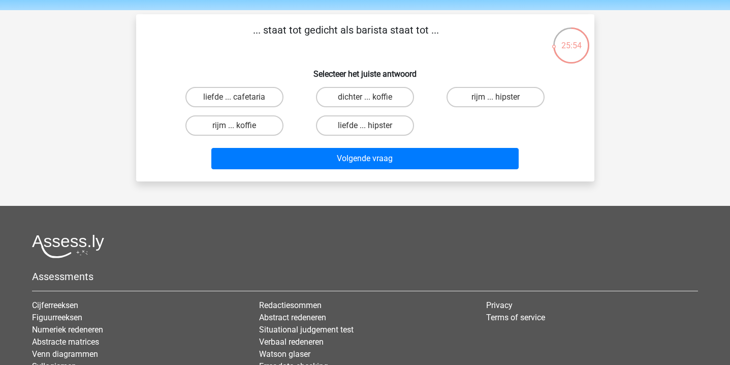
click at [256, 113] on div "rijm ... koffie" at bounding box center [234, 125] width 130 height 28
click at [263, 123] on label "rijm ... koffie" at bounding box center [234, 125] width 98 height 20
click at [241, 125] on input "rijm ... koffie" at bounding box center [237, 128] width 7 height 7
radio input "true"
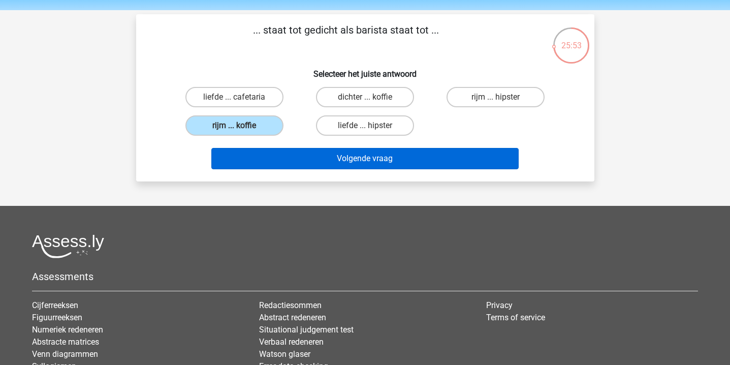
click at [289, 166] on button "Volgende vraag" at bounding box center [364, 158] width 307 height 21
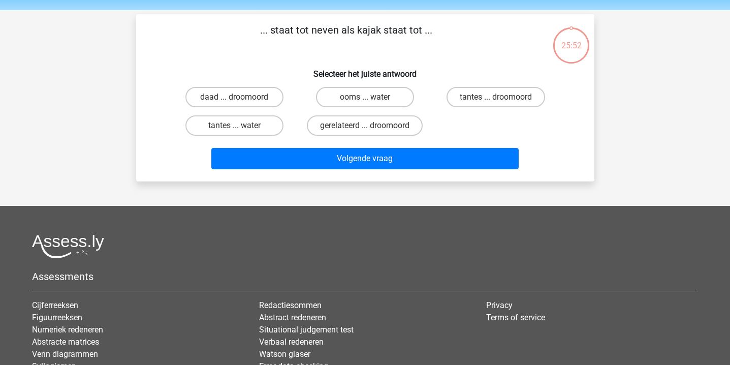
scroll to position [47, 0]
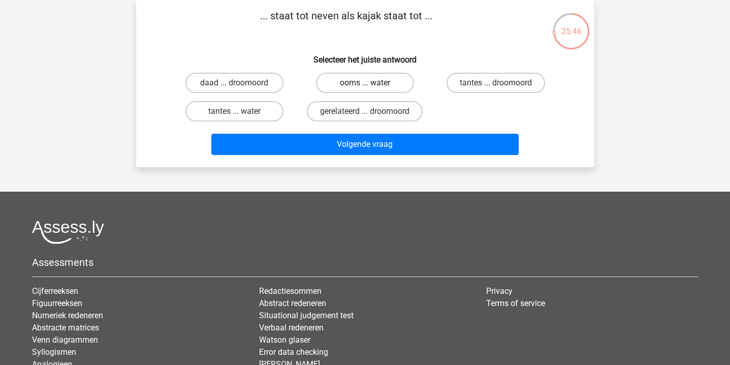
click at [392, 81] on label "ooms ... water" at bounding box center [365, 83] width 98 height 20
click at [371, 83] on input "ooms ... water" at bounding box center [368, 86] width 7 height 7
radio input "true"
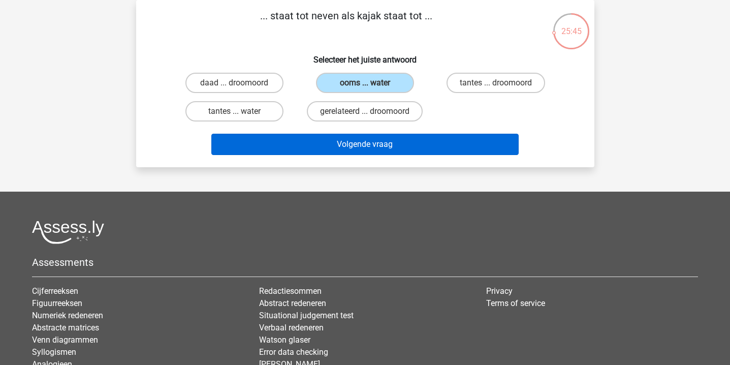
click at [388, 140] on button "Volgende vraag" at bounding box center [364, 144] width 307 height 21
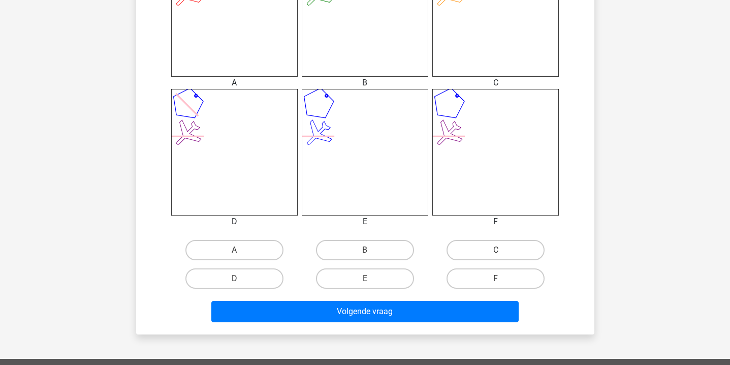
scroll to position [345, 0]
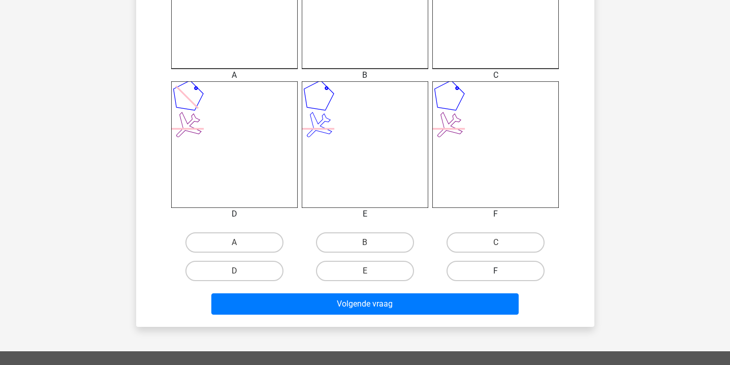
click at [506, 264] on label "F" at bounding box center [495, 270] width 98 height 20
click at [502, 271] on input "F" at bounding box center [499, 274] width 7 height 7
radio input "true"
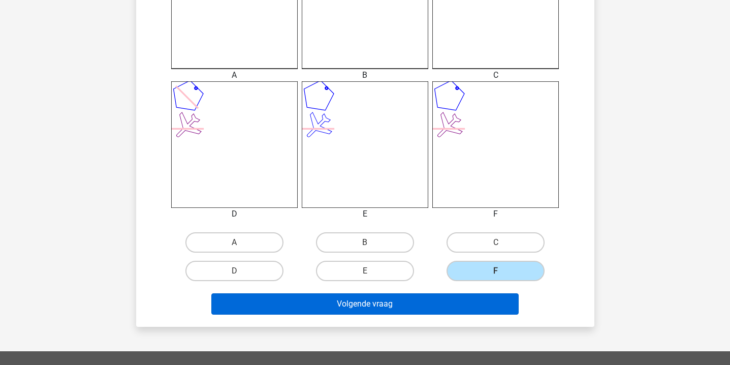
click at [471, 307] on button "Volgende vraag" at bounding box center [364, 303] width 307 height 21
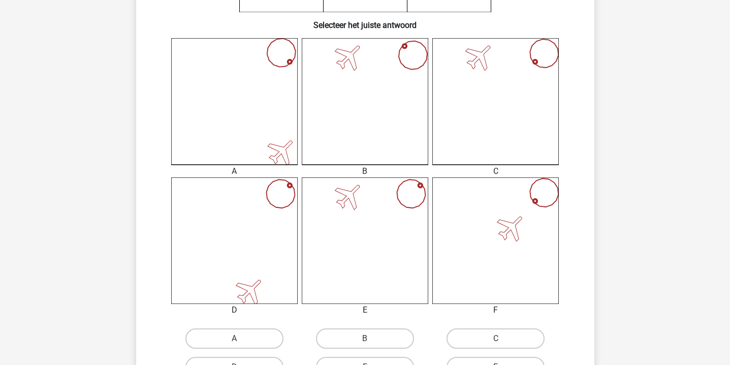
scroll to position [256, 0]
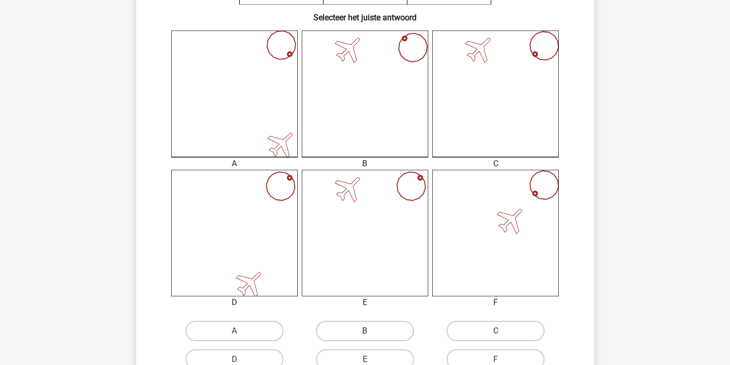
click at [394, 323] on label "B" at bounding box center [365, 330] width 98 height 20
click at [371, 331] on input "B" at bounding box center [368, 334] width 7 height 7
radio input "true"
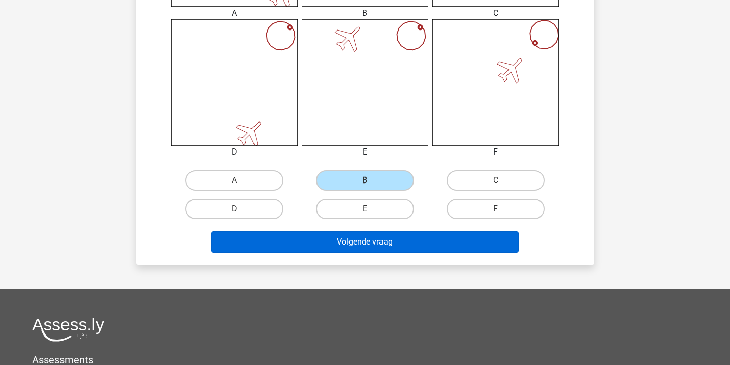
click at [394, 251] on button "Volgende vraag" at bounding box center [364, 241] width 307 height 21
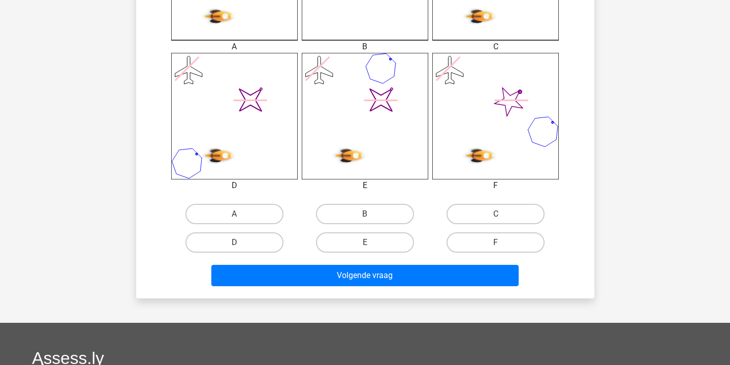
scroll to position [409, 0]
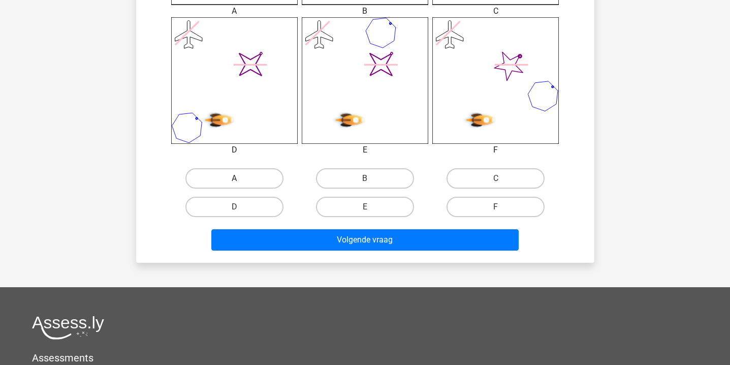
click at [265, 180] on label "A" at bounding box center [234, 178] width 98 height 20
click at [241, 180] on input "A" at bounding box center [237, 181] width 7 height 7
radio input "true"
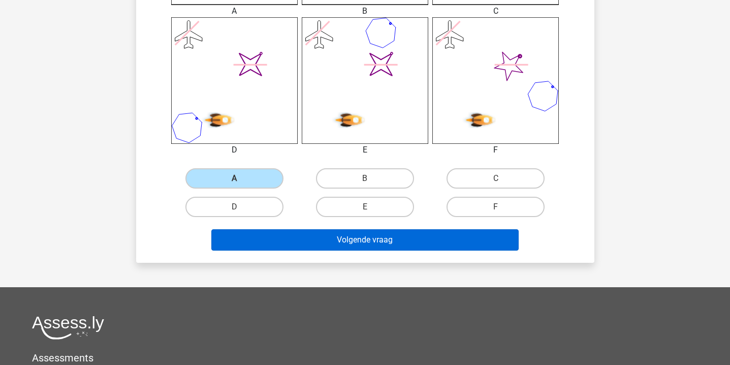
click at [273, 237] on button "Volgende vraag" at bounding box center [364, 239] width 307 height 21
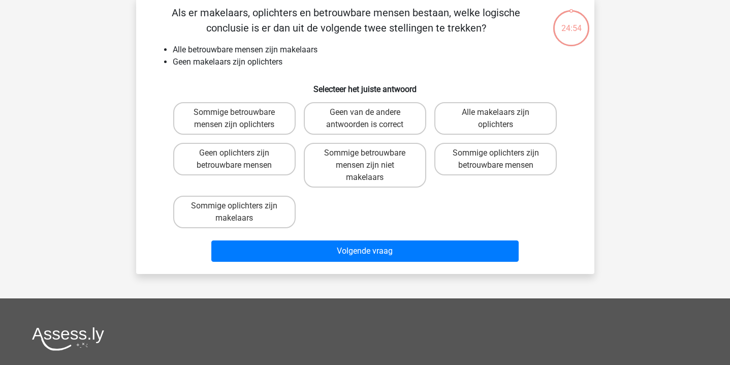
scroll to position [47, 0]
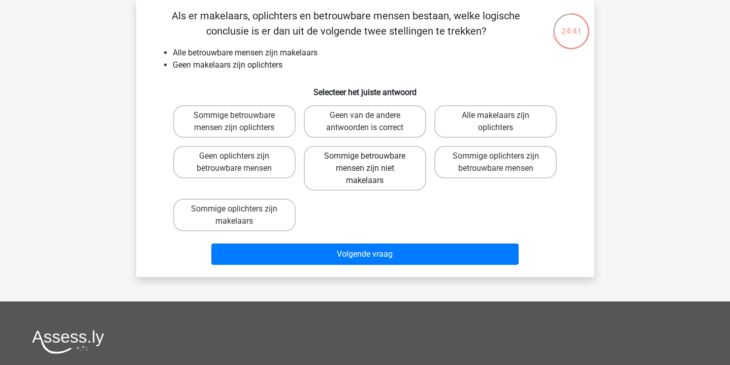
click at [342, 161] on label "Sommige betrouwbare mensen zijn niet makelaars" at bounding box center [365, 168] width 122 height 45
click at [365, 161] on input "Sommige betrouwbare mensen zijn niet makelaars" at bounding box center [368, 159] width 7 height 7
radio input "true"
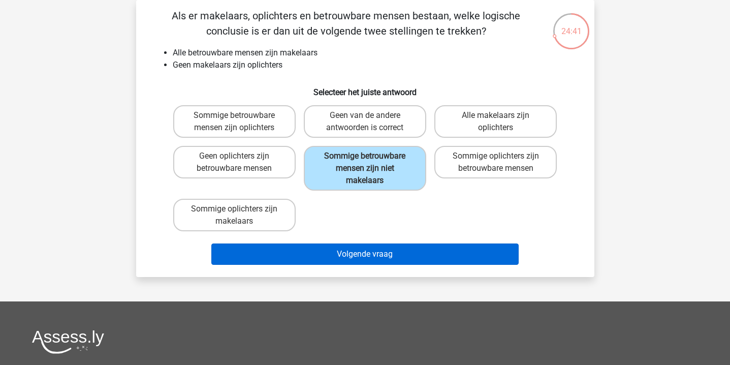
click at [325, 248] on button "Volgende vraag" at bounding box center [364, 253] width 307 height 21
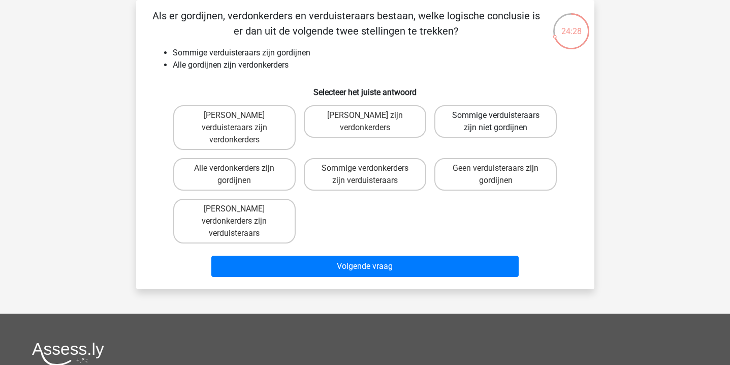
click at [479, 117] on label "Sommige verduisteraars zijn niet gordijnen" at bounding box center [495, 121] width 122 height 32
click at [496, 117] on input "Sommige verduisteraars zijn niet gordijnen" at bounding box center [499, 118] width 7 height 7
radio input "true"
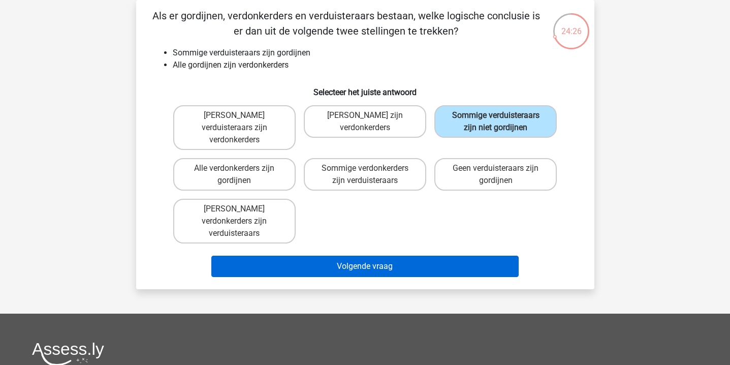
click at [400, 255] on button "Volgende vraag" at bounding box center [364, 265] width 307 height 21
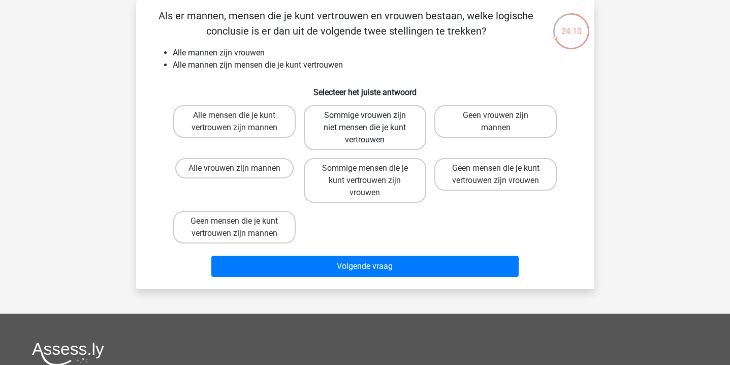
click at [389, 135] on label "Sommige vrouwen zijn niet mensen die je kunt vertrouwen" at bounding box center [365, 127] width 122 height 45
click at [371, 122] on input "Sommige vrouwen zijn niet mensen die je kunt vertrouwen" at bounding box center [368, 118] width 7 height 7
radio input "true"
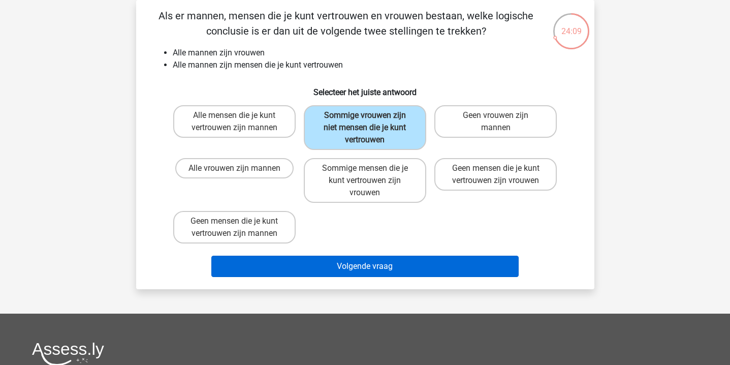
click at [388, 266] on button "Volgende vraag" at bounding box center [364, 265] width 307 height 21
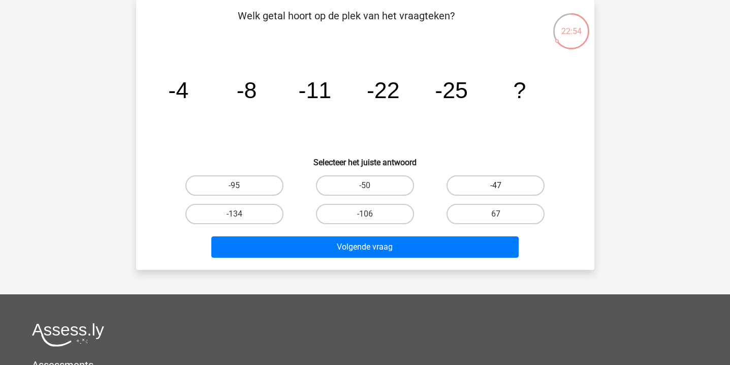
click at [502, 176] on label "-47" at bounding box center [495, 185] width 98 height 20
click at [502, 185] on input "-47" at bounding box center [499, 188] width 7 height 7
radio input "true"
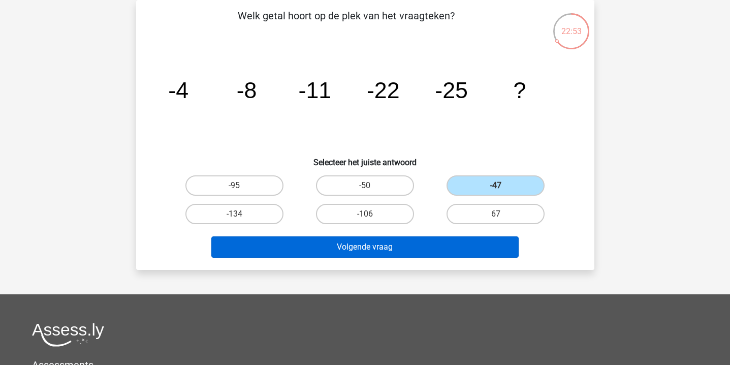
click at [472, 241] on button "Volgende vraag" at bounding box center [364, 246] width 307 height 21
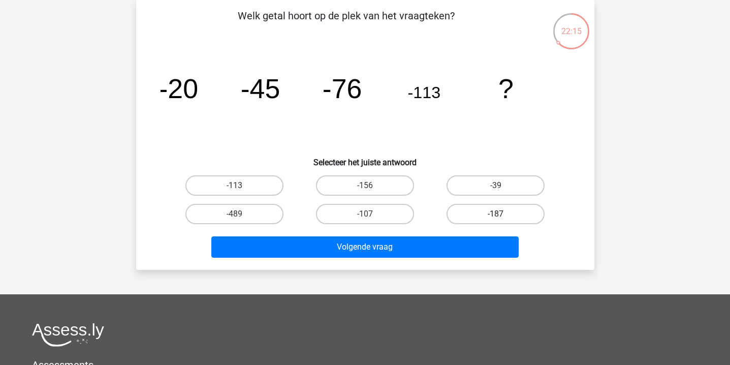
click at [456, 216] on label "-187" at bounding box center [495, 214] width 98 height 20
click at [496, 216] on input "-187" at bounding box center [499, 217] width 7 height 7
radio input "true"
click at [444, 235] on div "Volgende vraag" at bounding box center [364, 245] width 425 height 34
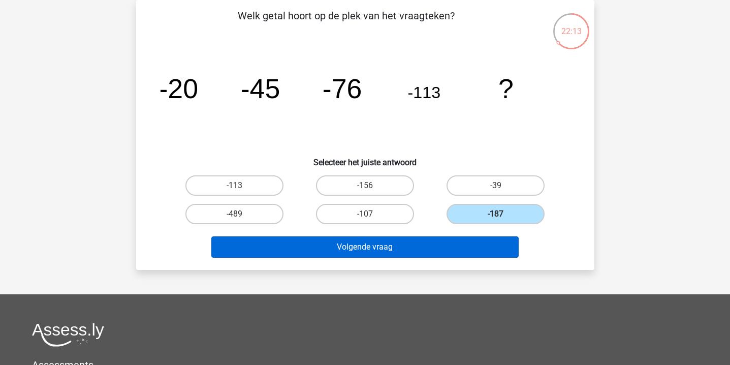
click at [442, 247] on button "Volgende vraag" at bounding box center [364, 246] width 307 height 21
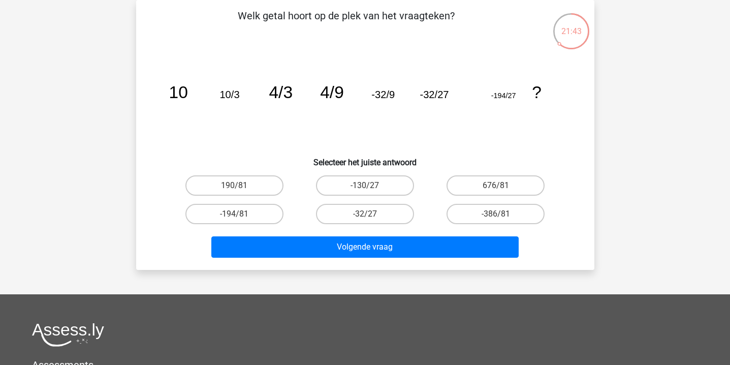
click at [369, 188] on input "-130/27" at bounding box center [368, 188] width 7 height 7
radio input "true"
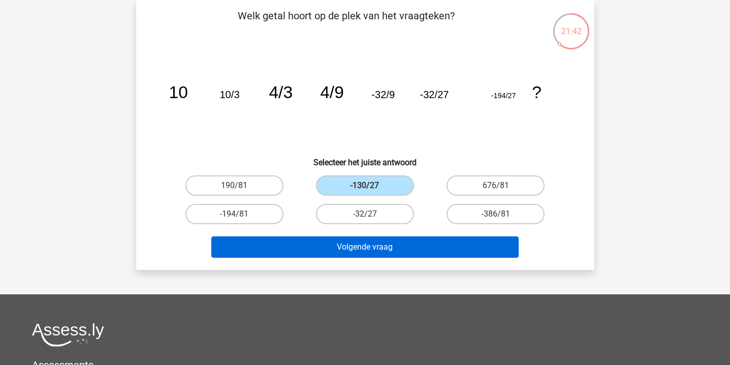
click at [365, 247] on button "Volgende vraag" at bounding box center [364, 246] width 307 height 21
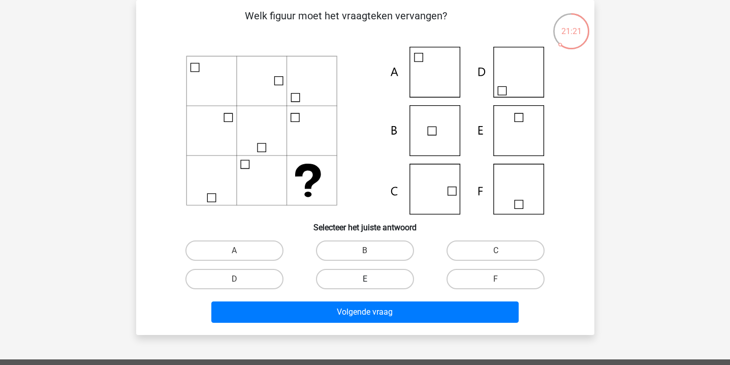
click at [392, 271] on label "E" at bounding box center [365, 279] width 98 height 20
click at [371, 279] on input "E" at bounding box center [368, 282] width 7 height 7
radio input "true"
click at [392, 299] on div "Volgende vraag" at bounding box center [364, 310] width 425 height 34
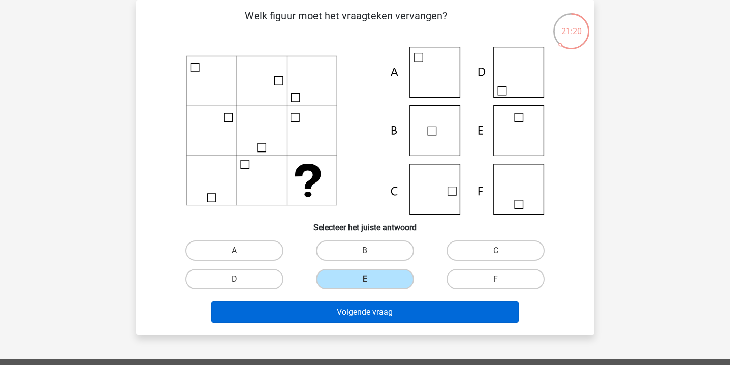
click at [392, 311] on button "Volgende vraag" at bounding box center [364, 311] width 307 height 21
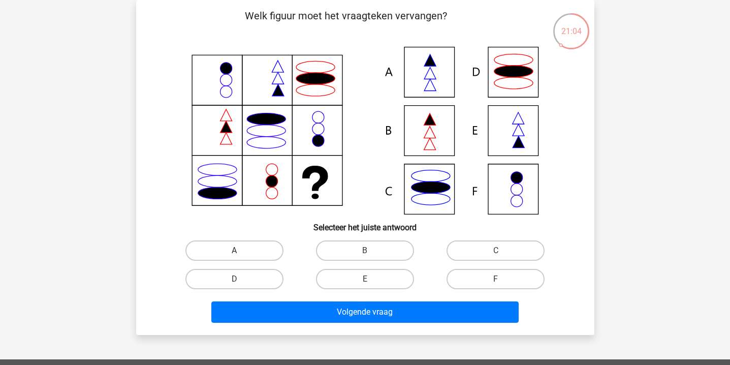
click at [265, 254] on label "A" at bounding box center [234, 250] width 98 height 20
click at [241, 254] on input "A" at bounding box center [237, 253] width 7 height 7
radio input "true"
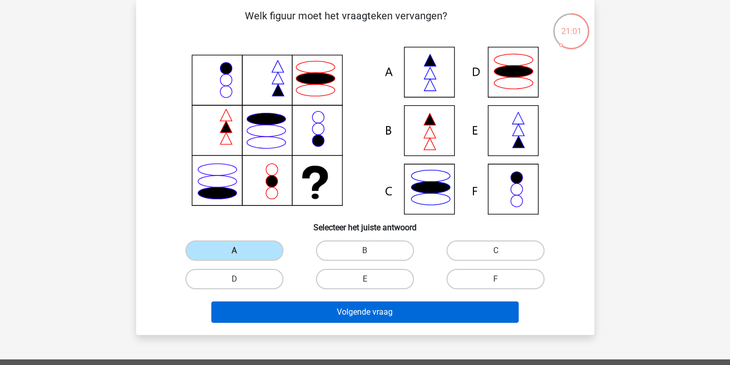
click at [308, 318] on button "Volgende vraag" at bounding box center [364, 311] width 307 height 21
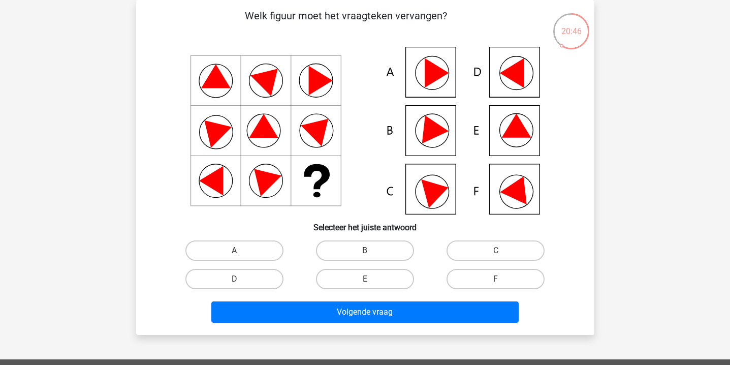
click at [380, 243] on label "B" at bounding box center [365, 250] width 98 height 20
click at [371, 250] on input "B" at bounding box center [368, 253] width 7 height 7
radio input "true"
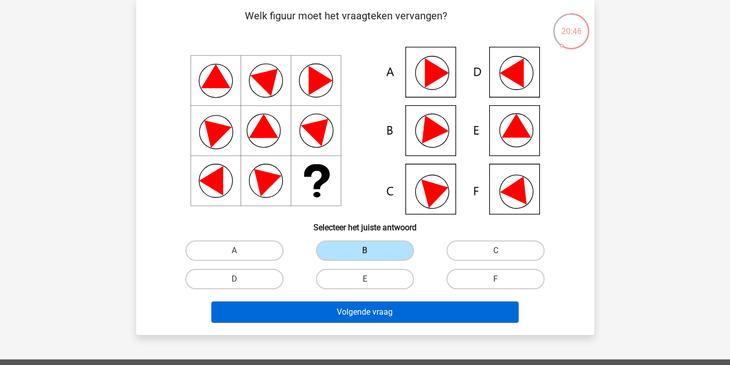
click at [369, 313] on button "Volgende vraag" at bounding box center [364, 311] width 307 height 21
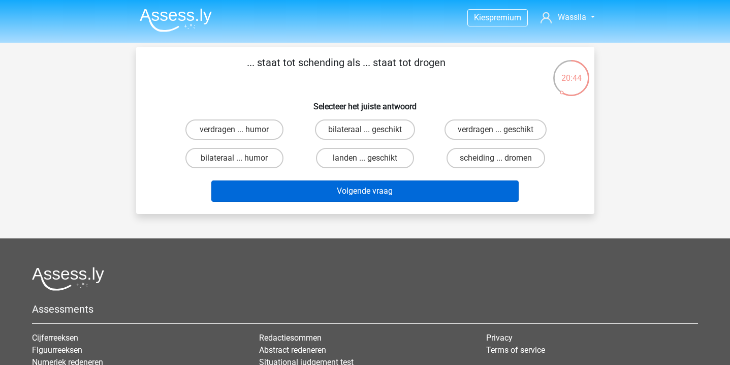
scroll to position [0, 0]
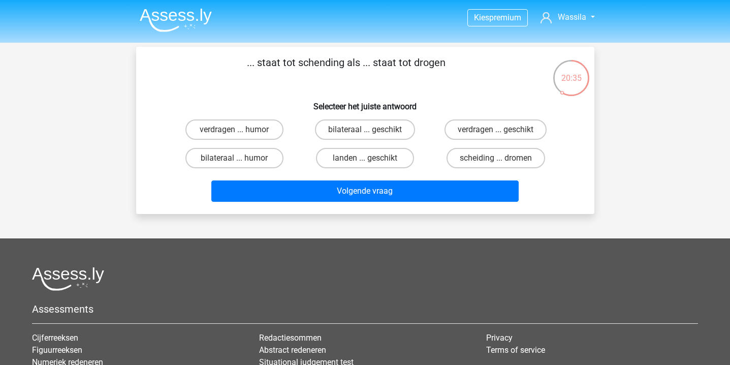
click at [315, 63] on p "... staat tot schending als ... staat tot drogen" at bounding box center [345, 70] width 387 height 30
copy p "schending"
click at [234, 127] on label "verdragen ... humor" at bounding box center [234, 129] width 98 height 20
click at [234, 129] on input "verdragen ... humor" at bounding box center [237, 132] width 7 height 7
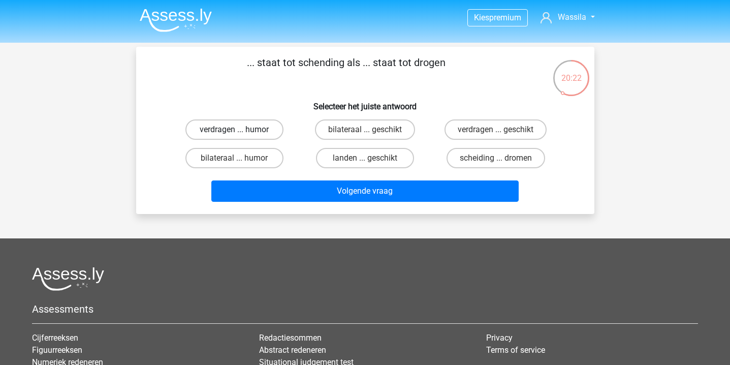
radio input "true"
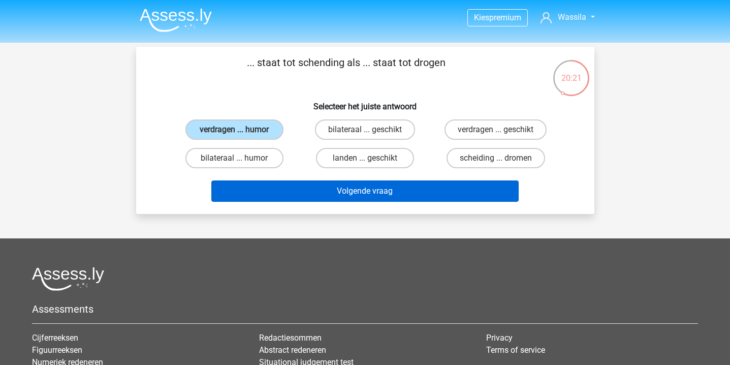
click at [278, 188] on button "Volgende vraag" at bounding box center [364, 190] width 307 height 21
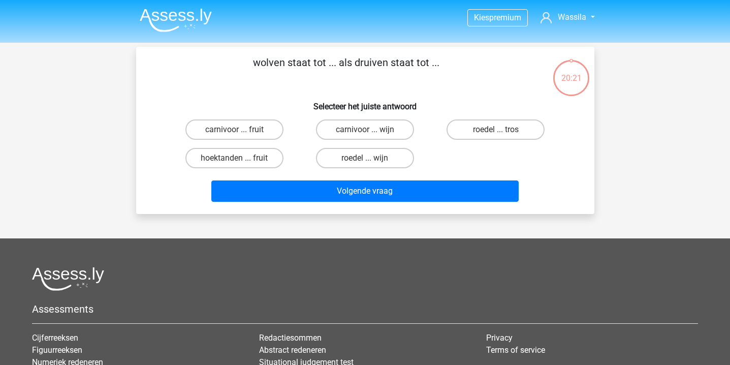
scroll to position [47, 0]
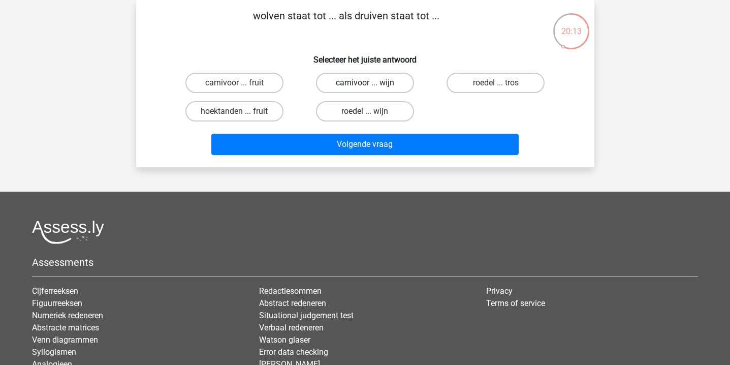
click at [375, 82] on label "carnivoor ... wijn" at bounding box center [365, 83] width 98 height 20
click at [371, 83] on input "carnivoor ... wijn" at bounding box center [368, 86] width 7 height 7
radio input "true"
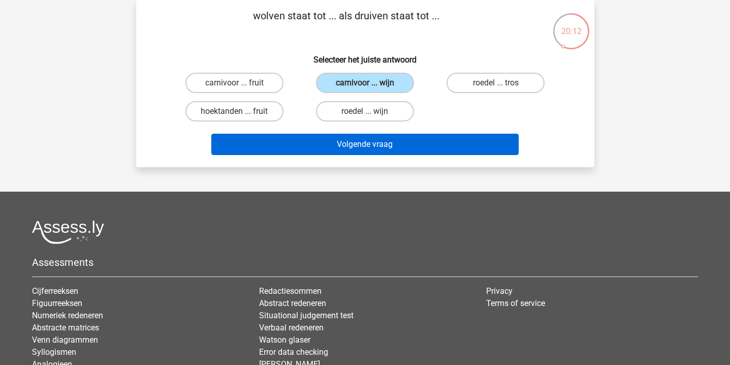
click at [373, 134] on button "Volgende vraag" at bounding box center [364, 144] width 307 height 21
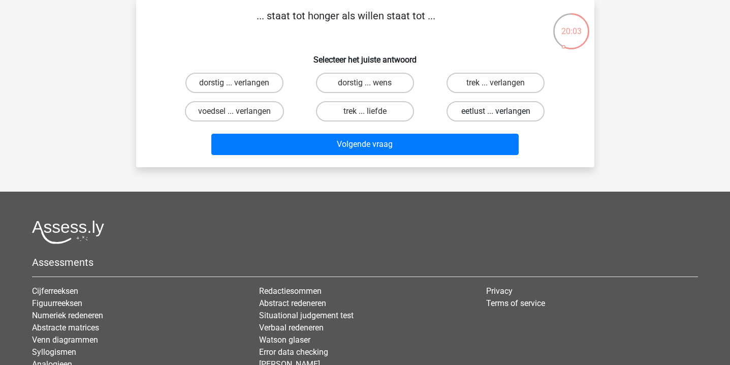
click at [510, 112] on label "eetlust ... verlangen" at bounding box center [495, 111] width 98 height 20
click at [502, 112] on input "eetlust ... verlangen" at bounding box center [499, 114] width 7 height 7
radio input "true"
click at [503, 84] on label "trek ... verlangen" at bounding box center [495, 83] width 98 height 20
click at [502, 84] on input "trek ... verlangen" at bounding box center [499, 86] width 7 height 7
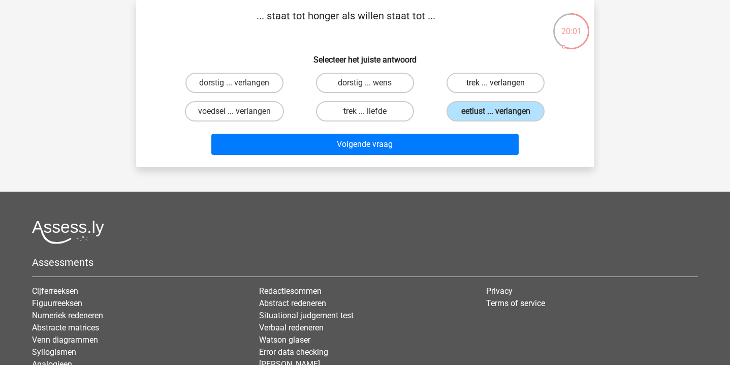
radio input "true"
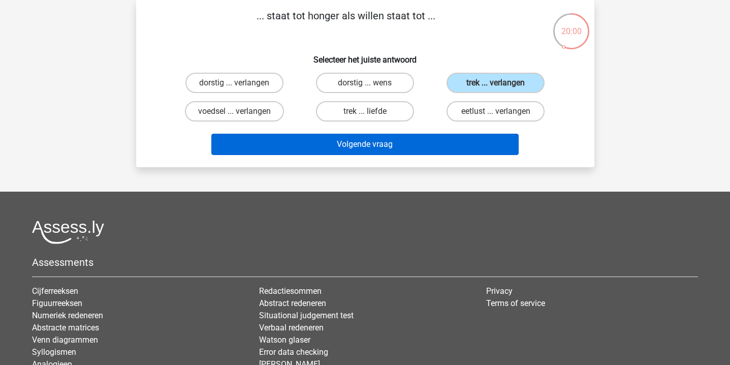
click at [467, 138] on button "Volgende vraag" at bounding box center [364, 144] width 307 height 21
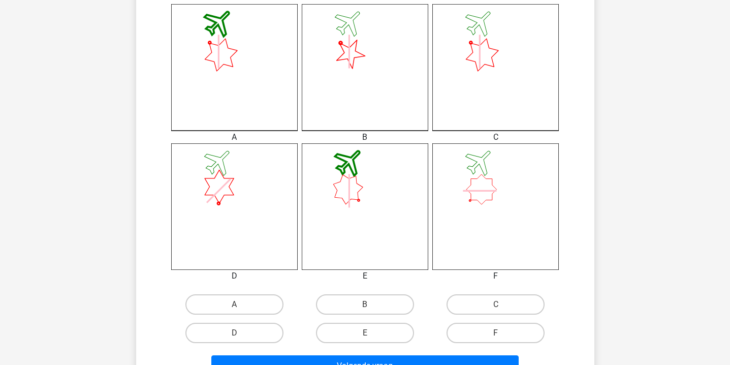
scroll to position [427, 0]
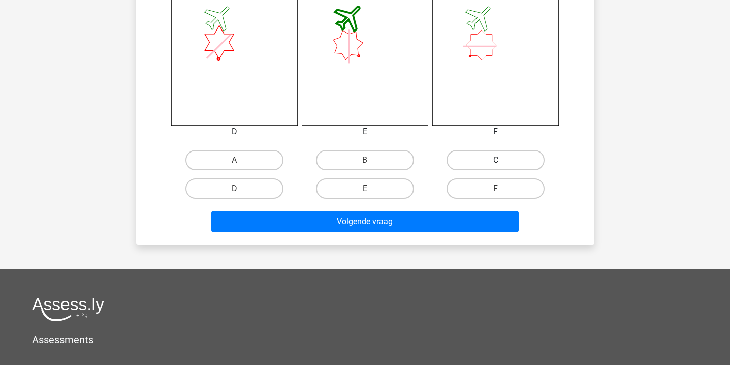
click at [502, 159] on label "C" at bounding box center [495, 160] width 98 height 20
click at [502, 160] on input "C" at bounding box center [499, 163] width 7 height 7
radio input "true"
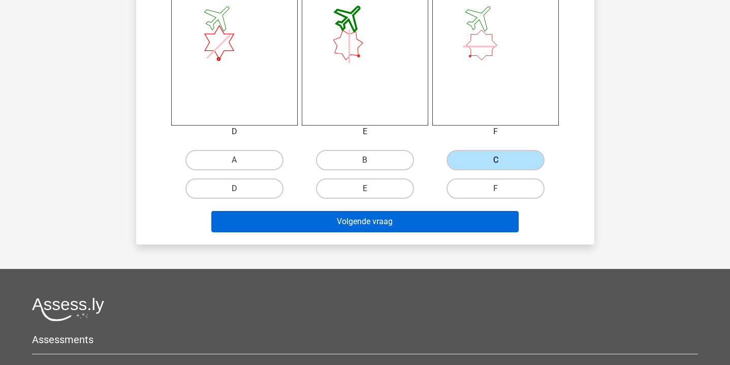
click at [465, 232] on button "Volgende vraag" at bounding box center [364, 221] width 307 height 21
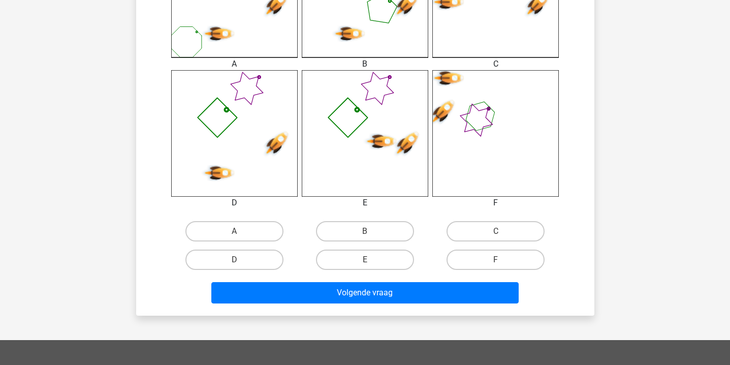
scroll to position [554, 0]
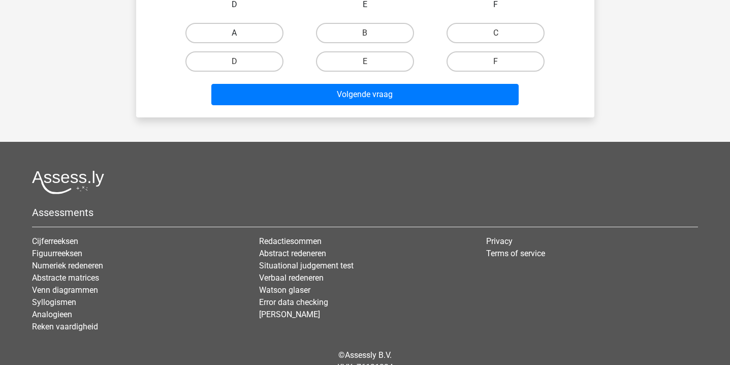
click at [261, 35] on label "A" at bounding box center [234, 33] width 98 height 20
click at [241, 35] on input "A" at bounding box center [237, 36] width 7 height 7
radio input "true"
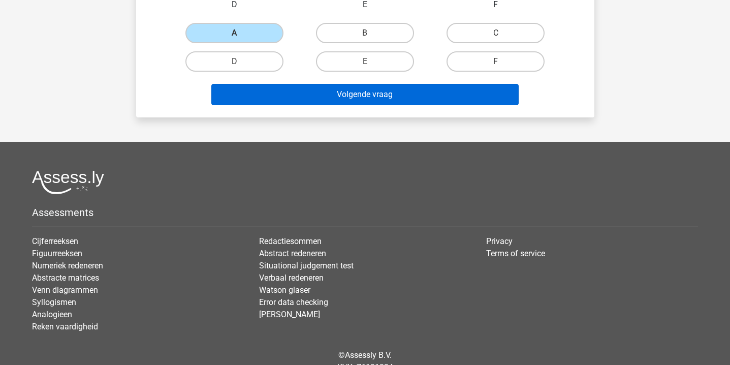
click at [266, 104] on button "Volgende vraag" at bounding box center [364, 94] width 307 height 21
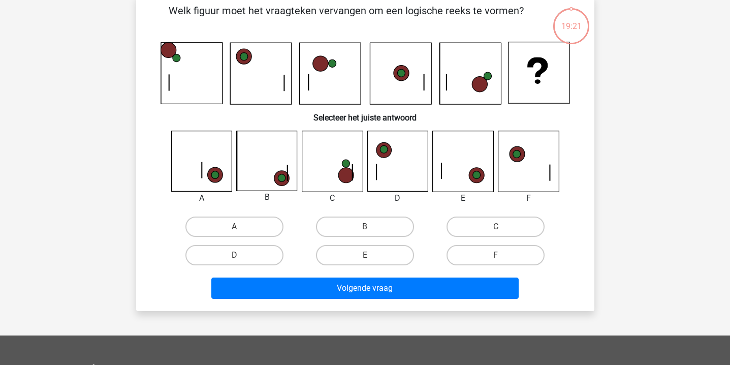
scroll to position [47, 0]
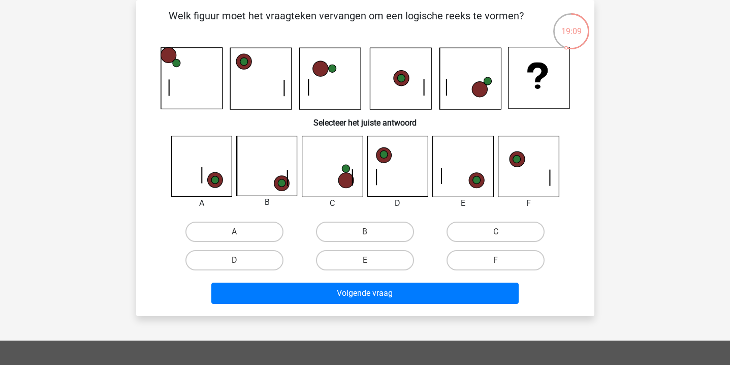
click at [460, 275] on div "Volgende vraag" at bounding box center [364, 291] width 425 height 34
click at [469, 260] on label "F" at bounding box center [495, 260] width 98 height 20
click at [496, 260] on input "F" at bounding box center [499, 263] width 7 height 7
radio input "true"
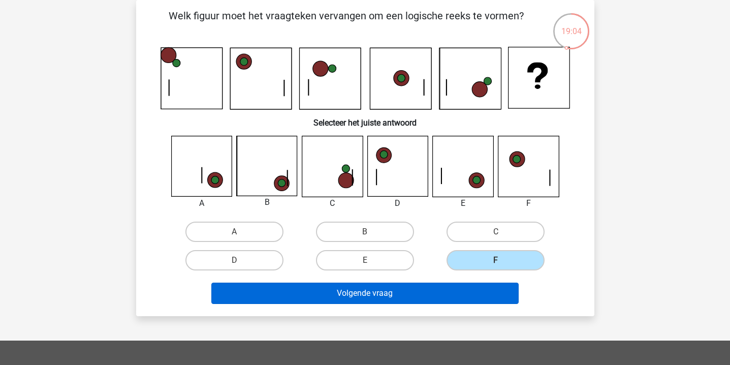
click at [431, 295] on button "Volgende vraag" at bounding box center [364, 292] width 307 height 21
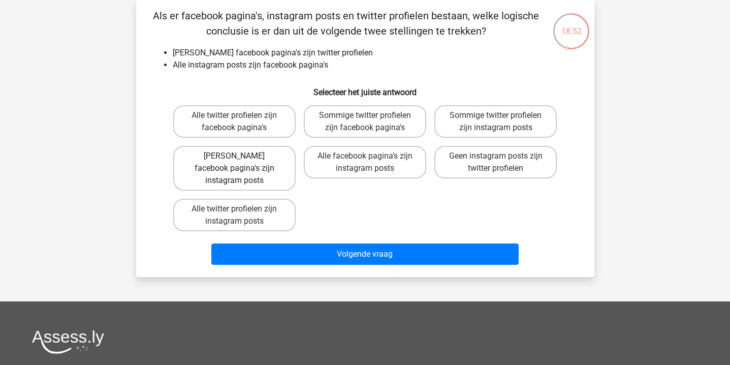
click at [280, 166] on label "Geen facebook pagina's zijn instagram posts" at bounding box center [234, 168] width 122 height 45
click at [241, 162] on input "Geen facebook pagina's zijn instagram posts" at bounding box center [237, 159] width 7 height 7
radio input "true"
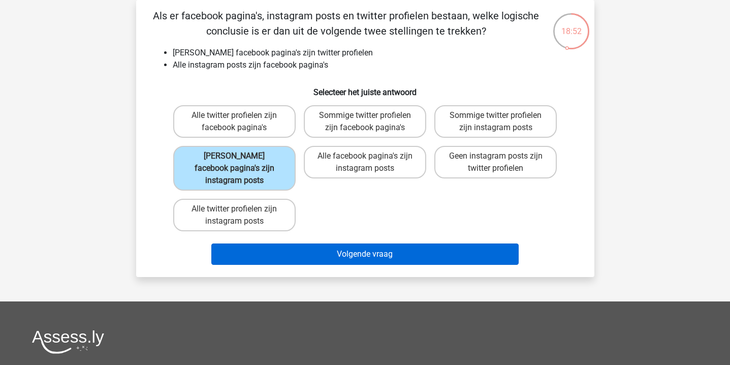
click at [305, 243] on button "Volgende vraag" at bounding box center [364, 253] width 307 height 21
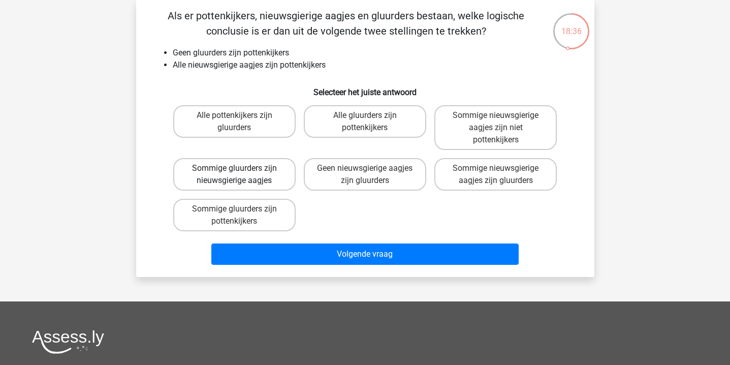
click at [272, 179] on label "Sommige gluurders zijn nieuwsgierige aagjes" at bounding box center [234, 174] width 122 height 32
click at [241, 175] on input "Sommige gluurders zijn nieuwsgierige aagjes" at bounding box center [237, 171] width 7 height 7
radio input "true"
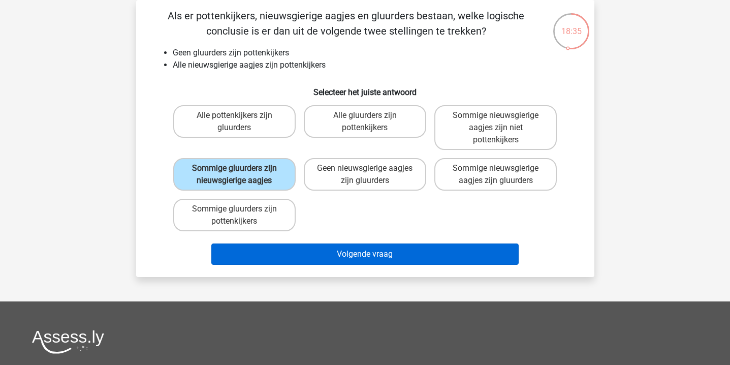
click at [295, 254] on button "Volgende vraag" at bounding box center [364, 253] width 307 height 21
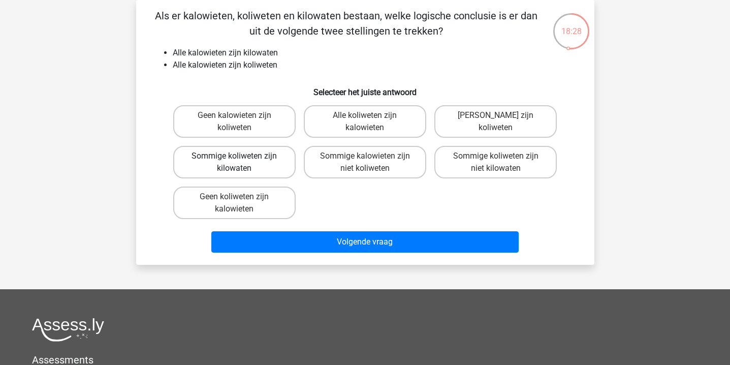
click at [255, 152] on label "Sommige koliweten zijn kilowaten" at bounding box center [234, 162] width 122 height 32
click at [241, 156] on input "Sommige koliweten zijn kilowaten" at bounding box center [237, 159] width 7 height 7
radio input "true"
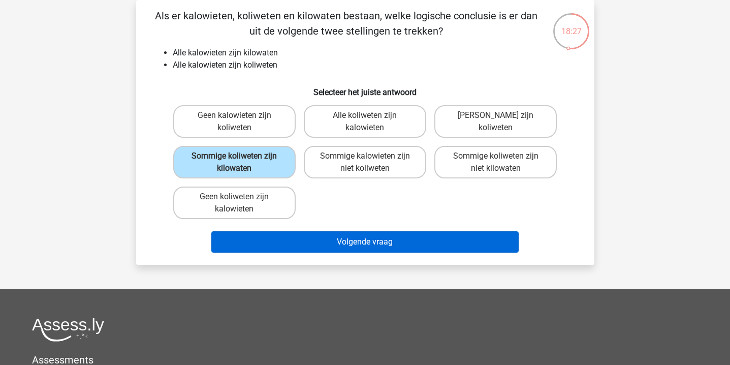
click at [290, 234] on button "Volgende vraag" at bounding box center [364, 241] width 307 height 21
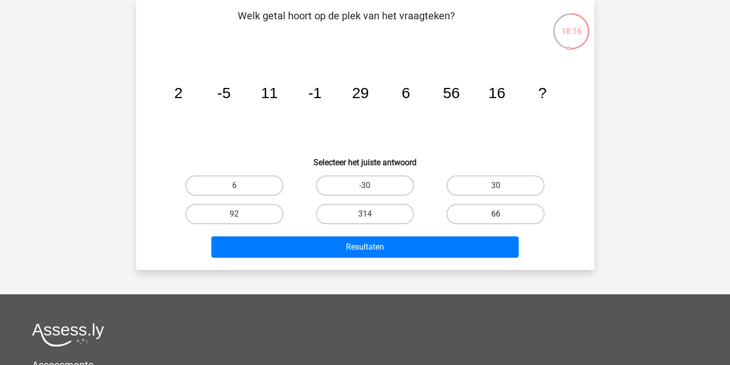
click at [476, 207] on label "66" at bounding box center [495, 214] width 98 height 20
click at [496, 214] on input "66" at bounding box center [499, 217] width 7 height 7
radio input "true"
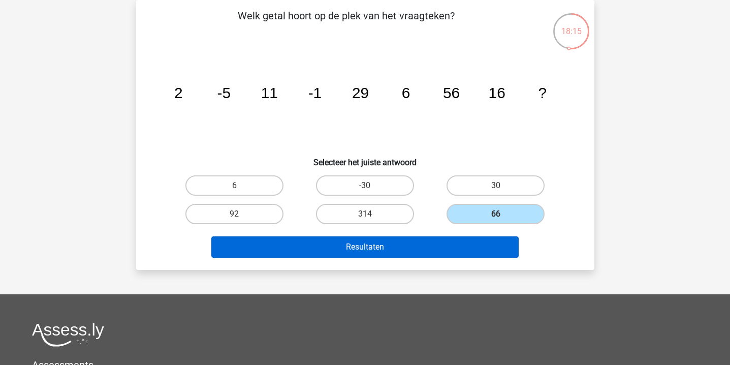
click at [452, 245] on button "Resultaten" at bounding box center [364, 246] width 307 height 21
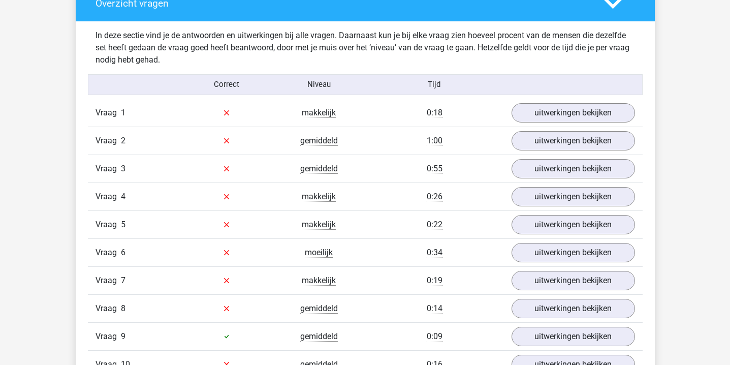
scroll to position [1058, 0]
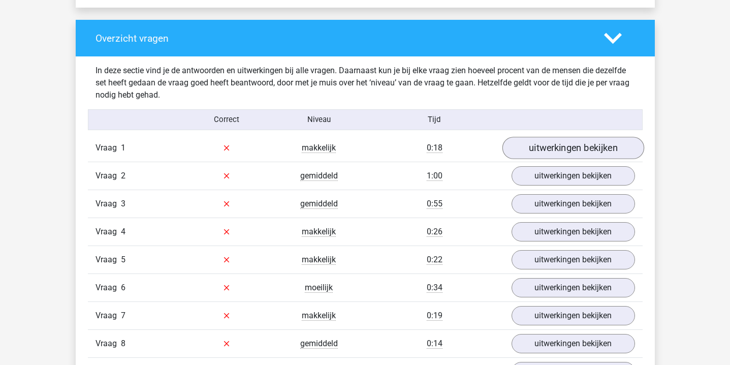
click at [528, 141] on link "uitwerkingen bekijken" at bounding box center [573, 148] width 142 height 22
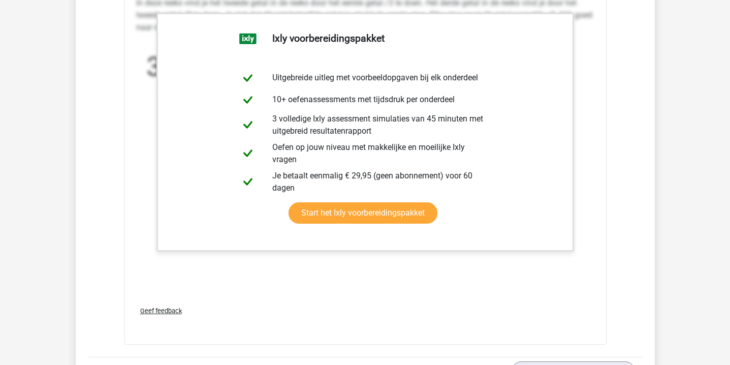
scroll to position [1708, 0]
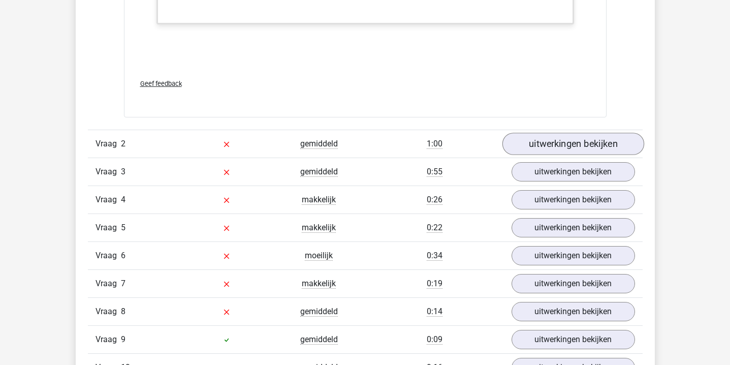
click at [538, 144] on link "uitwerkingen bekijken" at bounding box center [573, 144] width 142 height 22
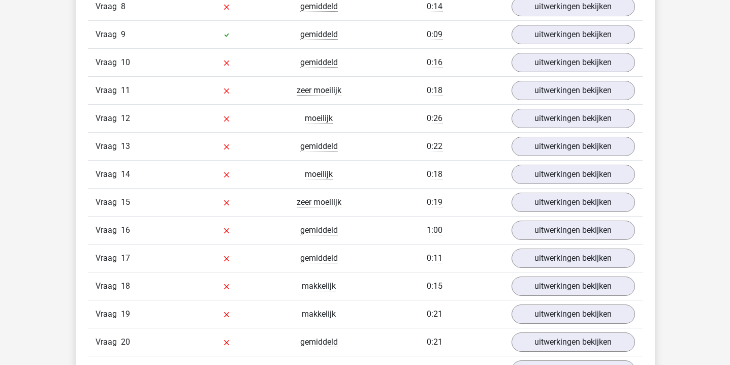
scroll to position [2717, 0]
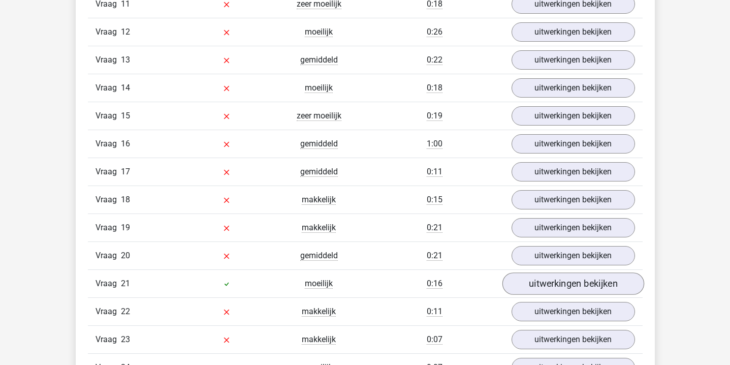
click at [591, 285] on link "uitwerkingen bekijken" at bounding box center [573, 283] width 142 height 22
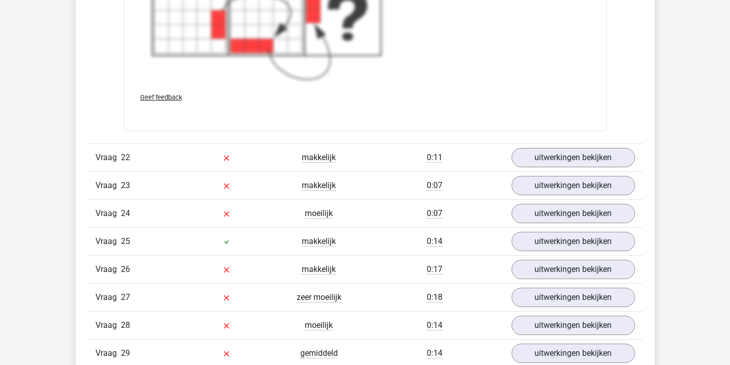
scroll to position [3608, 0]
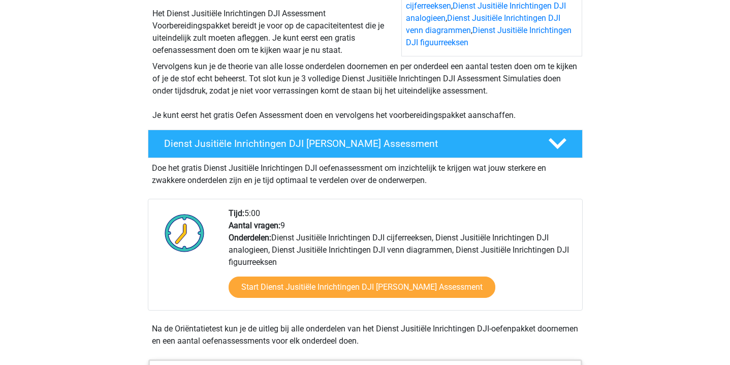
scroll to position [177, 0]
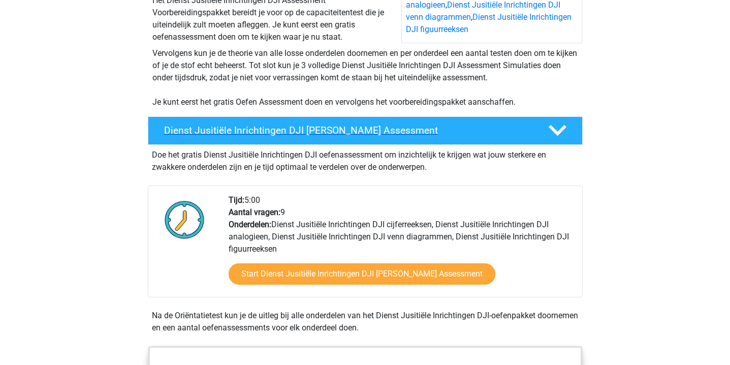
click at [285, 131] on h4 "Dienst Jusitiële Inrichtingen DJI Gratis Oefen Assessment" at bounding box center [348, 130] width 368 height 12
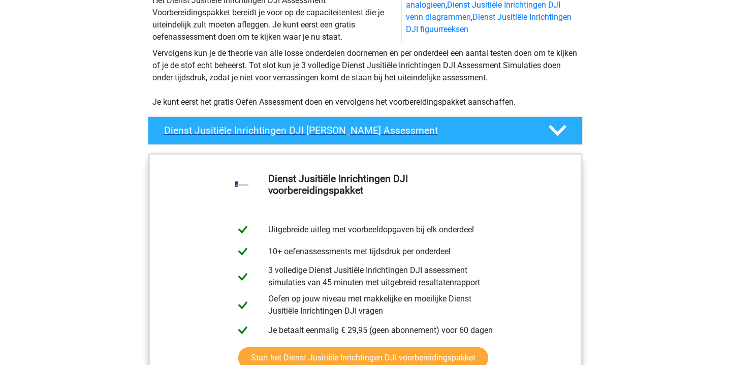
click at [285, 131] on h4 "Dienst Jusitiële Inrichtingen DJI Gratis Oefen Assessment" at bounding box center [348, 130] width 368 height 12
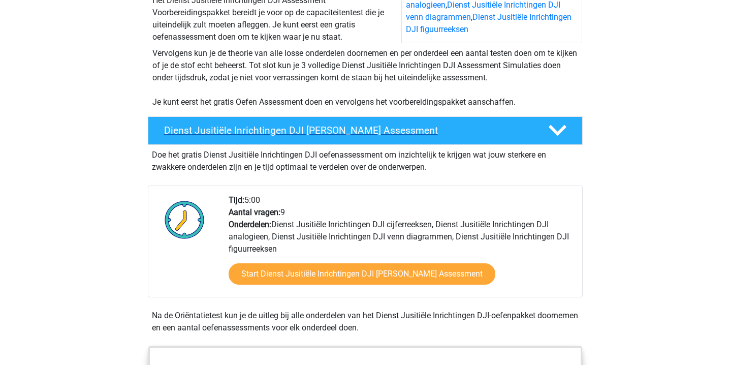
click at [285, 131] on h4 "Dienst Jusitiële Inrichtingen DJI Gratis Oefen Assessment" at bounding box center [348, 130] width 368 height 12
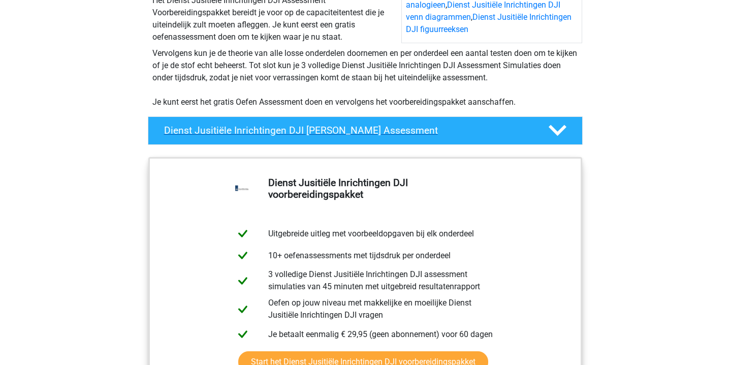
click at [285, 131] on h4 "Dienst Jusitiële Inrichtingen DJI Gratis Oefen Assessment" at bounding box center [348, 130] width 368 height 12
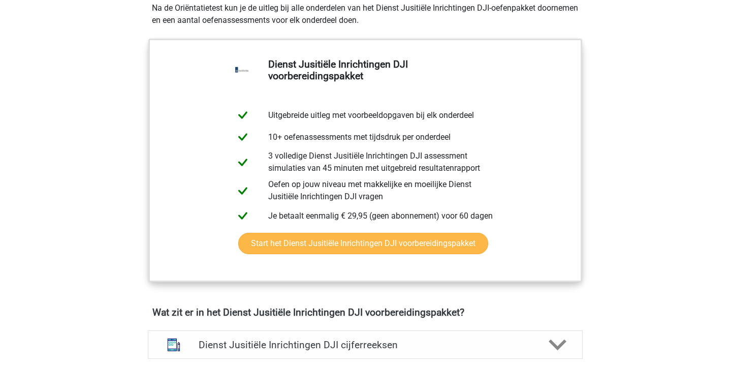
scroll to position [677, 0]
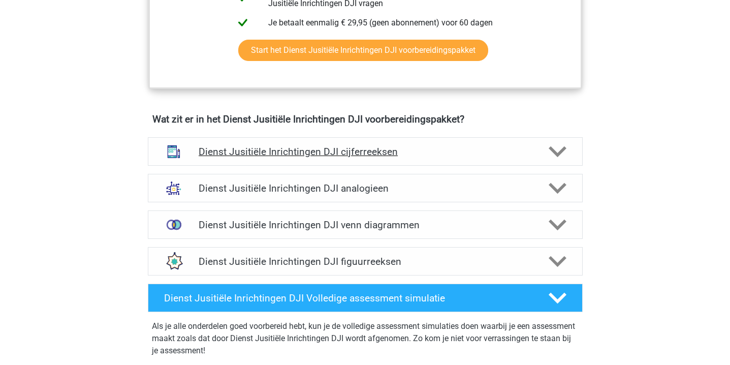
click at [539, 149] on div at bounding box center [556, 152] width 35 height 18
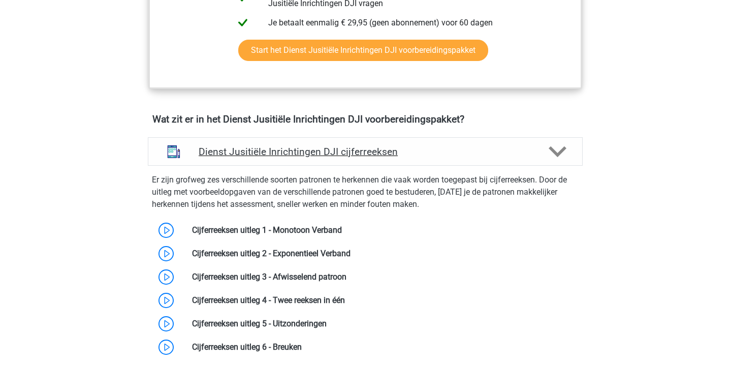
click at [539, 149] on div at bounding box center [556, 152] width 35 height 18
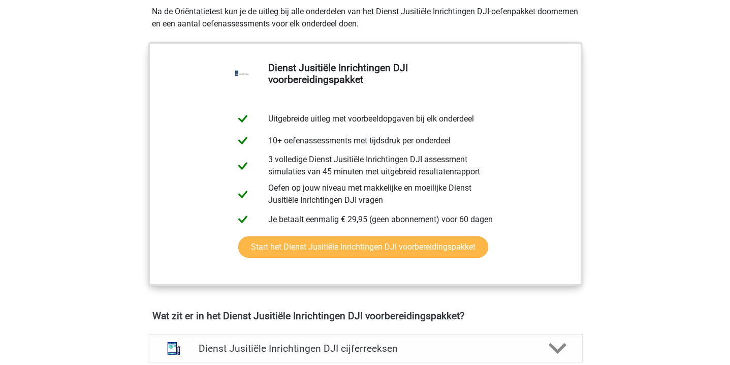
scroll to position [321, 0]
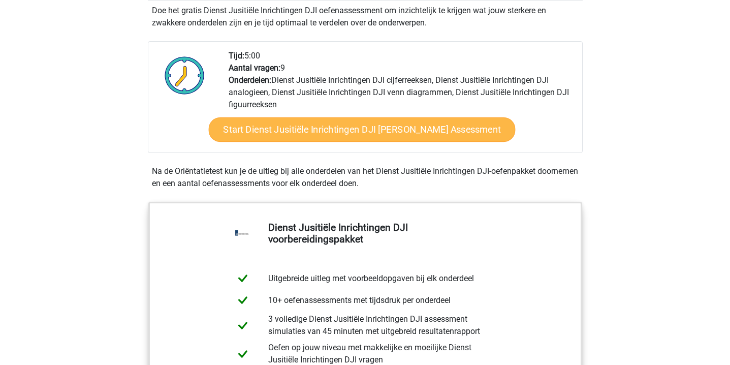
click at [440, 120] on link "Start Dienst Jusitiële Inrichtingen DJI Gratis Oefen Assessment" at bounding box center [361, 129] width 307 height 24
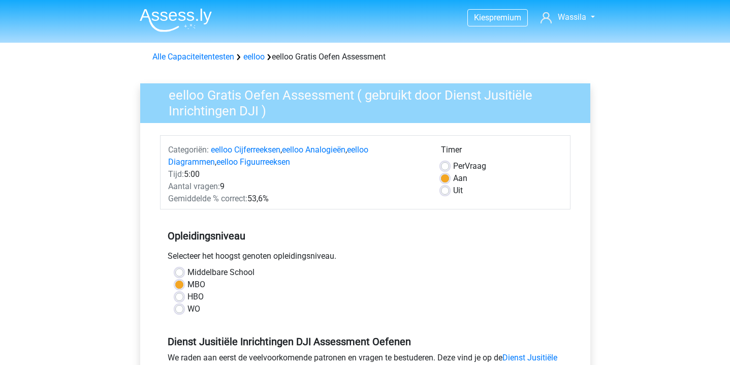
scroll to position [200, 0]
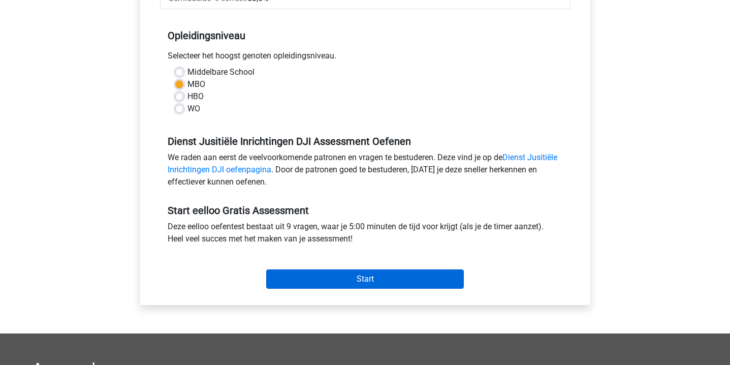
click at [374, 275] on input "Start" at bounding box center [364, 278] width 197 height 19
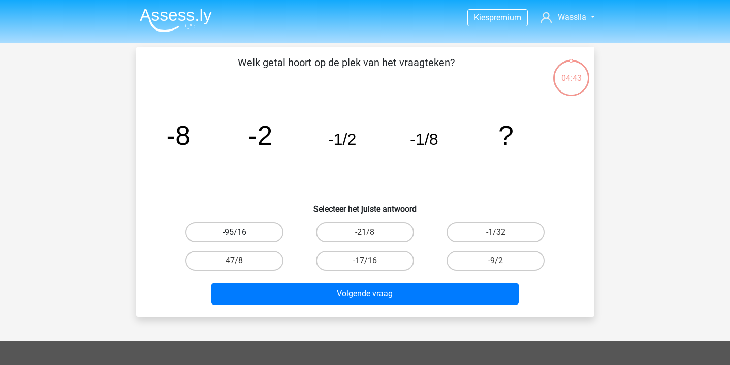
click at [258, 230] on label "-95/16" at bounding box center [234, 232] width 98 height 20
click at [241, 232] on input "-95/16" at bounding box center [237, 235] width 7 height 7
radio input "true"
click at [362, 266] on label "-17/16" at bounding box center [365, 260] width 98 height 20
click at [365, 266] on input "-17/16" at bounding box center [368, 263] width 7 height 7
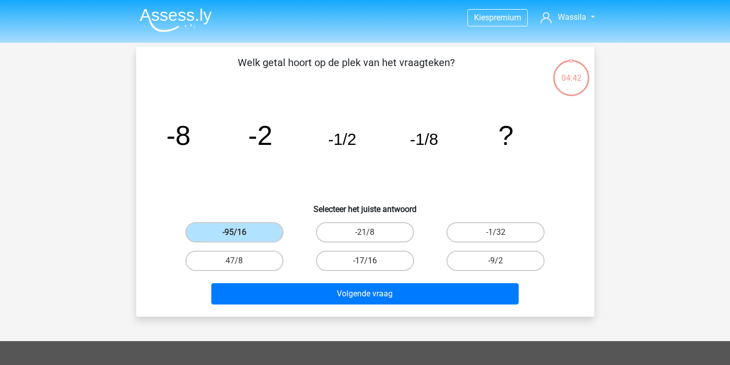
radio input "true"
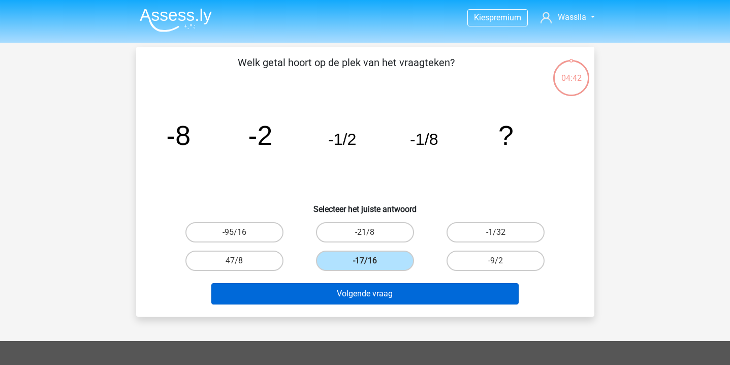
click at [362, 290] on button "Volgende vraag" at bounding box center [364, 293] width 307 height 21
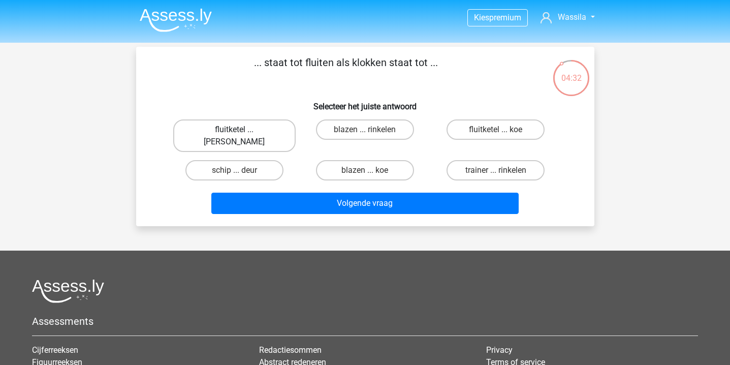
click at [245, 130] on label "fluitketel ... luiden" at bounding box center [234, 135] width 122 height 32
click at [241, 130] on input "fluitketel ... luiden" at bounding box center [237, 132] width 7 height 7
radio input "true"
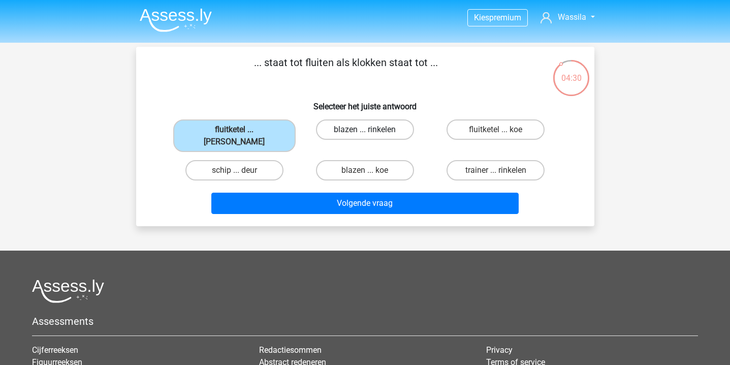
drag, startPoint x: 289, startPoint y: 189, endPoint x: 316, endPoint y: 131, distance: 63.2
click at [315, 131] on div "... staat tot fluiten als klokken staat tot ... Selecteer het juiste antwoord f…" at bounding box center [365, 136] width 450 height 163
click at [340, 130] on label "blazen ... rinkelen" at bounding box center [365, 129] width 98 height 20
click at [365, 130] on input "blazen ... rinkelen" at bounding box center [368, 132] width 7 height 7
radio input "true"
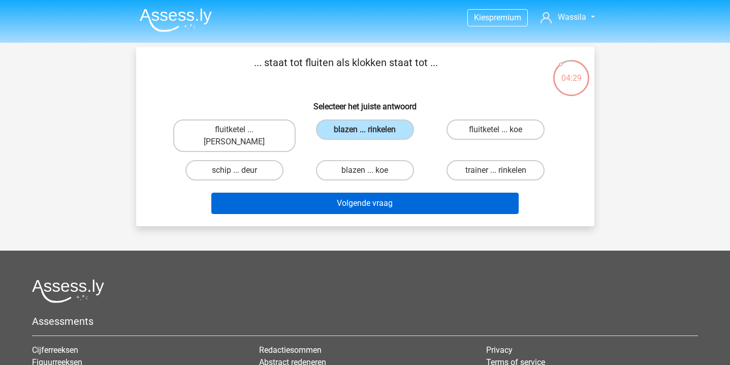
click at [324, 192] on button "Volgende vraag" at bounding box center [364, 202] width 307 height 21
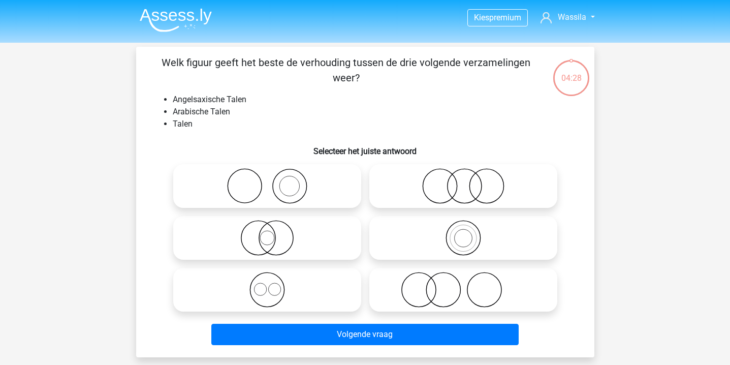
scroll to position [47, 0]
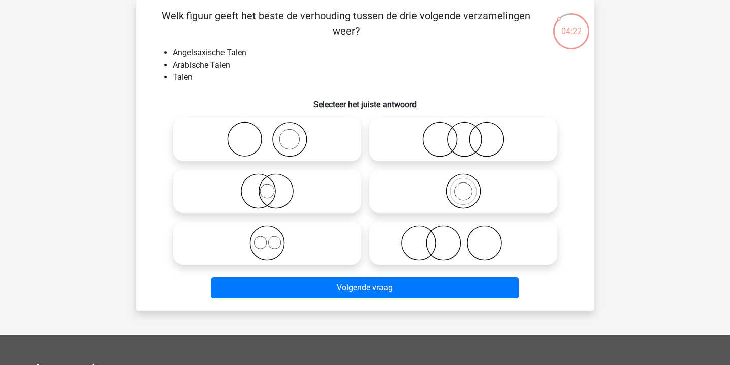
click at [286, 135] on icon at bounding box center [267, 139] width 180 height 36
click at [274, 134] on input "radio" at bounding box center [270, 130] width 7 height 7
radio input "true"
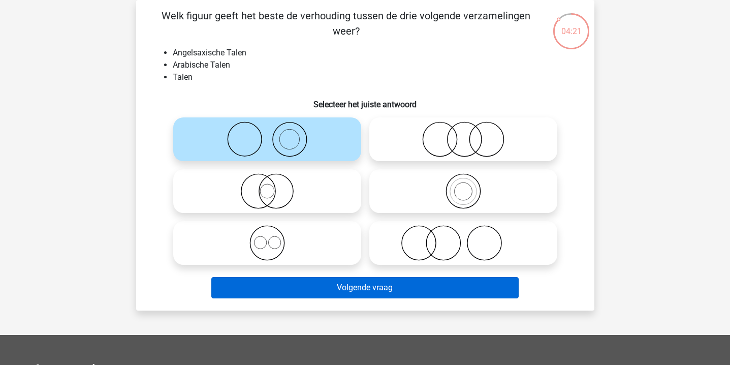
click at [336, 283] on button "Volgende vraag" at bounding box center [364, 287] width 307 height 21
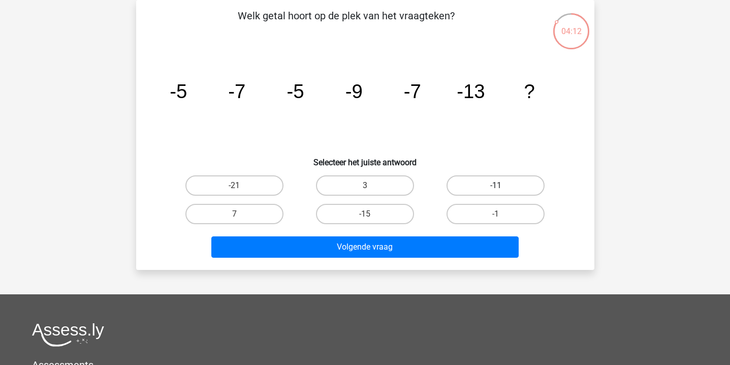
click at [487, 186] on label "-11" at bounding box center [495, 185] width 98 height 20
click at [496, 186] on input "-11" at bounding box center [499, 188] width 7 height 7
radio input "true"
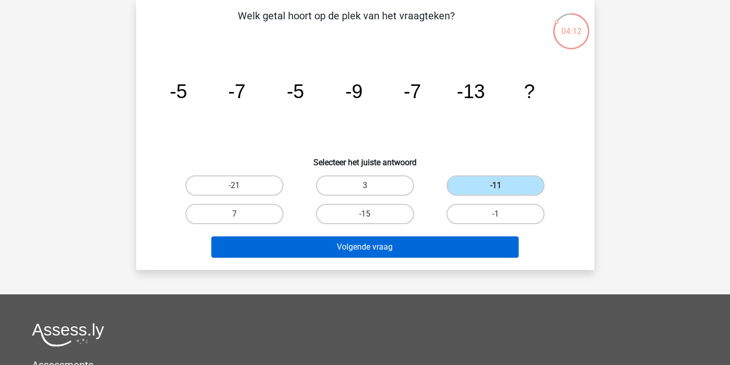
click at [424, 248] on button "Volgende vraag" at bounding box center [364, 246] width 307 height 21
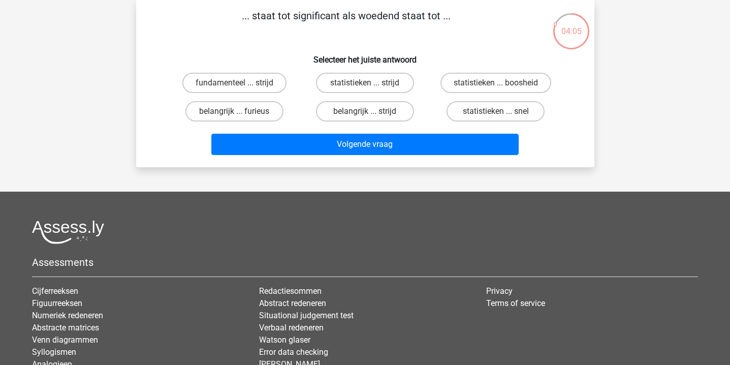
click at [326, 14] on p "... staat tot significant als woedend staat tot ..." at bounding box center [345, 23] width 387 height 30
copy p "significant"
click at [342, 110] on label "belangrijk ... strijd" at bounding box center [365, 111] width 98 height 20
click at [365, 111] on input "belangrijk ... strijd" at bounding box center [368, 114] width 7 height 7
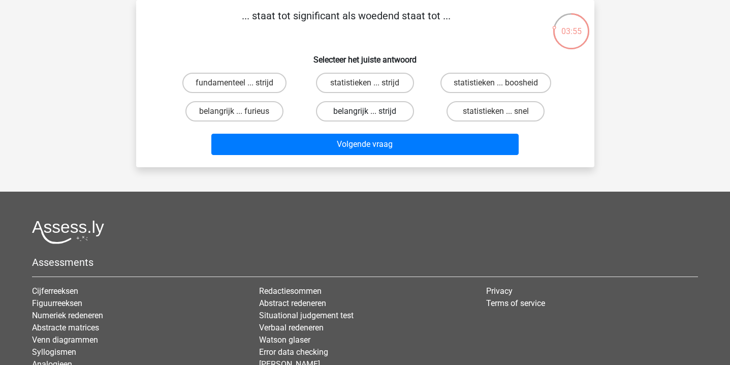
radio input "true"
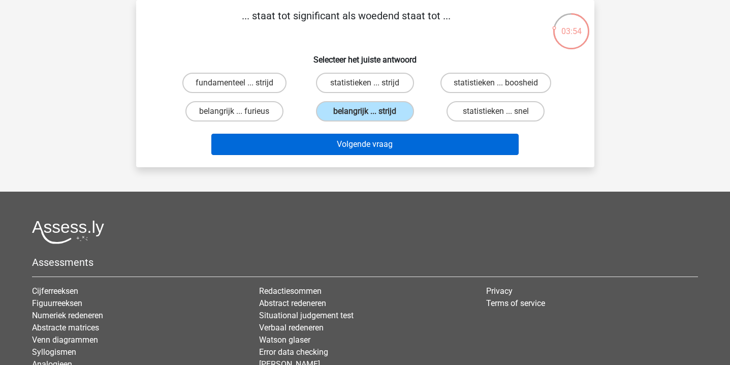
click at [342, 145] on button "Volgende vraag" at bounding box center [364, 144] width 307 height 21
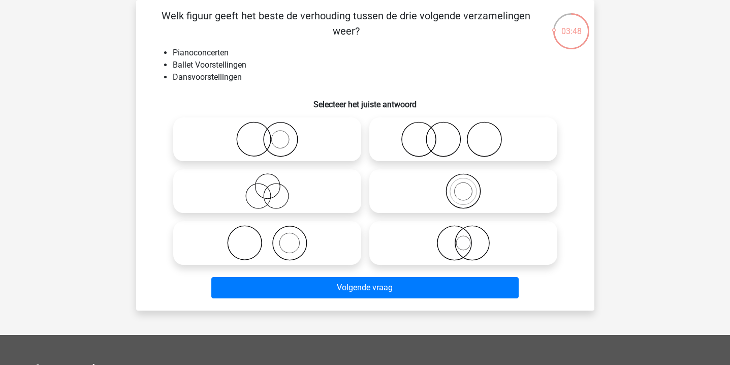
drag, startPoint x: 342, startPoint y: 145, endPoint x: 340, endPoint y: 198, distance: 53.3
click at [343, 152] on icon at bounding box center [267, 139] width 180 height 36
click at [274, 134] on input "radio" at bounding box center [270, 130] width 7 height 7
radio input "true"
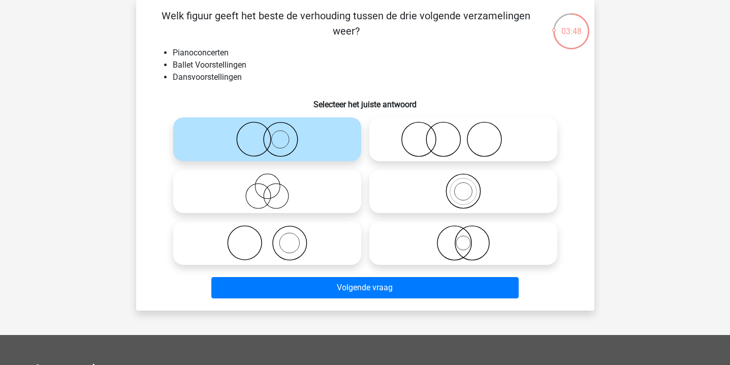
click at [337, 232] on icon at bounding box center [267, 243] width 180 height 36
click at [274, 232] on input "radio" at bounding box center [270, 234] width 7 height 7
radio input "true"
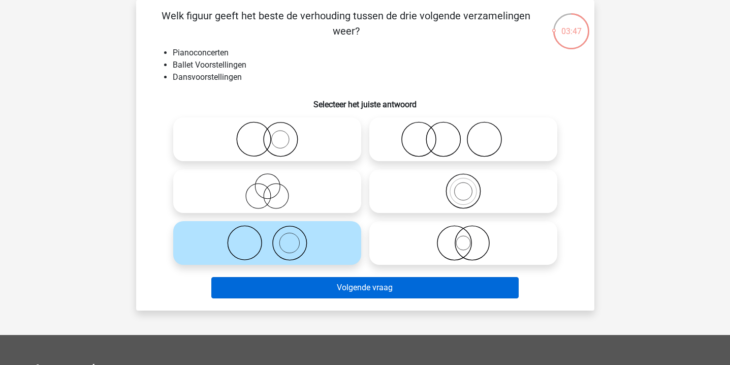
click at [338, 292] on button "Volgende vraag" at bounding box center [364, 287] width 307 height 21
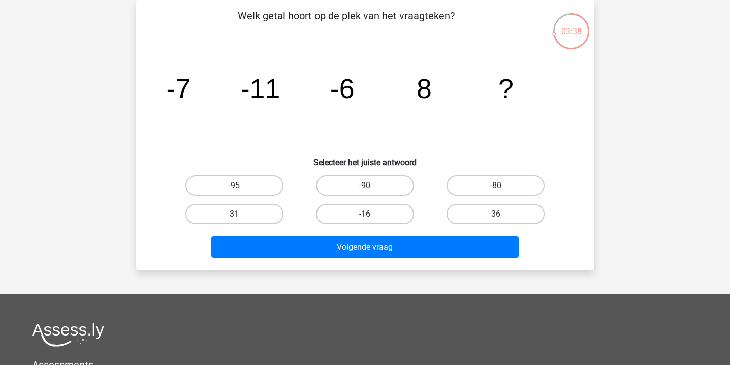
click at [373, 211] on label "-16" at bounding box center [365, 214] width 98 height 20
click at [371, 214] on input "-16" at bounding box center [368, 217] width 7 height 7
radio input "true"
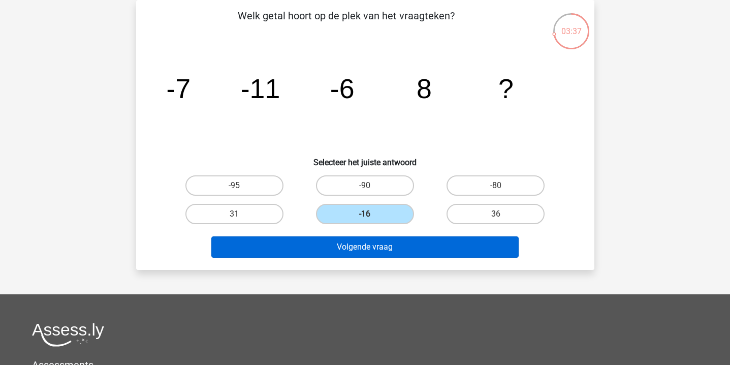
click at [373, 245] on button "Volgende vraag" at bounding box center [364, 246] width 307 height 21
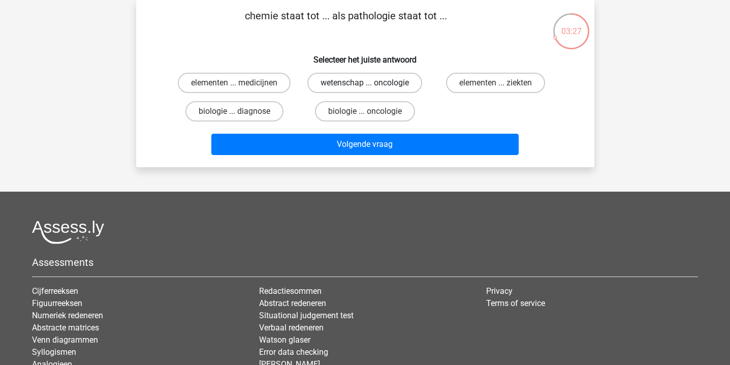
click at [388, 80] on label "wetenschap ... oncologie" at bounding box center [364, 83] width 115 height 20
click at [371, 83] on input "wetenschap ... oncologie" at bounding box center [368, 86] width 7 height 7
radio input "true"
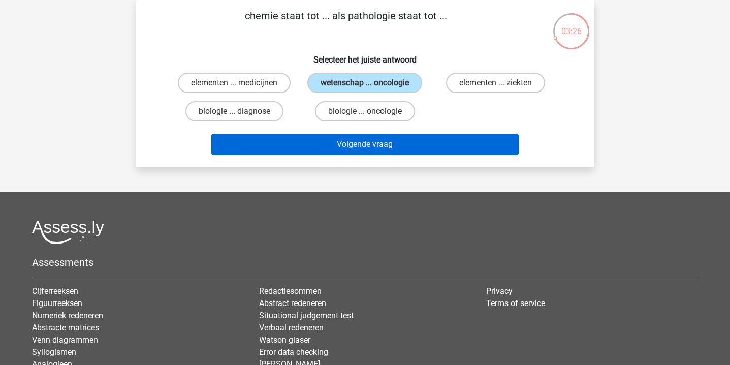
click at [380, 139] on button "Volgende vraag" at bounding box center [364, 144] width 307 height 21
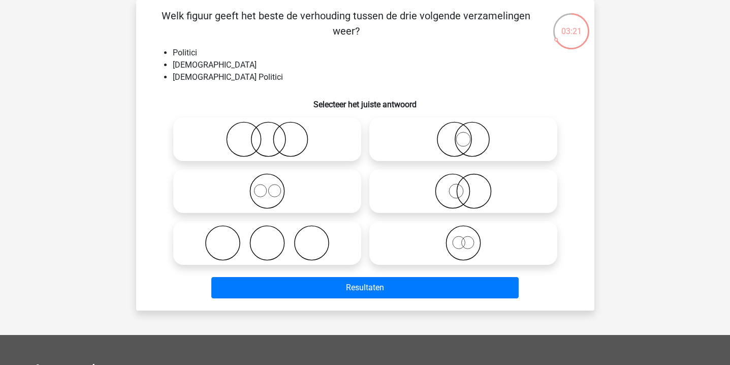
click at [335, 173] on icon at bounding box center [267, 191] width 180 height 36
click at [274, 179] on input "radio" at bounding box center [270, 182] width 7 height 7
radio input "true"
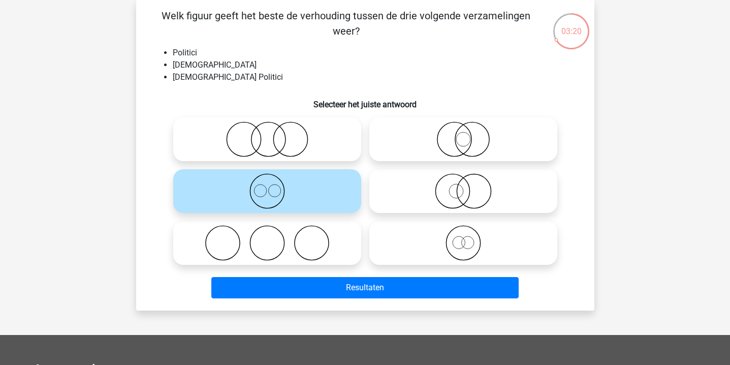
click at [343, 273] on div "Resultaten" at bounding box center [364, 286] width 425 height 34
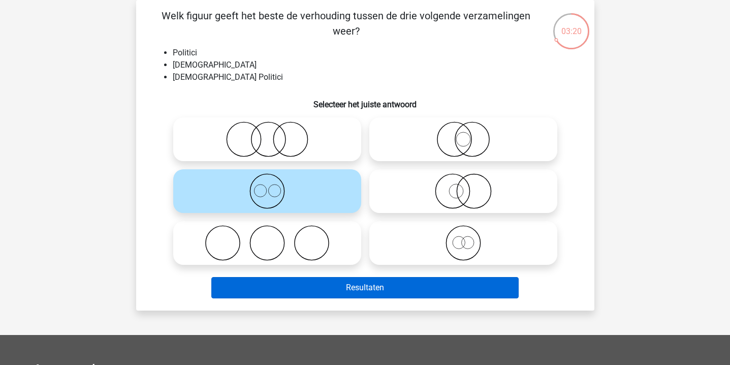
click at [346, 284] on button "Resultaten" at bounding box center [364, 287] width 307 height 21
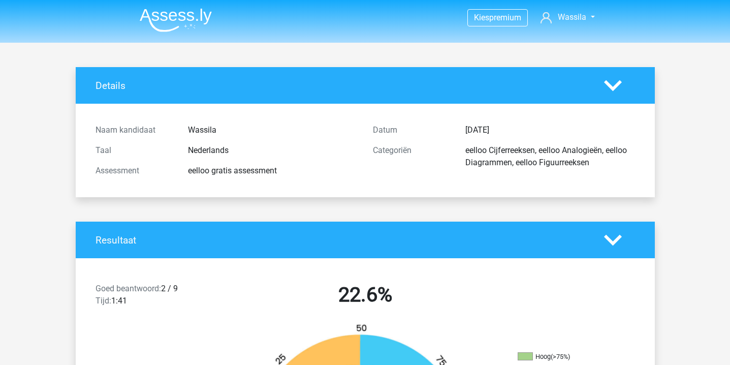
click at [158, 20] on img at bounding box center [176, 20] width 72 height 24
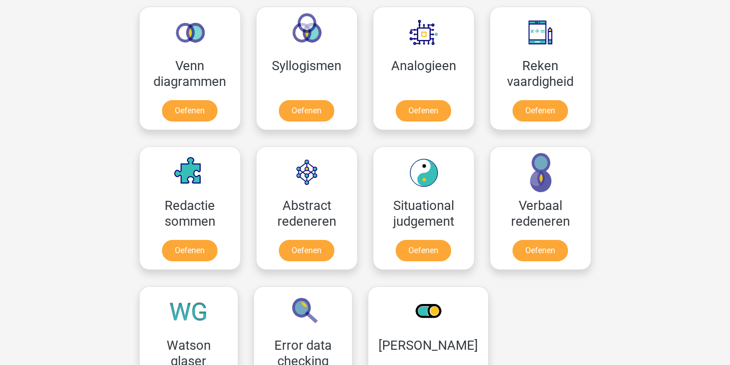
scroll to position [601, 0]
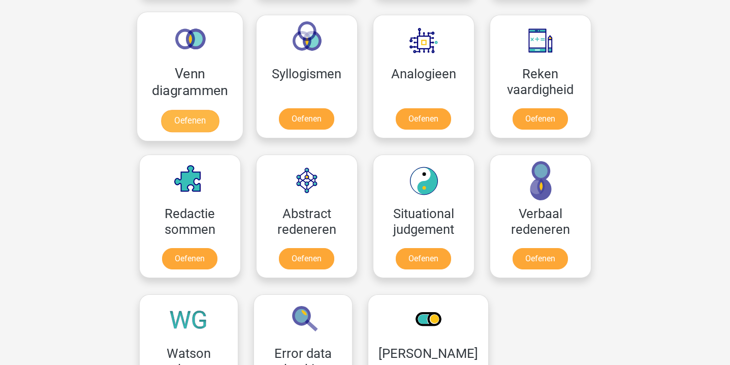
click at [218, 113] on link "Oefenen" at bounding box center [189, 121] width 58 height 22
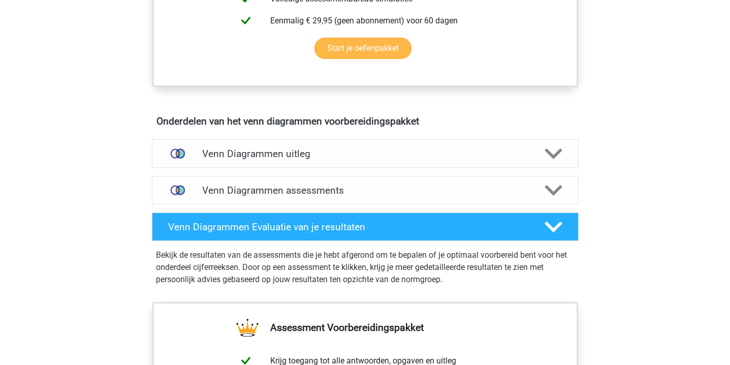
scroll to position [494, 0]
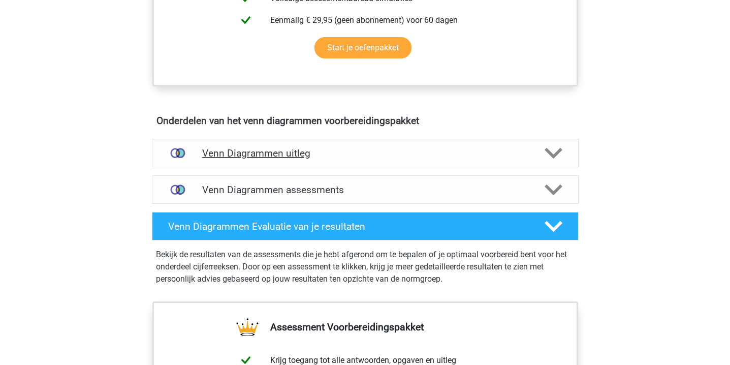
click at [241, 144] on div "Venn Diagrammen uitleg" at bounding box center [365, 153] width 426 height 28
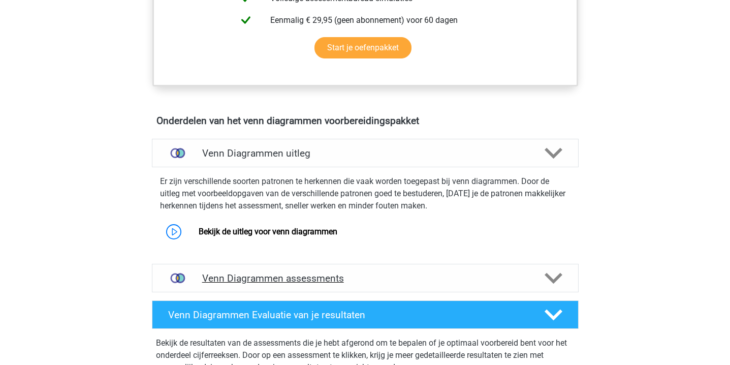
click at [266, 285] on div "Venn Diagrammen assessments" at bounding box center [365, 277] width 426 height 28
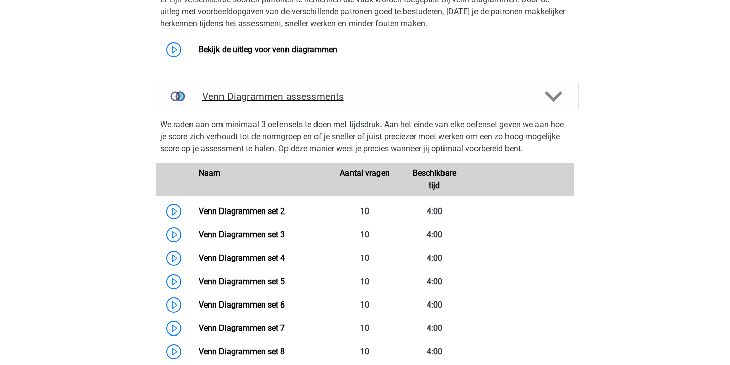
scroll to position [687, 0]
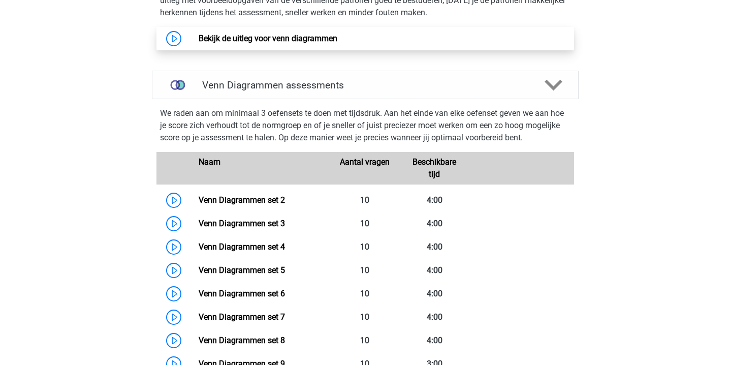
click at [262, 34] on link "Bekijk de uitleg voor venn diagrammen" at bounding box center [268, 39] width 139 height 10
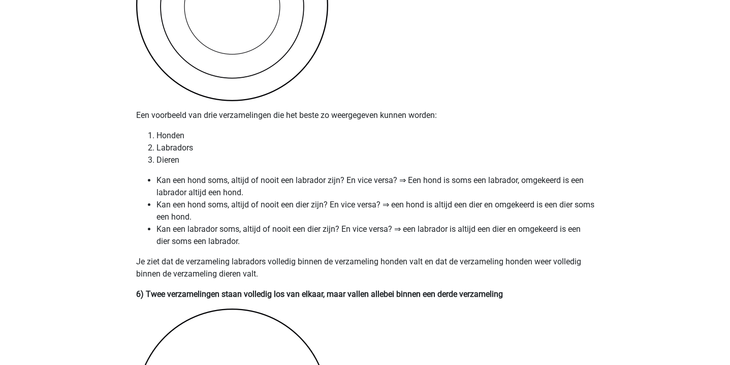
scroll to position [1990, 0]
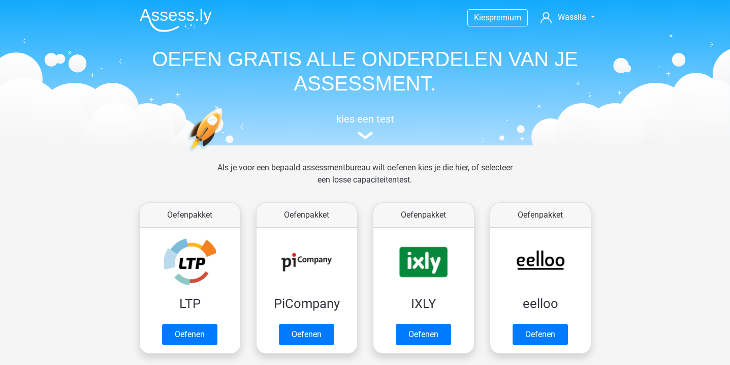
click at [195, 18] on img at bounding box center [176, 20] width 72 height 24
click at [192, 13] on img at bounding box center [176, 20] width 72 height 24
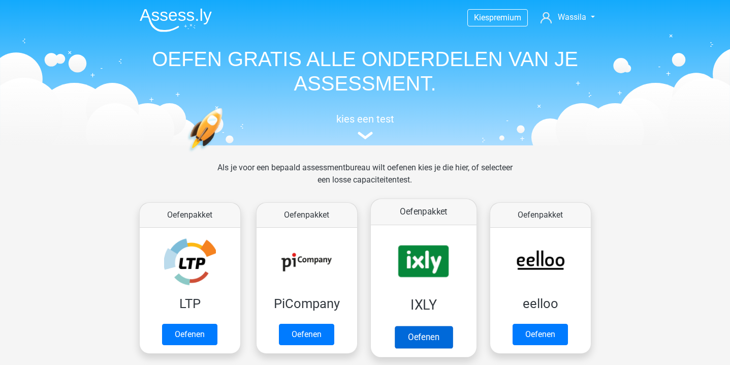
click at [394, 325] on link "Oefenen" at bounding box center [423, 336] width 58 height 22
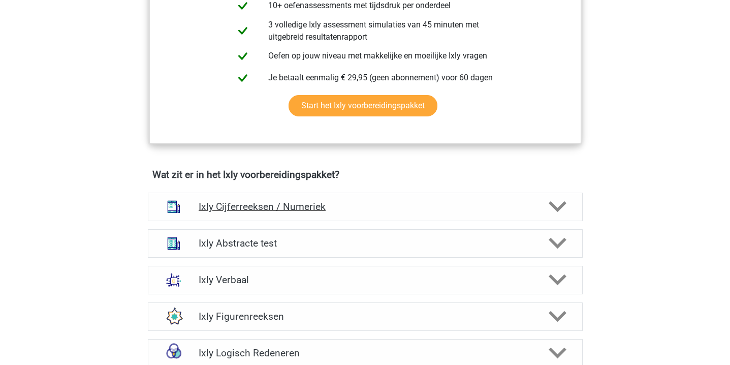
click at [385, 203] on h4 "Ixly Cijferreeksen / Numeriek" at bounding box center [365, 207] width 333 height 12
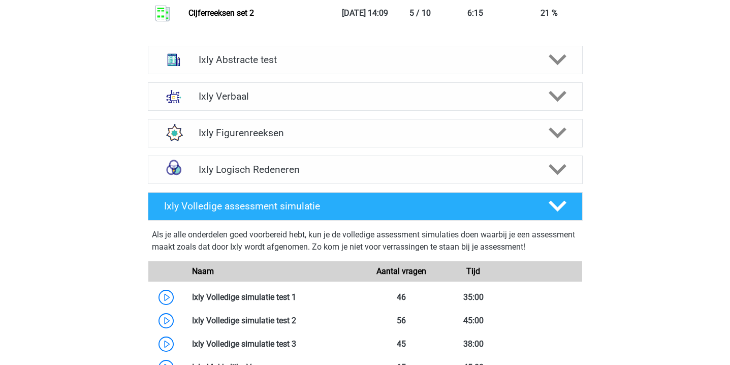
scroll to position [1450, 0]
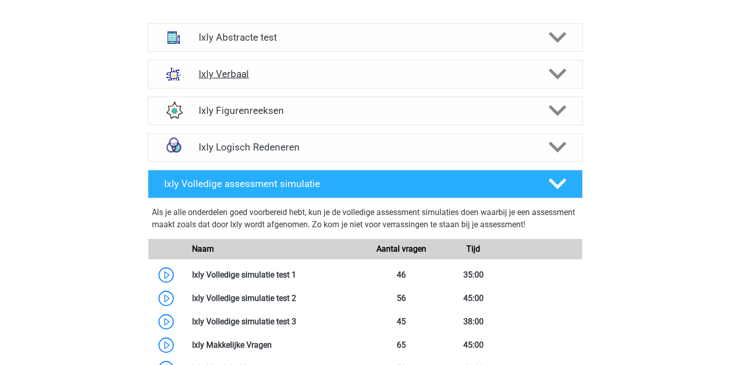
click at [249, 88] on div "Ixly Verbaal" at bounding box center [365, 74] width 435 height 28
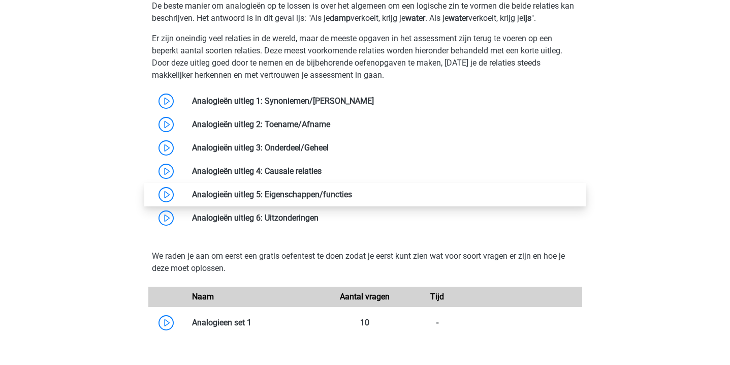
scroll to position [1374, 0]
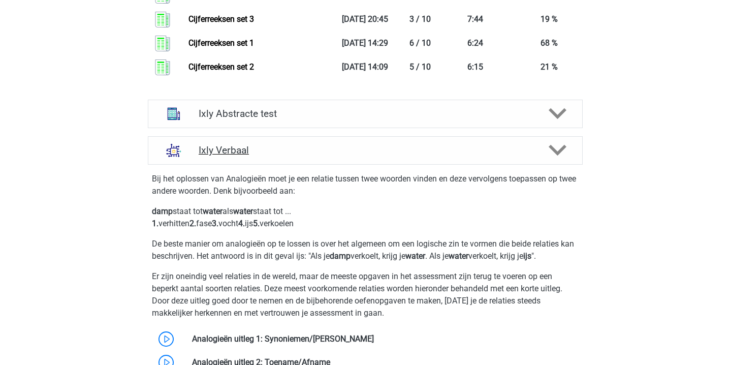
click at [253, 156] on h4 "Ixly Verbaal" at bounding box center [365, 150] width 333 height 12
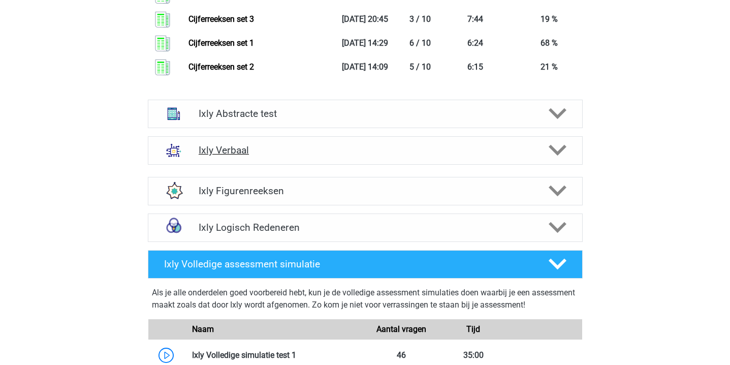
scroll to position [1401, 0]
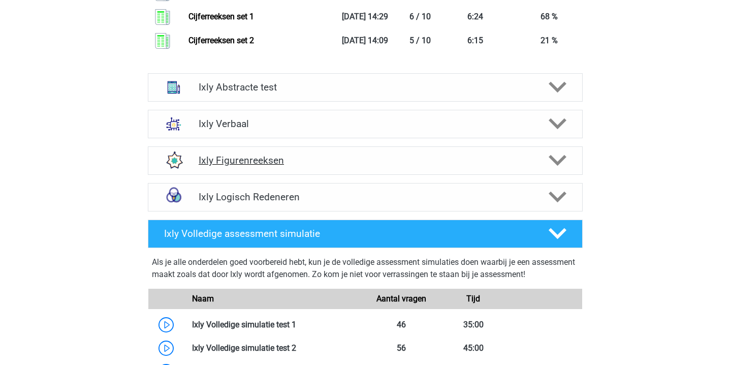
click at [288, 175] on div "Ixly Figurenreeksen" at bounding box center [365, 160] width 435 height 28
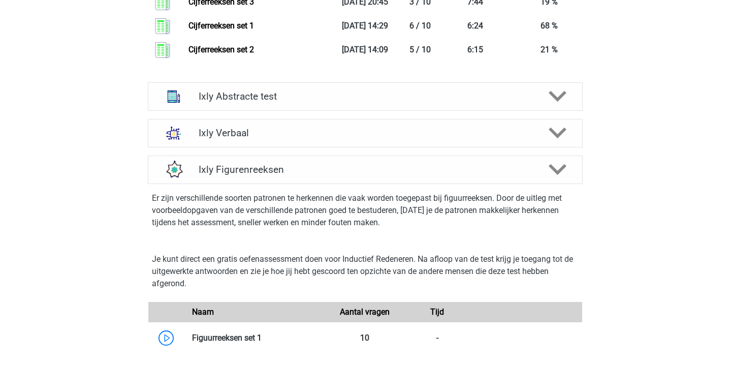
scroll to position [1432, 0]
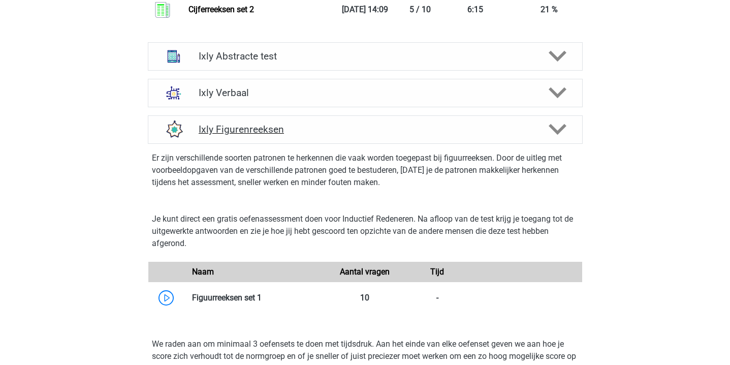
click at [544, 138] on div at bounding box center [556, 129] width 35 height 18
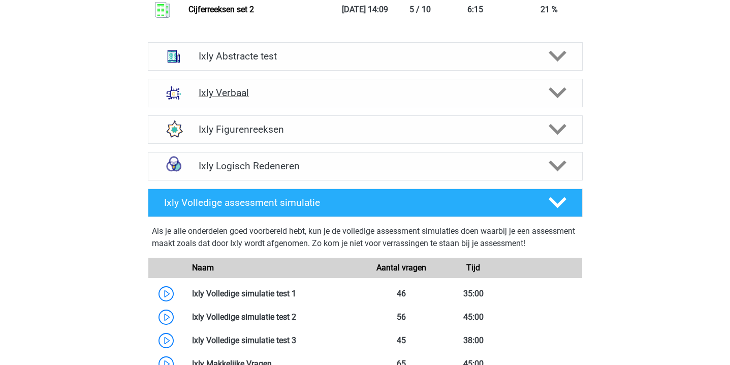
click at [556, 102] on icon at bounding box center [557, 93] width 18 height 18
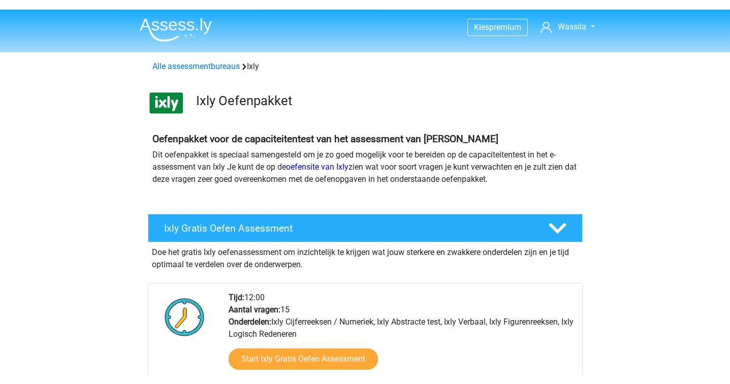
scroll to position [0, 0]
